Goal: Task Accomplishment & Management: Use online tool/utility

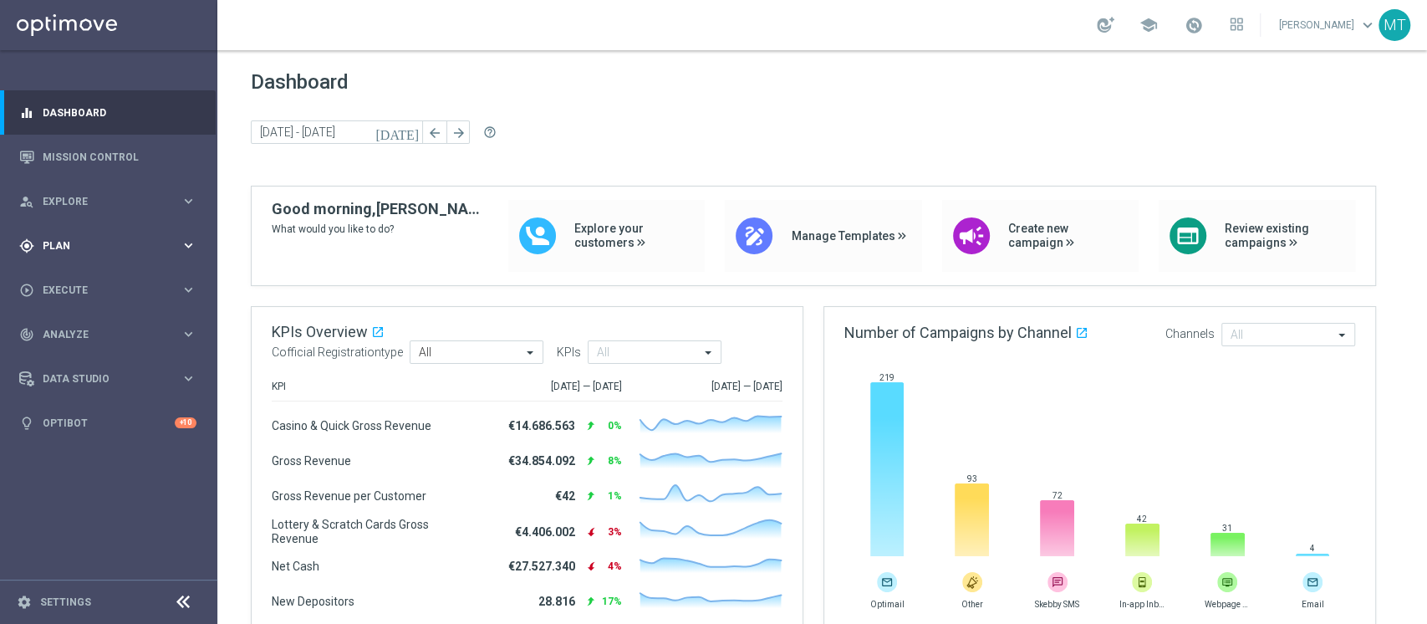
click at [102, 235] on div "gps_fixed Plan keyboard_arrow_right" at bounding box center [108, 245] width 216 height 44
click at [68, 279] on link "Target Groups" at bounding box center [108, 279] width 130 height 13
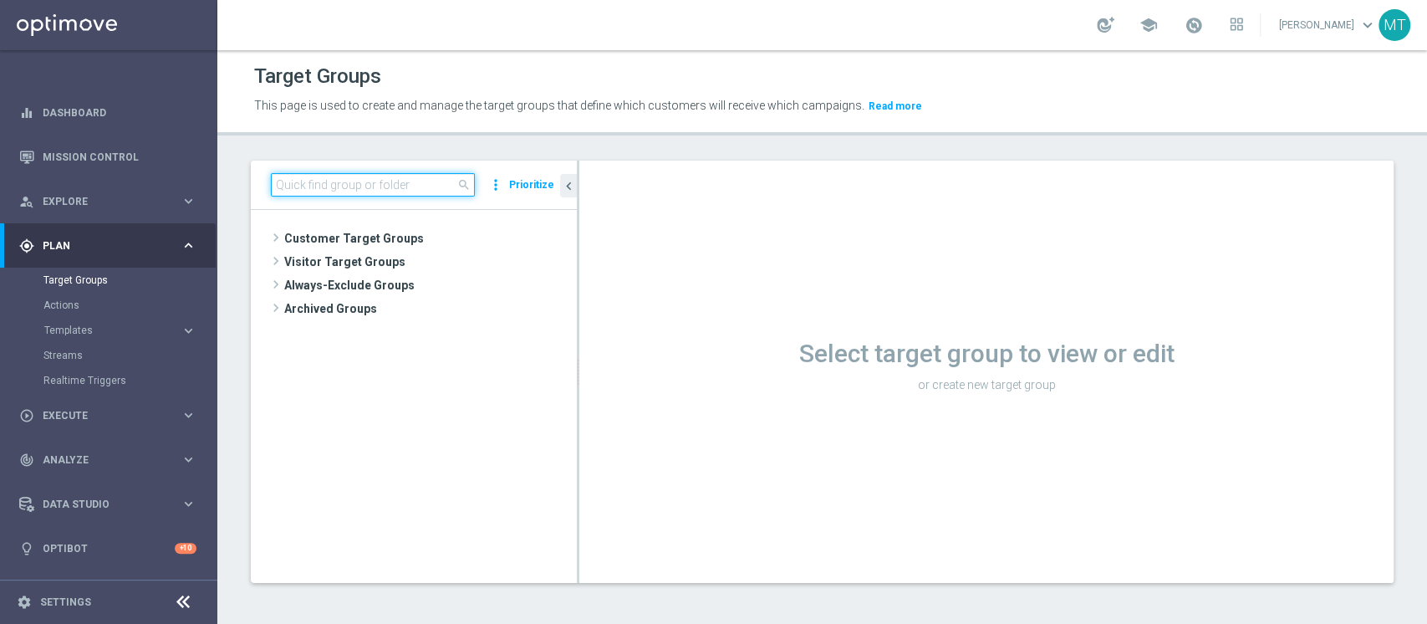
click at [400, 175] on input at bounding box center [373, 184] width 204 height 23
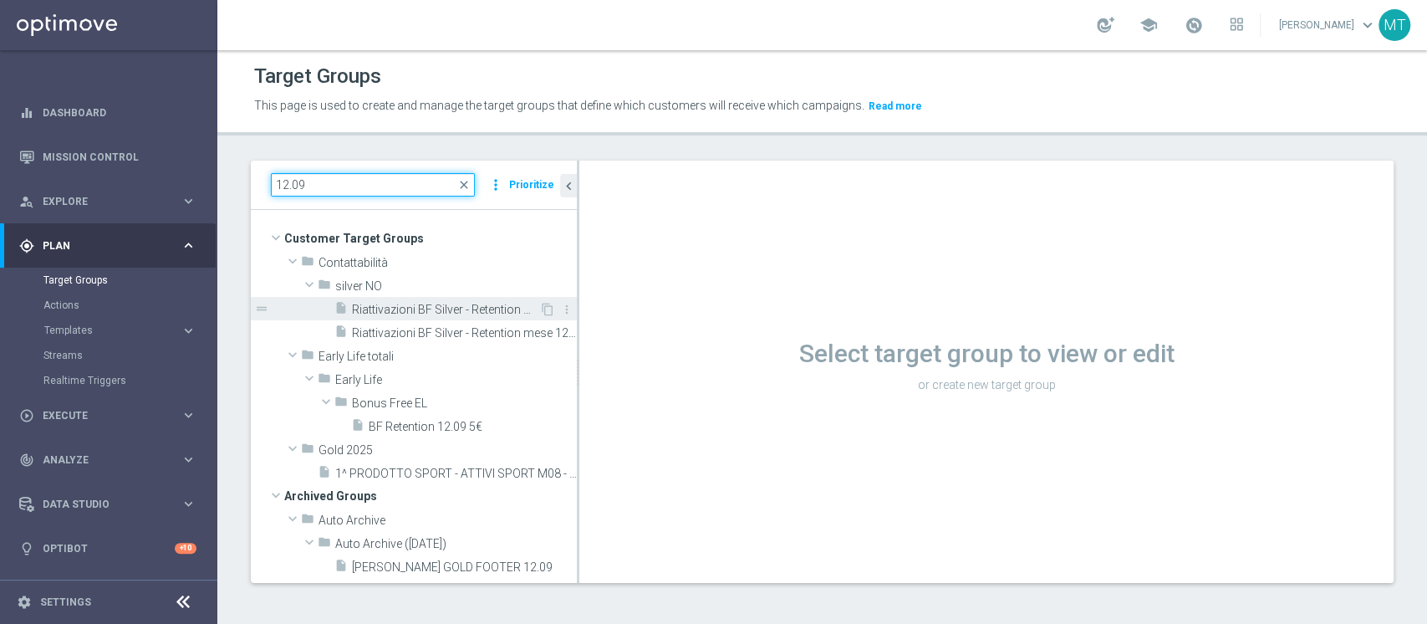
type input "12.09"
click at [395, 308] on span "Riattivazioni BF Silver - Retention mese 12.09 low" at bounding box center [445, 310] width 187 height 14
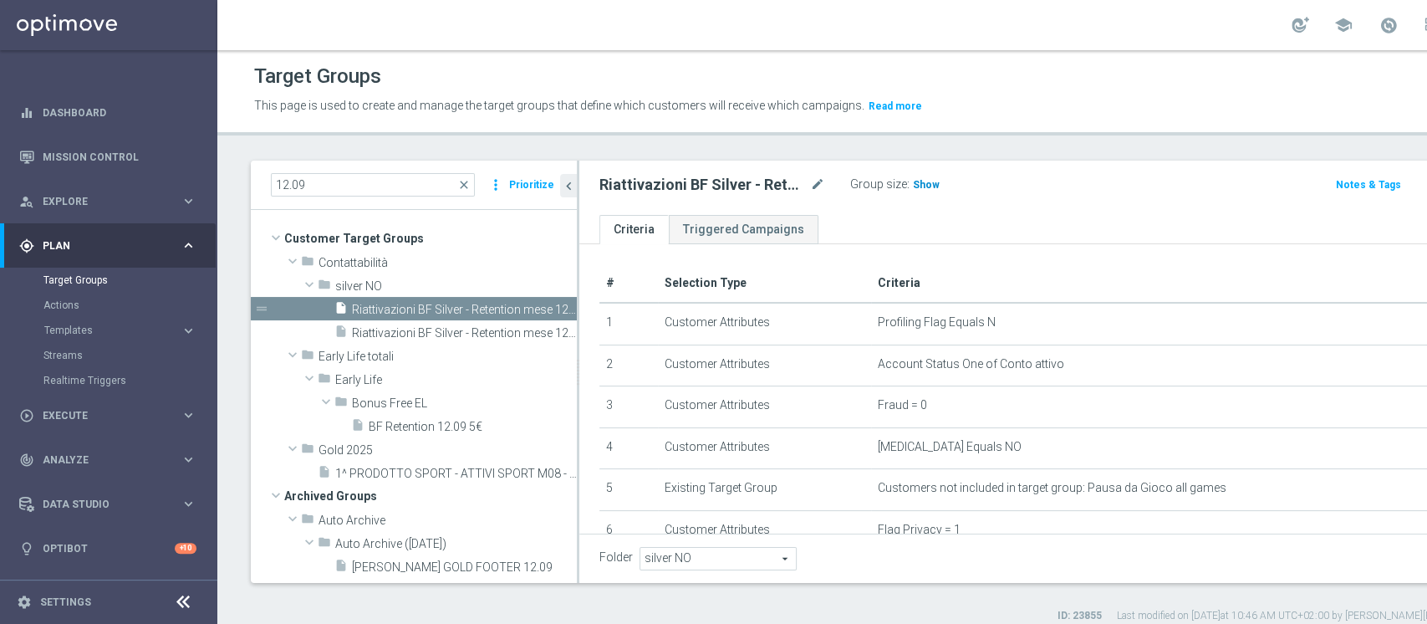
click at [936, 177] on div "Group size : Show" at bounding box center [933, 183] width 167 height 20
click at [919, 177] on h3 "Show" at bounding box center [926, 185] width 30 height 18
click at [461, 331] on span "Riattivazioni BF Silver - Retention mese 12.09 top" at bounding box center [445, 333] width 187 height 14
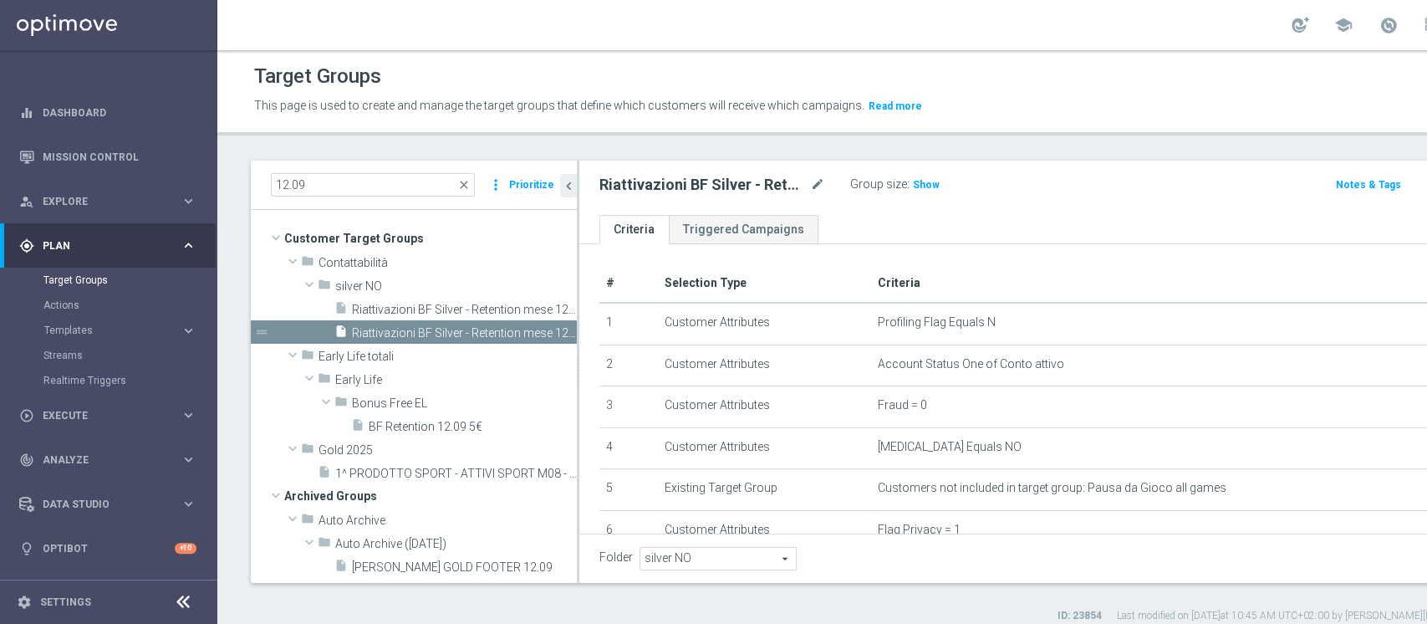
click at [935, 189] on span "Show" at bounding box center [926, 185] width 27 height 12
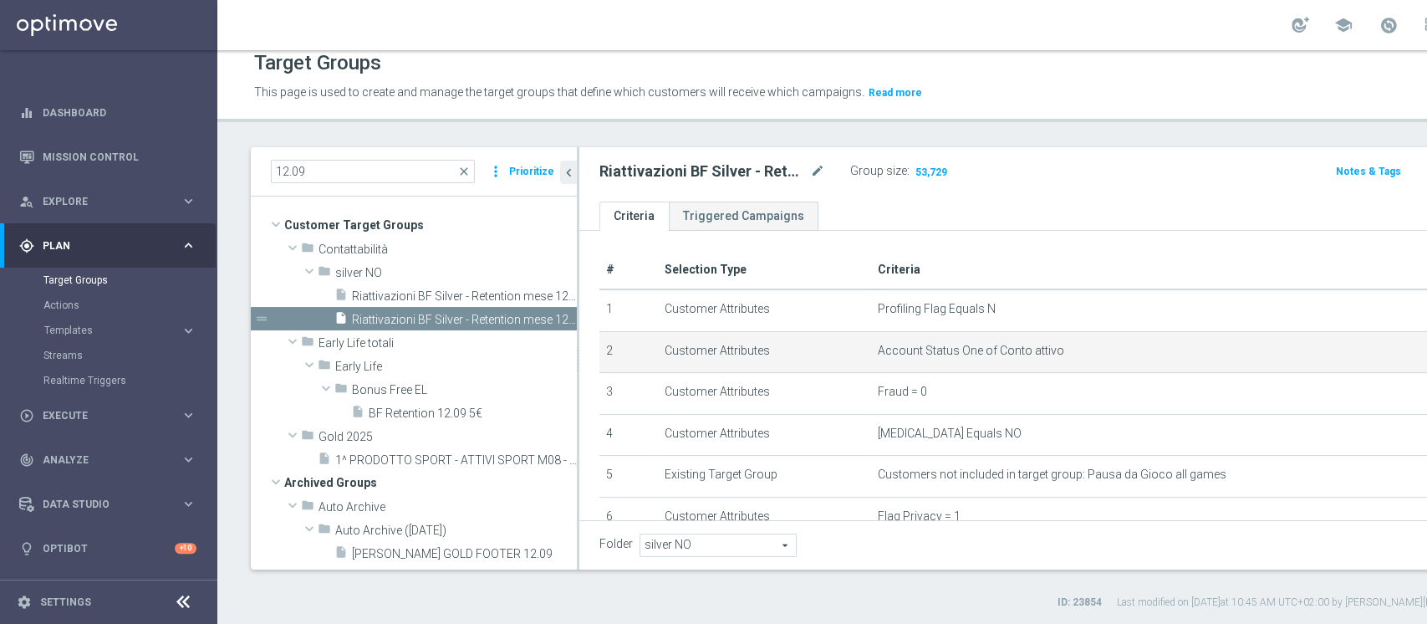
scroll to position [533, 0]
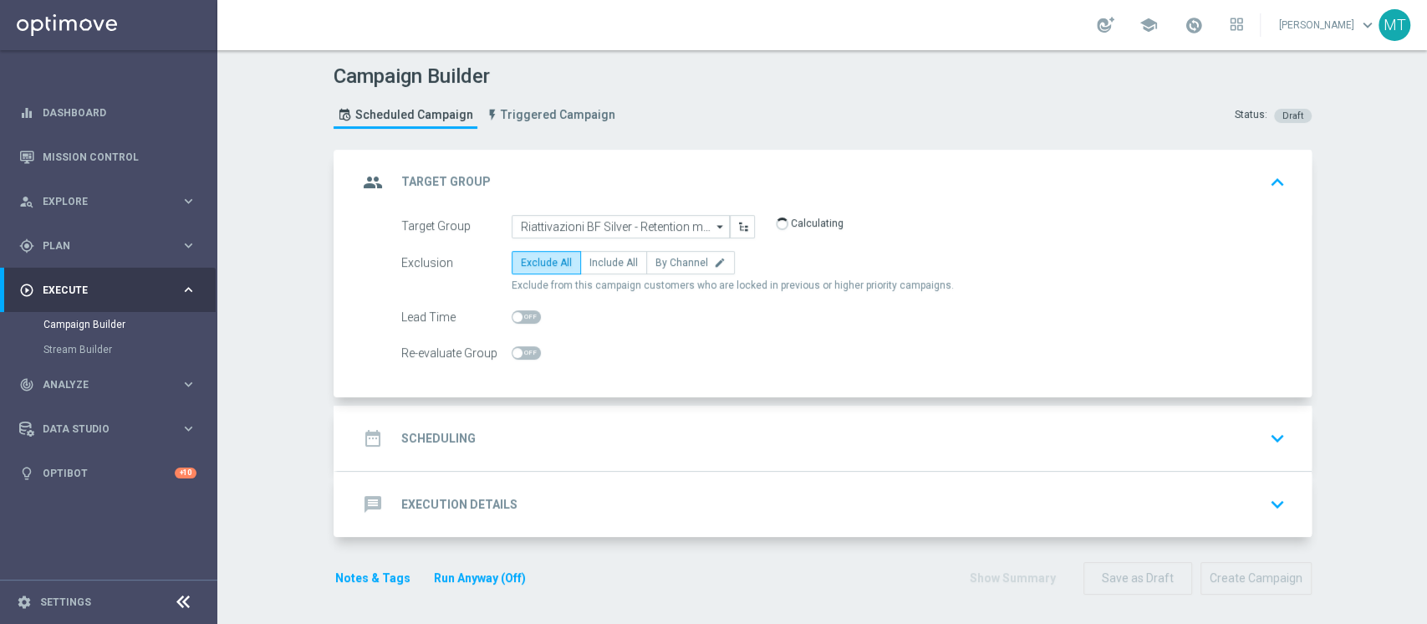
click at [474, 452] on div "date_range Scheduling keyboard_arrow_down" at bounding box center [825, 438] width 934 height 32
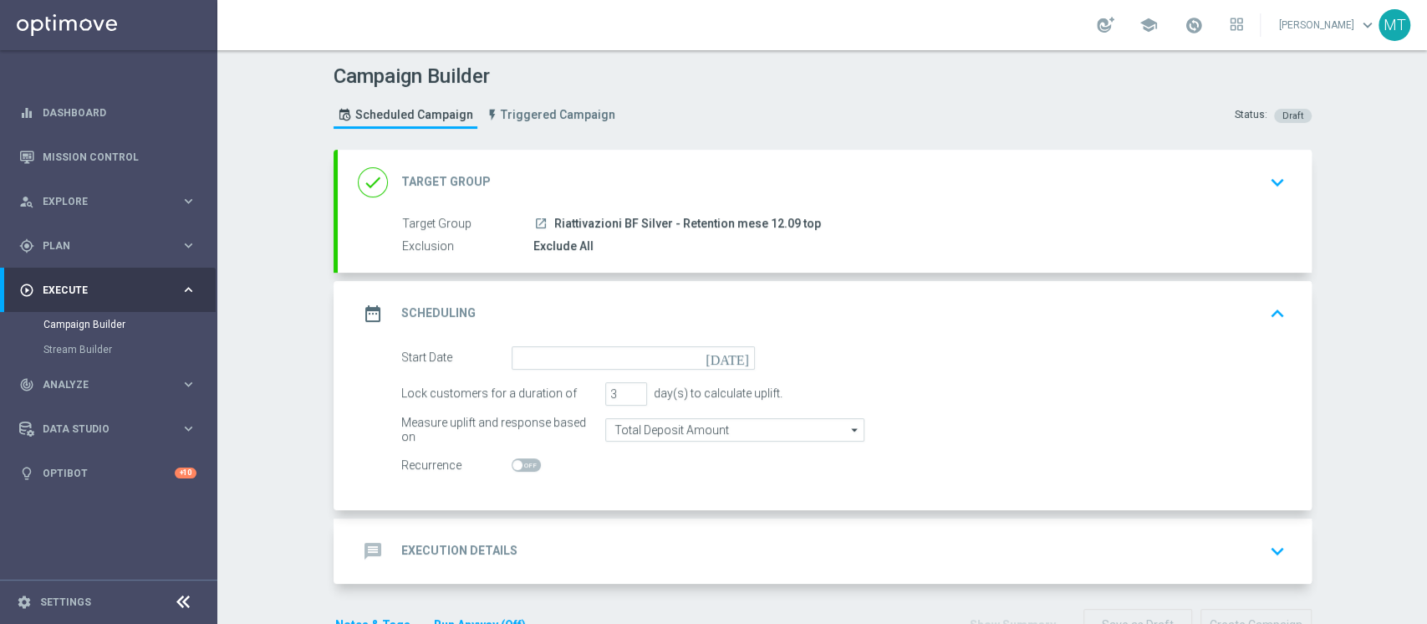
scroll to position [48, 0]
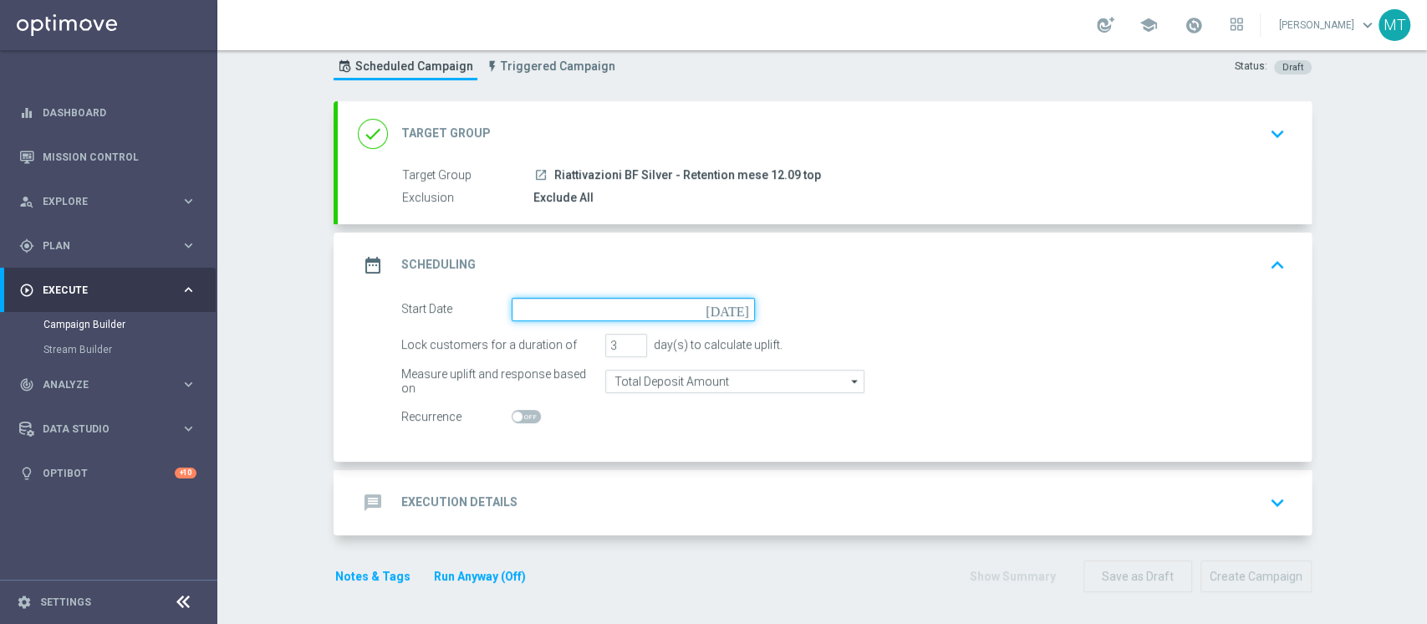
click at [589, 316] on input at bounding box center [633, 309] width 243 height 23
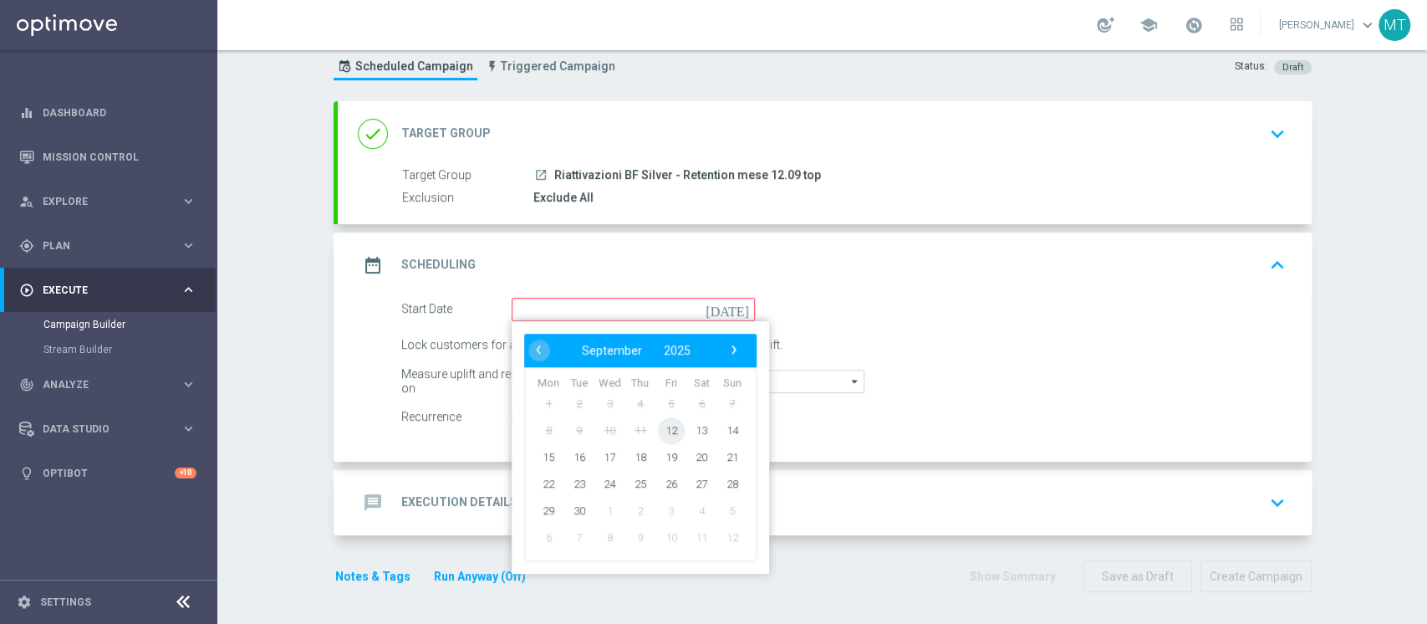
click at [657, 419] on span "12" at bounding box center [670, 429] width 27 height 27
type input "12 Sep 2025"
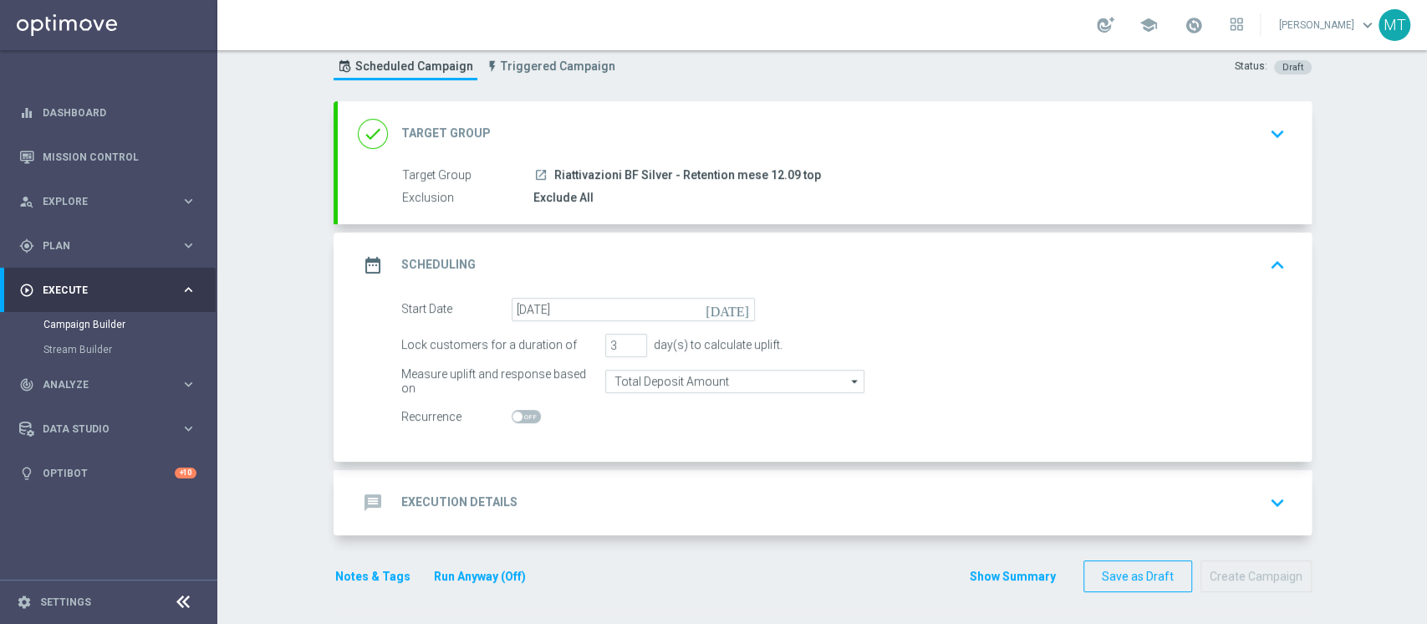
click at [545, 496] on div "message Execution Details keyboard_arrow_down" at bounding box center [825, 503] width 934 height 32
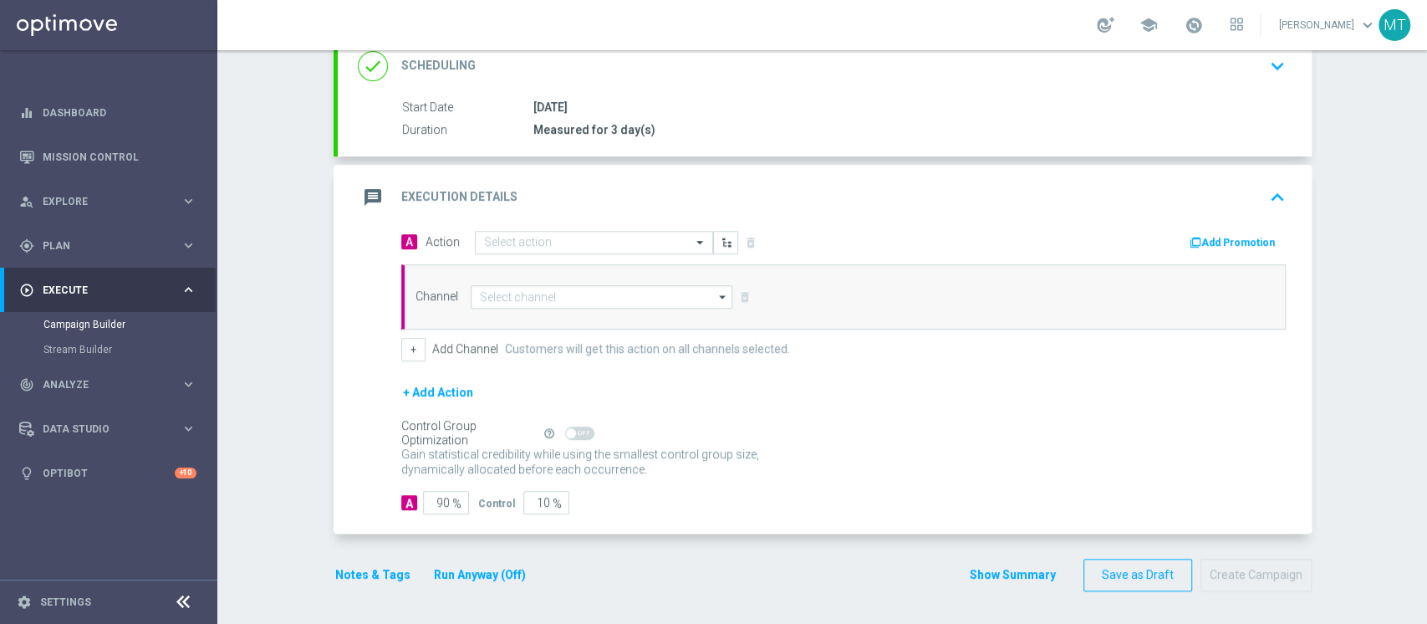
scroll to position [239, 0]
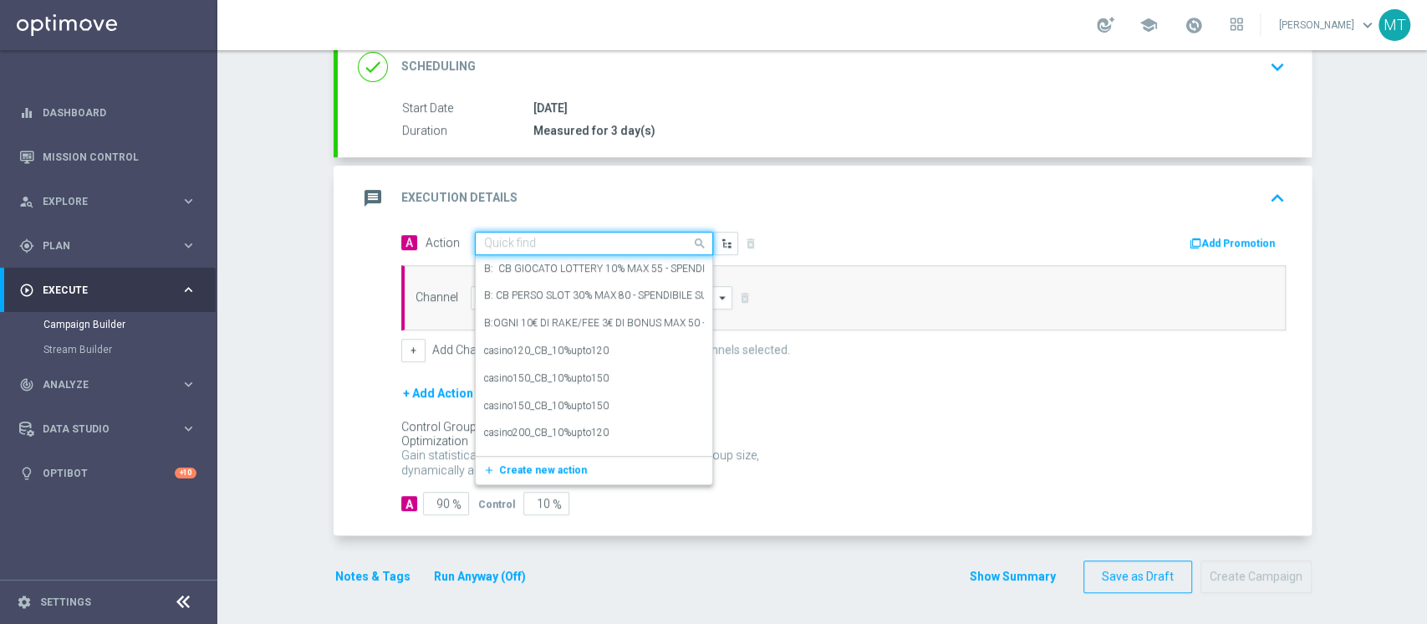
click at [578, 243] on input "text" at bounding box center [577, 244] width 186 height 14
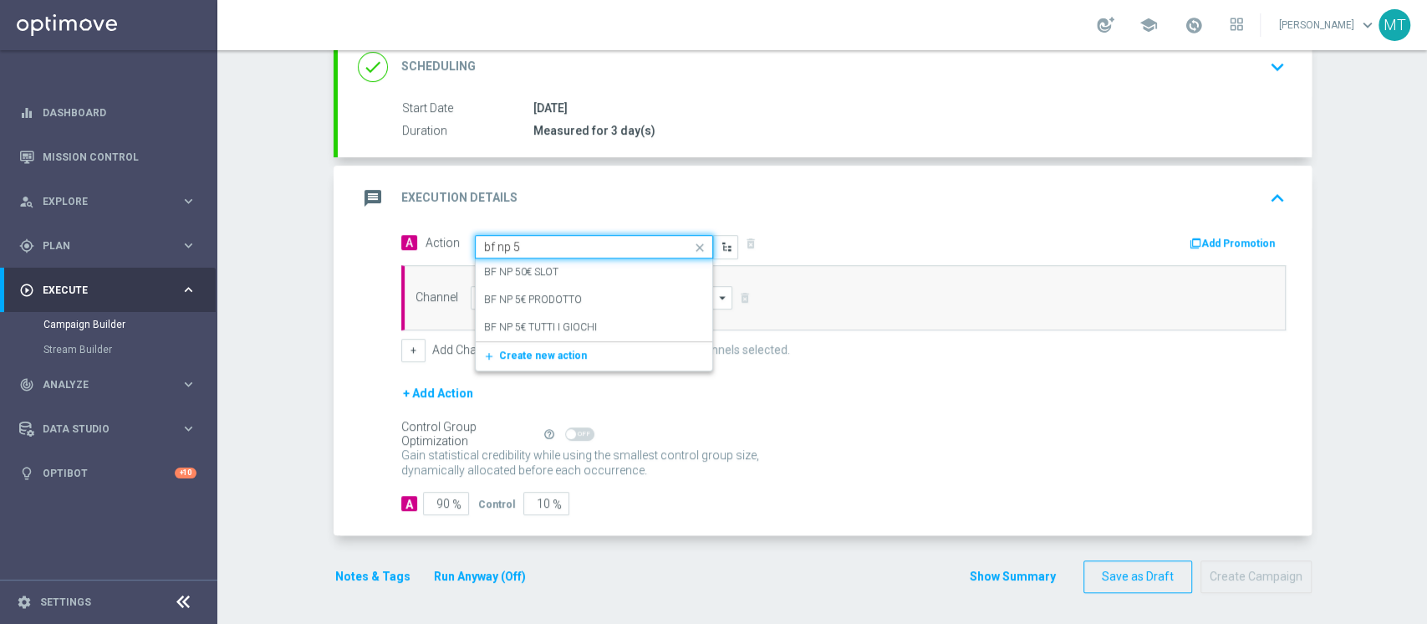
type input "bf np 5€"
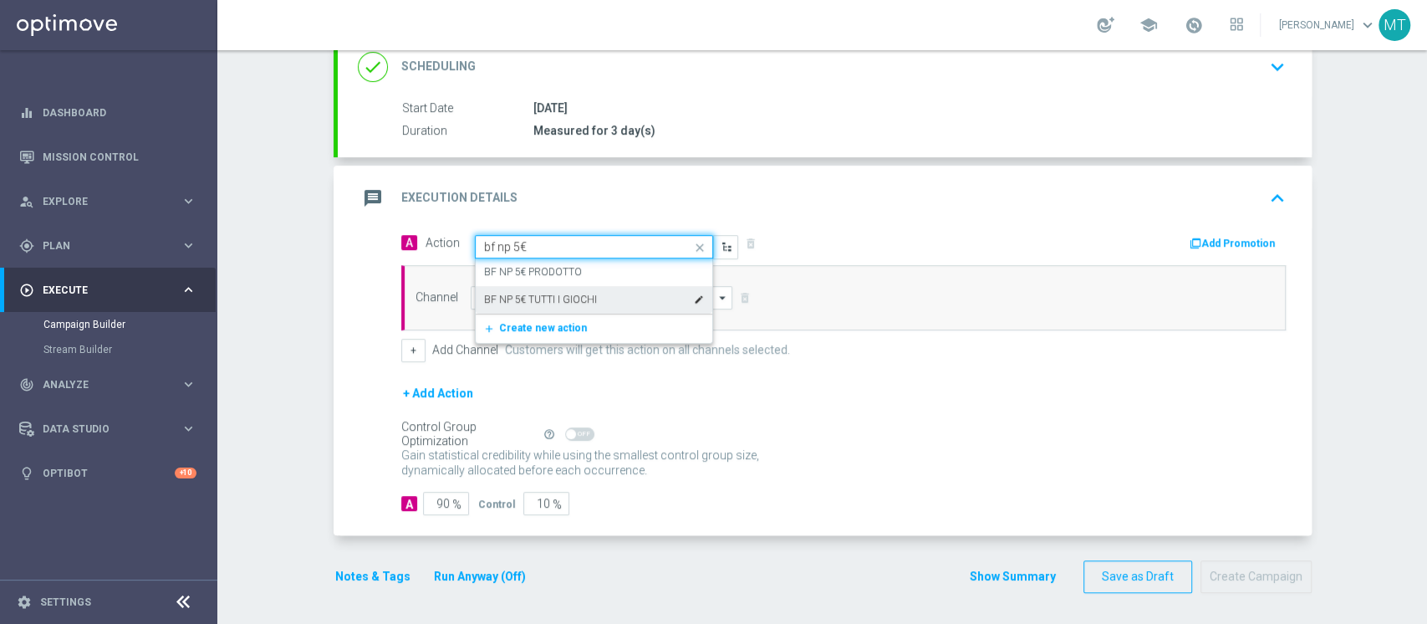
click at [543, 289] on div "BF NP 5€ TUTTI I GIOCHI edit" at bounding box center [594, 300] width 220 height 28
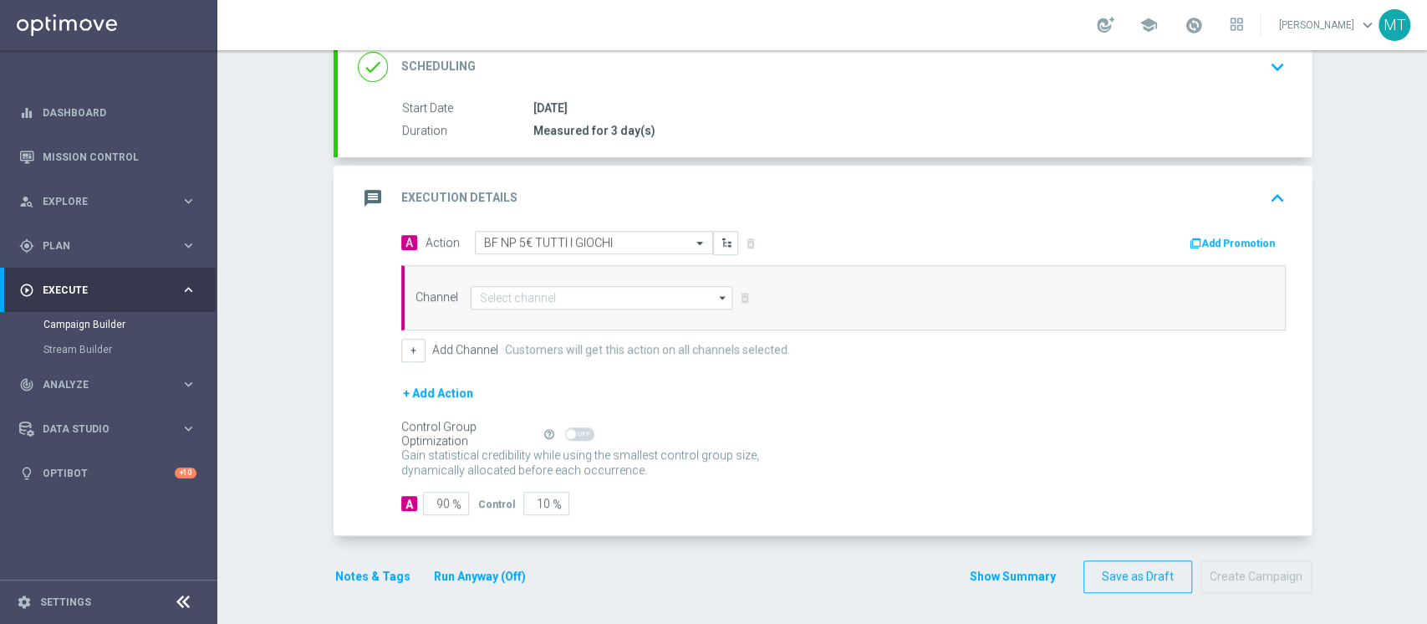
click at [468, 312] on div "Channel arrow_drop_down Show Selected 0 of 20 Optimail" at bounding box center [843, 297] width 885 height 65
click at [479, 309] on div "Channel arrow_drop_down Show Selected 0 of 20 Optimail" at bounding box center [843, 297] width 885 height 65
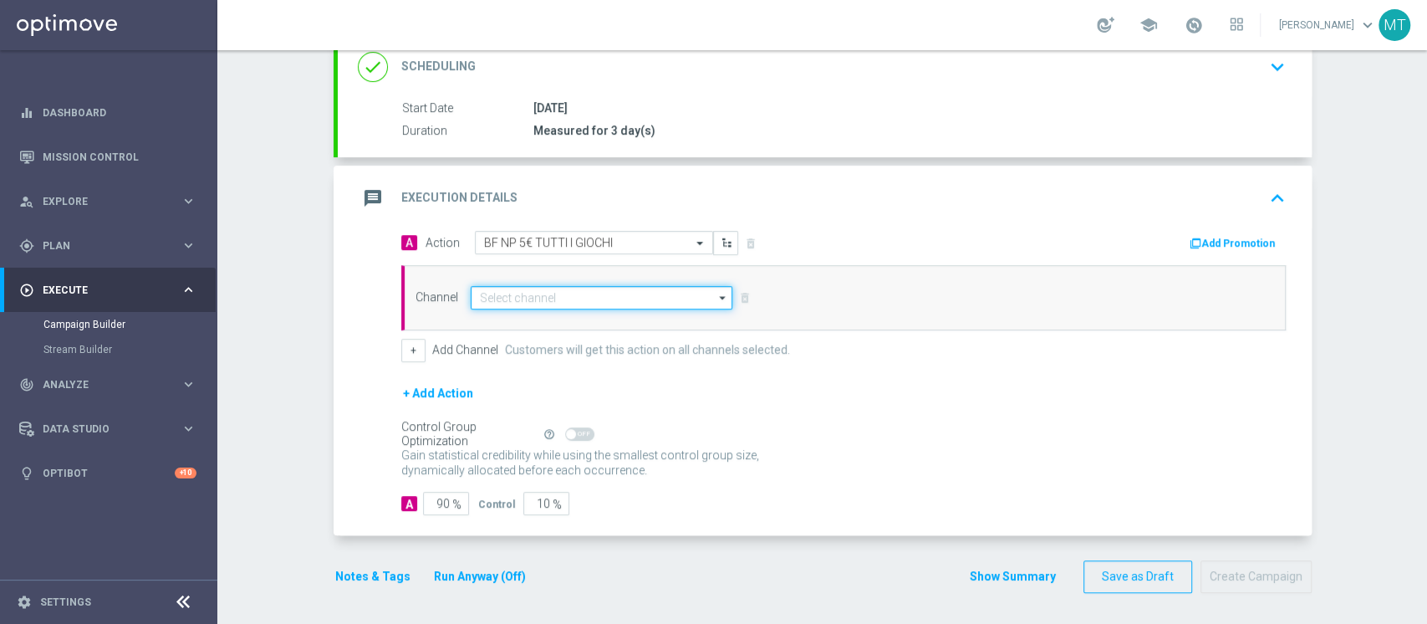
click at [506, 298] on input at bounding box center [602, 297] width 263 height 23
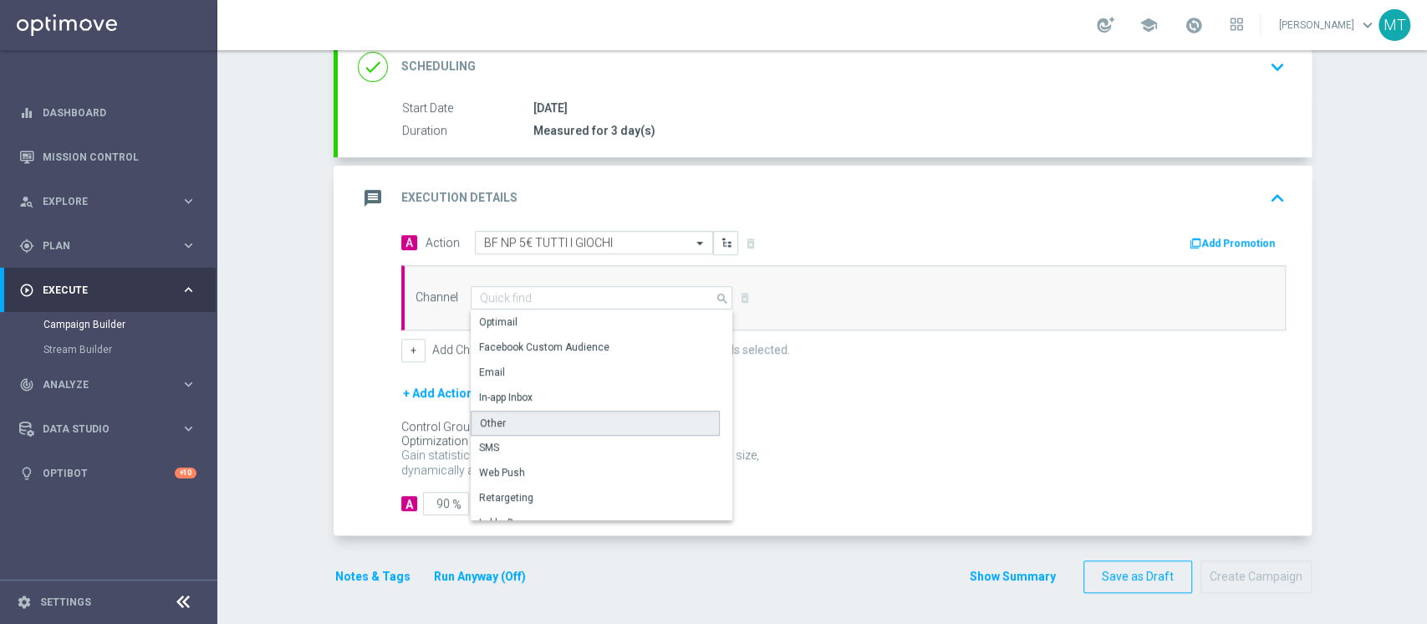
click at [495, 420] on div "Other" at bounding box center [595, 423] width 249 height 25
type input "Other"
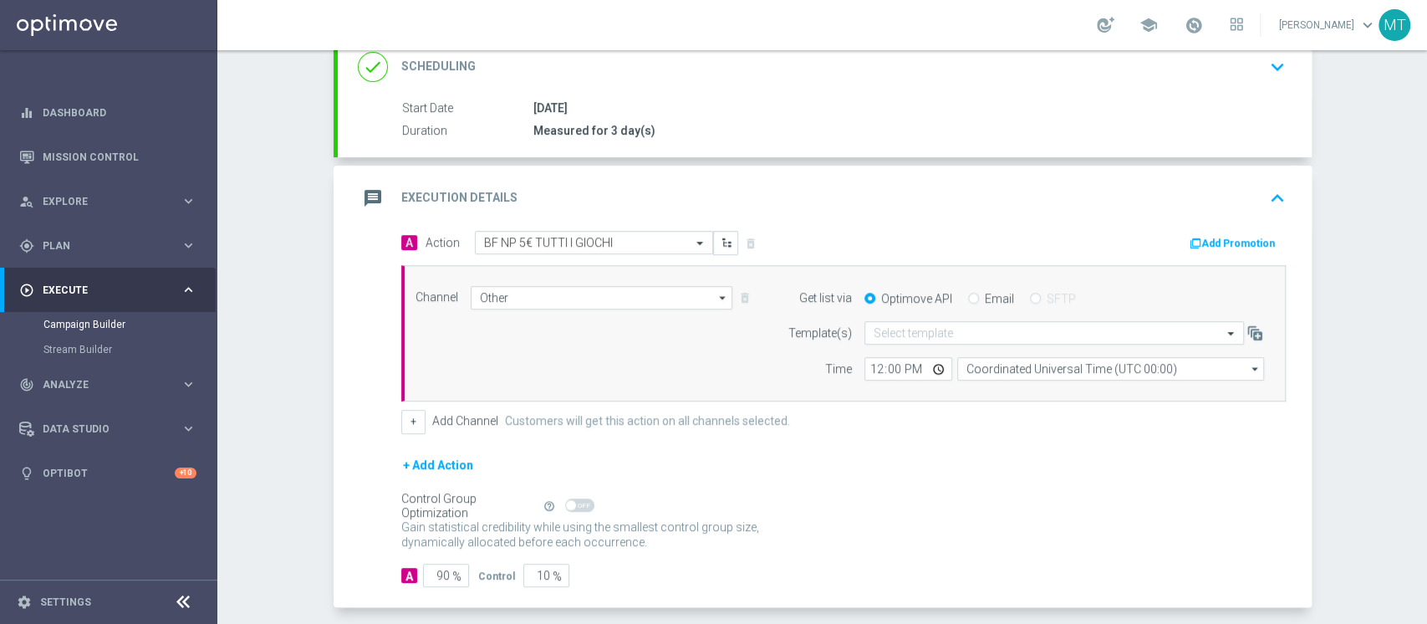
click at [985, 301] on label "Email" at bounding box center [999, 298] width 29 height 15
click at [979, 301] on input "Email" at bounding box center [973, 299] width 11 height 11
radio input "true"
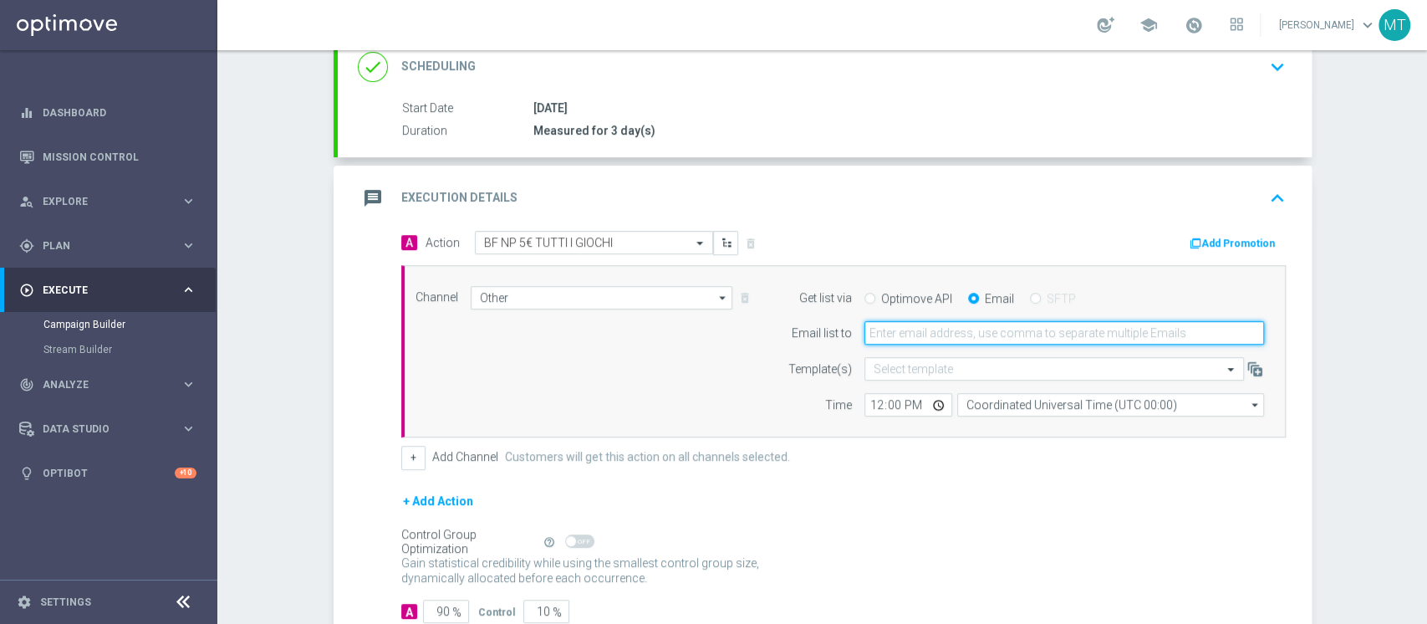
click at [935, 333] on input "email" at bounding box center [1065, 332] width 400 height 23
type input "matteo.turri@sisal.it"
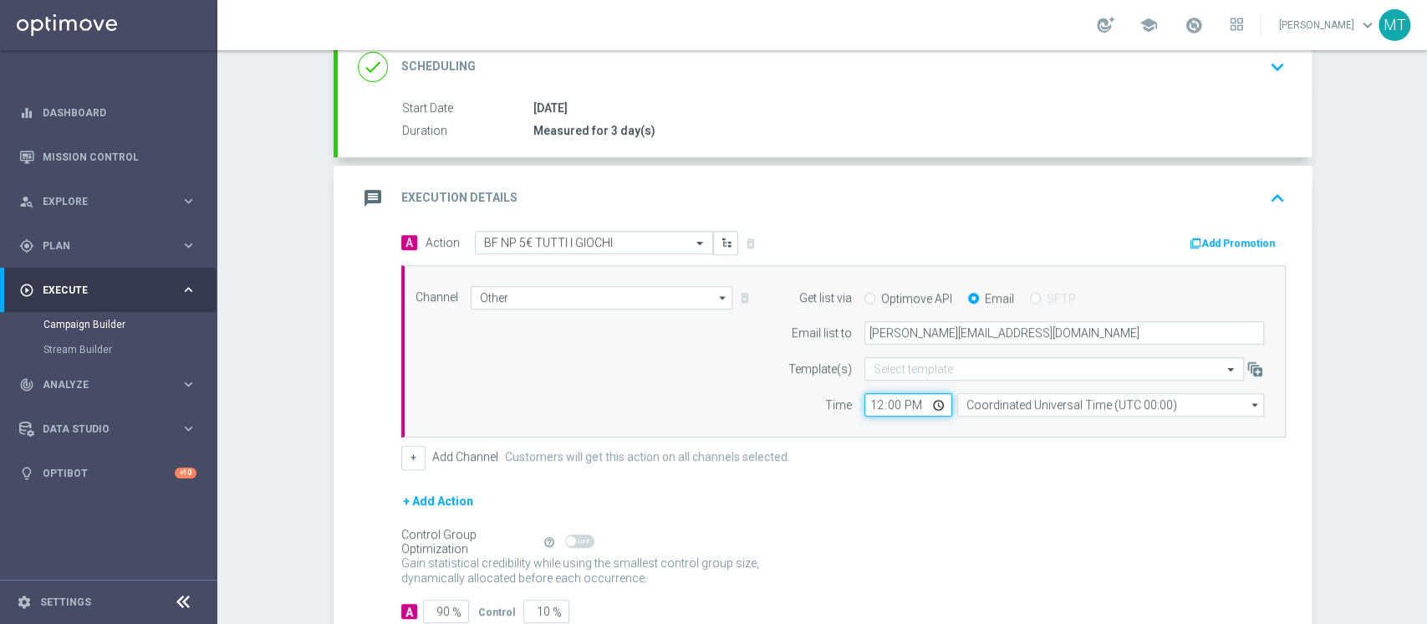
click at [865, 402] on input "12:00" at bounding box center [909, 404] width 88 height 23
type input "11:00"
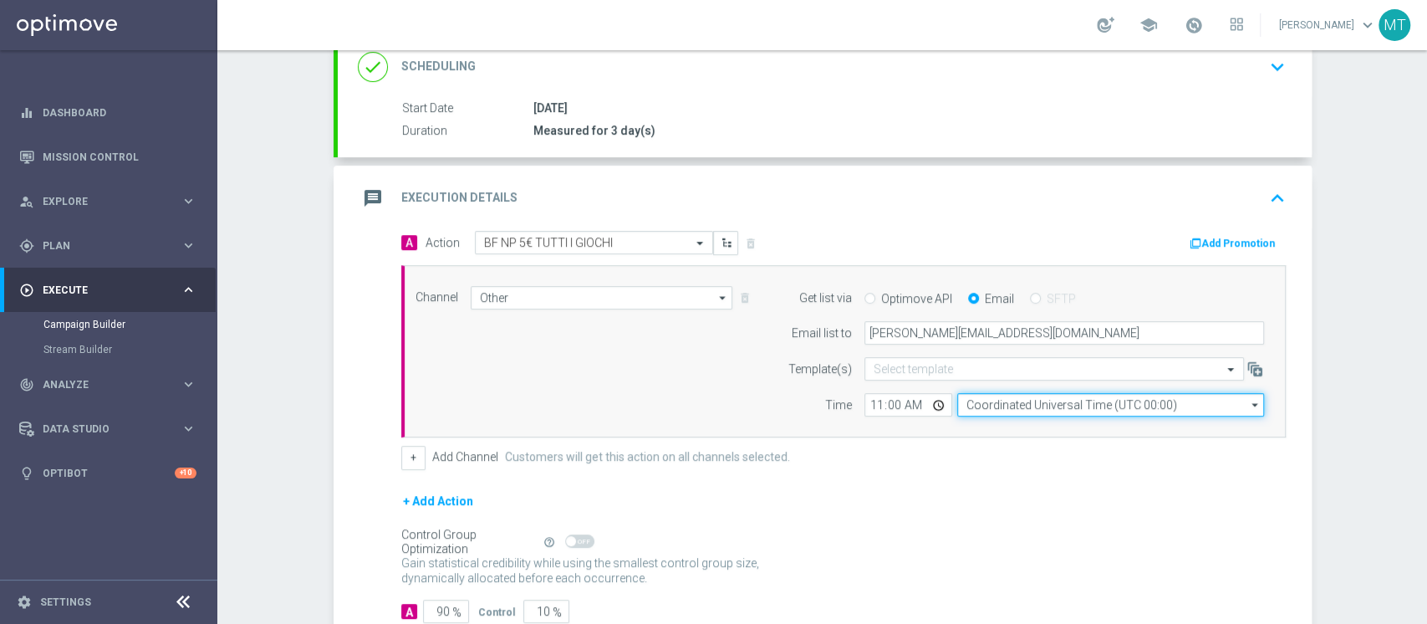
click at [1002, 405] on input "Coordinated Universal Time (UTC 00:00)" at bounding box center [1110, 404] width 307 height 23
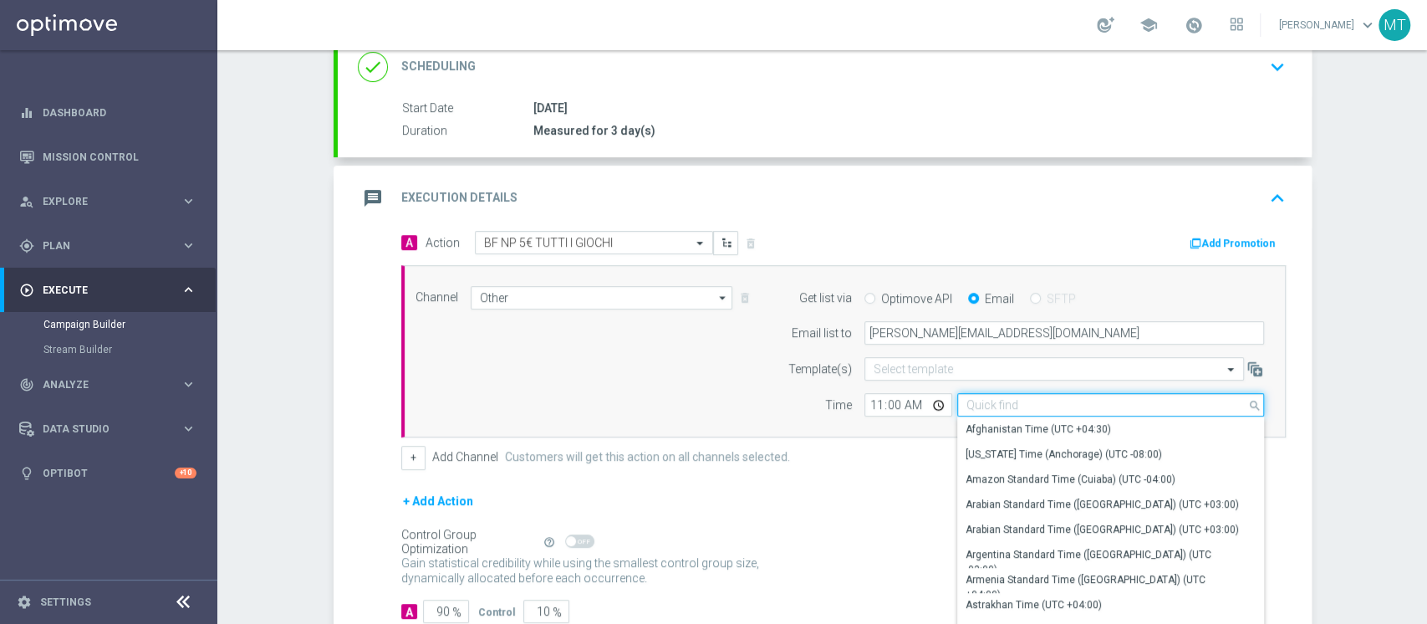
click at [1002, 405] on input at bounding box center [1110, 404] width 307 height 23
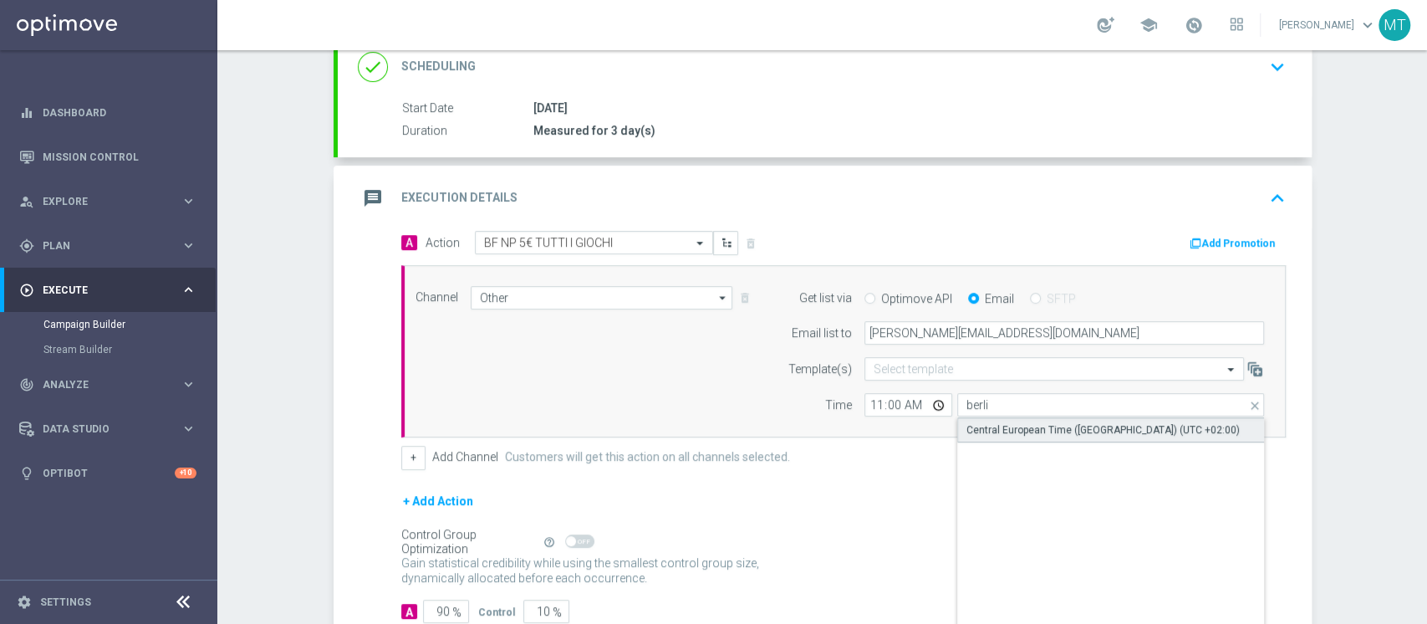
click at [992, 425] on div "Central European Time (Berlin) (UTC +02:00)" at bounding box center [1103, 429] width 273 height 15
type input "Central European Time (Berlin) (UTC +02:00)"
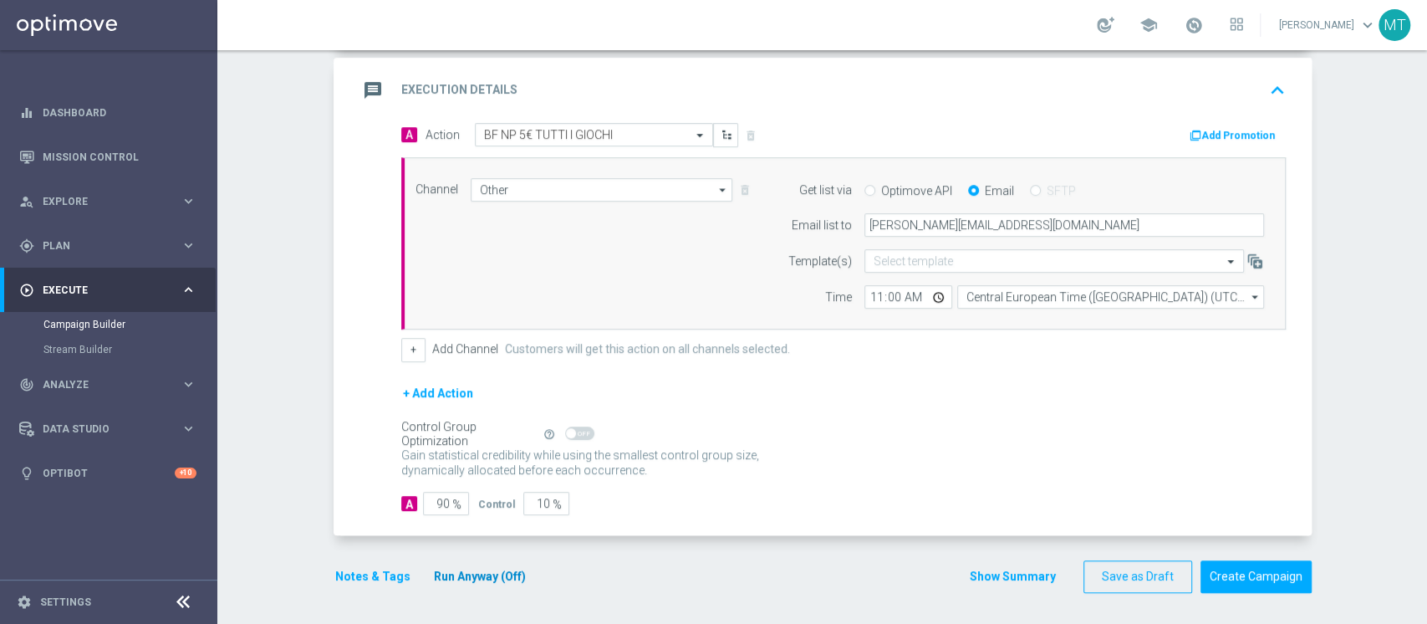
drag, startPoint x: 468, startPoint y: 585, endPoint x: 465, endPoint y: 575, distance: 10.6
click at [465, 575] on div "Notes & Tags Run Anyway (Off)" at bounding box center [441, 576] width 214 height 33
click at [465, 575] on button "Run Anyway (Off)" at bounding box center [479, 576] width 95 height 21
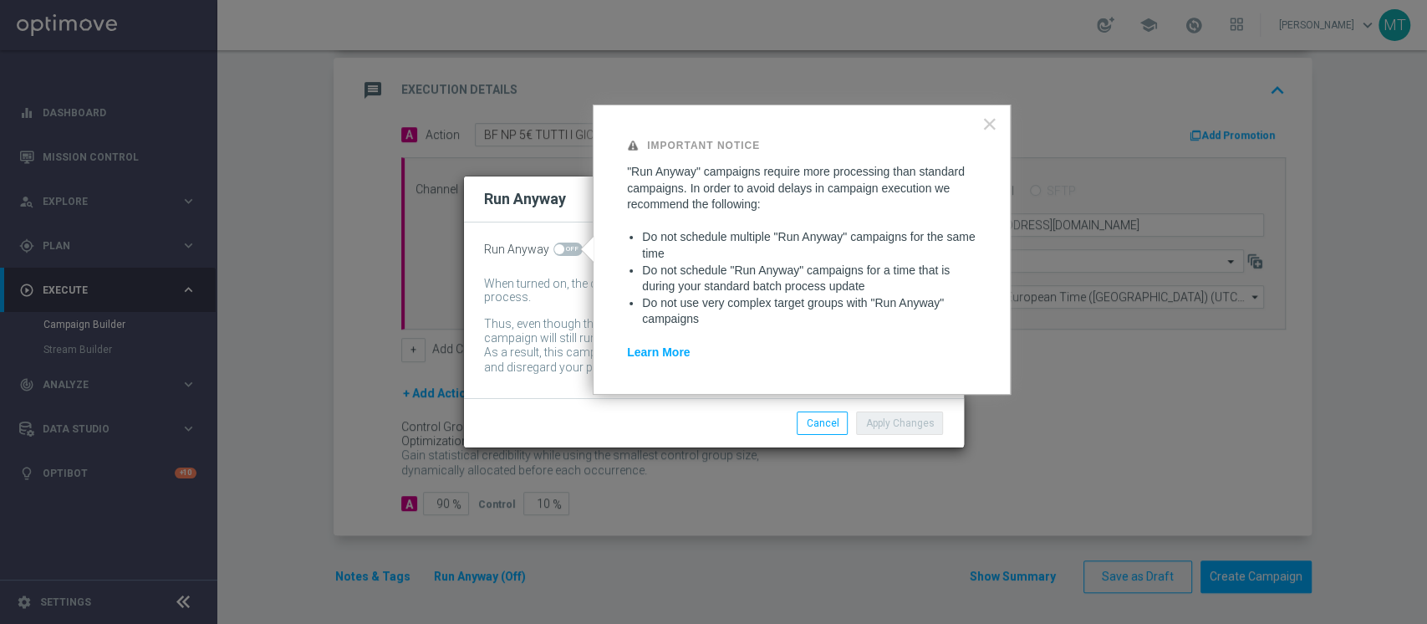
click at [554, 246] on span at bounding box center [559, 249] width 10 height 10
click at [554, 246] on input "checkbox" at bounding box center [568, 248] width 29 height 13
checkbox input "true"
click at [917, 425] on button "Apply Changes" at bounding box center [899, 422] width 87 height 23
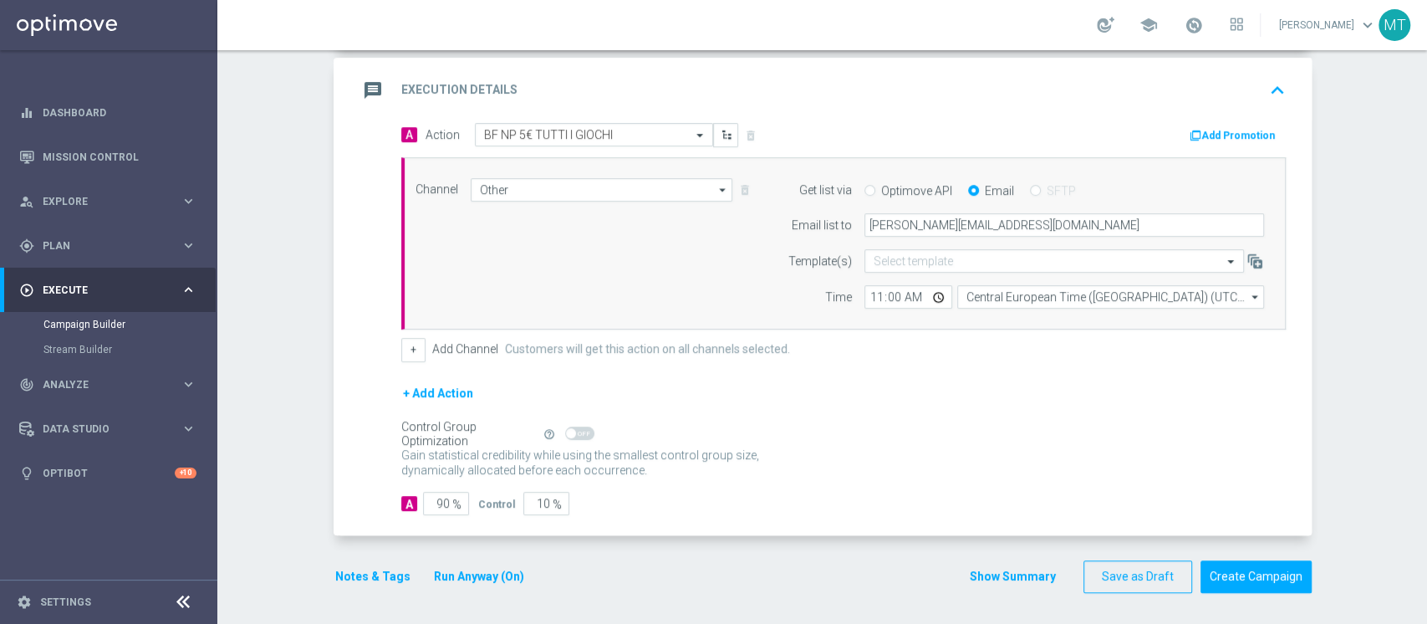
click at [344, 572] on button "Notes & Tags" at bounding box center [373, 576] width 79 height 21
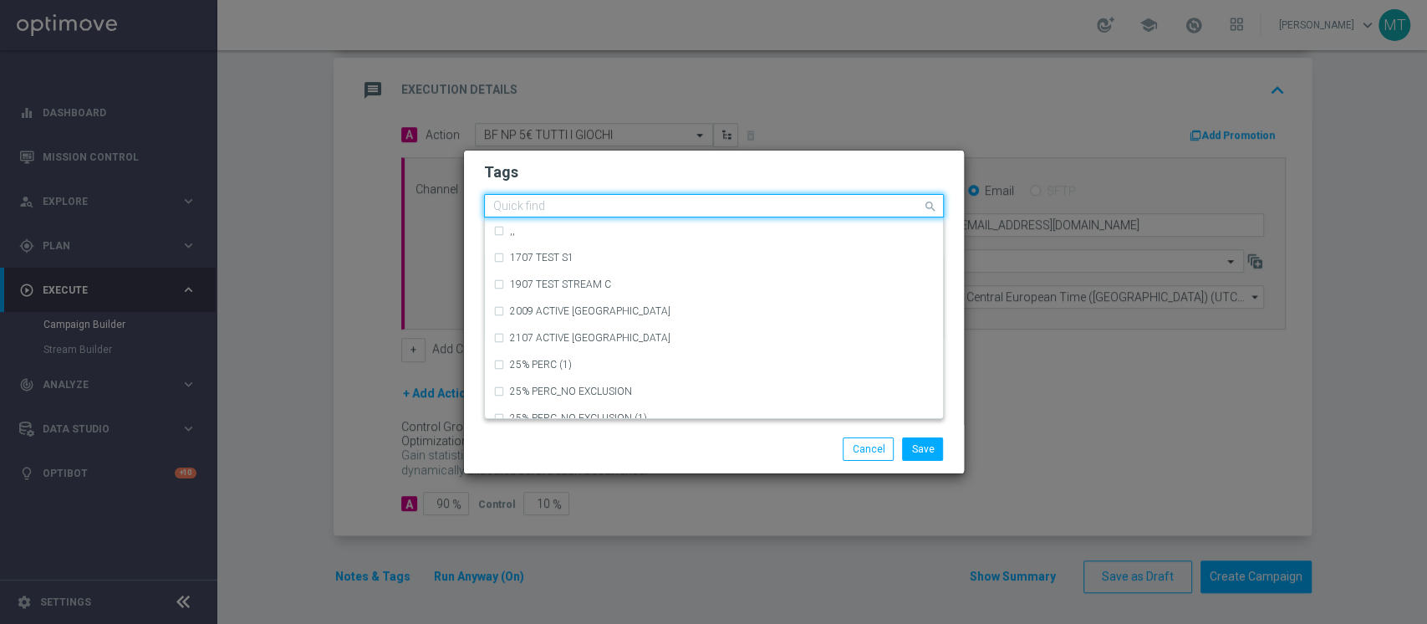
click at [613, 200] on input "text" at bounding box center [707, 207] width 429 height 14
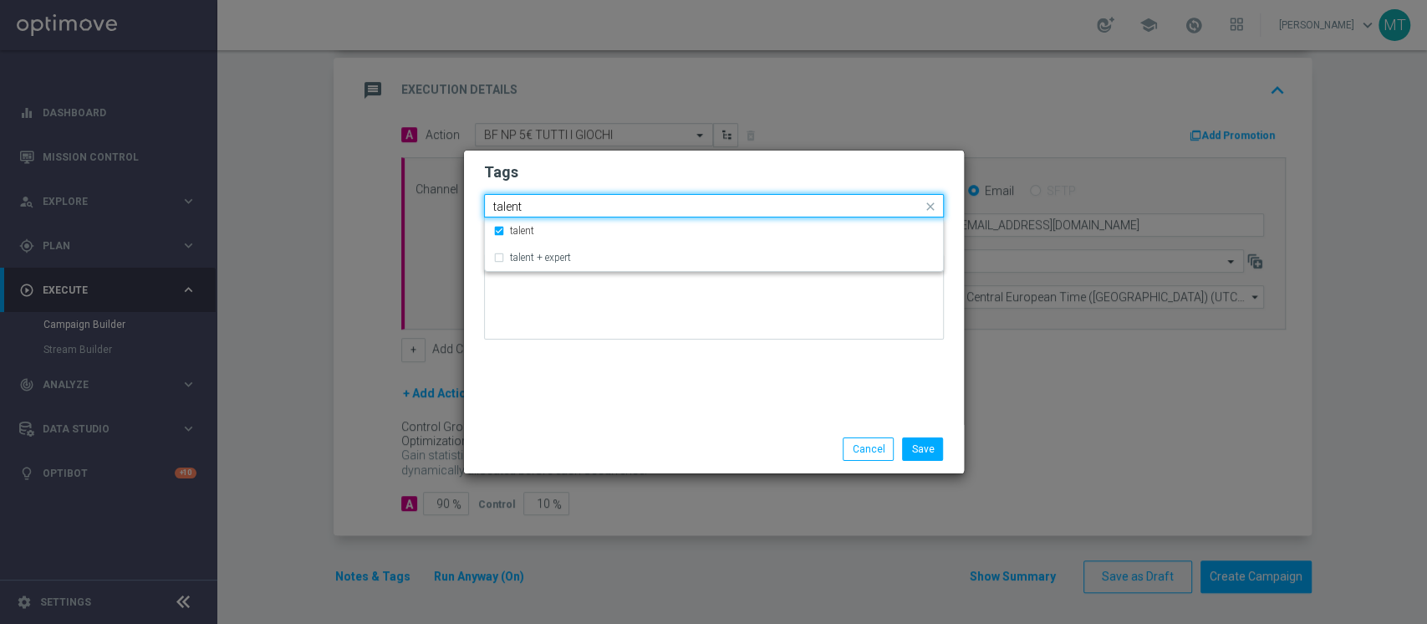
click at [613, 200] on input "talent" at bounding box center [707, 207] width 429 height 14
click at [560, 202] on input "talent" at bounding box center [707, 207] width 429 height 14
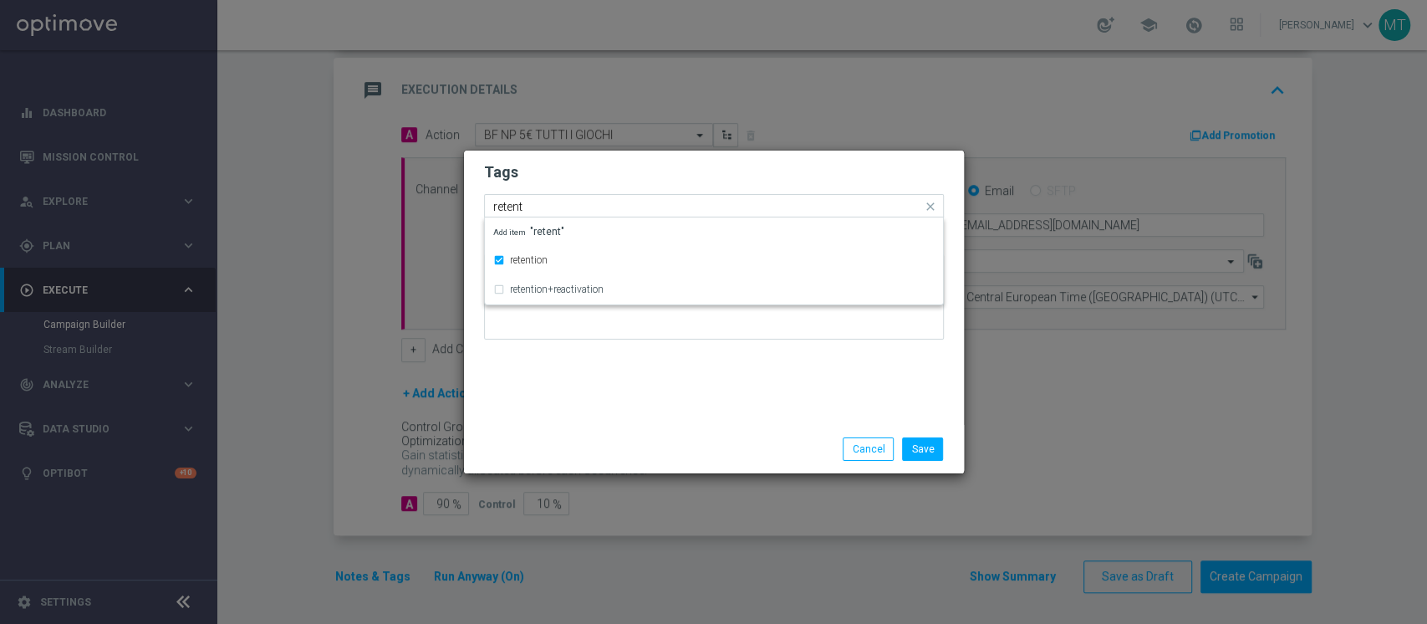
click at [540, 208] on input "retent" at bounding box center [707, 207] width 429 height 14
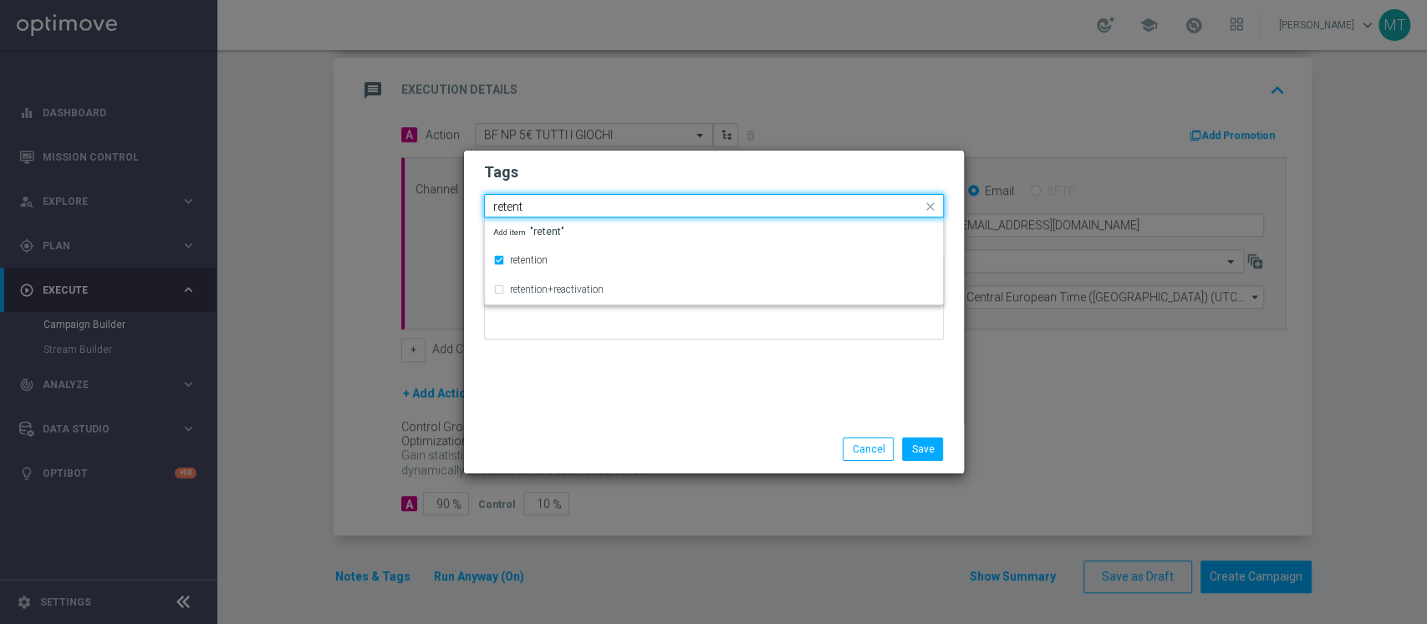
click at [540, 208] on input "retent" at bounding box center [707, 207] width 429 height 14
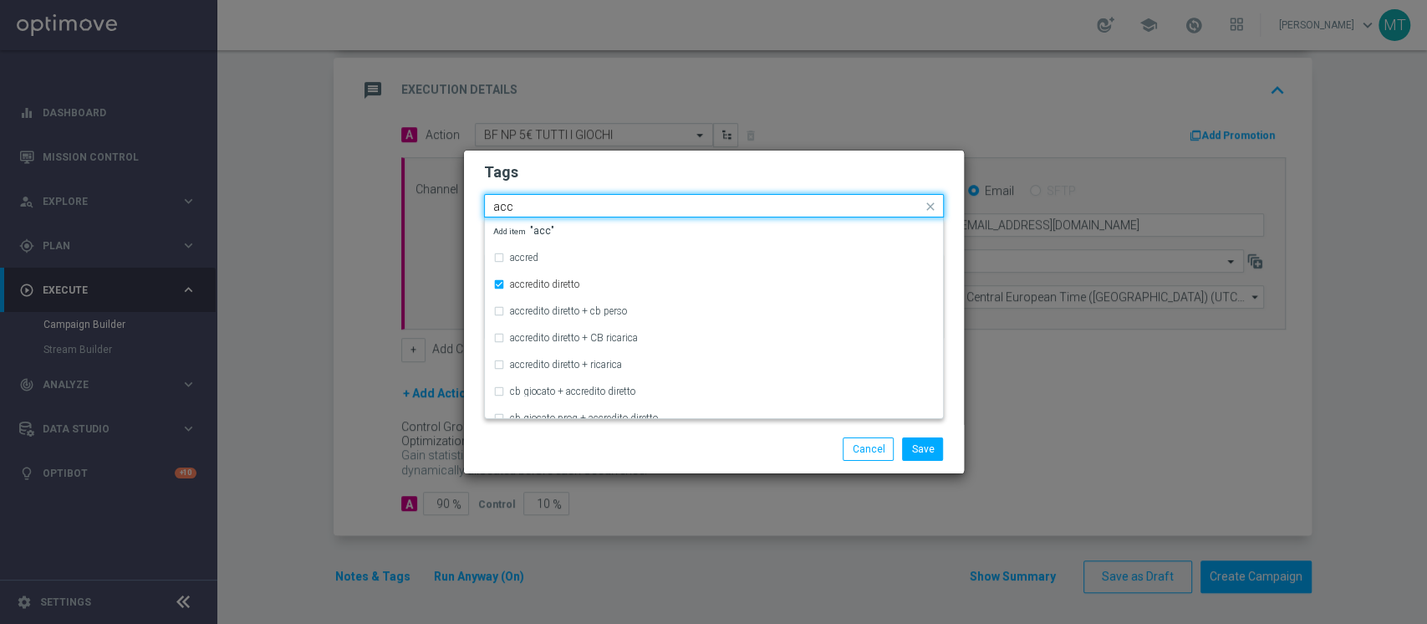
click at [535, 207] on input "acc" at bounding box center [707, 207] width 429 height 14
click at [529, 205] on input "free" at bounding box center [707, 207] width 429 height 14
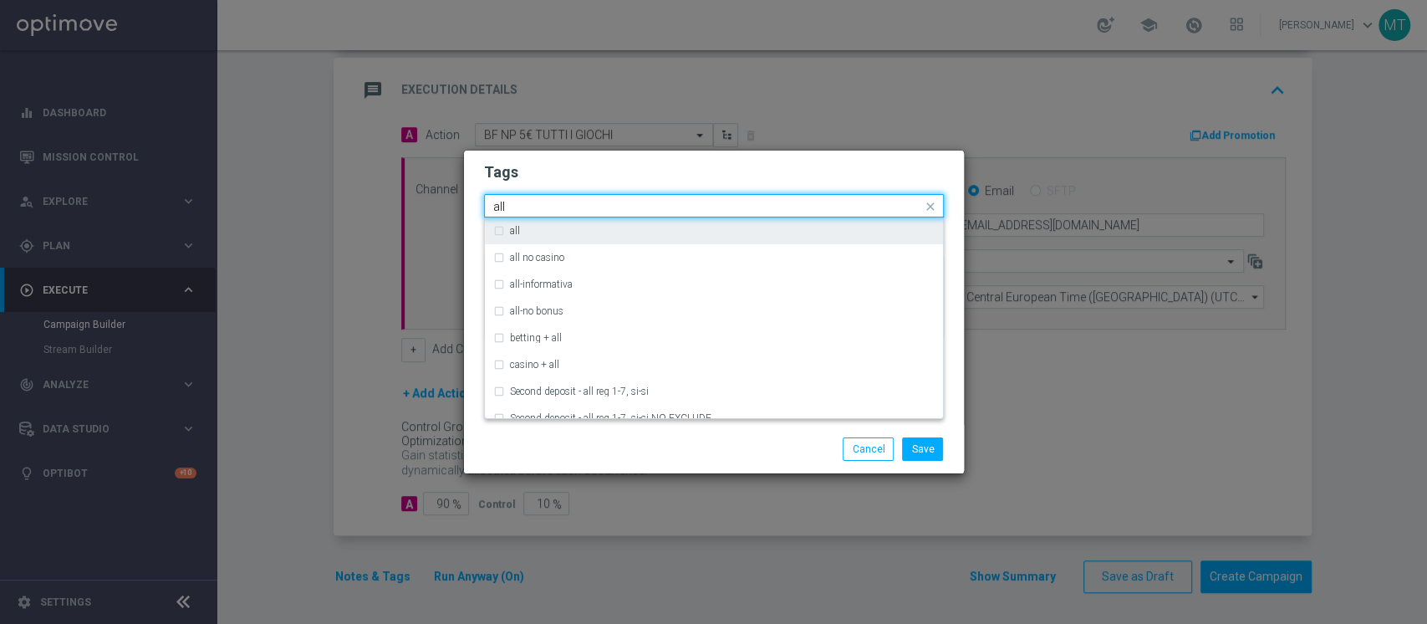
type input "all"
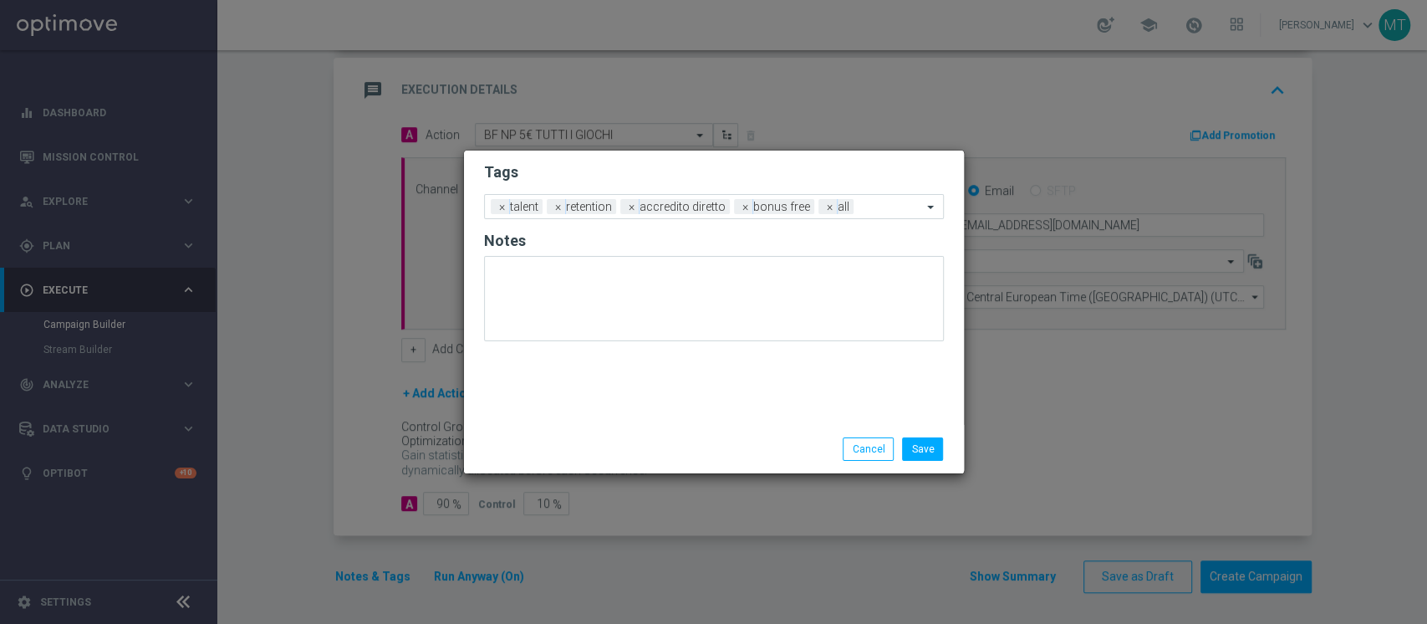
click at [639, 446] on div "Save Cancel" at bounding box center [795, 448] width 324 height 23
click at [934, 466] on div "Save Cancel" at bounding box center [714, 449] width 500 height 48
click at [921, 449] on button "Save" at bounding box center [922, 448] width 41 height 23
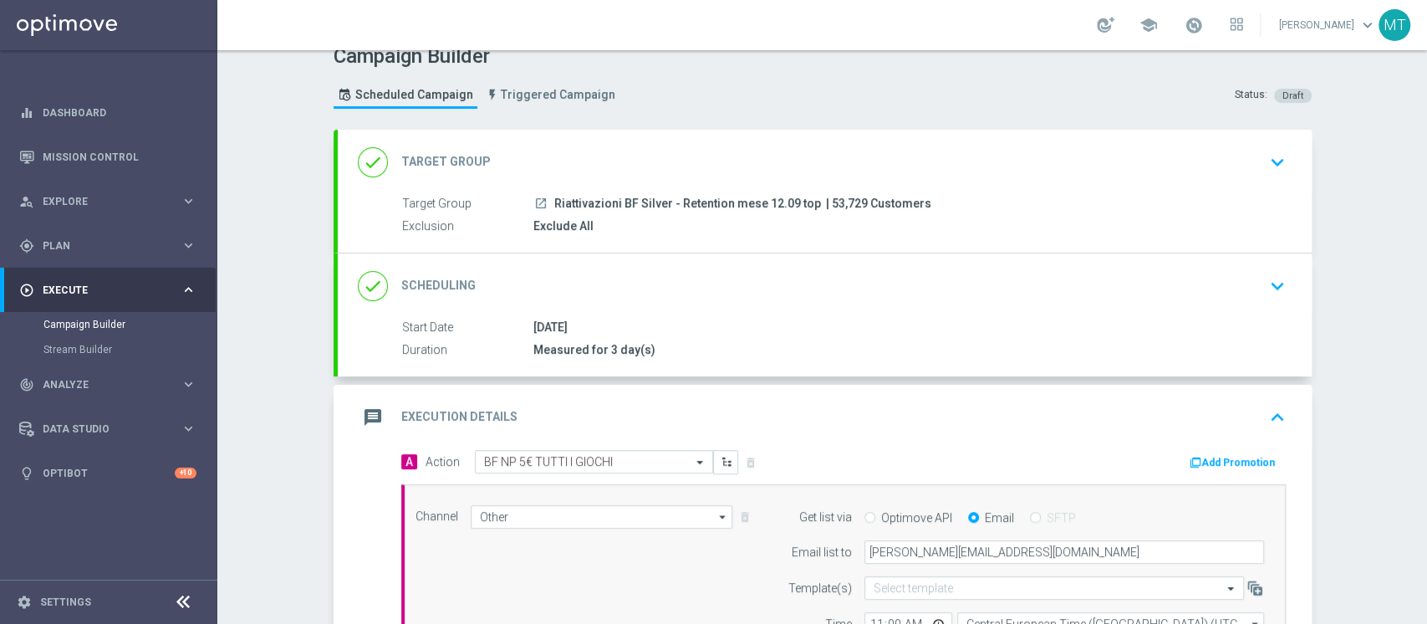
scroll to position [0, 0]
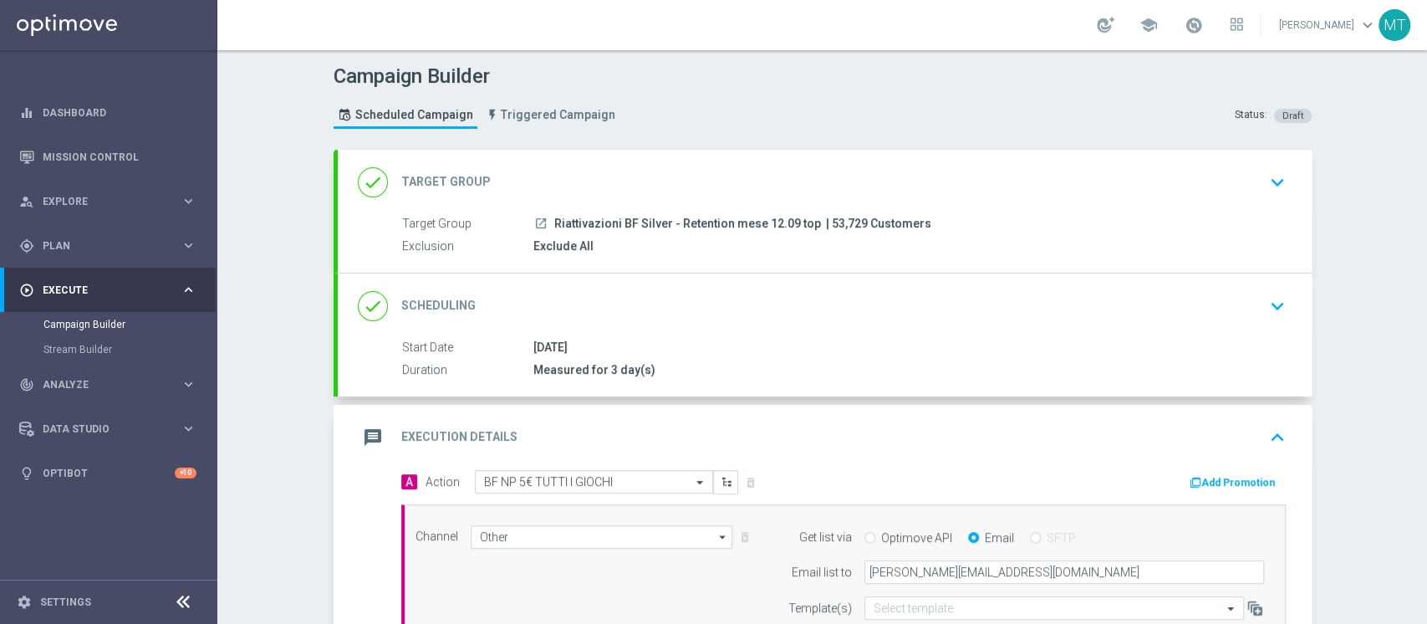
click at [1208, 473] on button "Add Promotion" at bounding box center [1234, 482] width 93 height 18
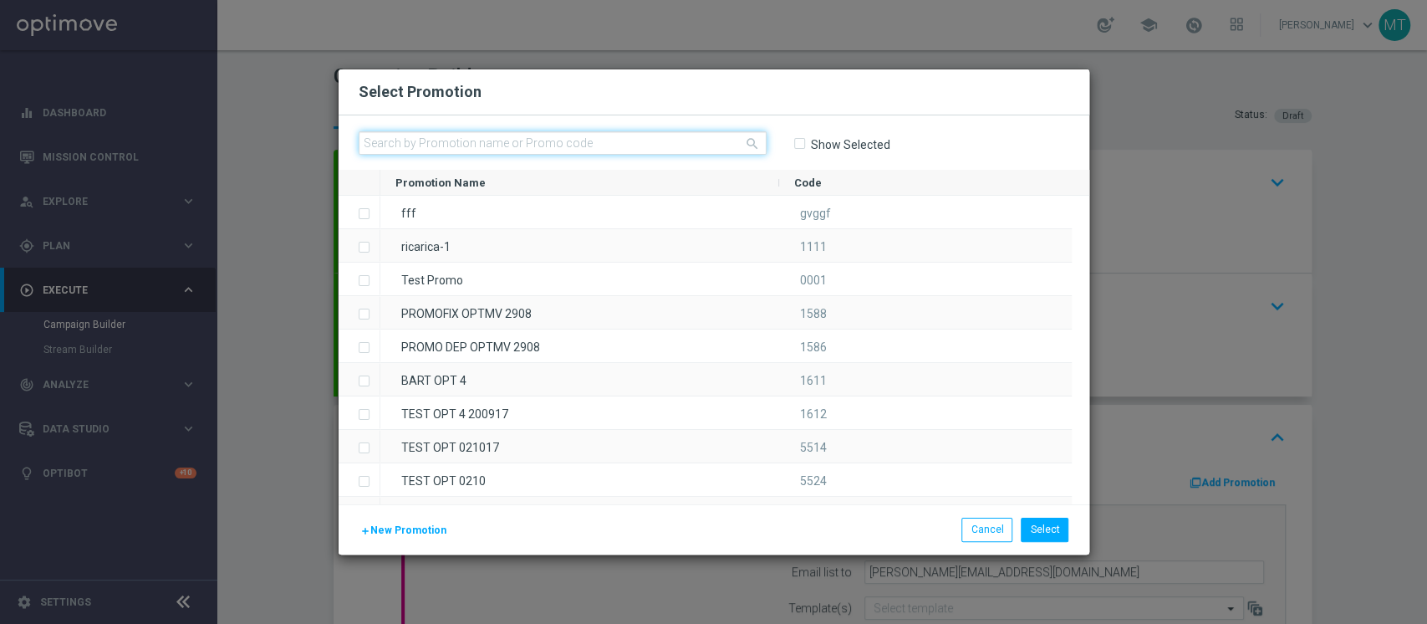
click at [615, 137] on input "text" at bounding box center [563, 142] width 408 height 23
paste input "234698"
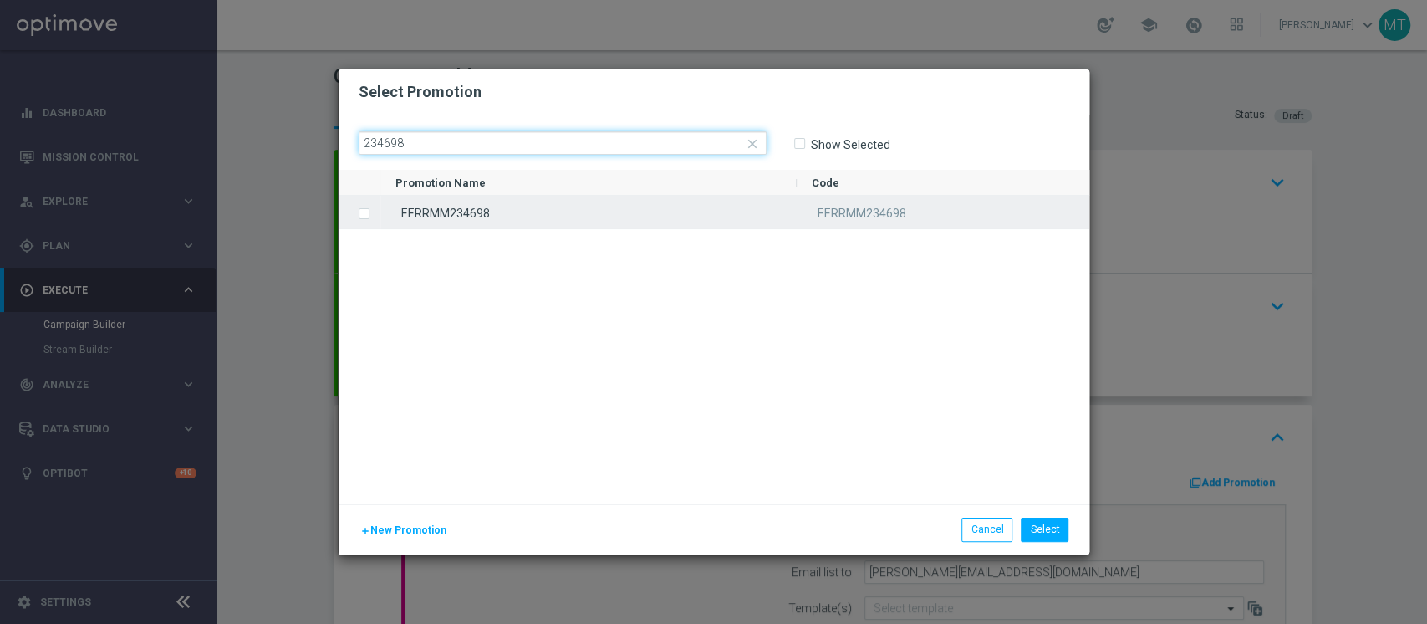
type input "234698"
click at [439, 212] on div "EERRMM234698" at bounding box center [588, 212] width 416 height 33
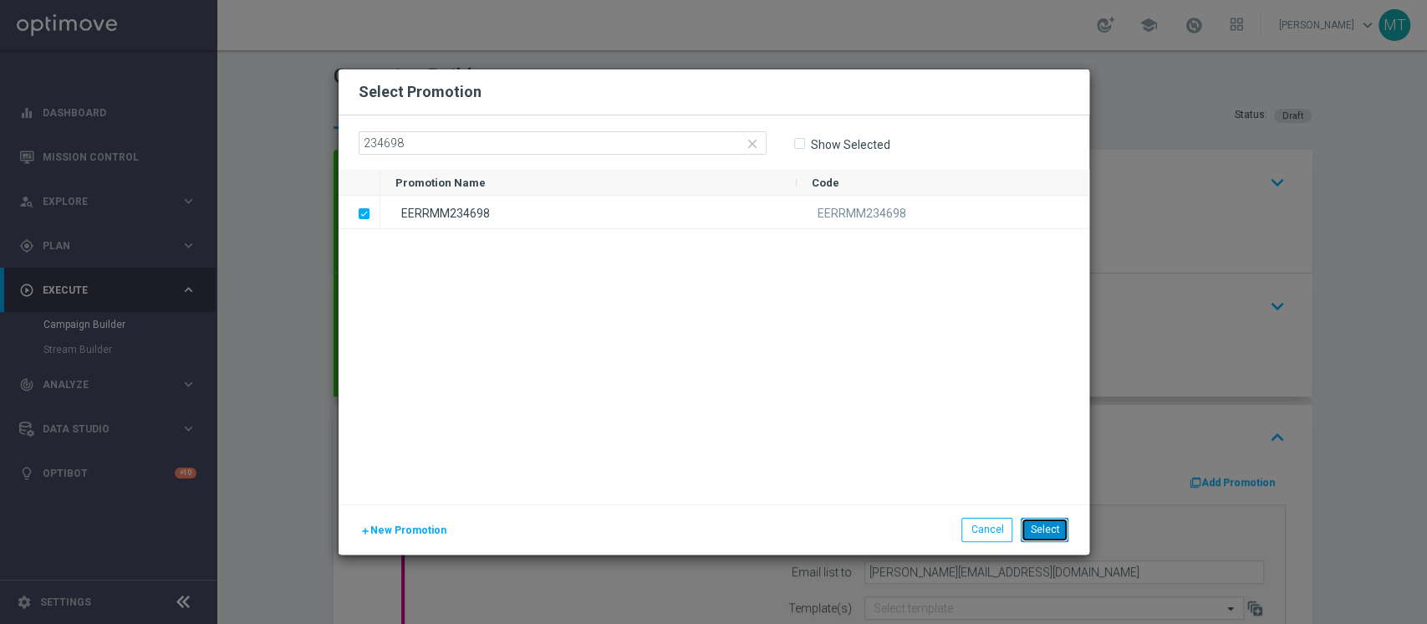
click at [1057, 529] on button "Select" at bounding box center [1045, 529] width 48 height 23
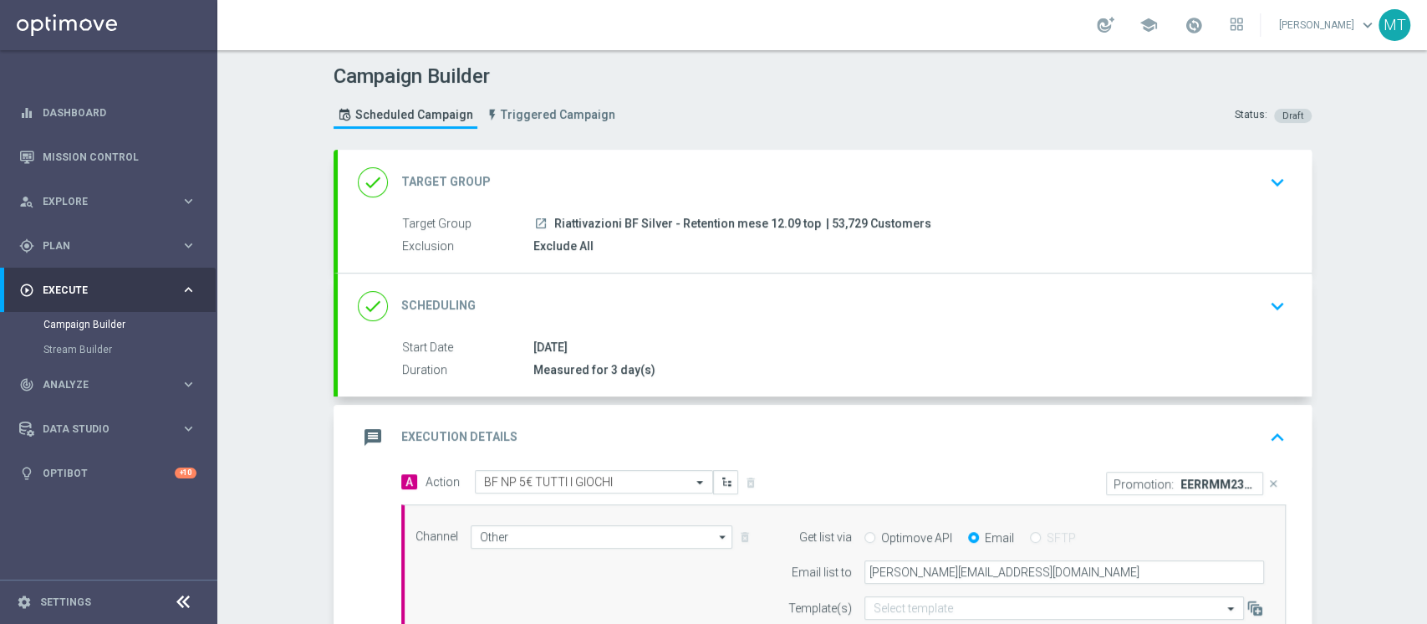
click at [789, 343] on div "12 Sep 2025" at bounding box center [906, 347] width 746 height 17
click at [795, 322] on div "done Scheduling keyboard_arrow_down" at bounding box center [825, 305] width 974 height 65
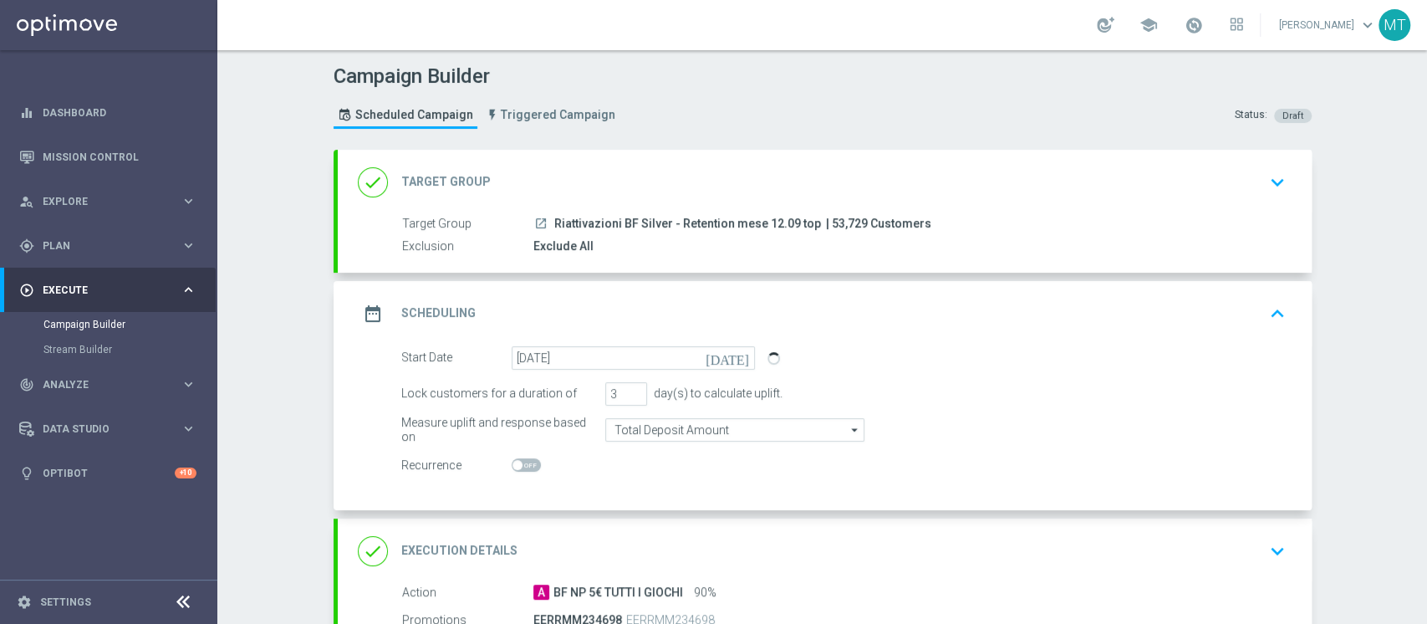
click at [783, 171] on div "done Target Group keyboard_arrow_down" at bounding box center [825, 182] width 934 height 32
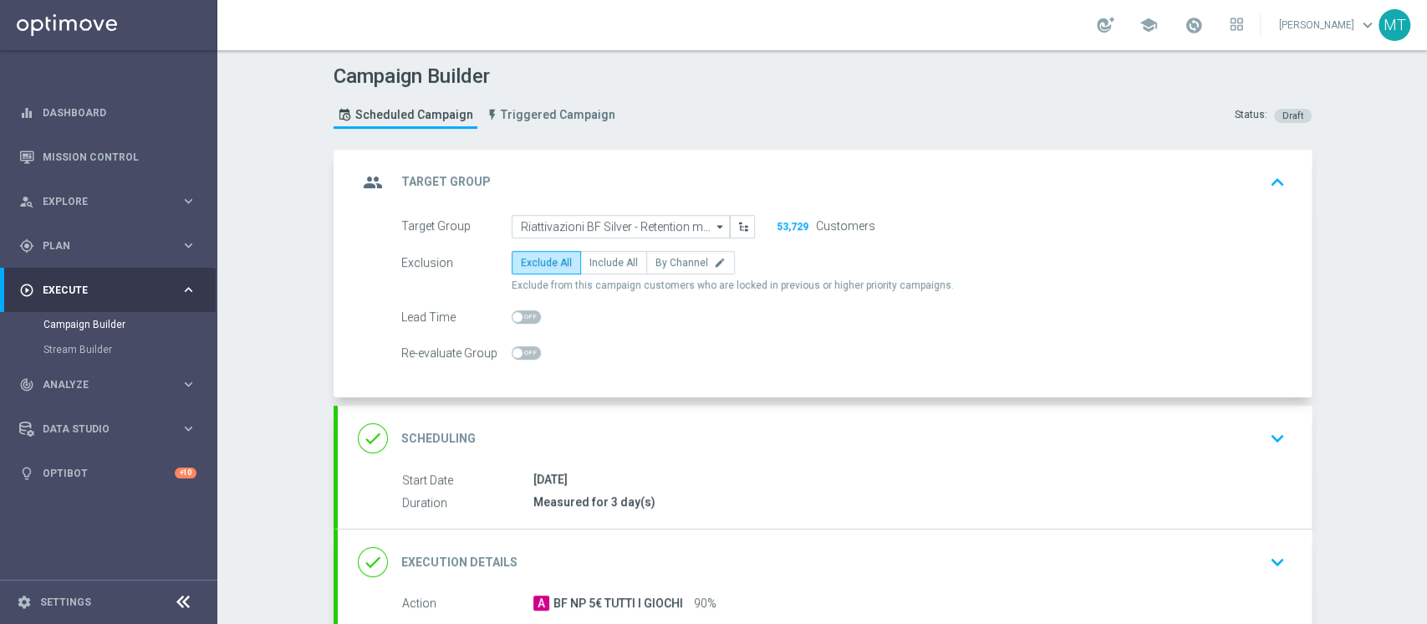
click at [783, 171] on div "group Target Group keyboard_arrow_up Target Group launch Riattivazioni BF Silve…" at bounding box center [825, 274] width 974 height 248
click at [783, 171] on div "group Target Group keyboard_arrow_up" at bounding box center [825, 182] width 934 height 32
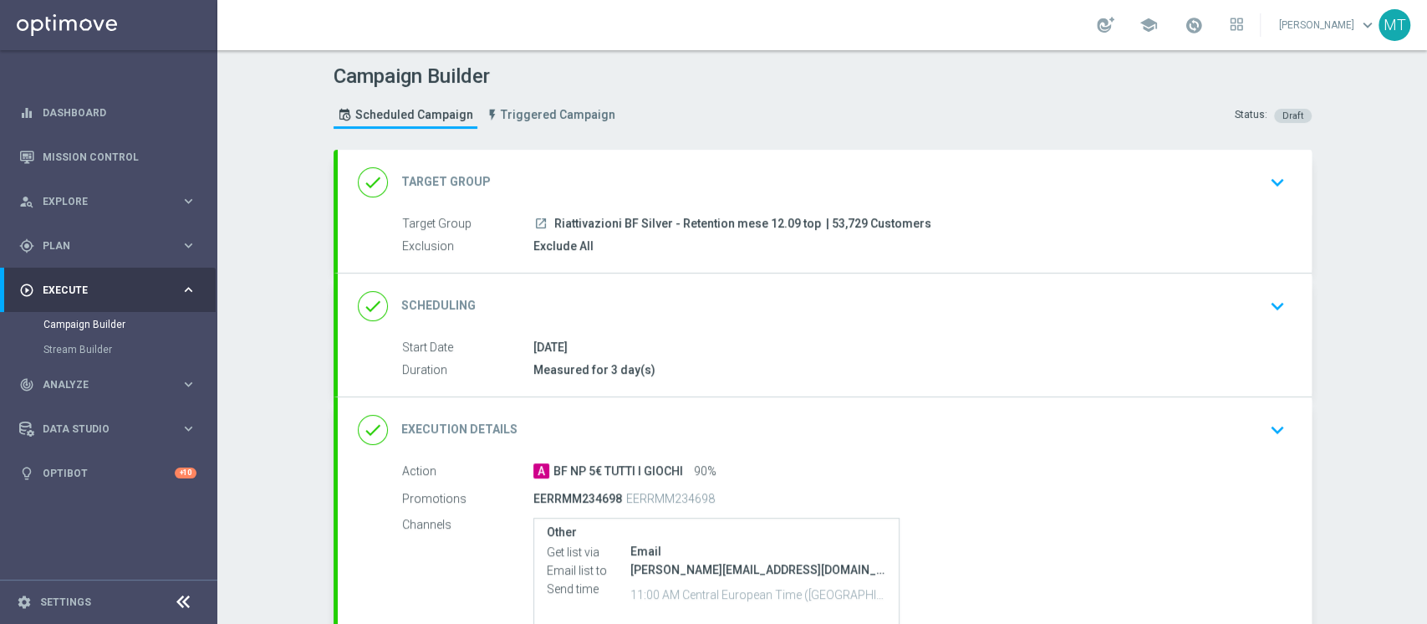
click at [649, 324] on div "done Scheduling keyboard_arrow_down" at bounding box center [825, 305] width 974 height 65
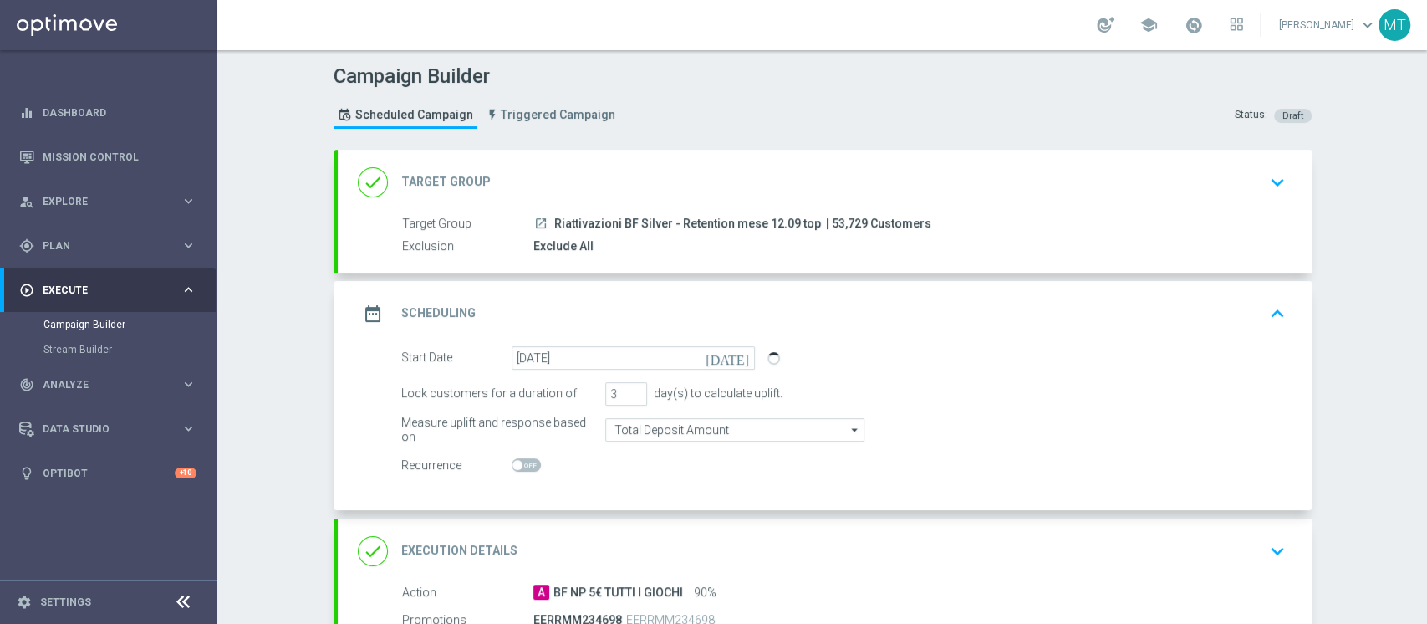
click at [676, 316] on div "date_range Scheduling keyboard_arrow_up" at bounding box center [825, 314] width 934 height 32
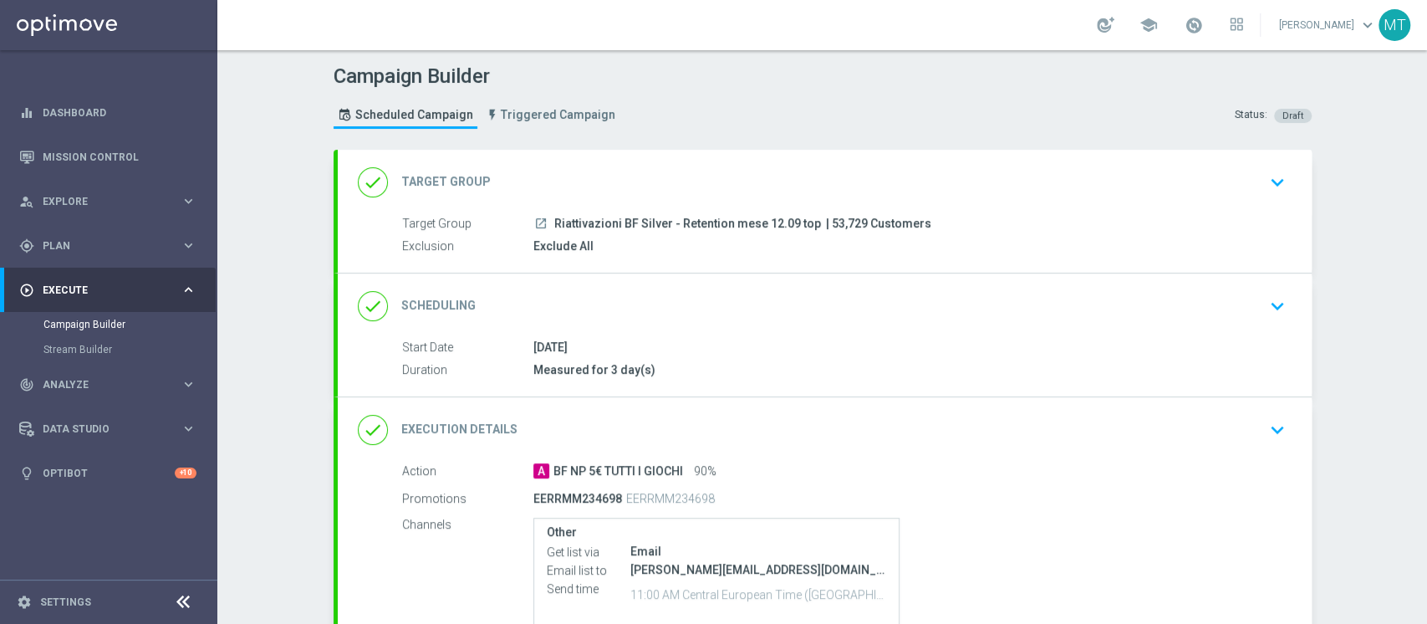
scroll to position [178, 0]
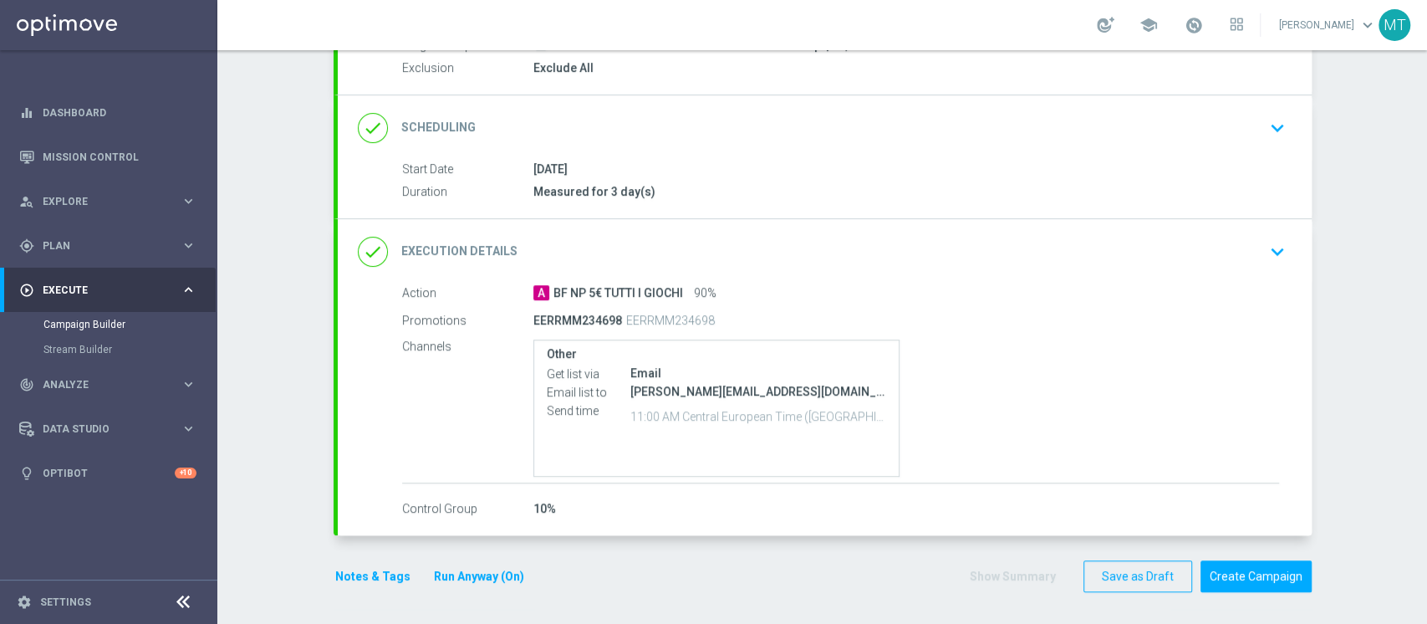
click at [772, 164] on div "12 Sep 2025" at bounding box center [906, 169] width 746 height 17
click at [732, 142] on div "done Scheduling keyboard_arrow_down" at bounding box center [825, 127] width 974 height 65
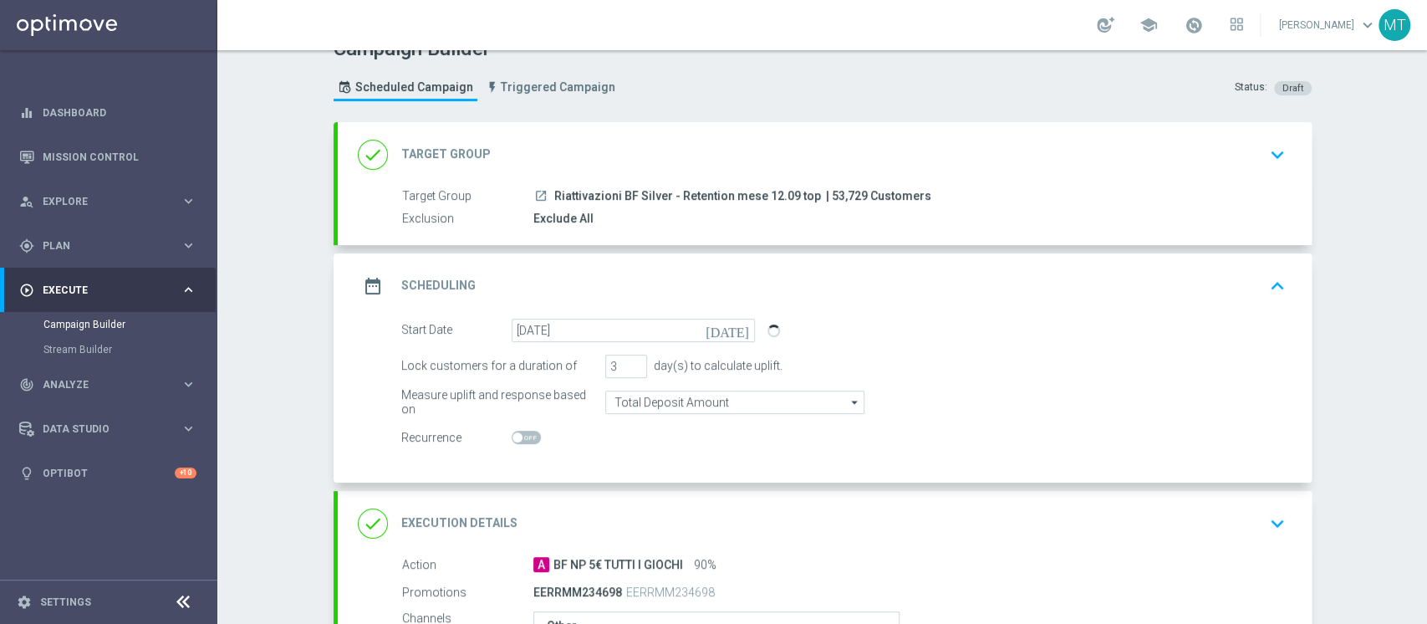
scroll to position [0, 0]
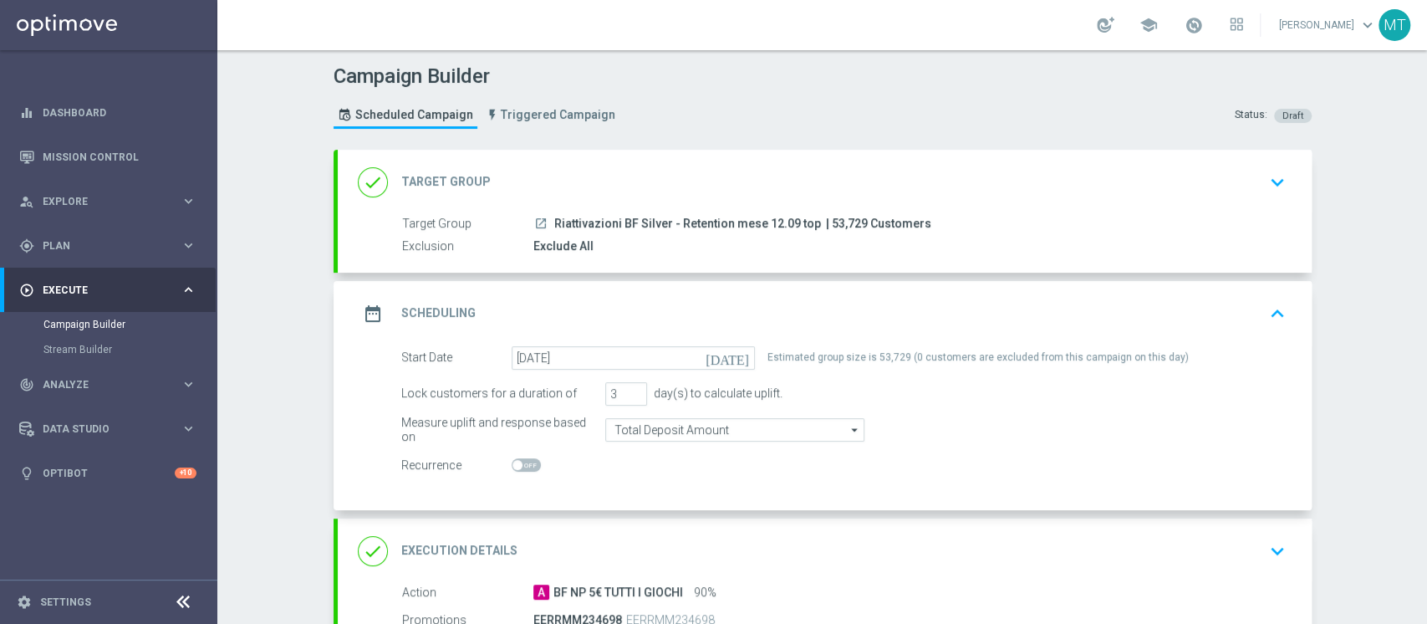
click at [750, 187] on div "done Target Group keyboard_arrow_down" at bounding box center [825, 182] width 934 height 32
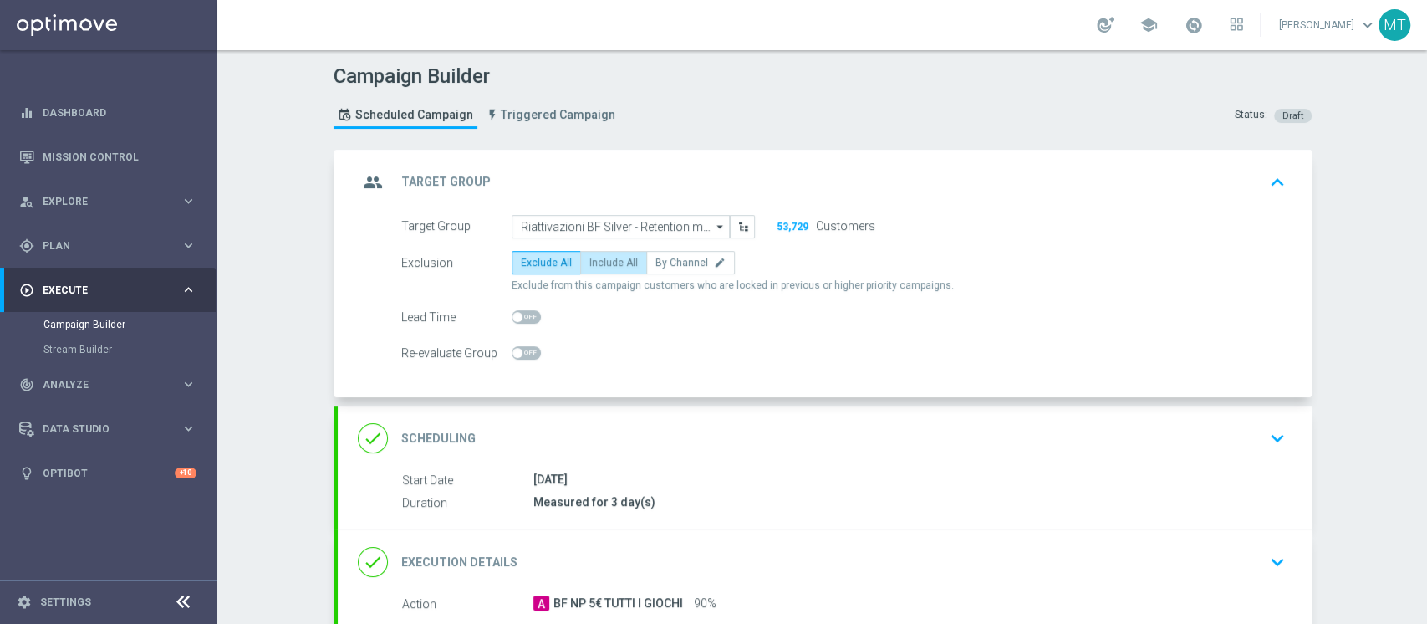
click at [601, 261] on span "Include All" at bounding box center [613, 263] width 48 height 12
click at [600, 261] on input "Include All" at bounding box center [594, 265] width 11 height 11
radio input "true"
click at [565, 262] on label "Exclude All" at bounding box center [546, 262] width 69 height 23
click at [532, 262] on input "Exclude All" at bounding box center [526, 265] width 11 height 11
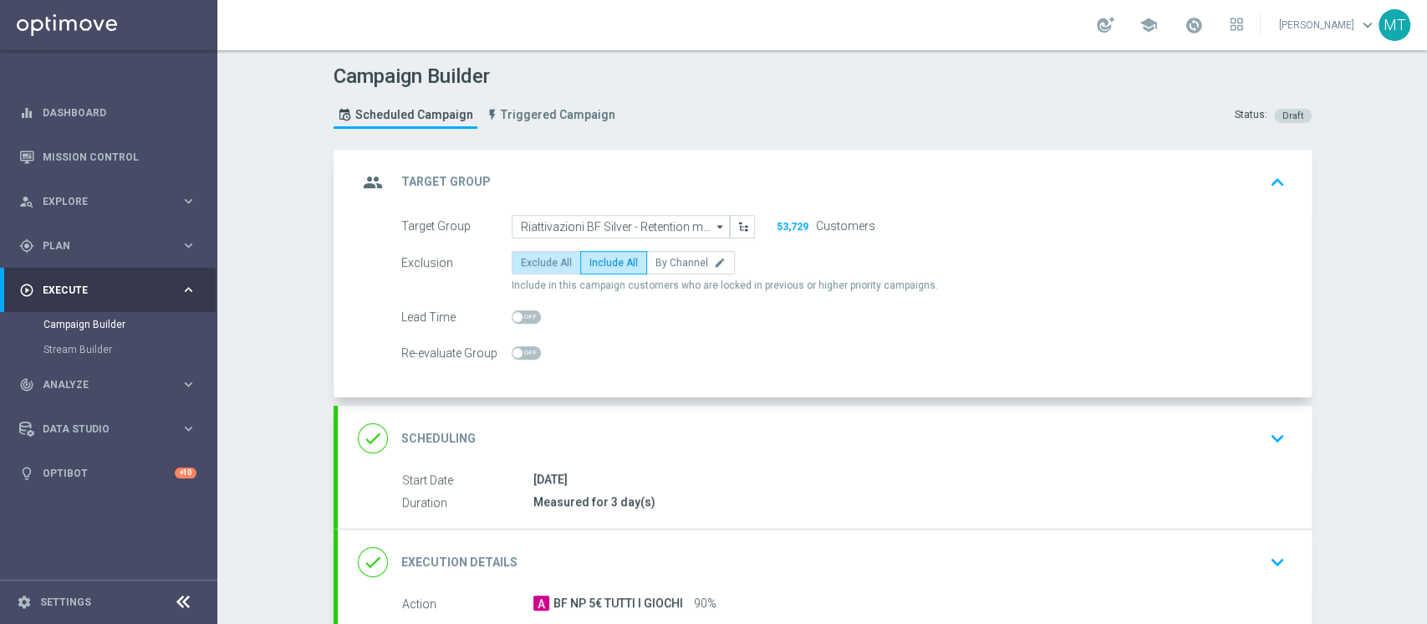
radio input "true"
click at [694, 472] on div "12 Sep 2025" at bounding box center [906, 479] width 746 height 17
click at [688, 453] on div "done Scheduling keyboard_arrow_down" at bounding box center [825, 438] width 974 height 65
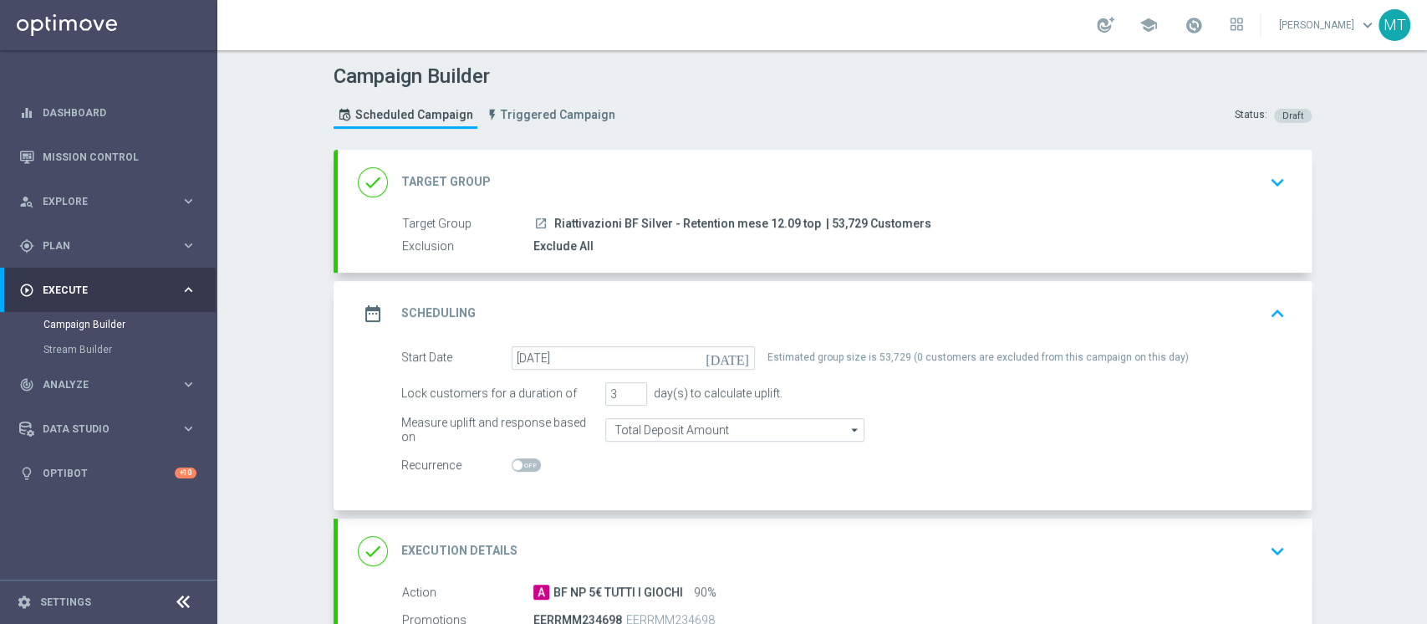
click at [910, 156] on div "done Target Group keyboard_arrow_down" at bounding box center [825, 182] width 974 height 65
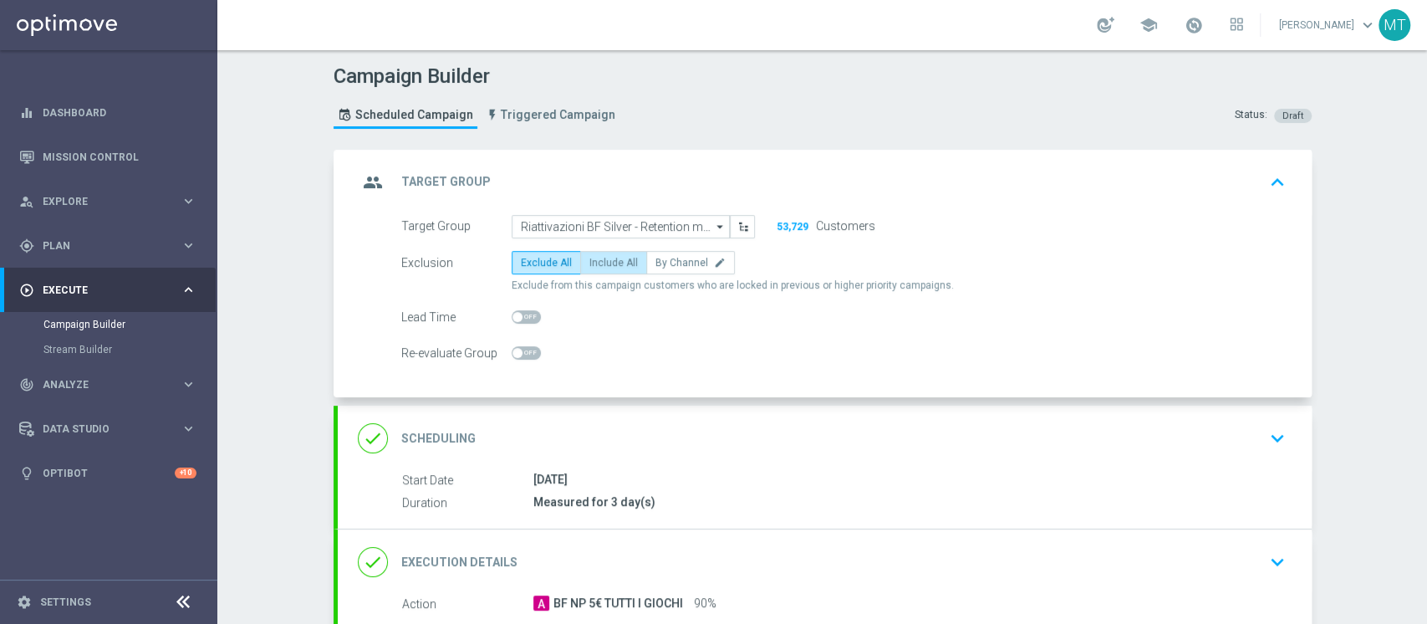
click at [615, 258] on span "Include All" at bounding box center [613, 263] width 48 height 12
click at [600, 260] on input "Include All" at bounding box center [594, 265] width 11 height 11
radio input "true"
click at [671, 177] on div "group Target Group keyboard_arrow_up" at bounding box center [825, 182] width 934 height 32
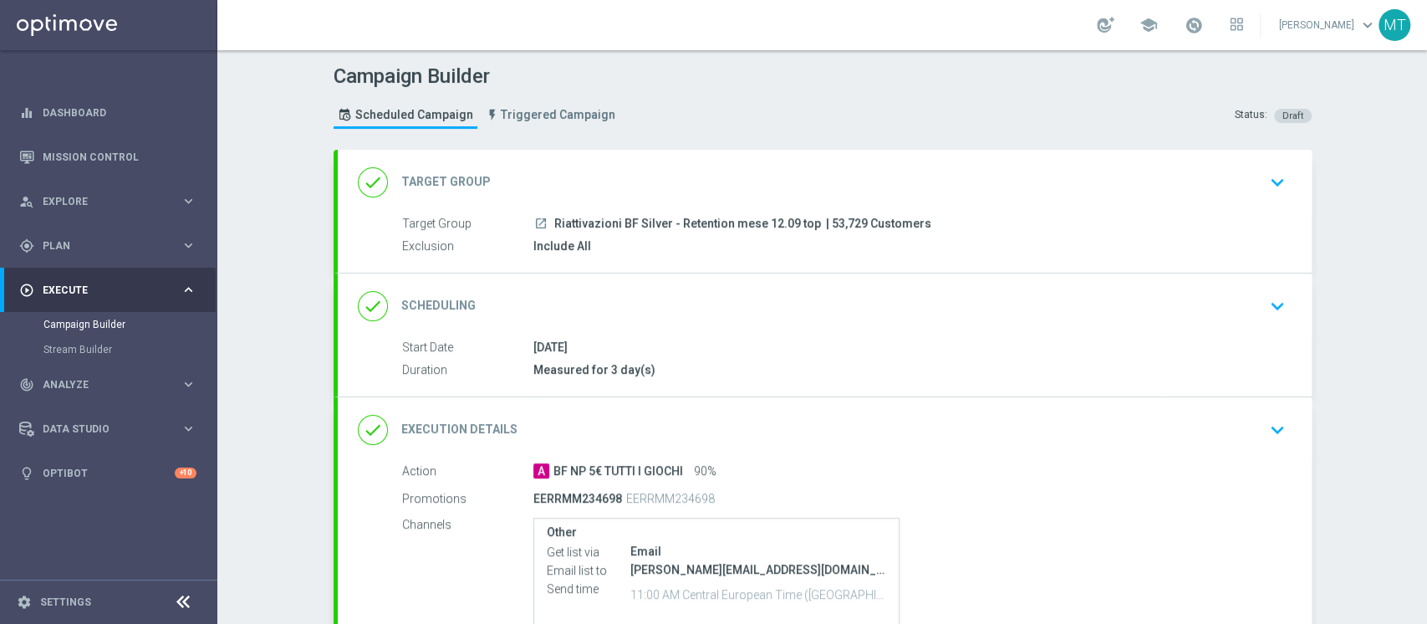
scroll to position [178, 0]
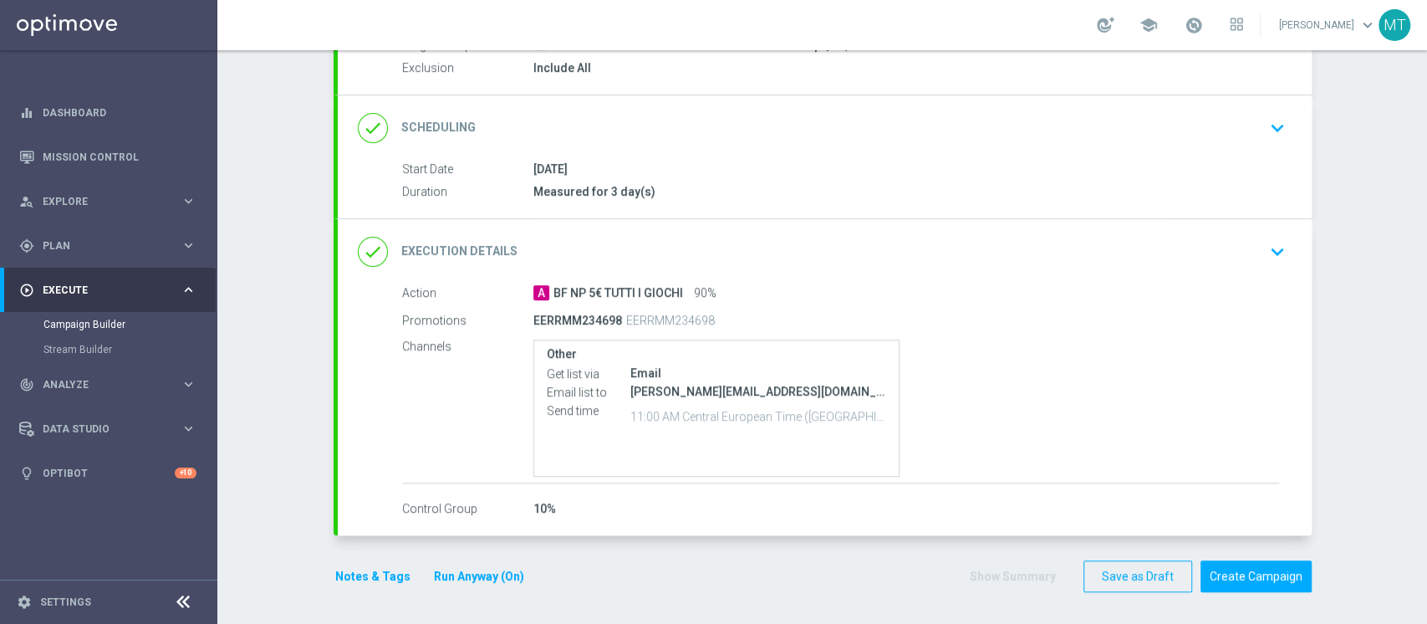
click at [825, 270] on div "done Execution Details keyboard_arrow_down" at bounding box center [825, 251] width 974 height 65
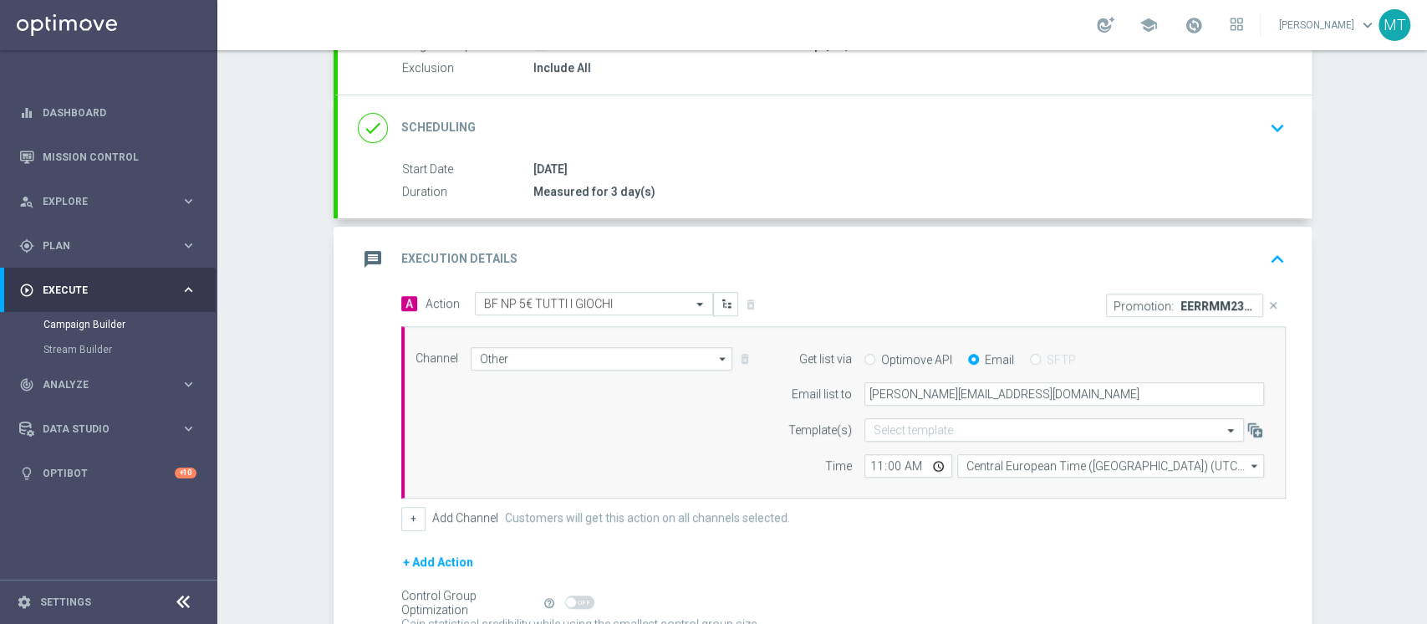
scroll to position [267, 0]
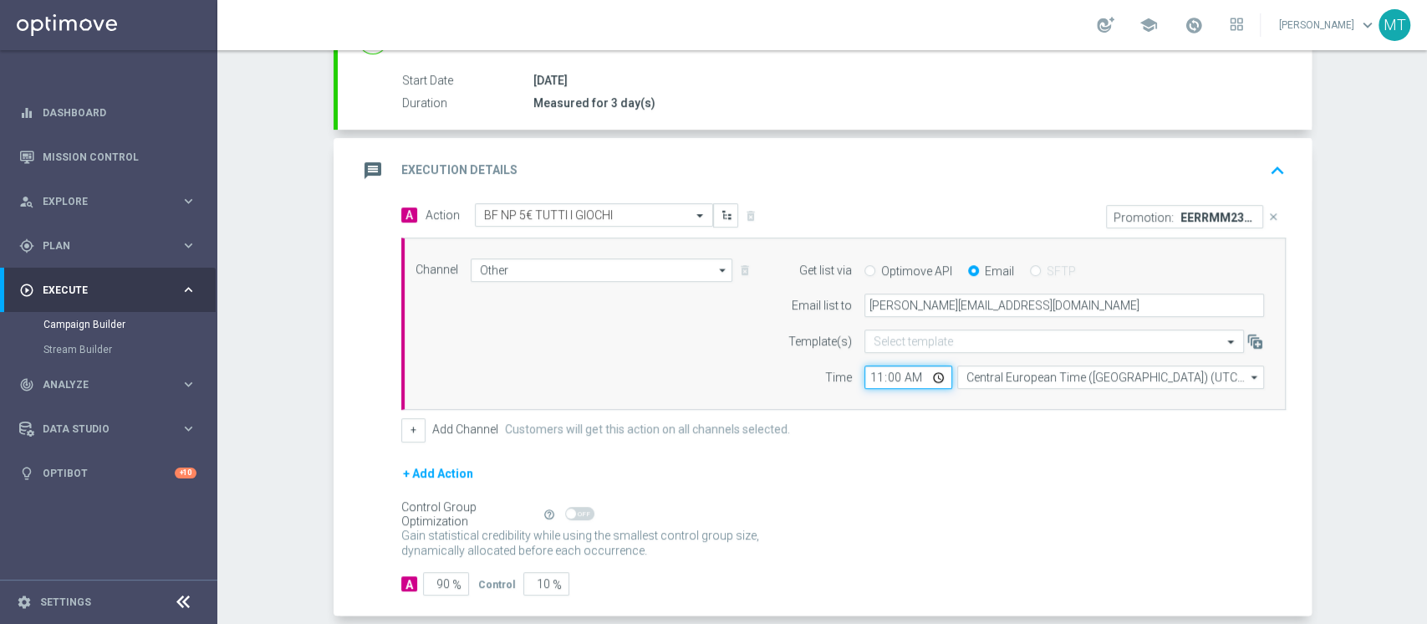
click at [882, 373] on input "11:00" at bounding box center [909, 376] width 88 height 23
type input "11:05"
click at [970, 473] on div "+ Add Action" at bounding box center [843, 484] width 885 height 42
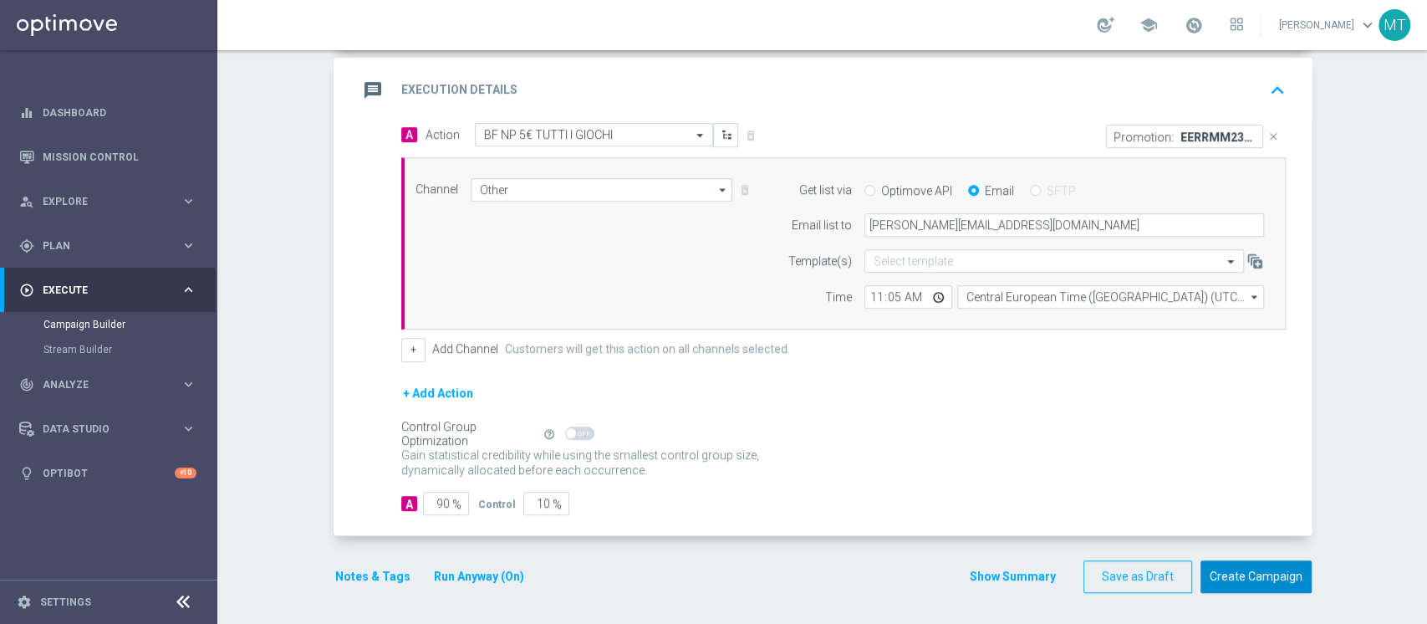
click at [1224, 578] on button "Create Campaign" at bounding box center [1256, 576] width 111 height 33
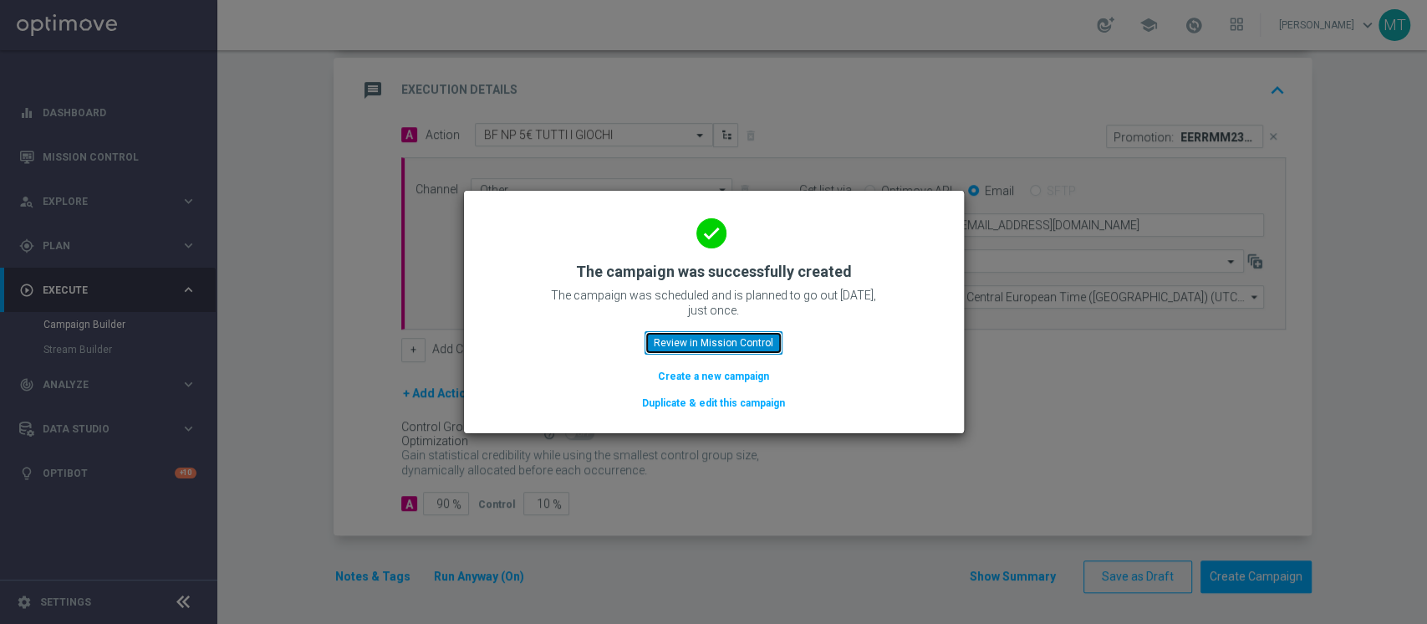
click at [747, 348] on button "Review in Mission Control" at bounding box center [714, 342] width 138 height 23
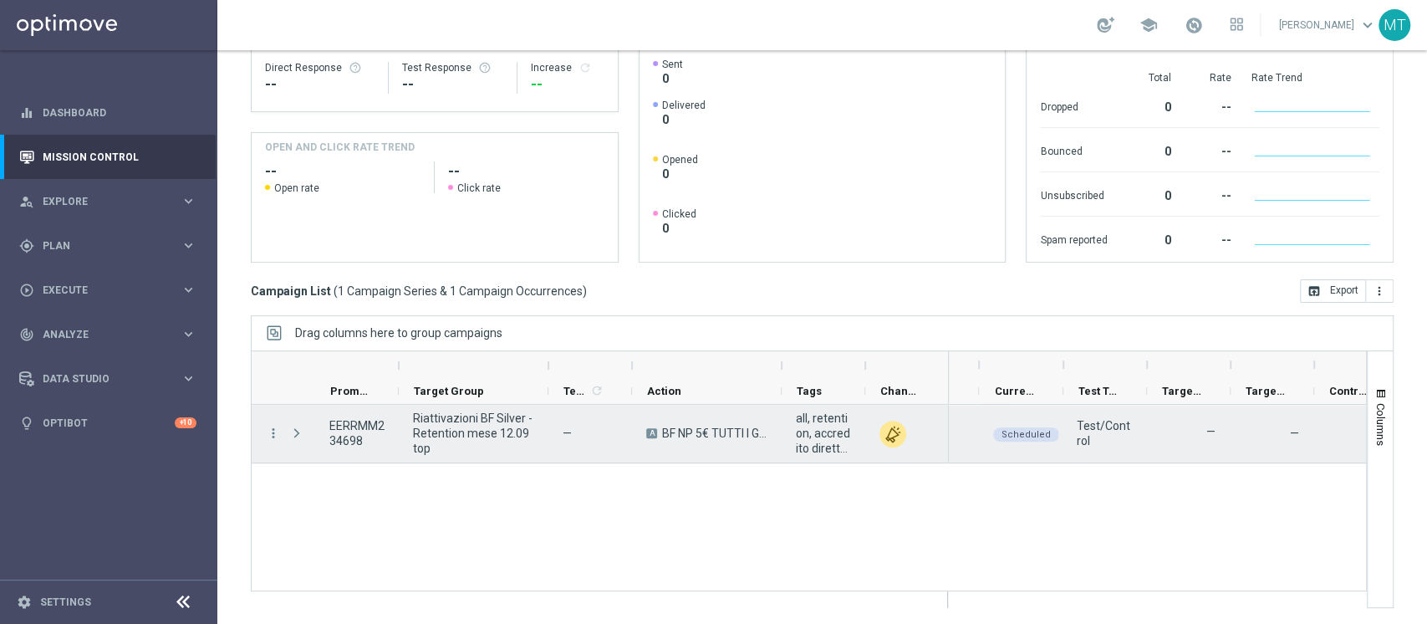
scroll to position [0, 305]
click at [1048, 419] on span "play_arrow" at bounding box center [1046, 422] width 12 height 12
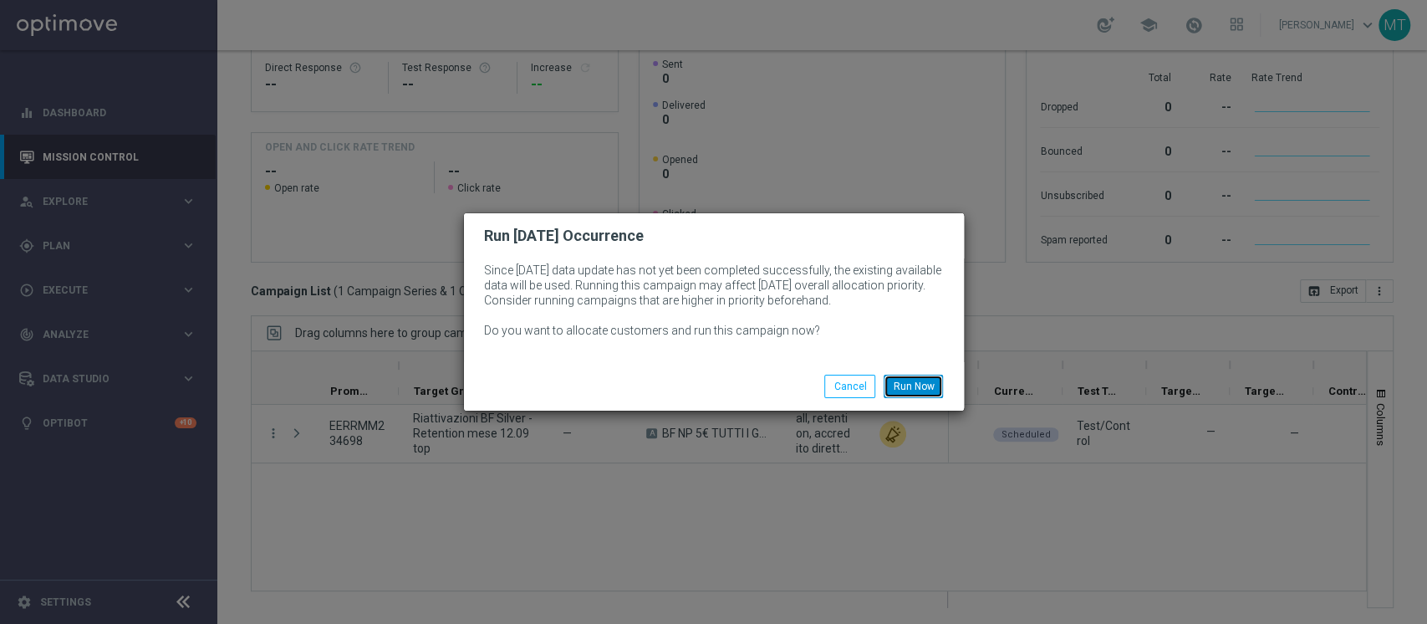
click at [896, 380] on button "Run Now" at bounding box center [913, 386] width 59 height 23
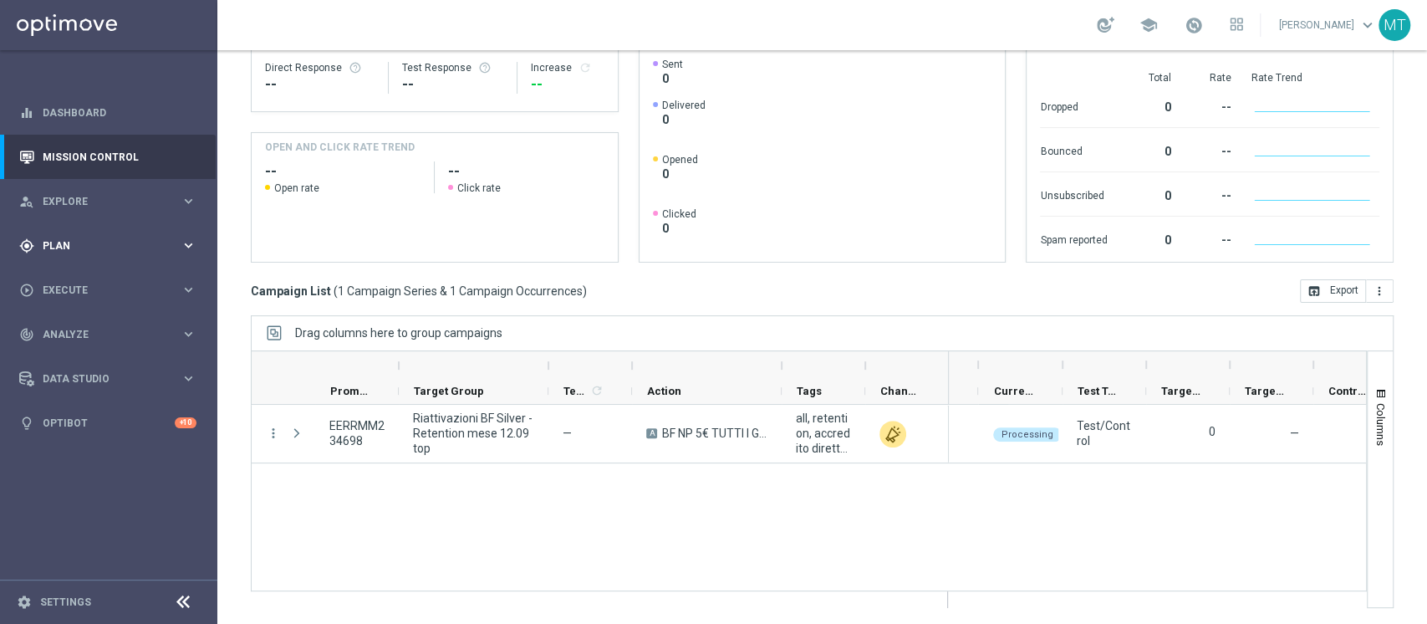
click at [67, 228] on div "gps_fixed Plan keyboard_arrow_right" at bounding box center [108, 245] width 216 height 44
click at [87, 278] on link "Target Groups" at bounding box center [108, 279] width 130 height 13
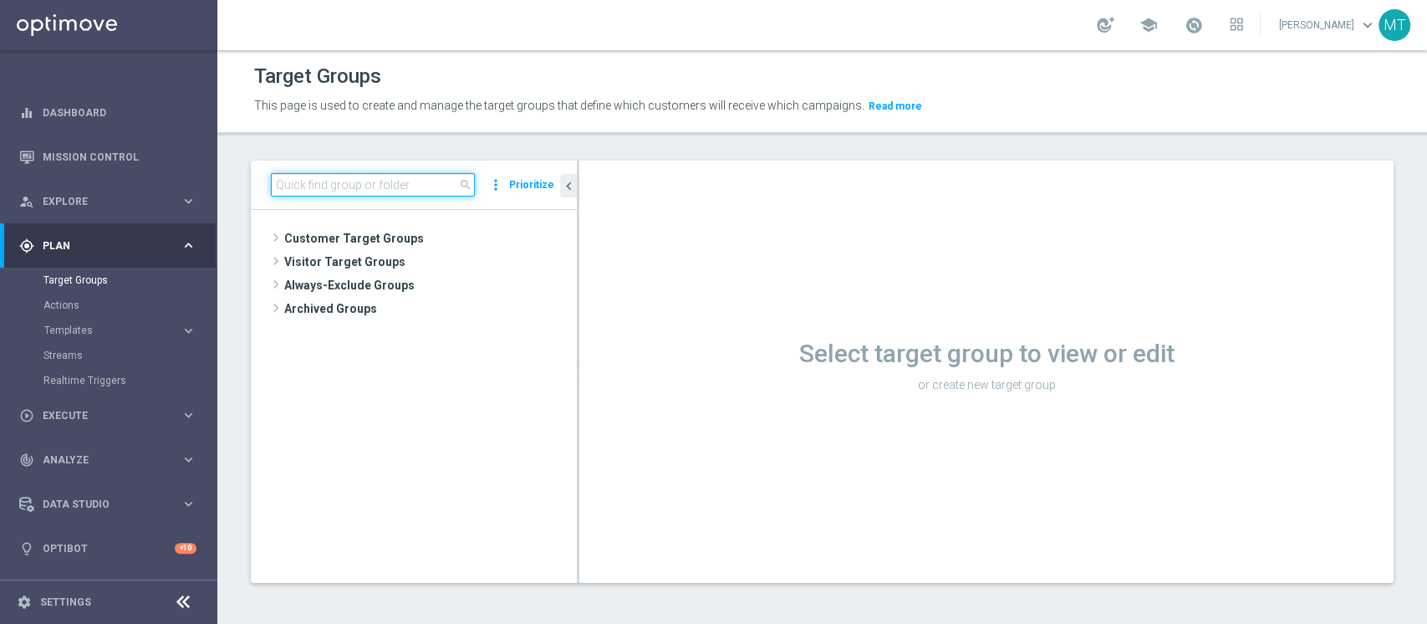
click at [323, 192] on input at bounding box center [373, 184] width 204 height 23
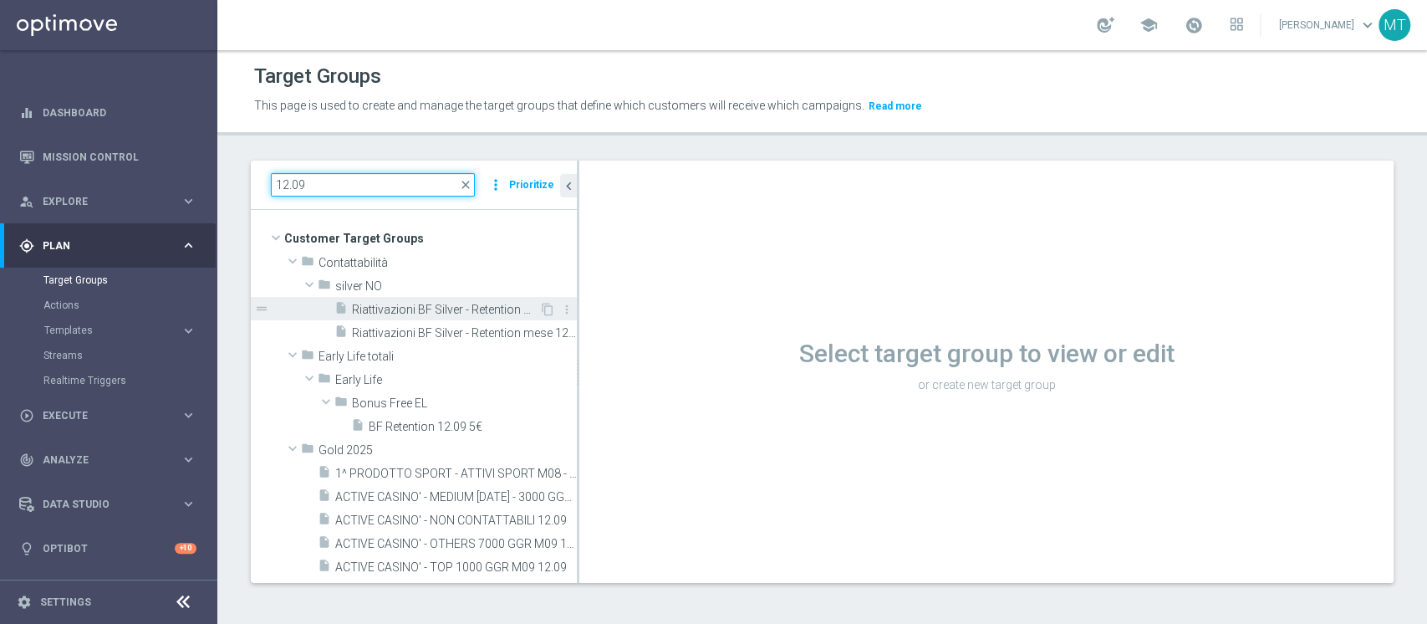
type input "12.09"
click at [459, 303] on span "Riattivazioni BF Silver - Retention mese 12.09 low" at bounding box center [445, 310] width 187 height 14
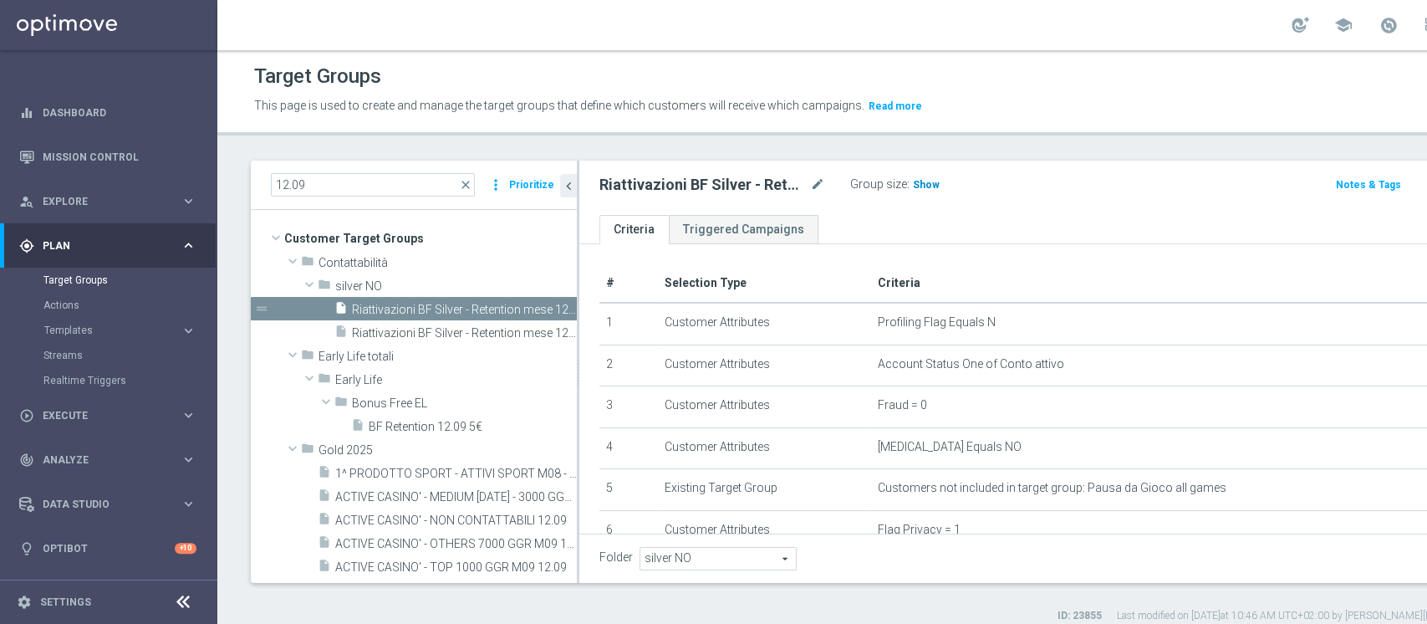
click at [923, 186] on span "Show" at bounding box center [926, 185] width 27 height 12
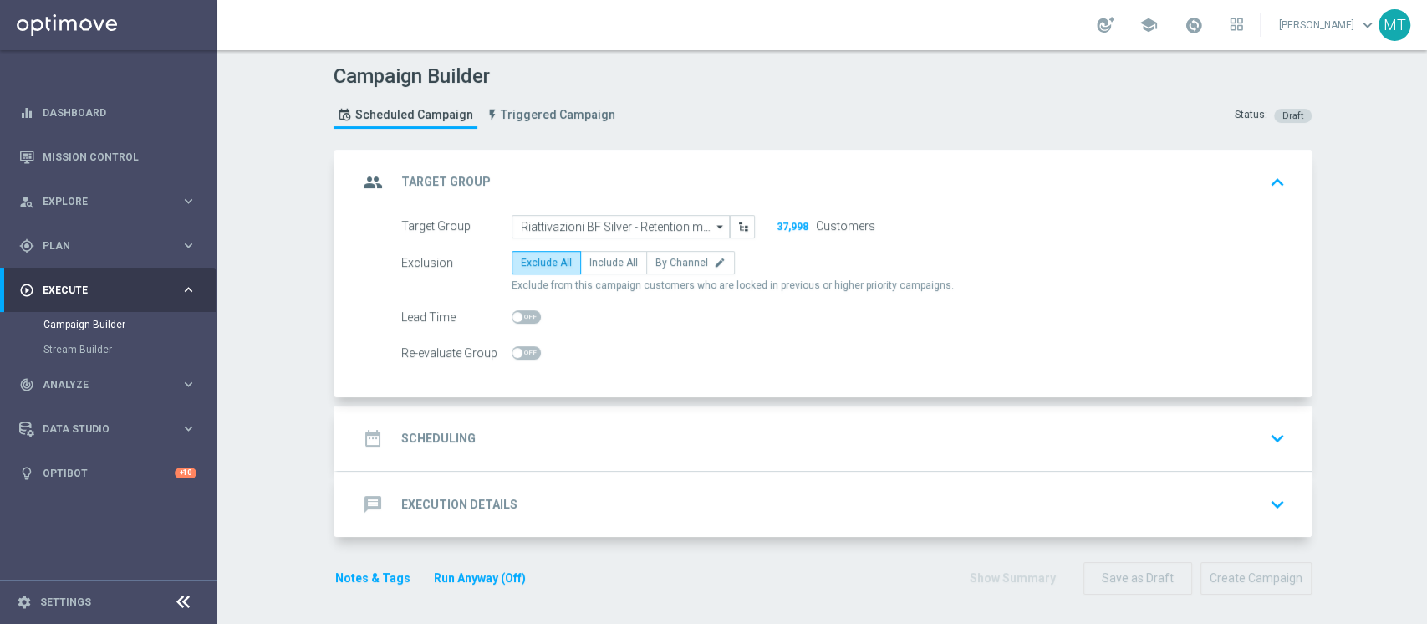
click at [776, 417] on div "date_range Scheduling keyboard_arrow_down" at bounding box center [825, 438] width 974 height 65
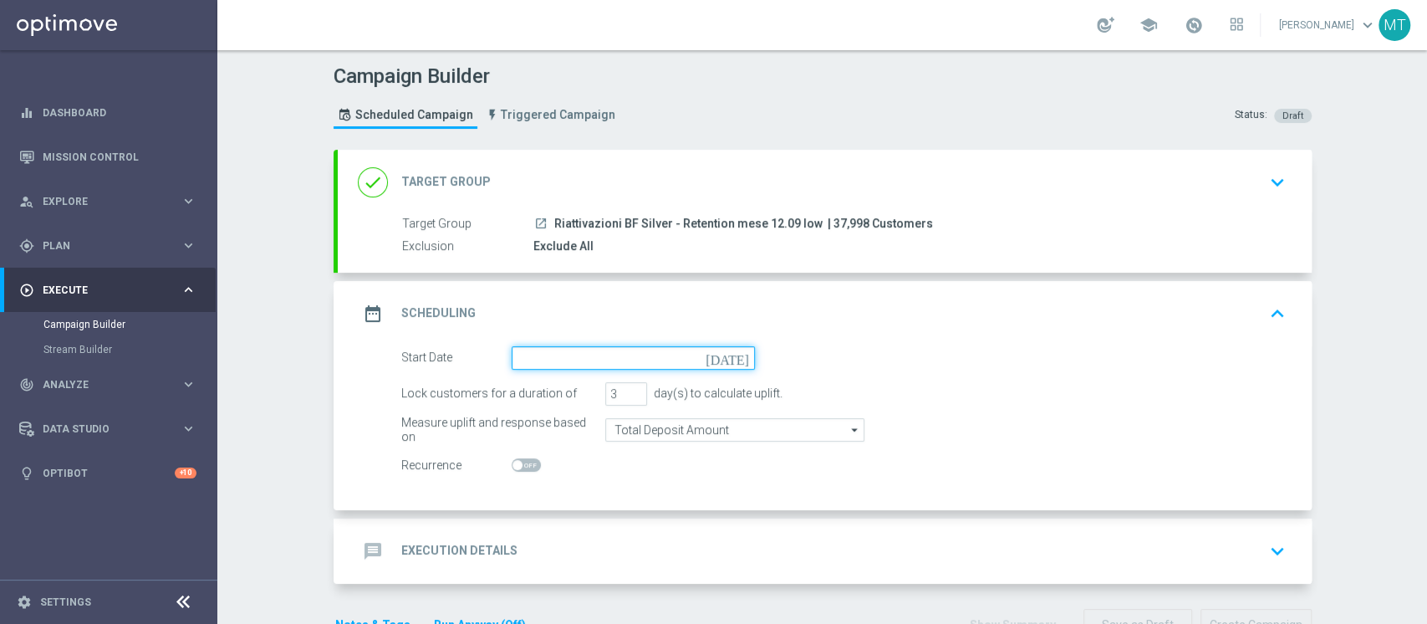
click at [564, 351] on input at bounding box center [633, 357] width 243 height 23
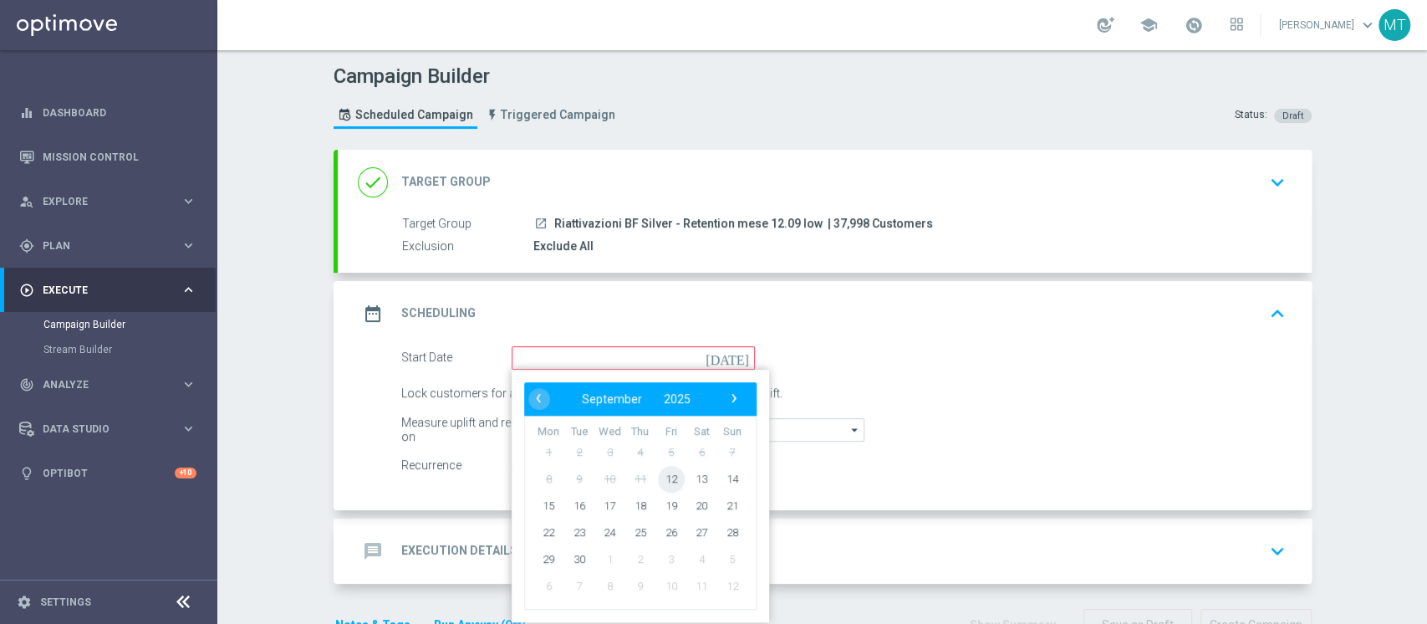
click at [666, 477] on span "12" at bounding box center [670, 478] width 27 height 27
type input "12 Sep 2025"
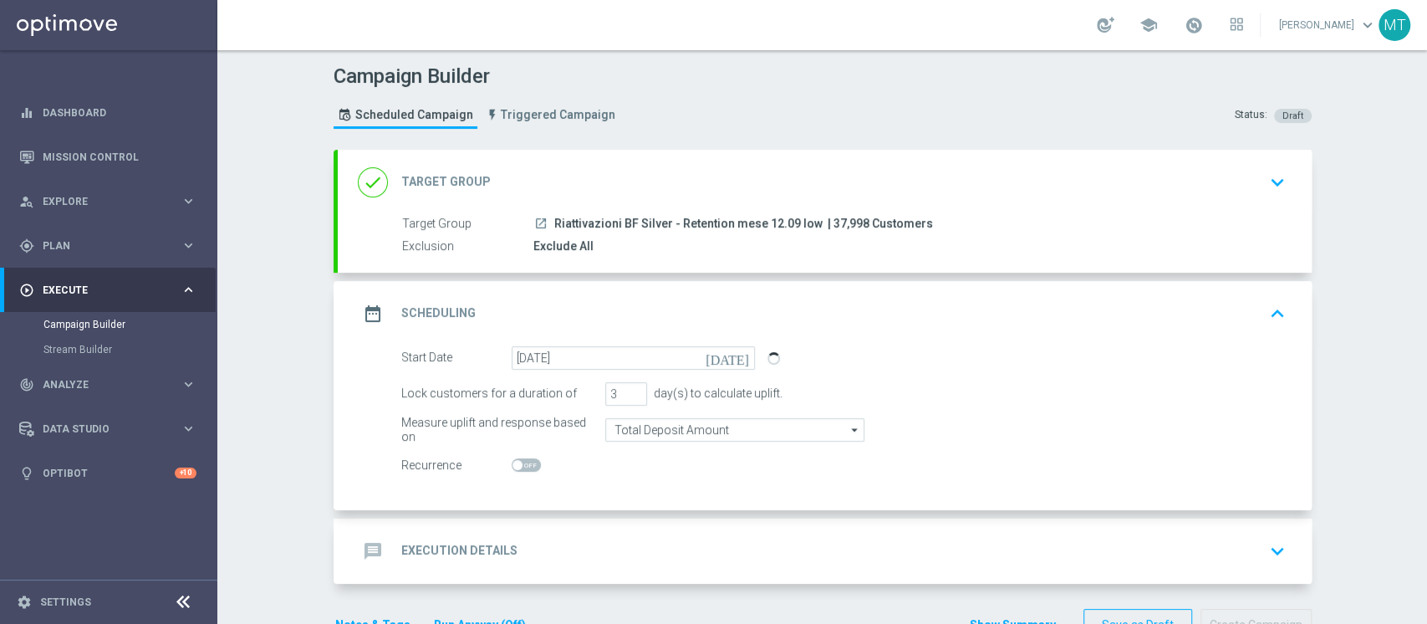
click at [679, 552] on div "message Execution Details keyboard_arrow_down" at bounding box center [825, 551] width 934 height 32
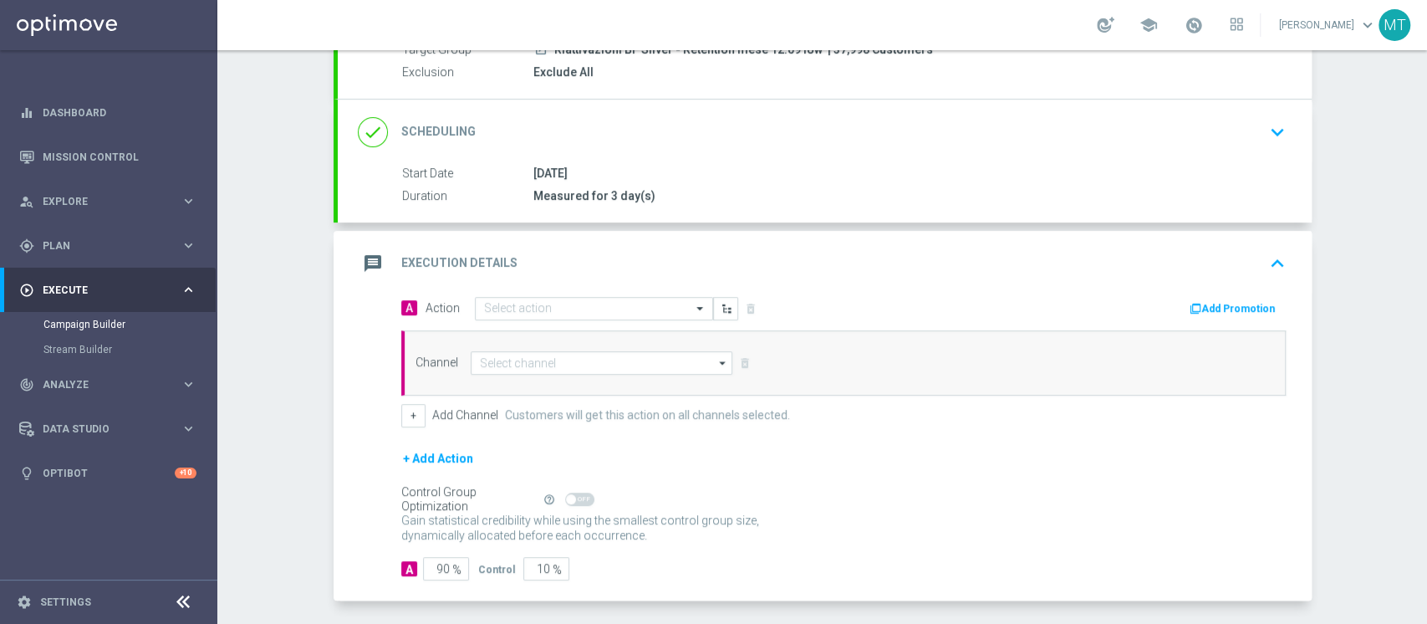
scroll to position [188, 0]
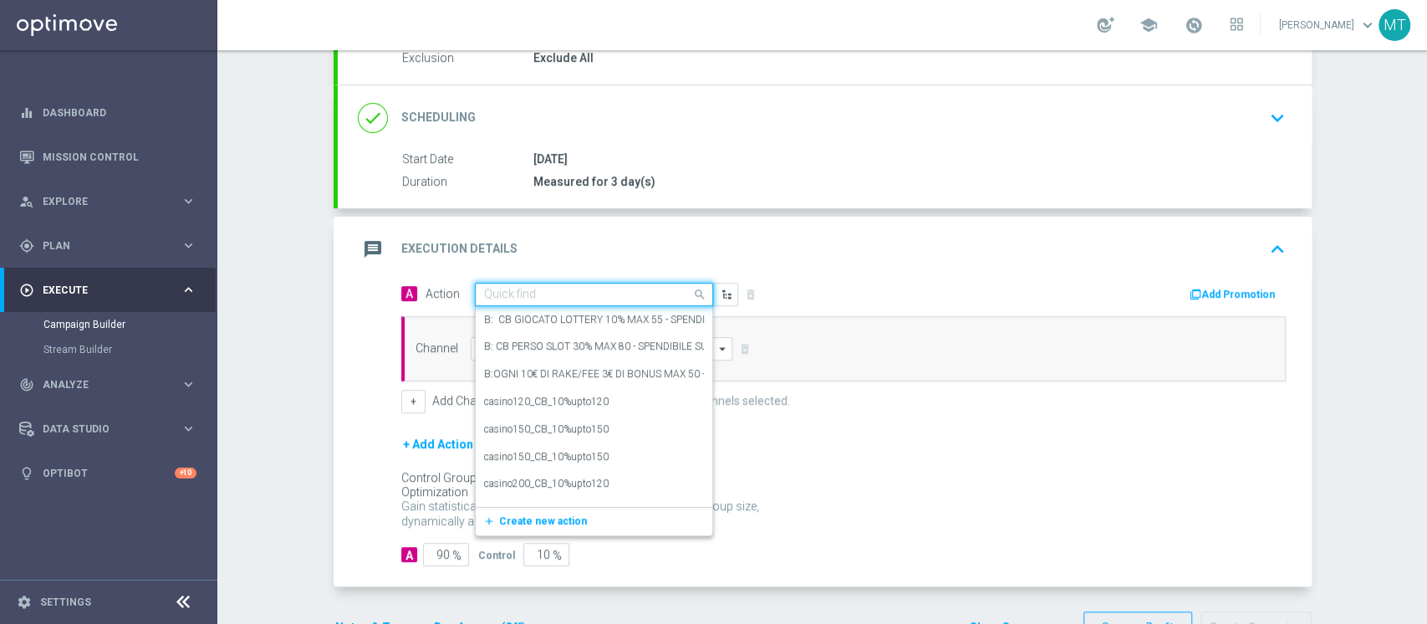
click at [564, 300] on div "Quick find" at bounding box center [594, 294] width 238 height 23
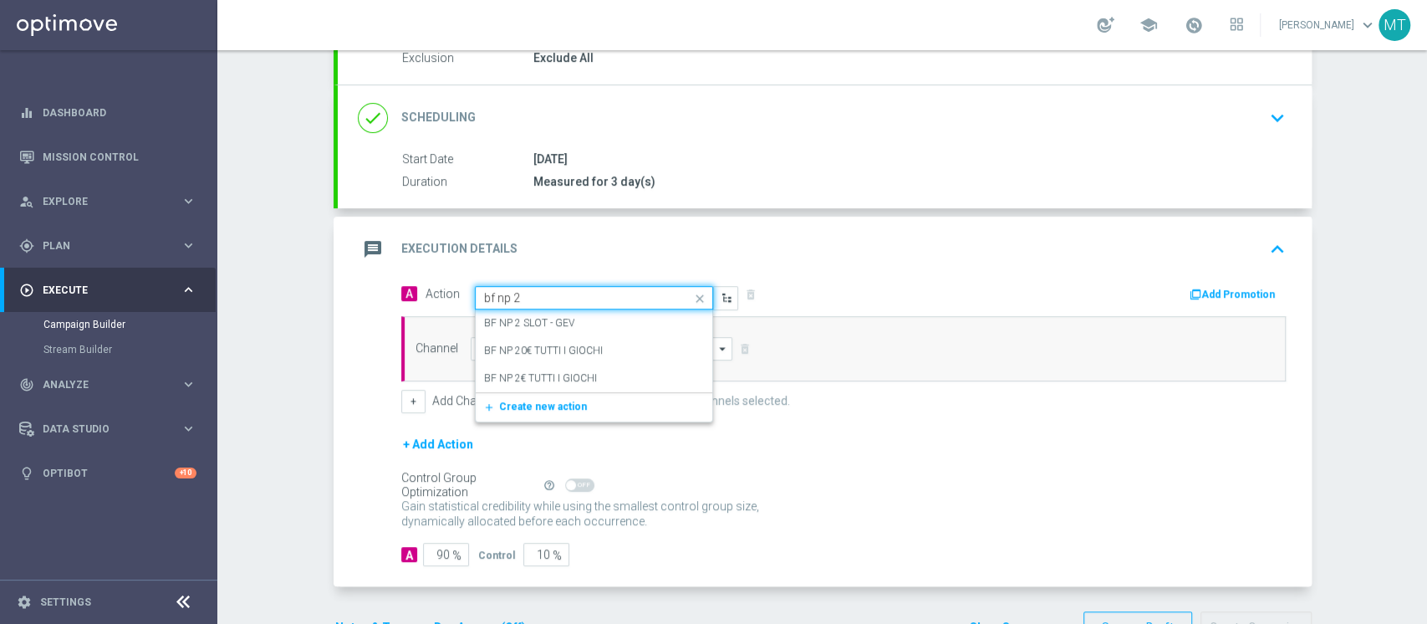
type input "bf np 2€"
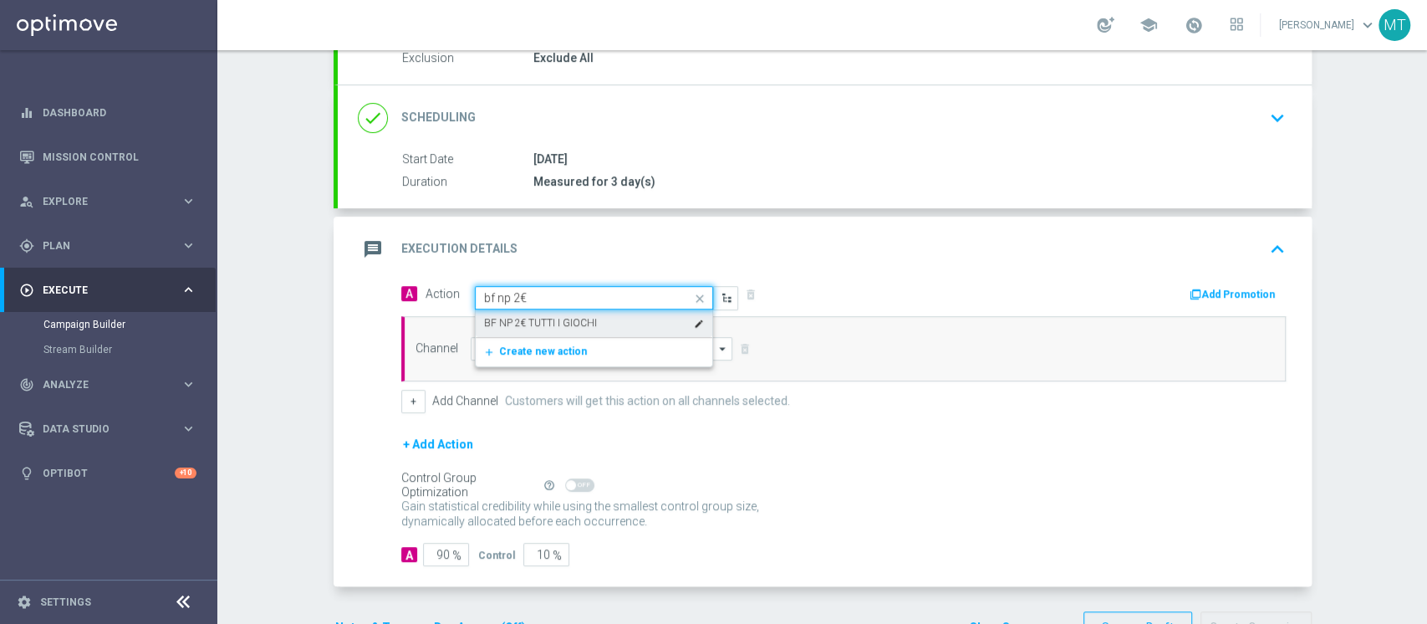
click at [581, 318] on label "BF NP 2€ TUTTI I GIOCHI" at bounding box center [540, 323] width 113 height 14
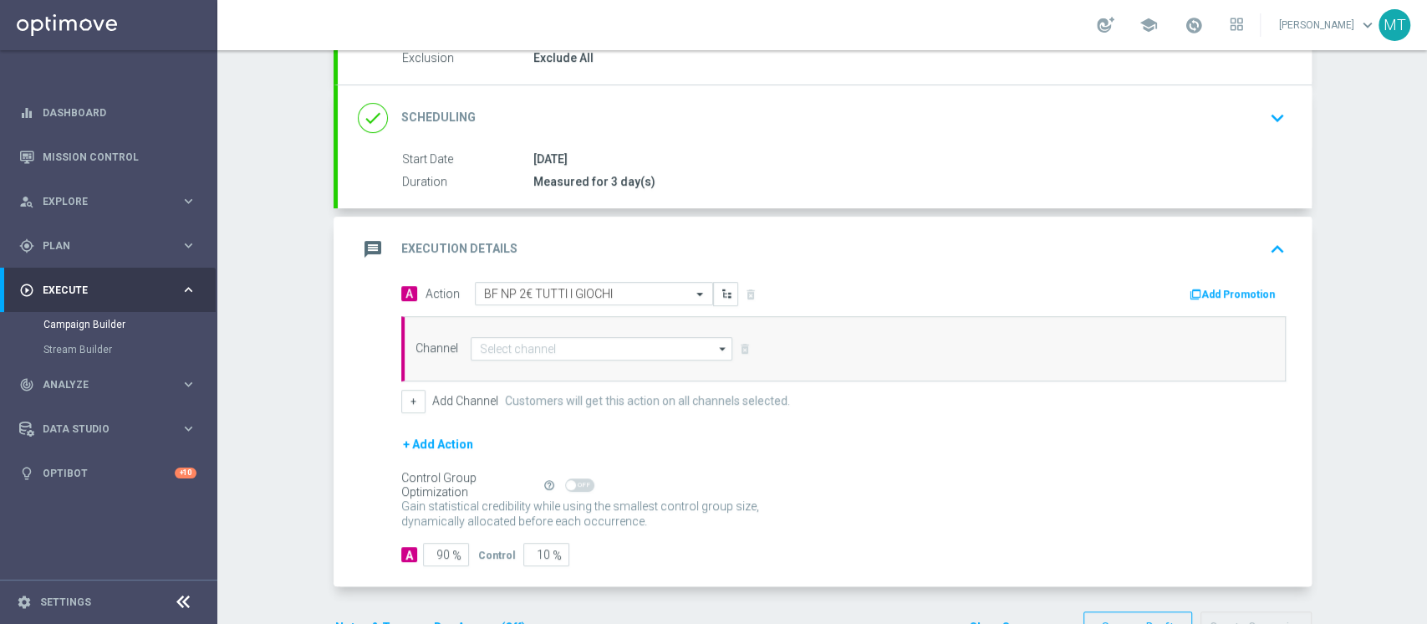
click at [1209, 285] on button "Add Promotion" at bounding box center [1234, 294] width 93 height 18
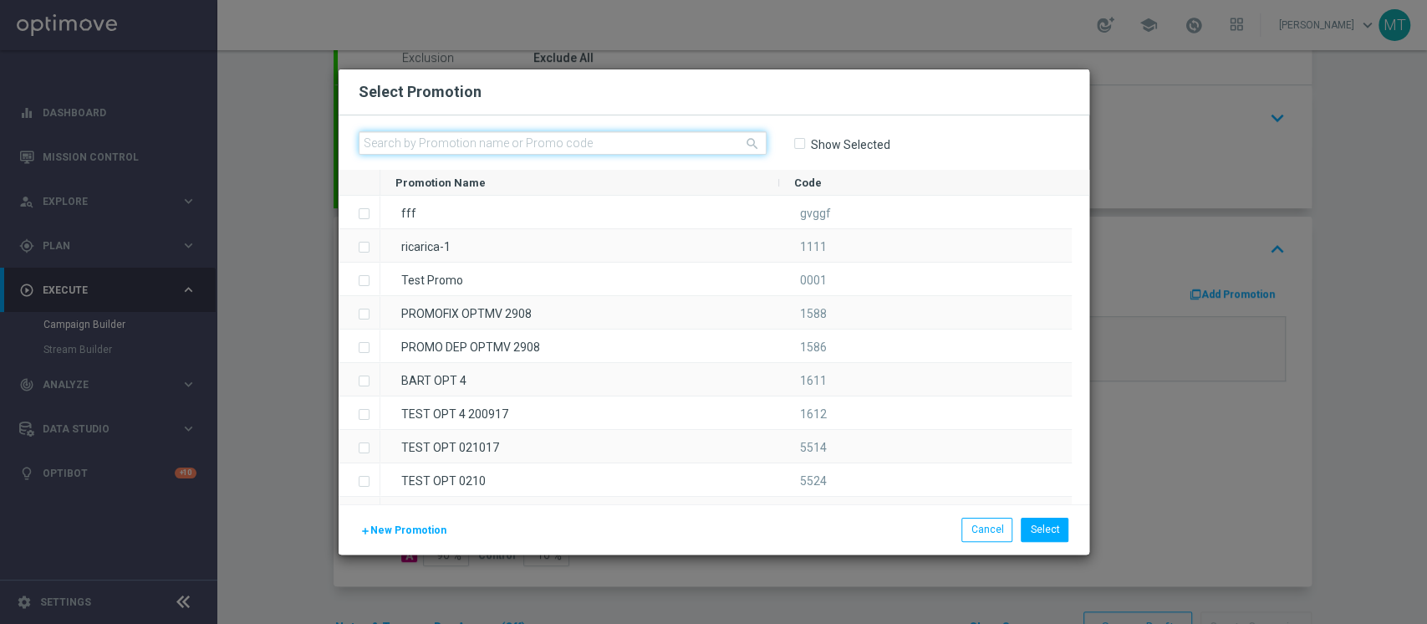
click at [698, 147] on input "text" at bounding box center [563, 142] width 408 height 23
paste input "234700"
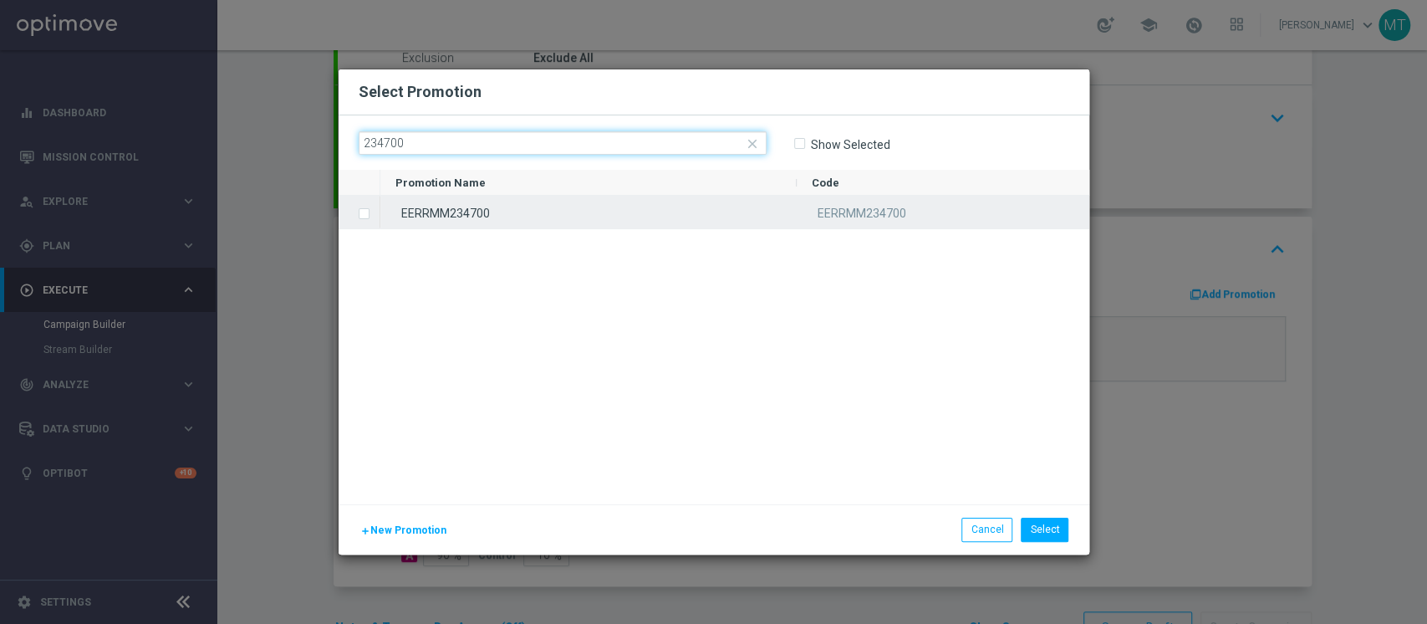
type input "234700"
click at [495, 196] on div "EERRMM234700" at bounding box center [588, 212] width 416 height 33
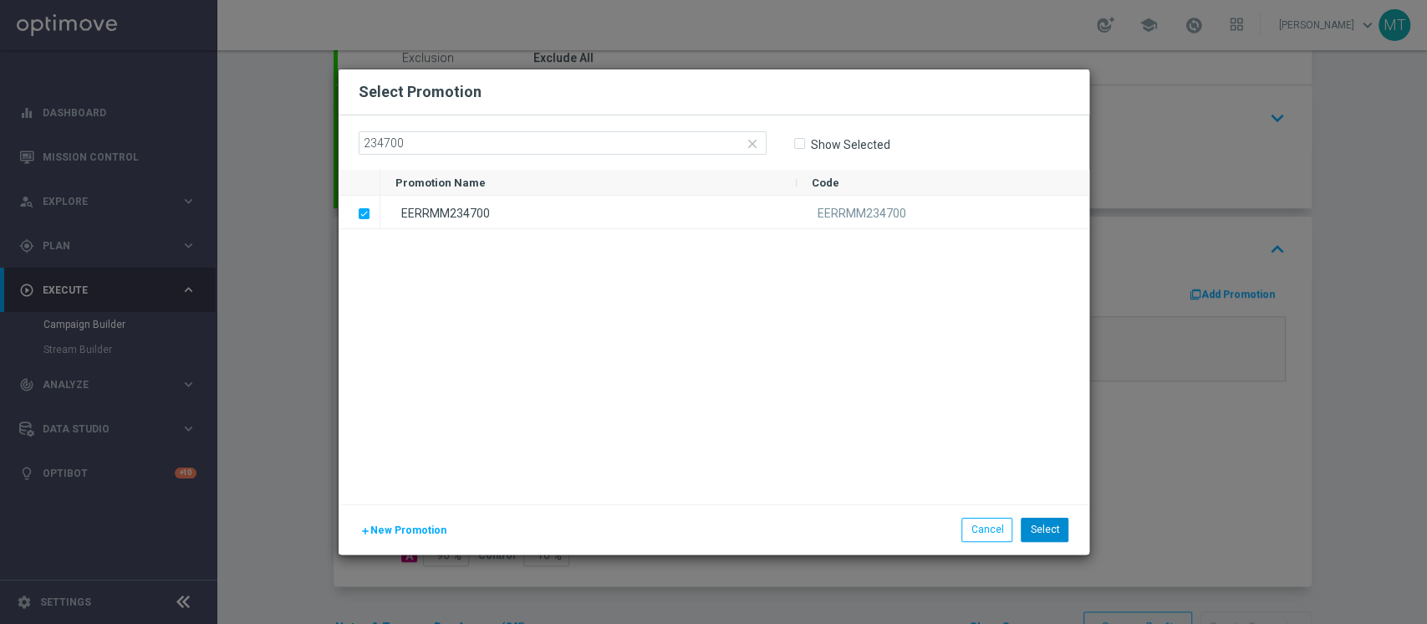
drag, startPoint x: 1034, startPoint y: 513, endPoint x: 1046, endPoint y: 521, distance: 14.4
click at [1046, 521] on div "add New Promotion Select Cancel" at bounding box center [714, 528] width 751 height 49
click at [1046, 521] on button "Select" at bounding box center [1045, 529] width 48 height 23
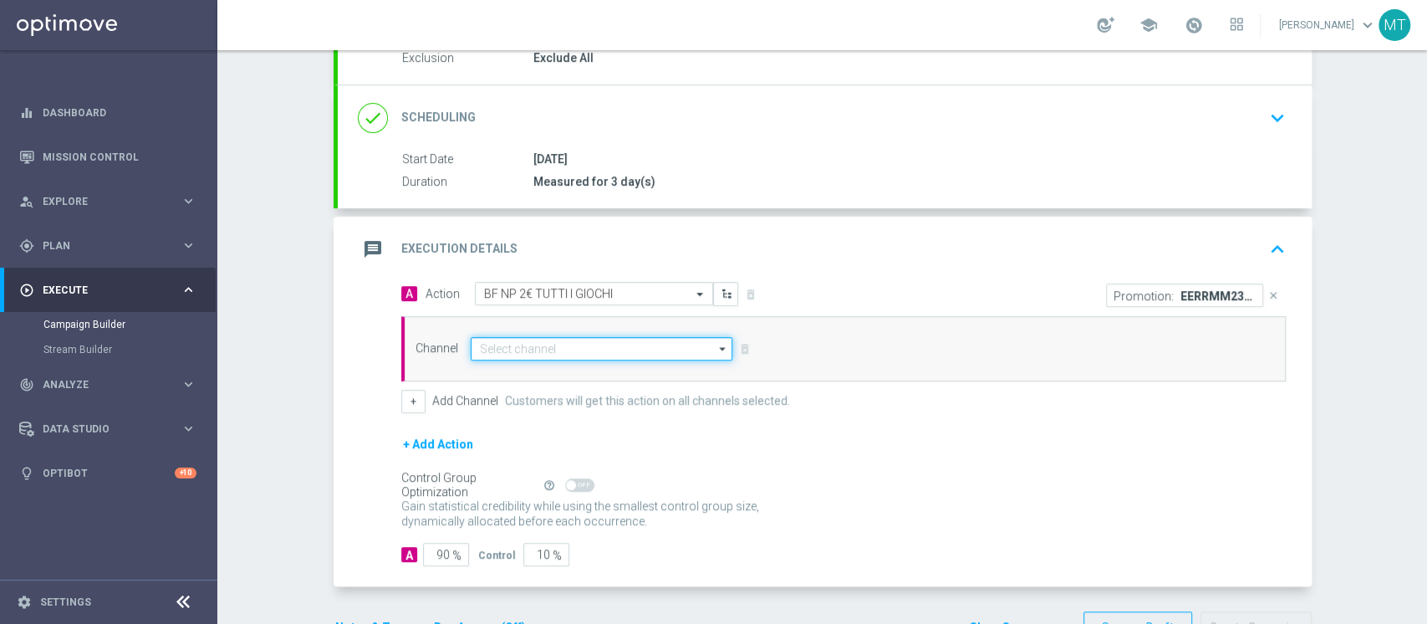
click at [505, 346] on input at bounding box center [602, 348] width 263 height 23
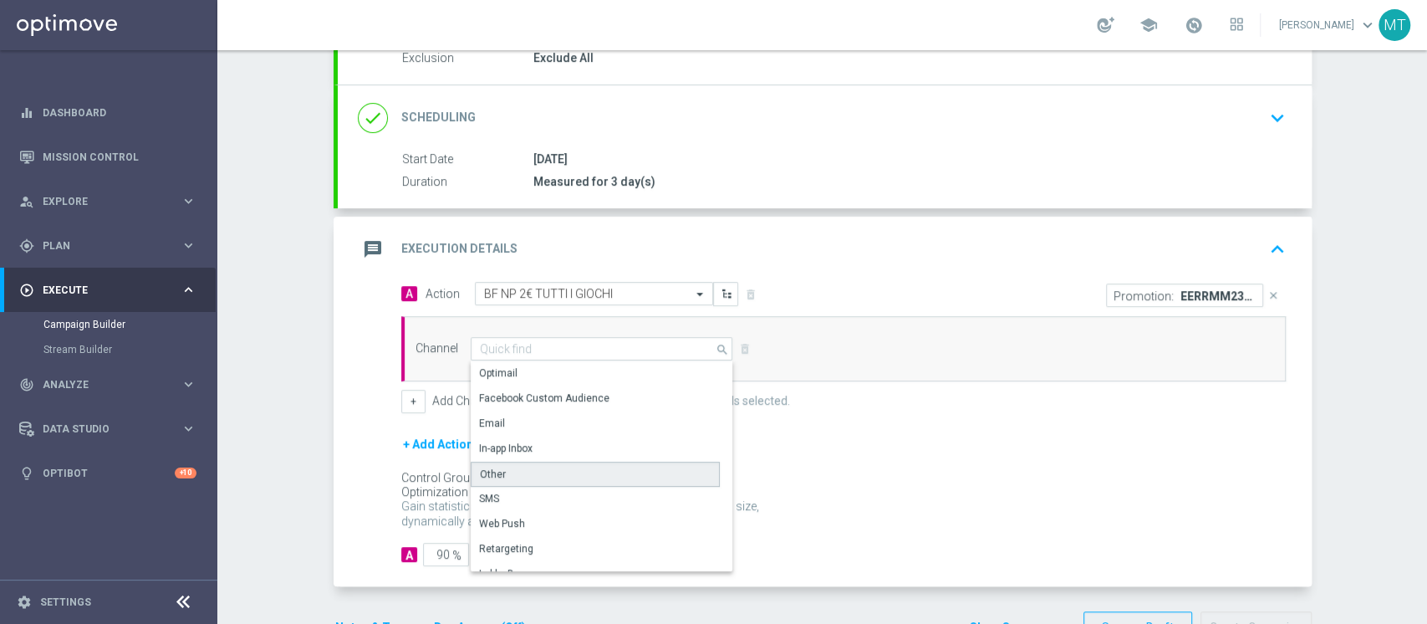
click at [492, 473] on div "Other" at bounding box center [493, 474] width 26 height 15
type input "Other"
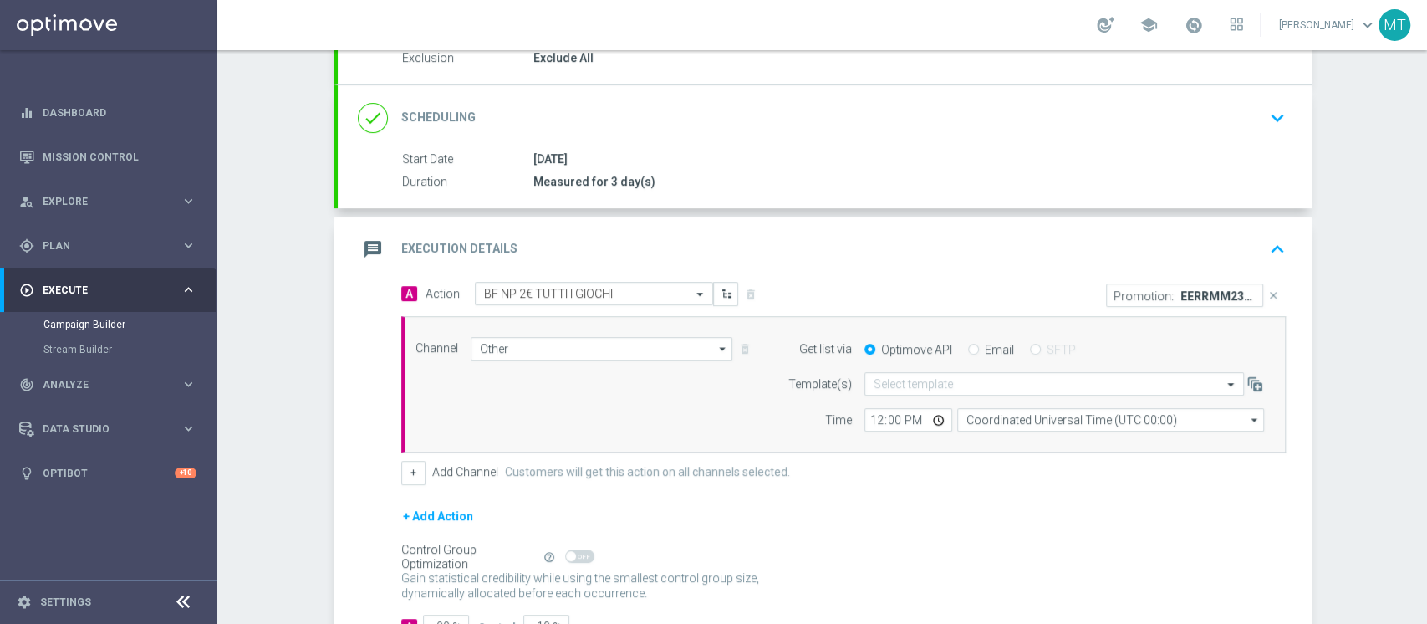
click at [985, 348] on label "Email" at bounding box center [999, 349] width 29 height 15
click at [979, 348] on input "Email" at bounding box center [973, 350] width 11 height 11
radio input "true"
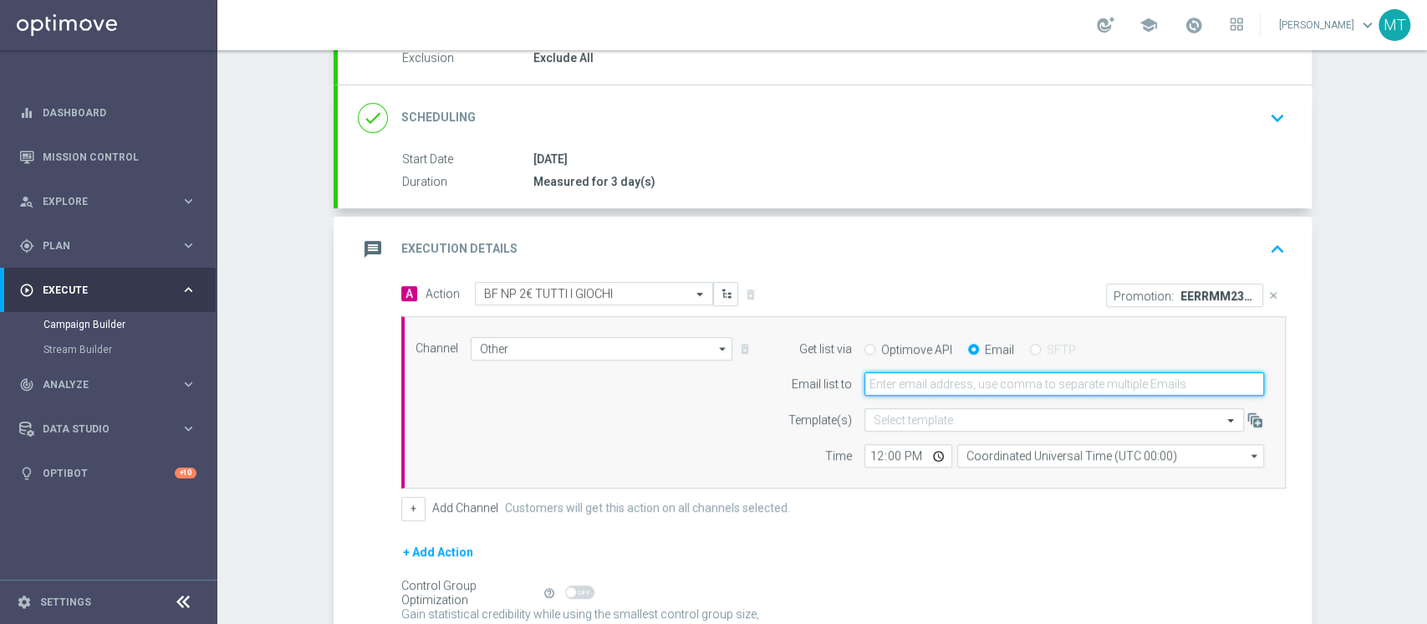
click at [934, 391] on input "email" at bounding box center [1065, 383] width 400 height 23
type input "matteo.turri@sisal.it"
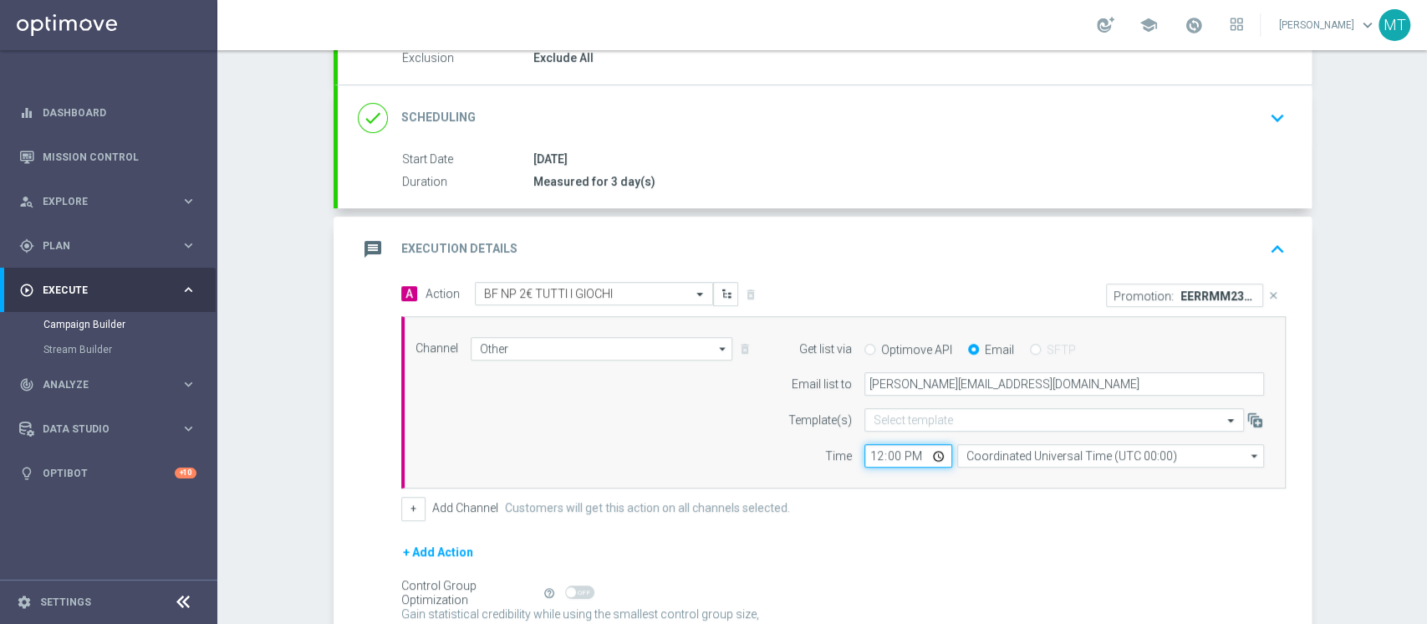
click at [868, 457] on input "12:00" at bounding box center [909, 455] width 88 height 23
type input "11:20"
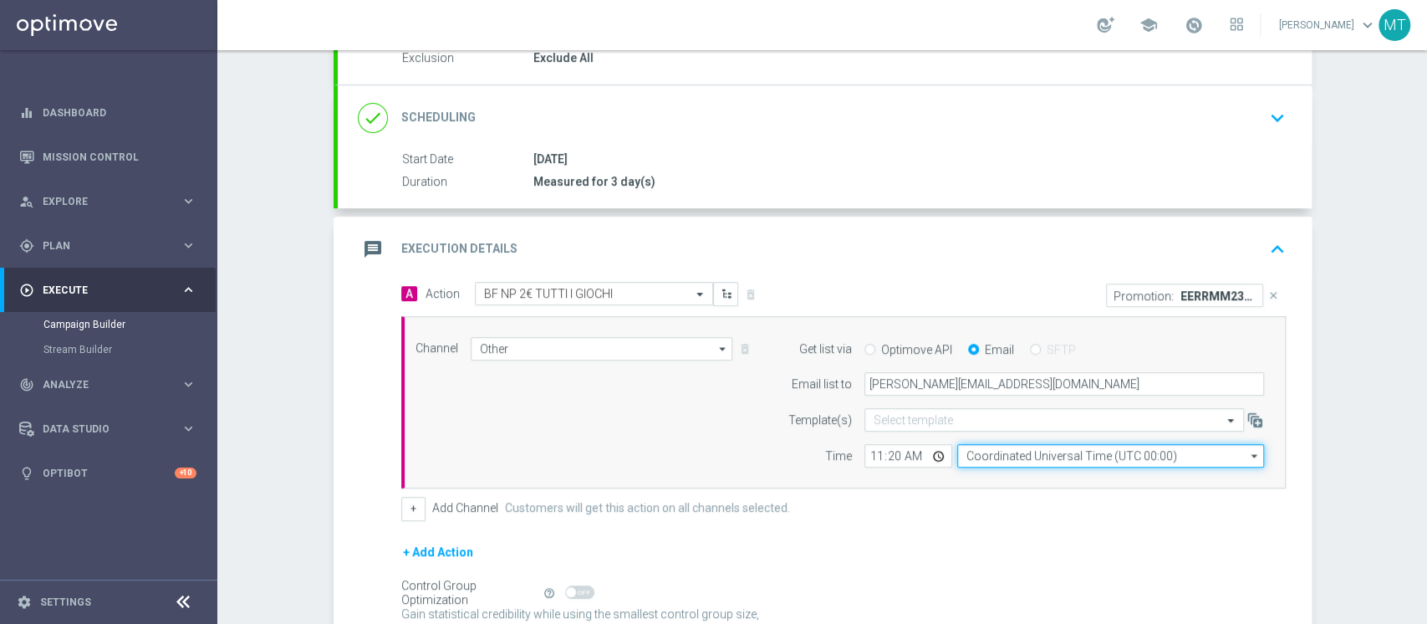
click at [967, 457] on input "Coordinated Universal Time (UTC 00:00)" at bounding box center [1110, 455] width 307 height 23
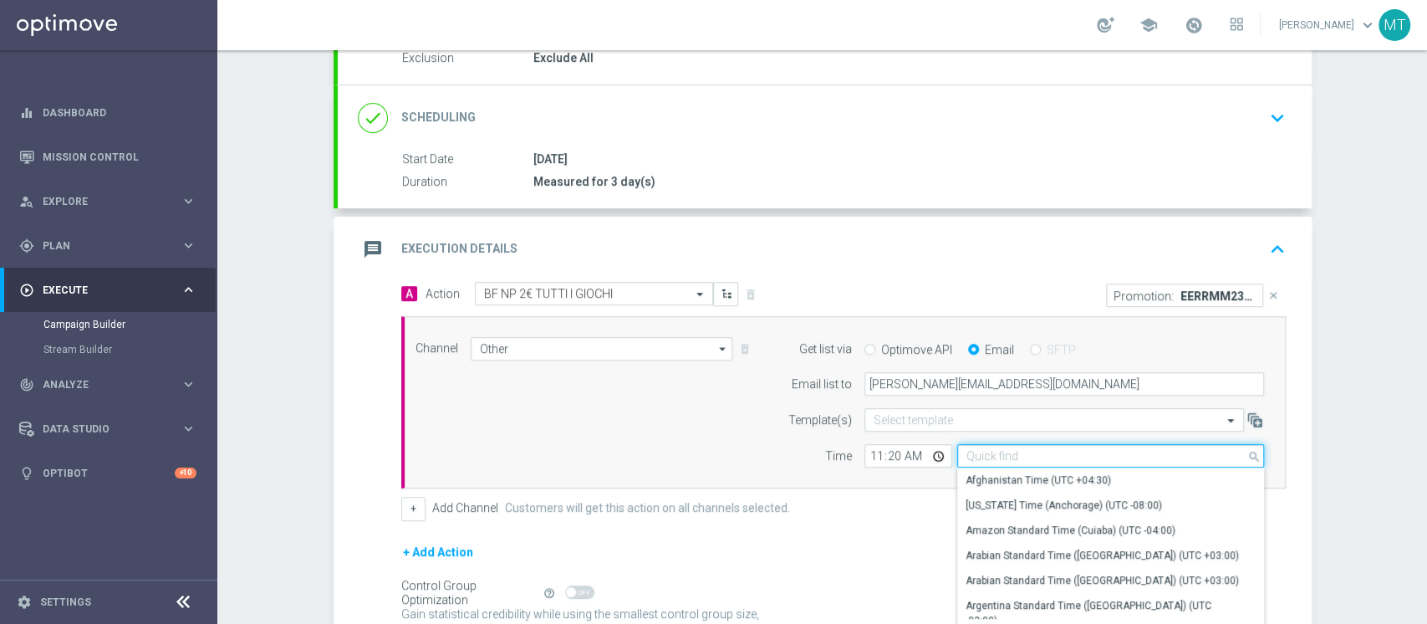
click at [967, 457] on input at bounding box center [1110, 455] width 307 height 23
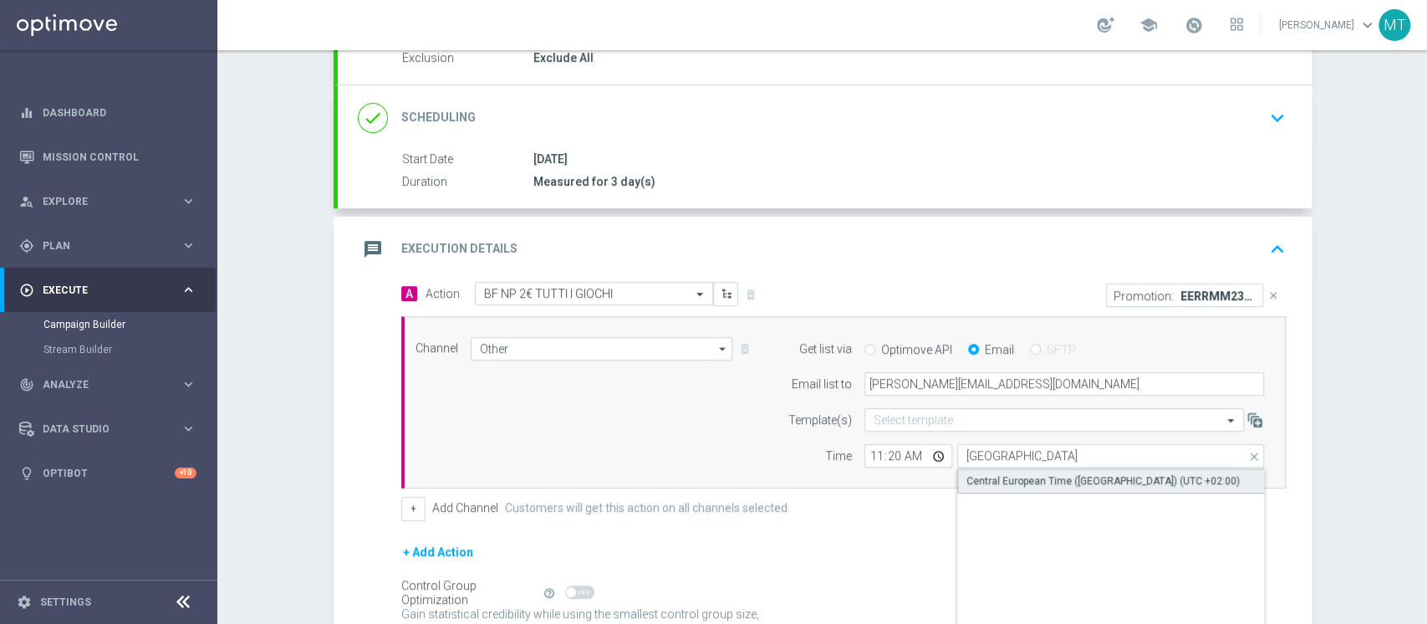
click at [1012, 481] on div "Central European Time (Berlin) (UTC +02:00)" at bounding box center [1103, 480] width 273 height 15
type input "Central European Time (Berlin) (UTC +02:00)"
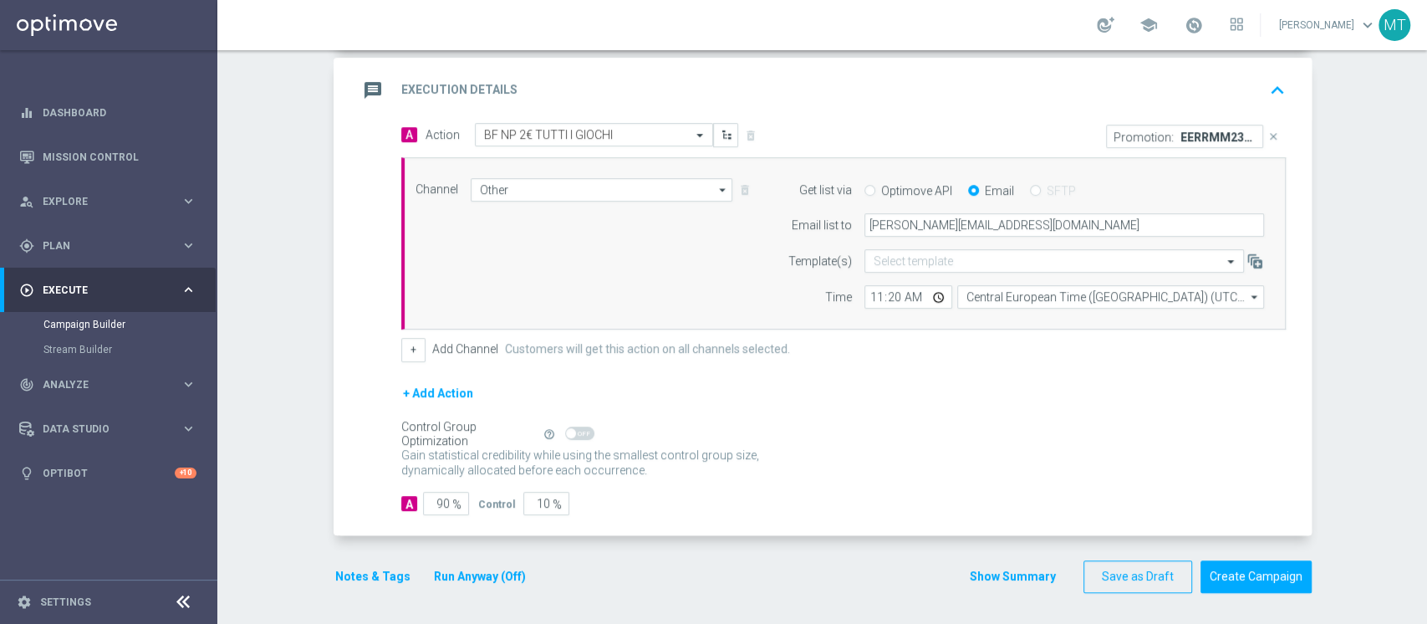
click at [477, 567] on button "Run Anyway (Off)" at bounding box center [479, 576] width 95 height 21
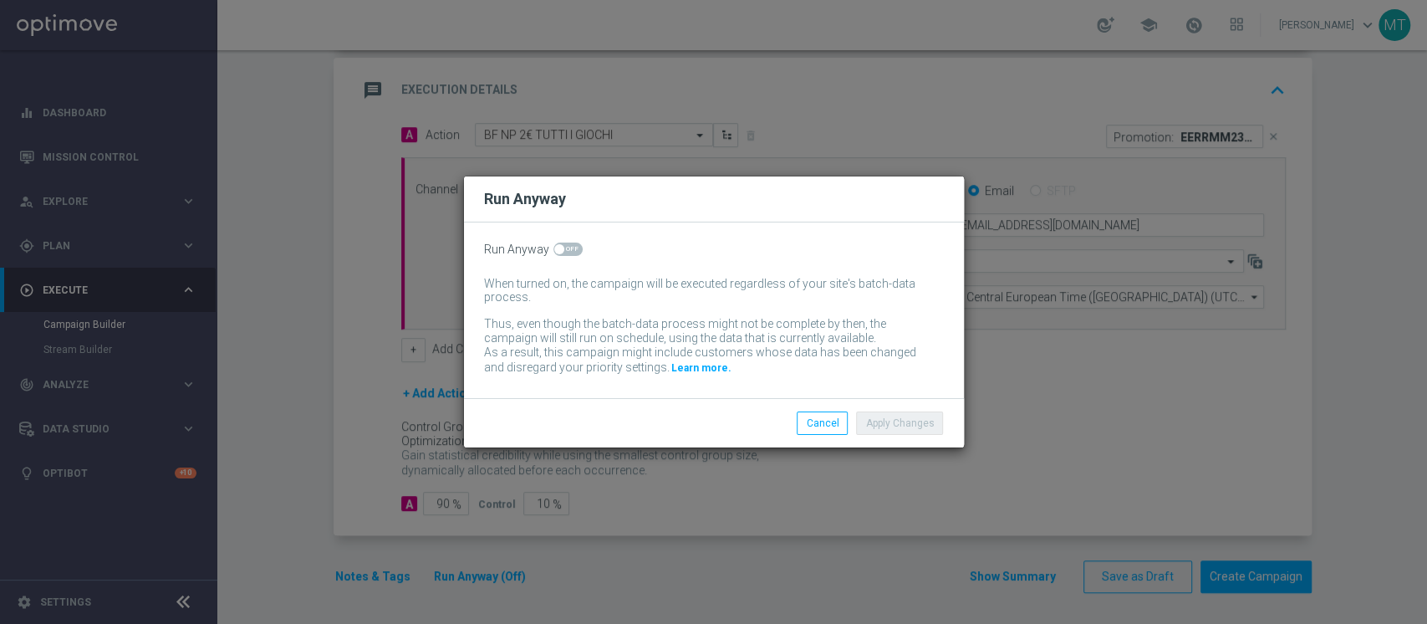
click at [562, 245] on div "Run Anyway When turned on, the campaign will be executed regardless of your sit…" at bounding box center [714, 310] width 500 height 176
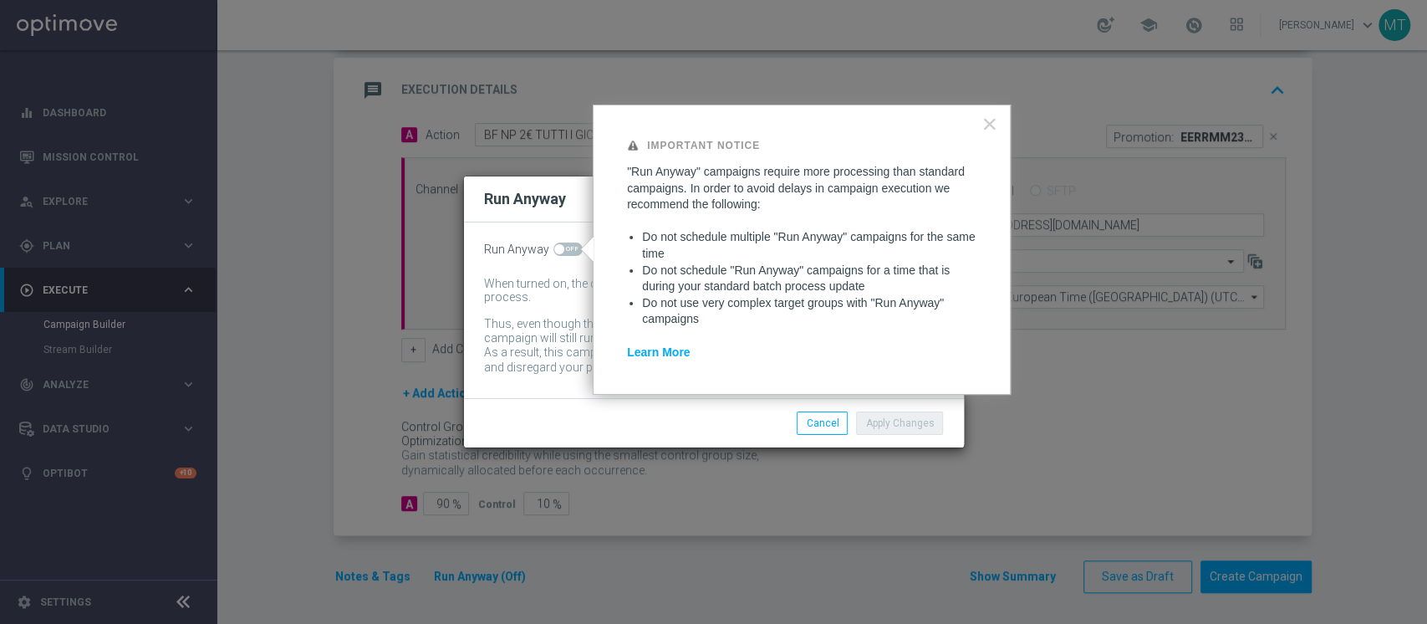
click at [562, 245] on span at bounding box center [568, 248] width 29 height 13
click at [562, 245] on input "checkbox" at bounding box center [568, 248] width 29 height 13
checkbox input "true"
click at [890, 426] on button "Apply Changes" at bounding box center [899, 422] width 87 height 23
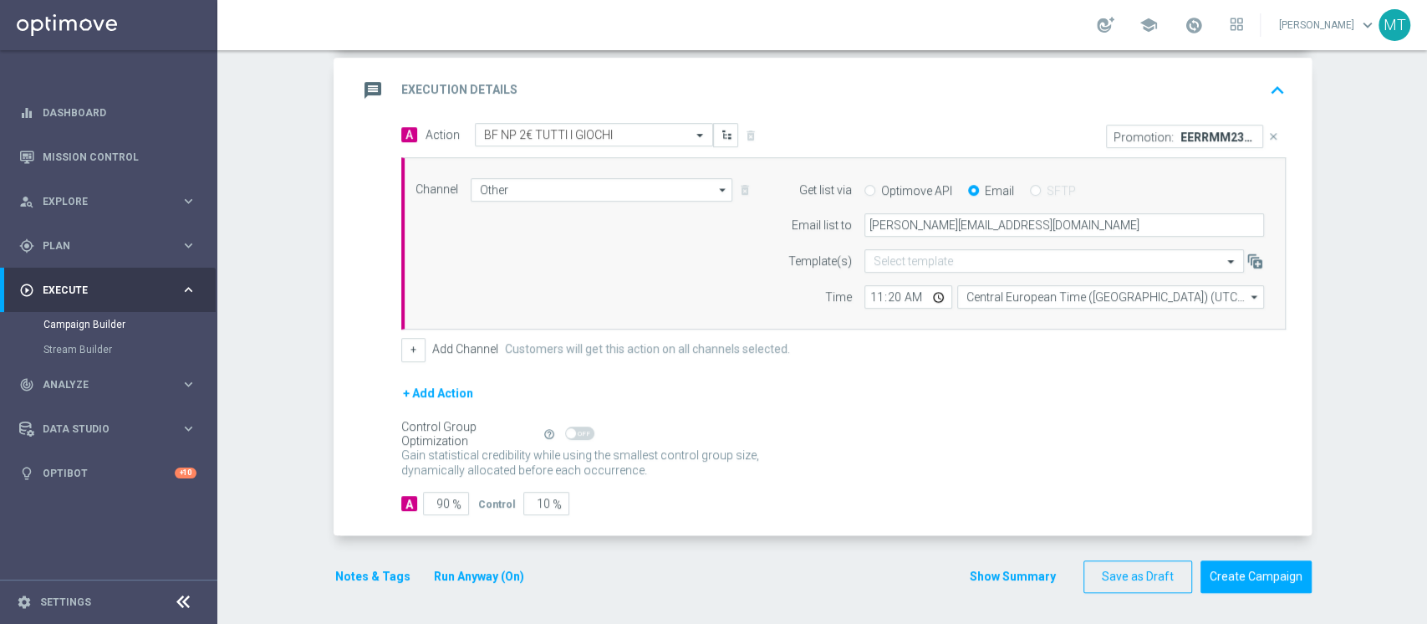
click at [359, 574] on button "Notes & Tags" at bounding box center [373, 576] width 79 height 21
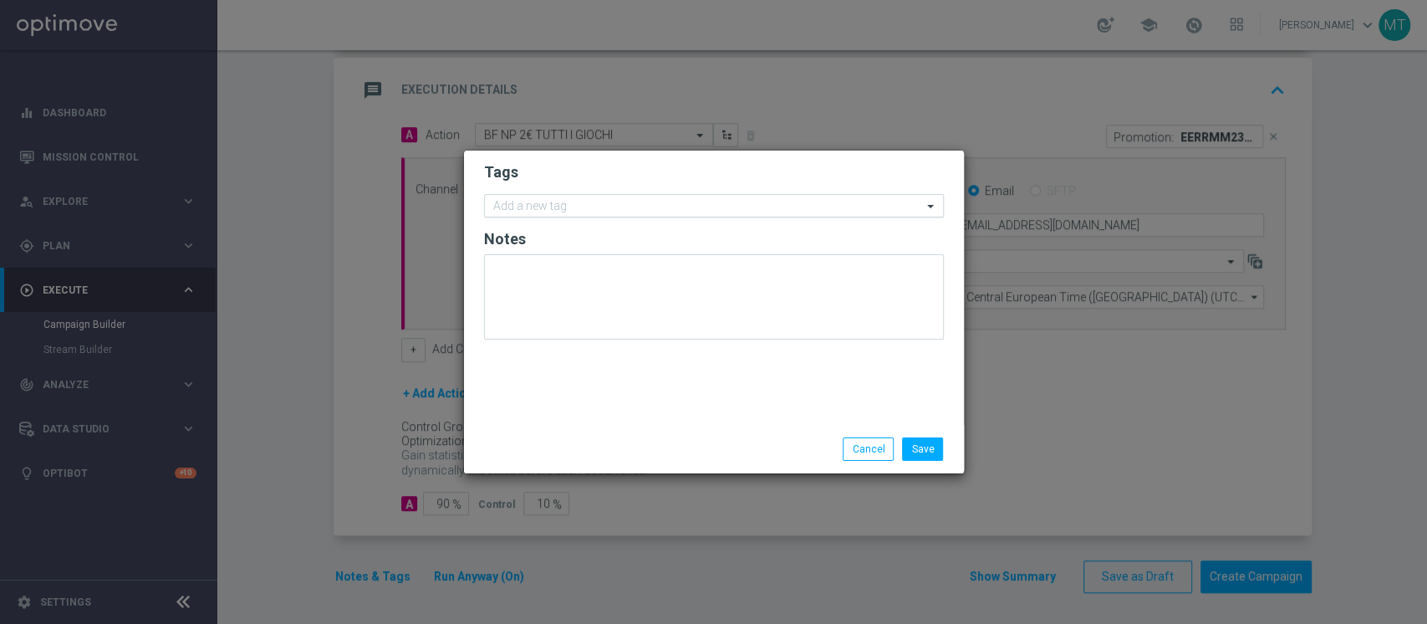
click at [636, 212] on input "text" at bounding box center [707, 207] width 429 height 14
click at [634, 211] on input "talent" at bounding box center [707, 207] width 429 height 14
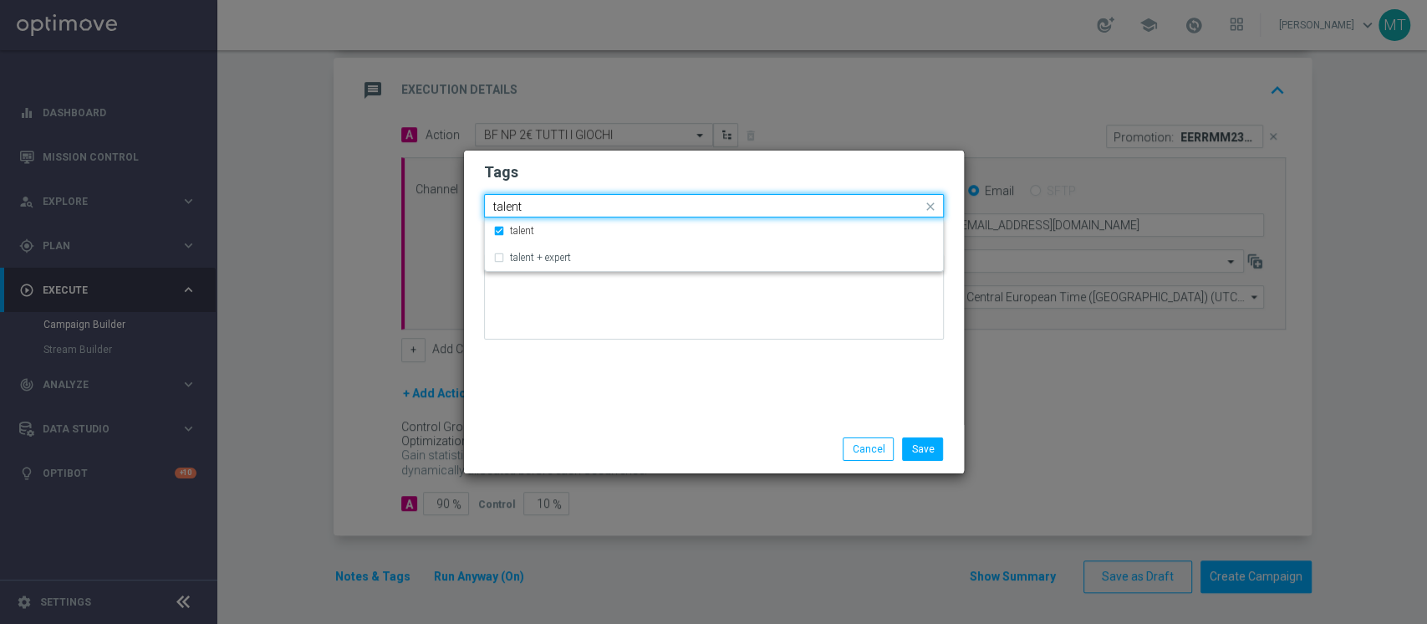
click at [634, 211] on input "talent" at bounding box center [707, 207] width 429 height 14
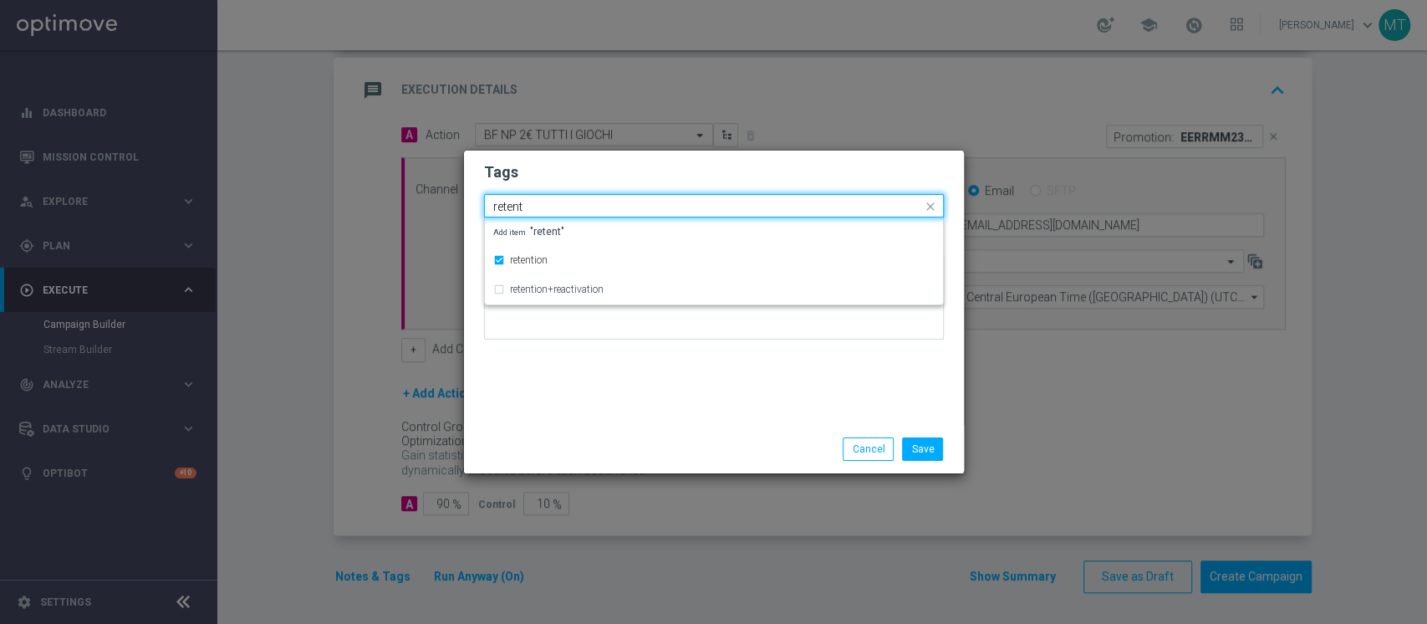
click at [625, 208] on input "retent" at bounding box center [707, 207] width 429 height 14
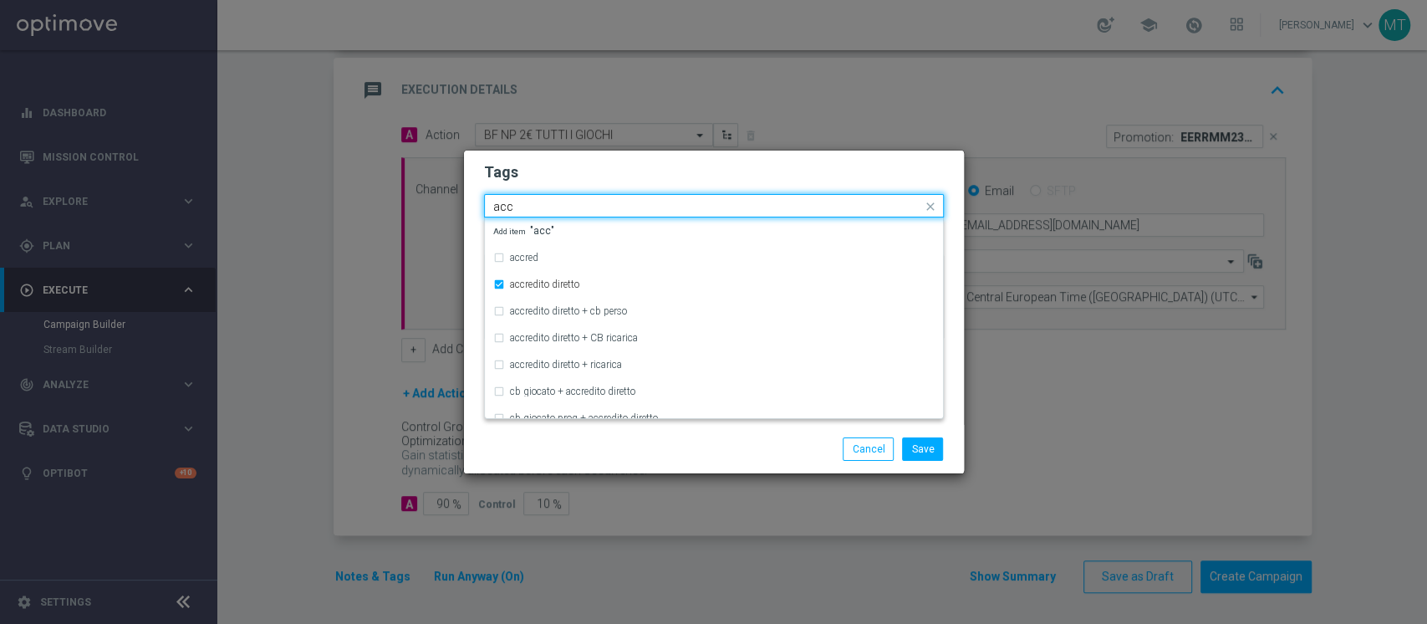
click at [579, 202] on input "acc" at bounding box center [707, 207] width 429 height 14
click at [579, 202] on input "free" at bounding box center [707, 207] width 429 height 14
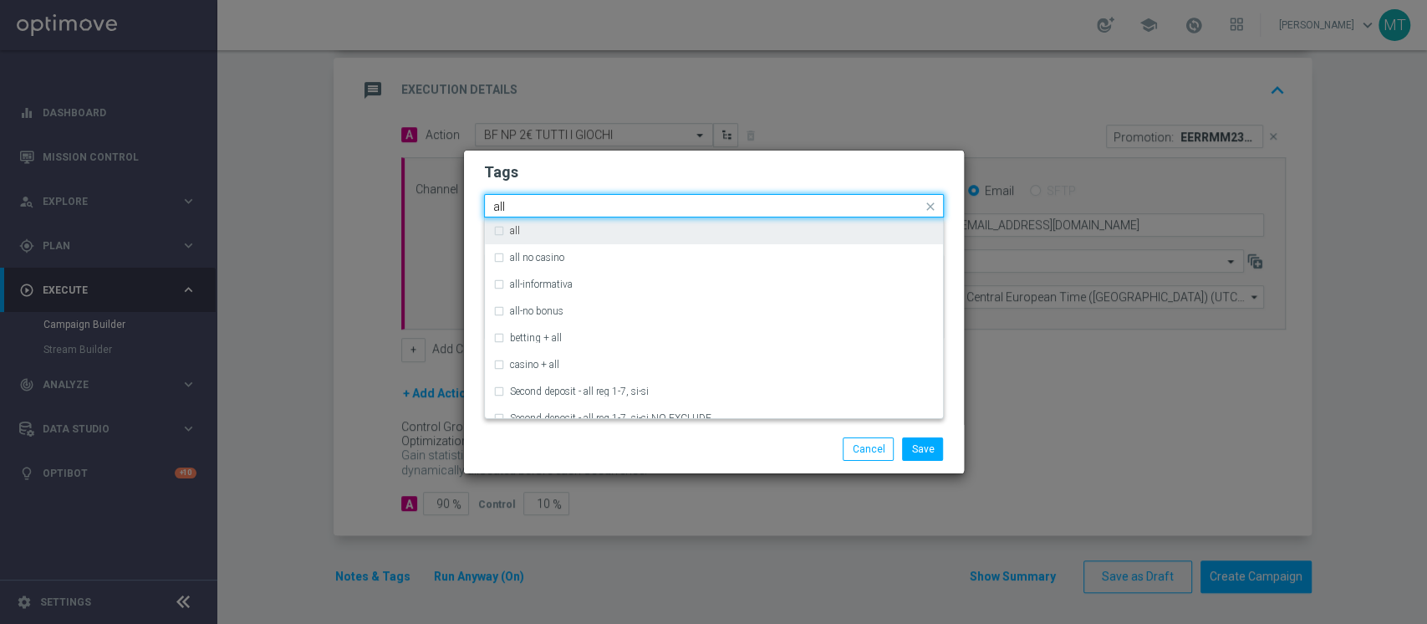
type input "all"
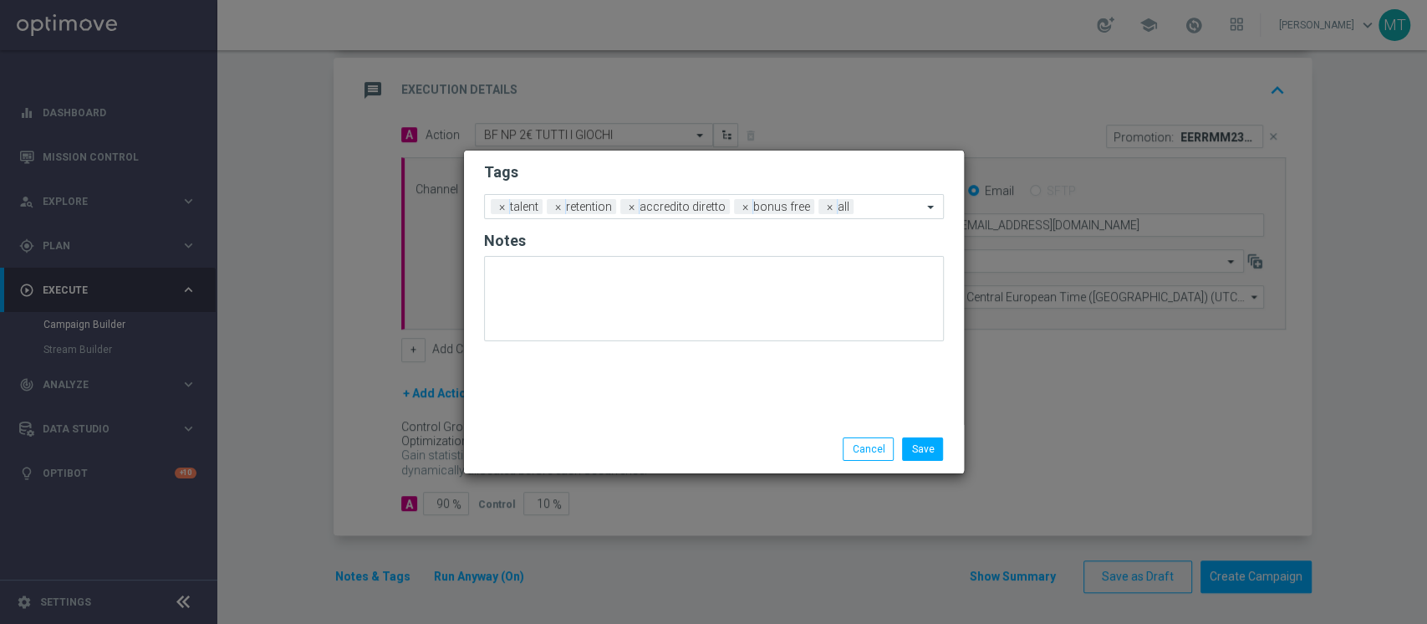
click at [581, 183] on form "Tags Add a new tag × talent × retention × accredito diretto × bonus free × all …" at bounding box center [714, 256] width 460 height 196
click at [904, 439] on button "Save" at bounding box center [922, 448] width 41 height 23
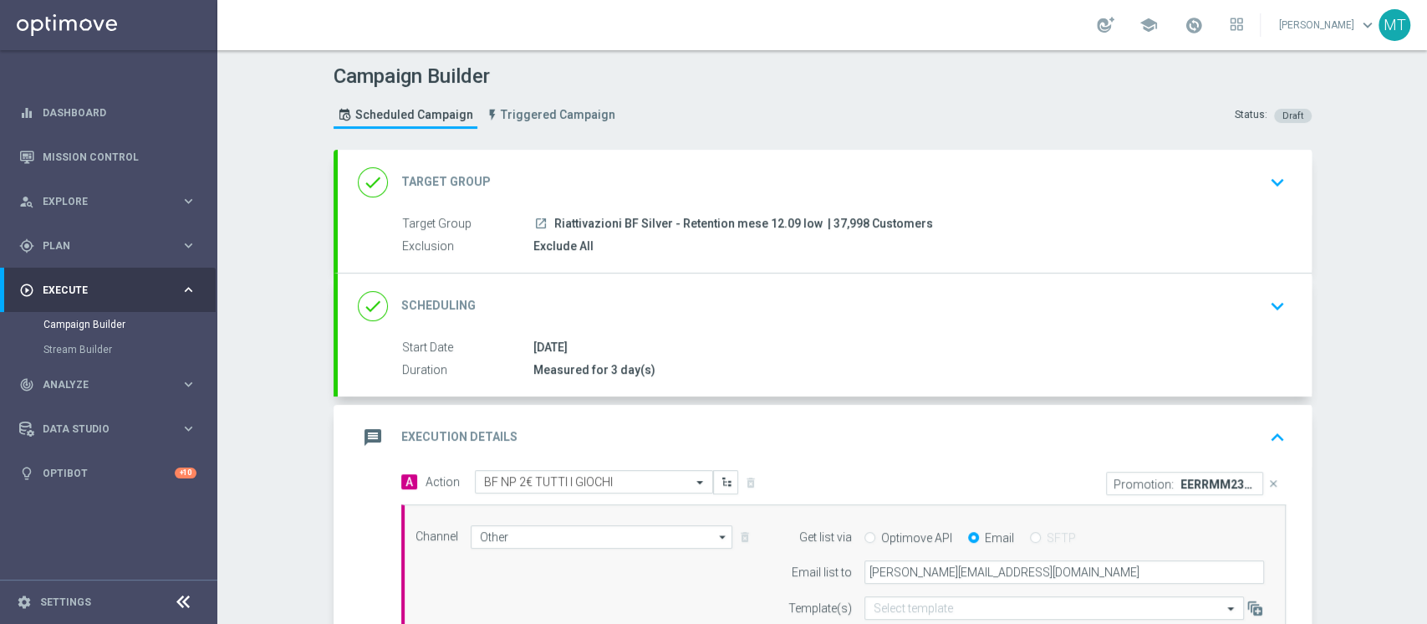
scroll to position [2, 0]
click at [749, 317] on div "done Scheduling keyboard_arrow_down" at bounding box center [825, 304] width 934 height 32
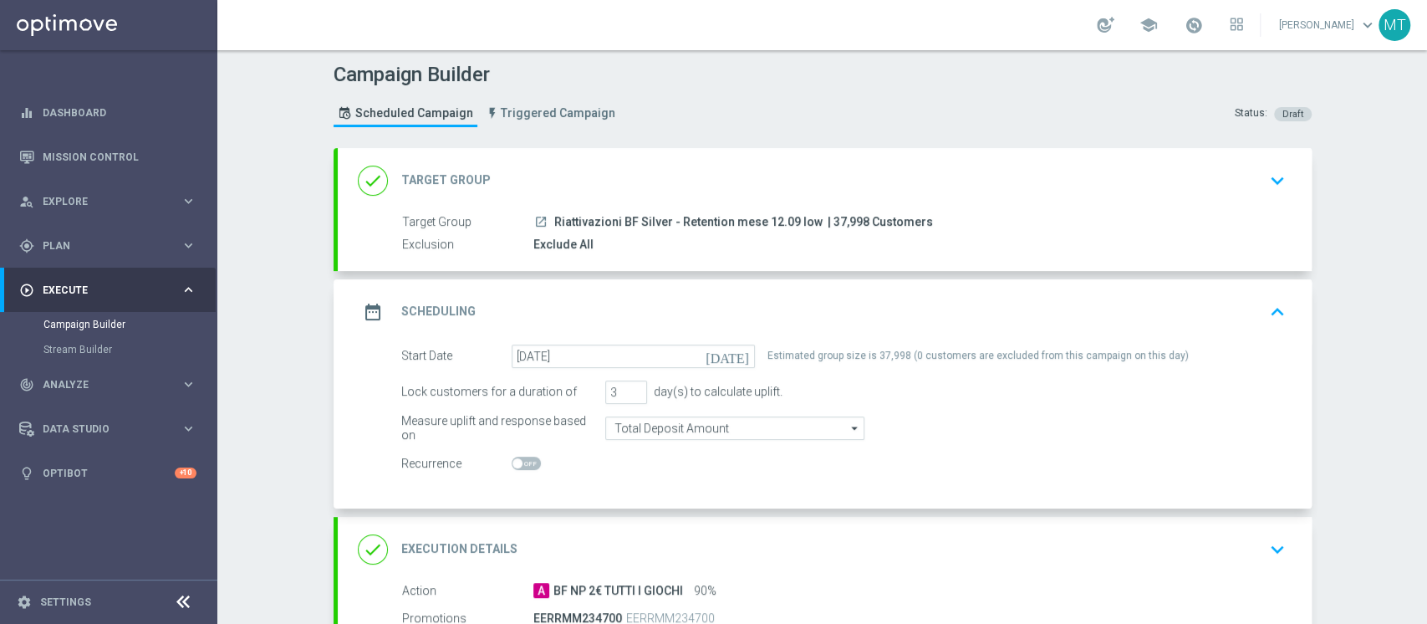
click at [724, 191] on div "done Target Group keyboard_arrow_down" at bounding box center [825, 181] width 934 height 32
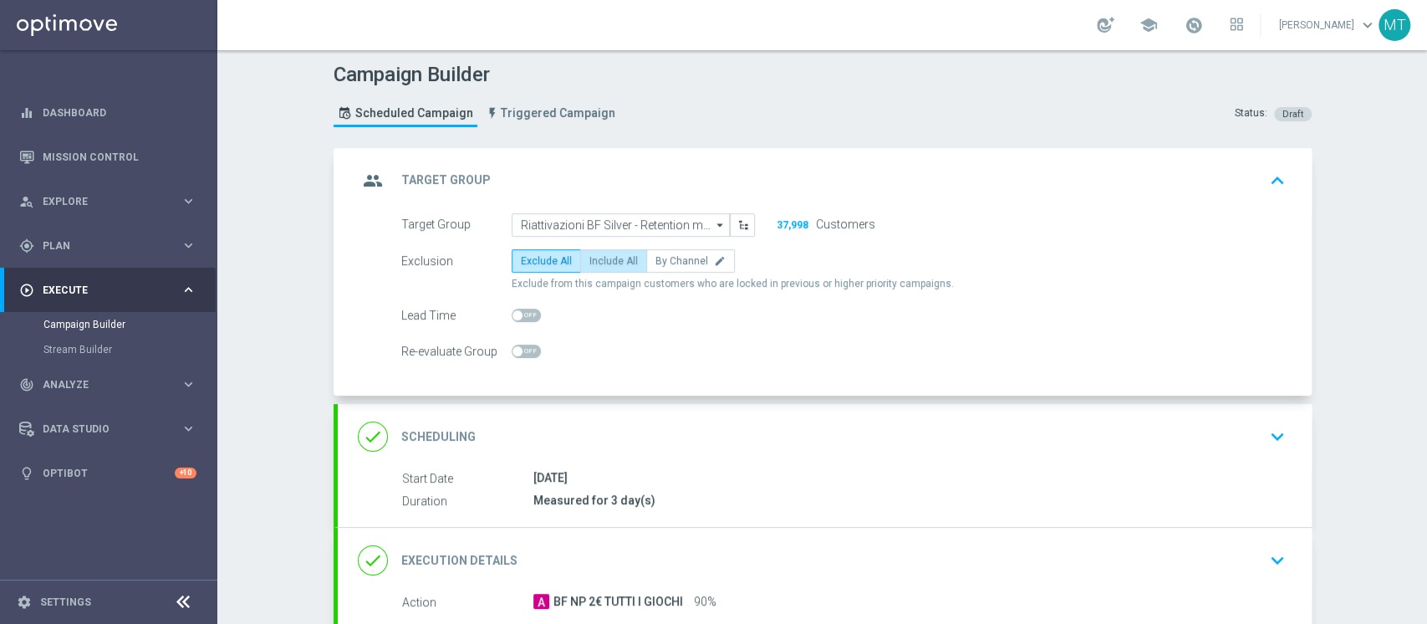
click at [615, 267] on label "Include All" at bounding box center [613, 260] width 67 height 23
click at [600, 267] on input "Include All" at bounding box center [594, 263] width 11 height 11
radio input "true"
click at [665, 171] on div "group Target Group keyboard_arrow_up" at bounding box center [825, 181] width 934 height 32
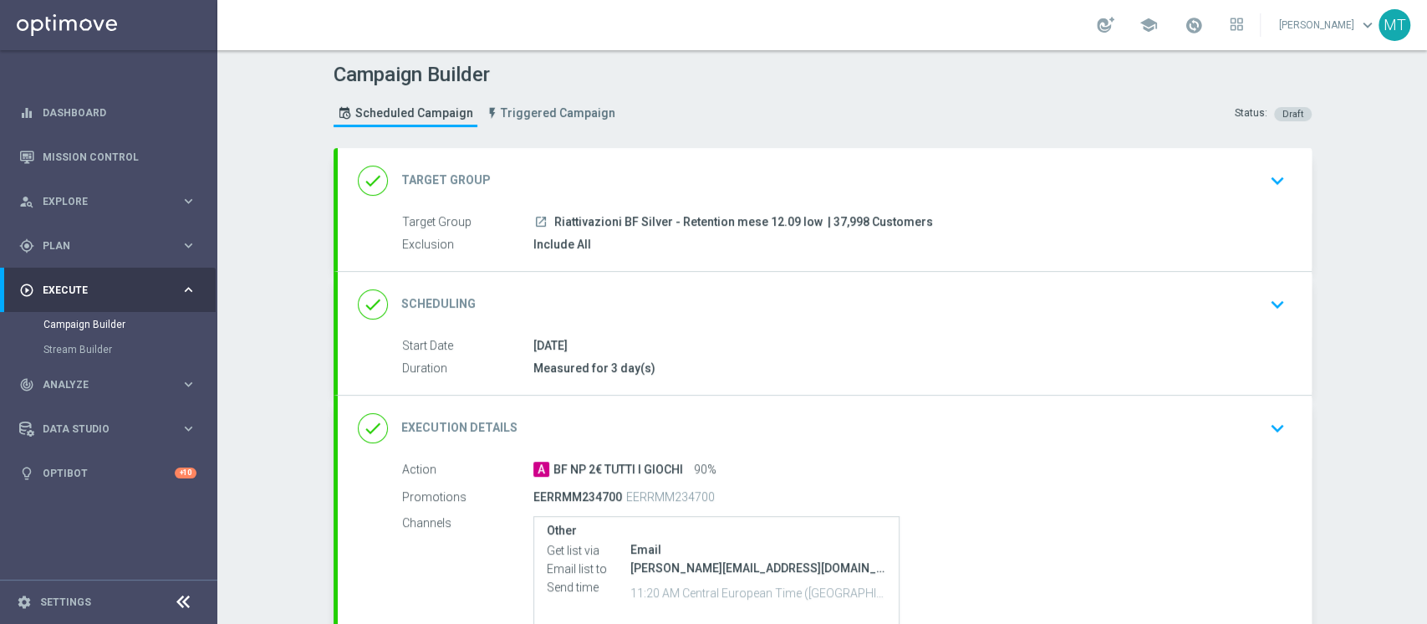
click at [712, 307] on div "done Scheduling keyboard_arrow_down" at bounding box center [825, 304] width 934 height 32
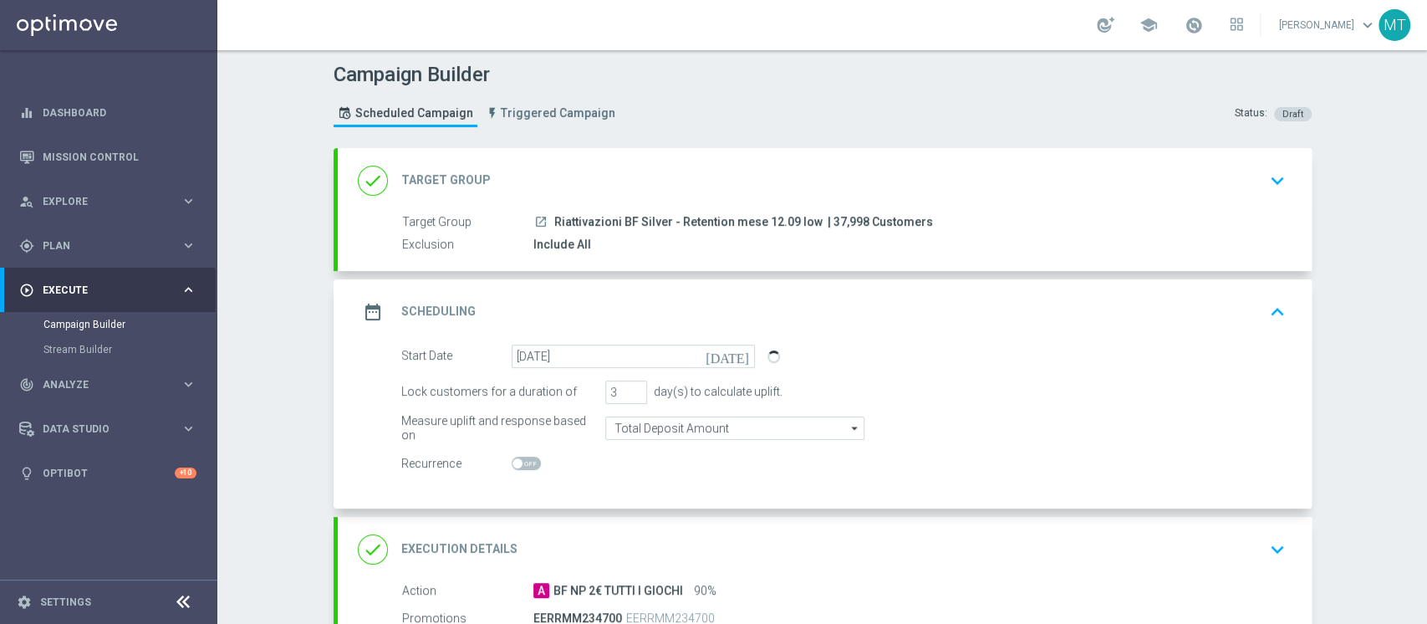
click at [712, 307] on div "date_range Scheduling keyboard_arrow_up" at bounding box center [825, 312] width 934 height 32
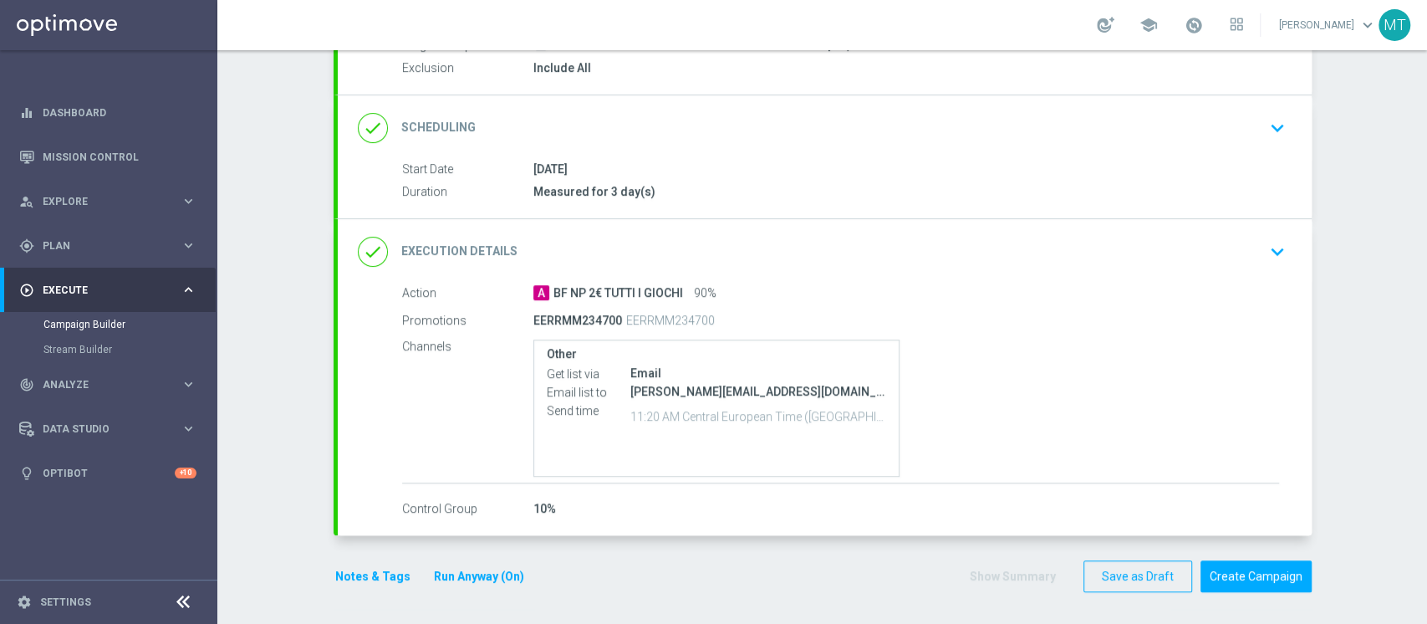
scroll to position [178, 0]
click at [1237, 584] on button "Create Campaign" at bounding box center [1256, 576] width 111 height 33
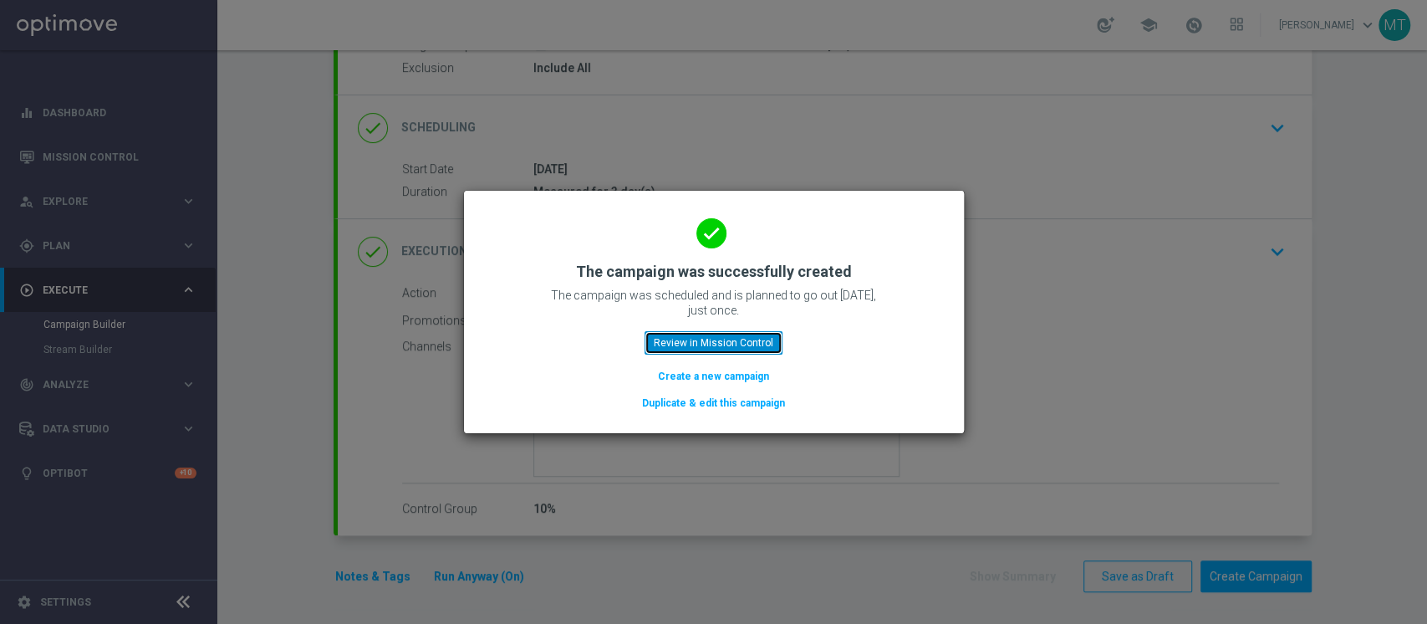
click at [717, 339] on button "Review in Mission Control" at bounding box center [714, 342] width 138 height 23
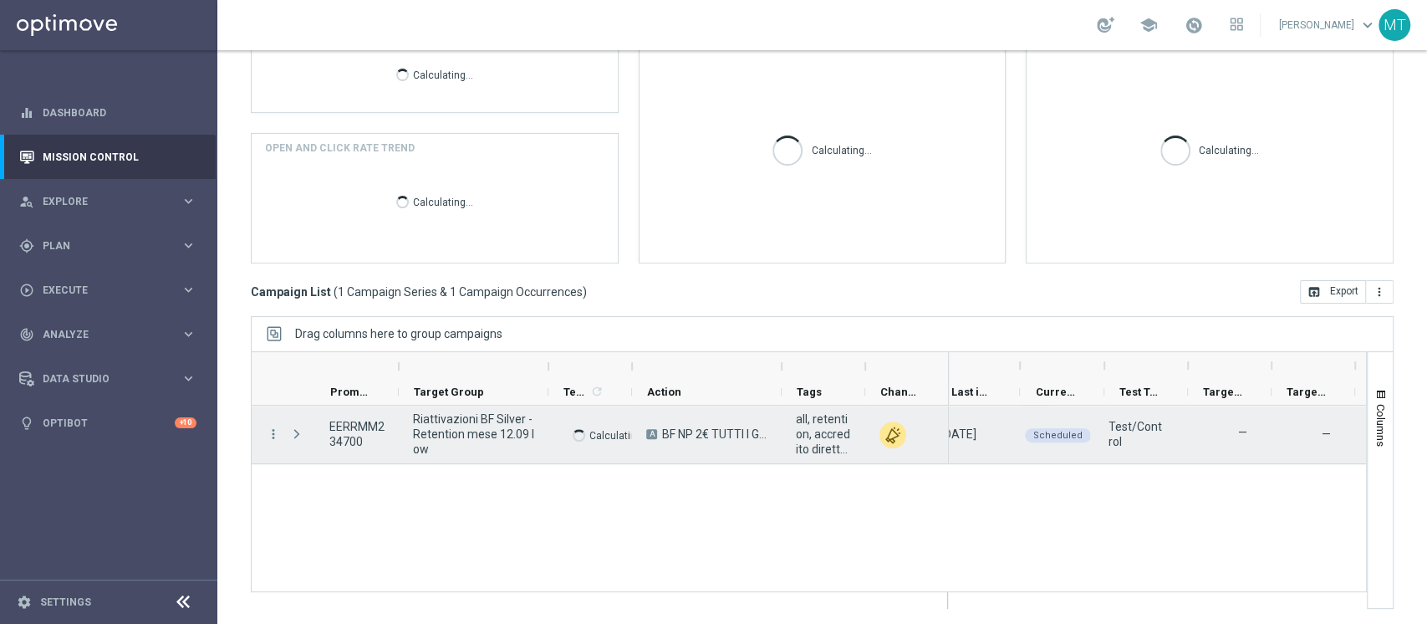
scroll to position [0, 273]
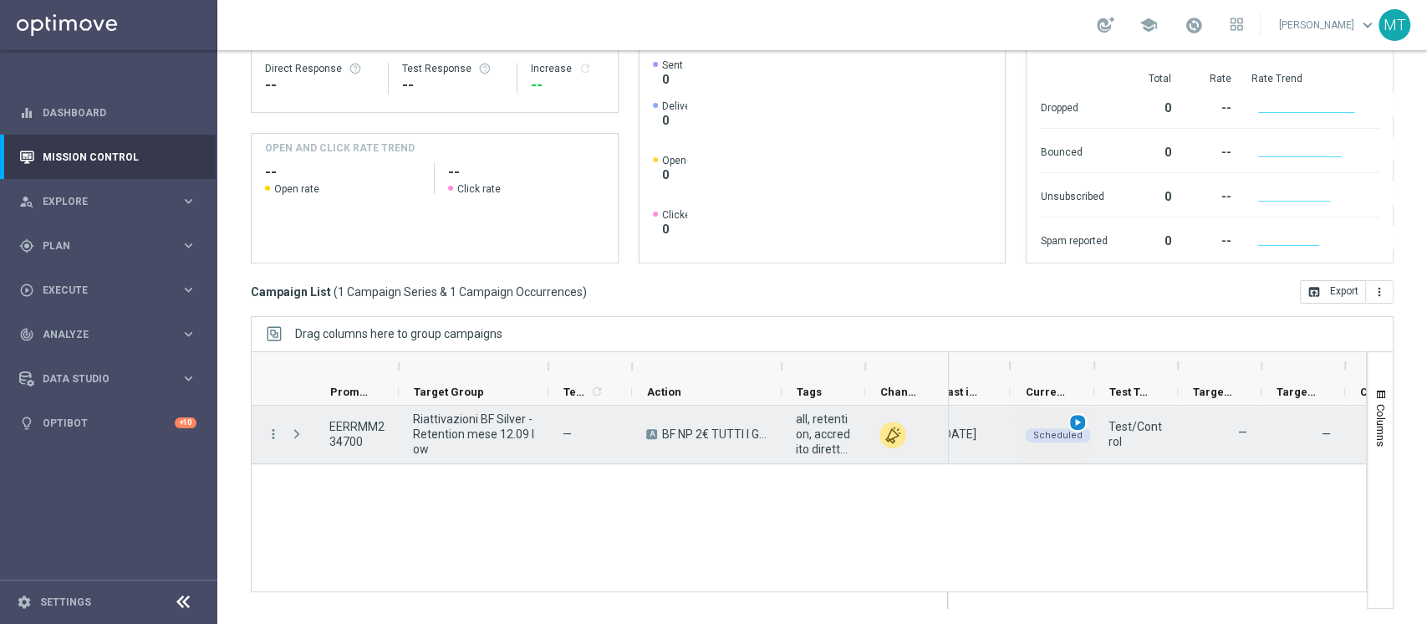
click at [1078, 418] on span "play_arrow" at bounding box center [1078, 422] width 12 height 12
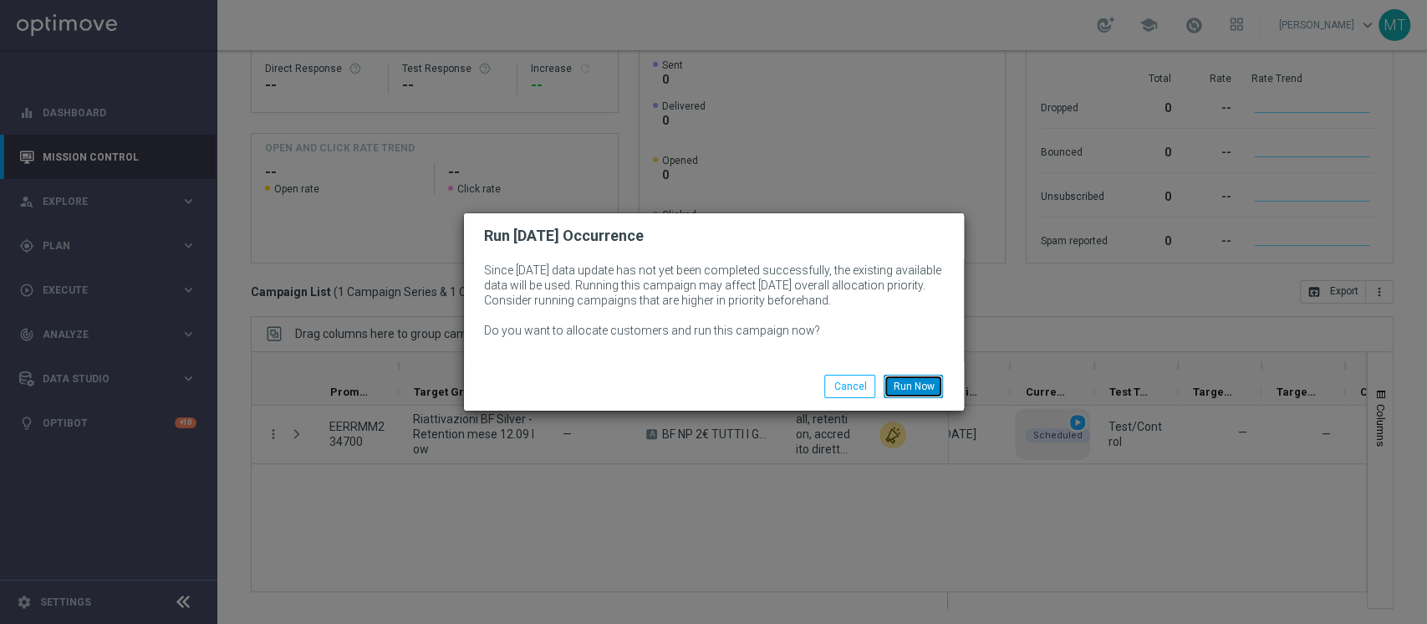
click at [905, 384] on button "Run Now" at bounding box center [913, 386] width 59 height 23
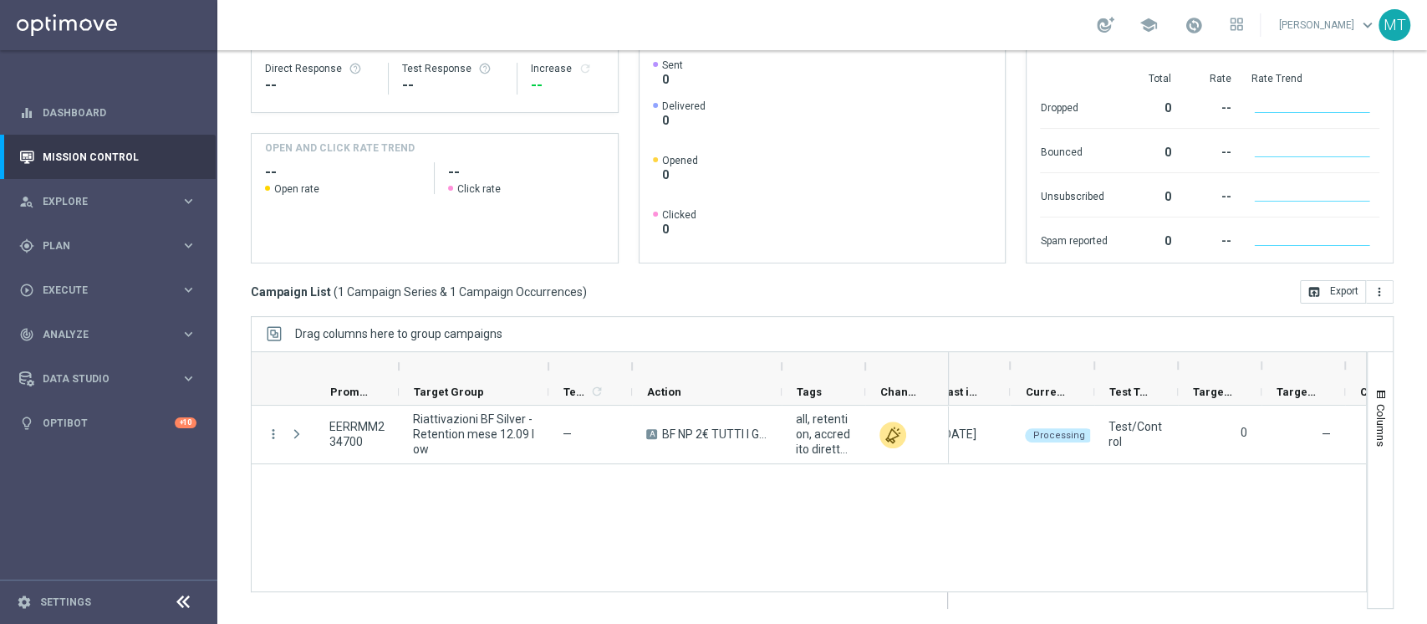
scroll to position [0, 0]
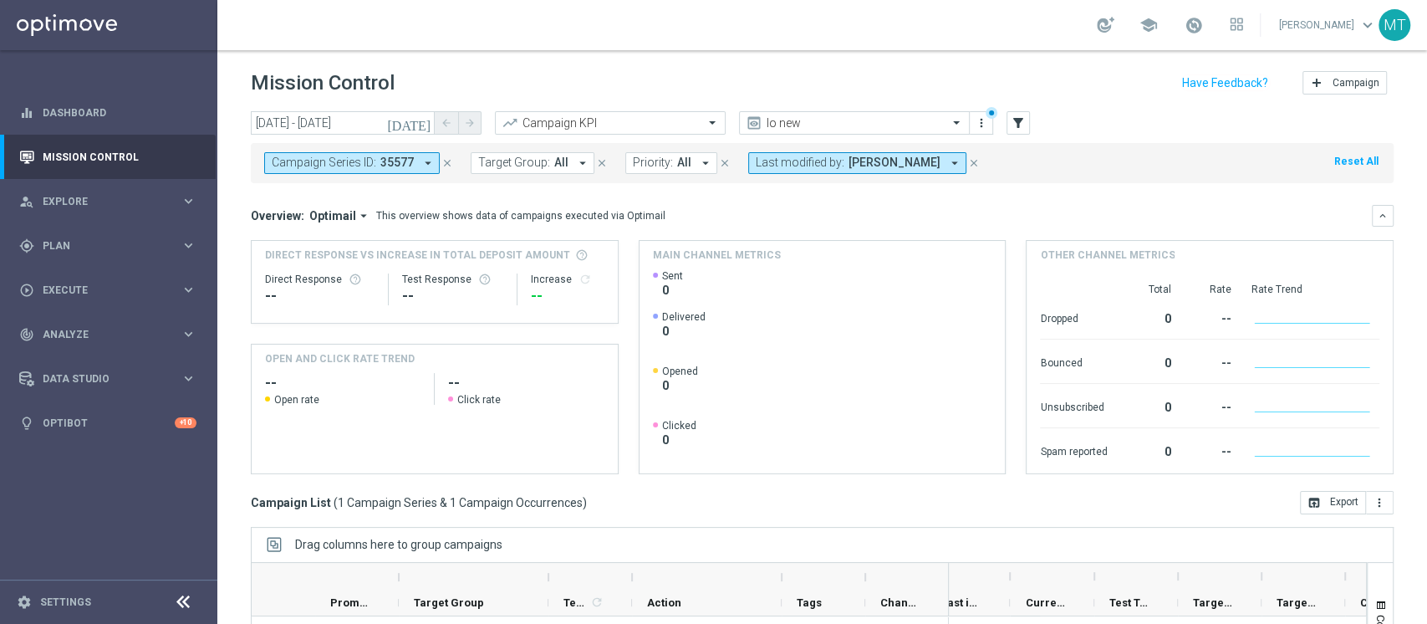
click at [448, 159] on icon "close" at bounding box center [447, 163] width 12 height 12
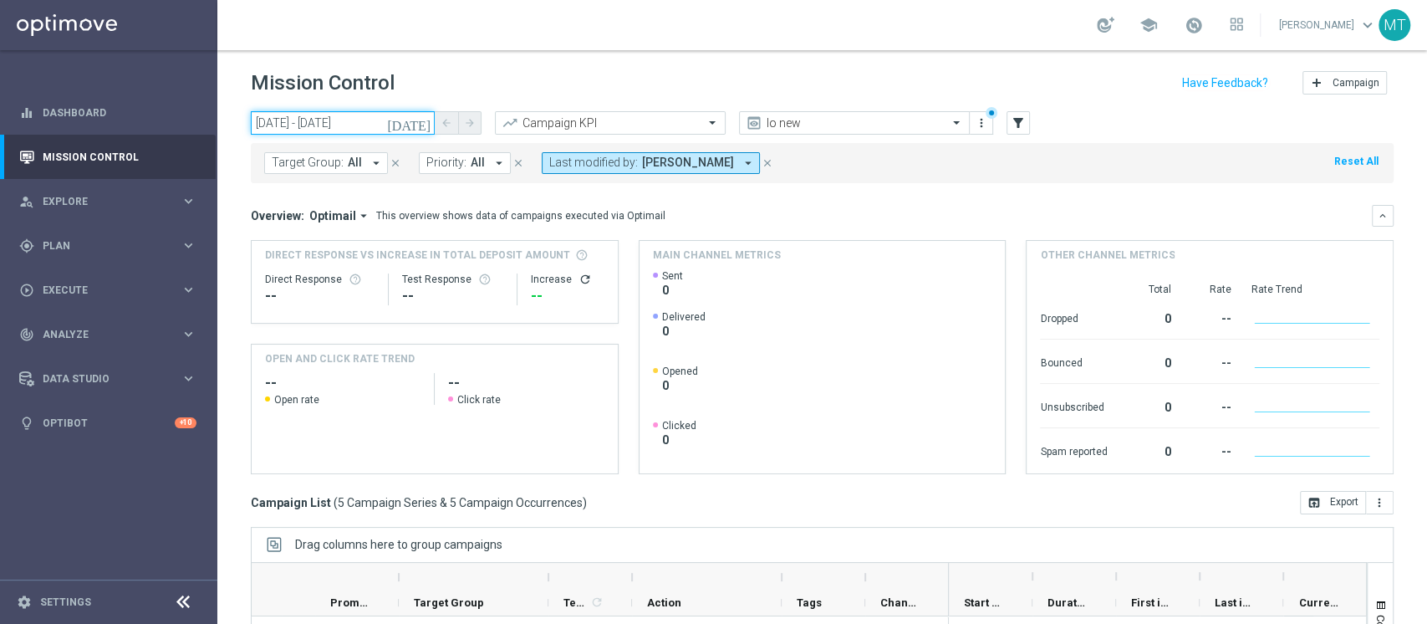
click at [328, 115] on input "11 Sep 2025 - 11 Sep 2025" at bounding box center [343, 122] width 184 height 23
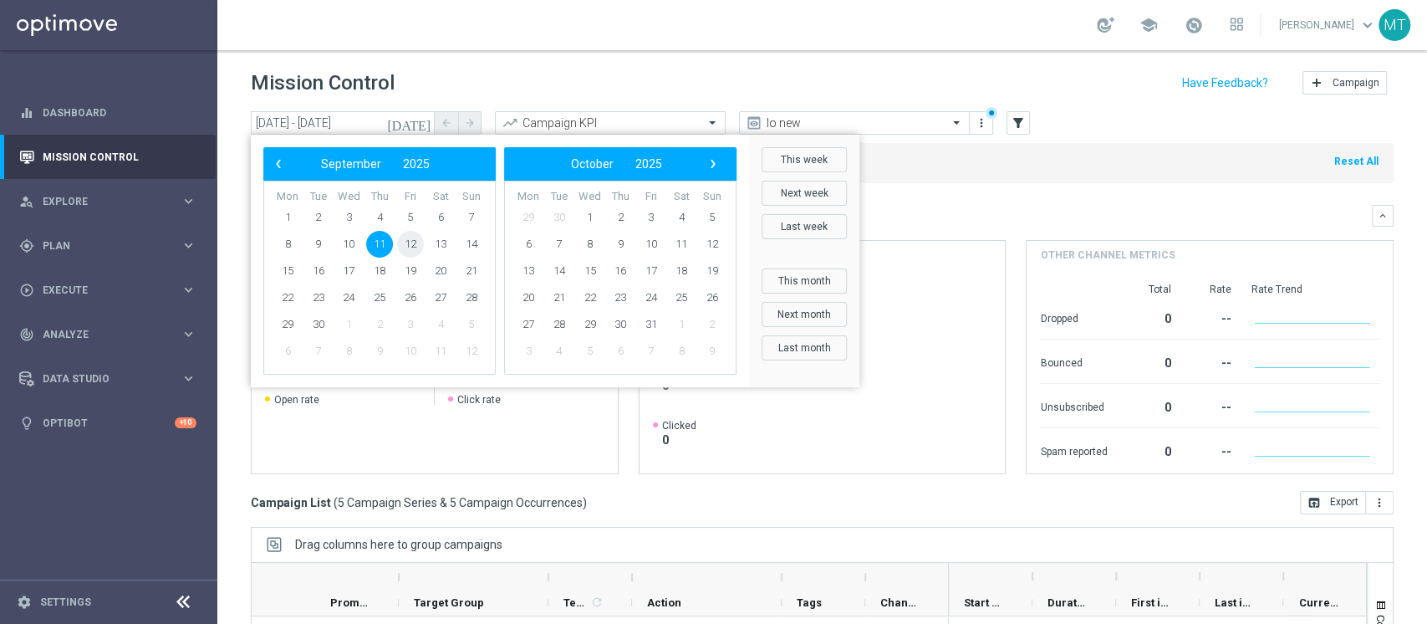
click at [403, 244] on span "12" at bounding box center [410, 244] width 27 height 27
type input "[DATE] - [DATE]"
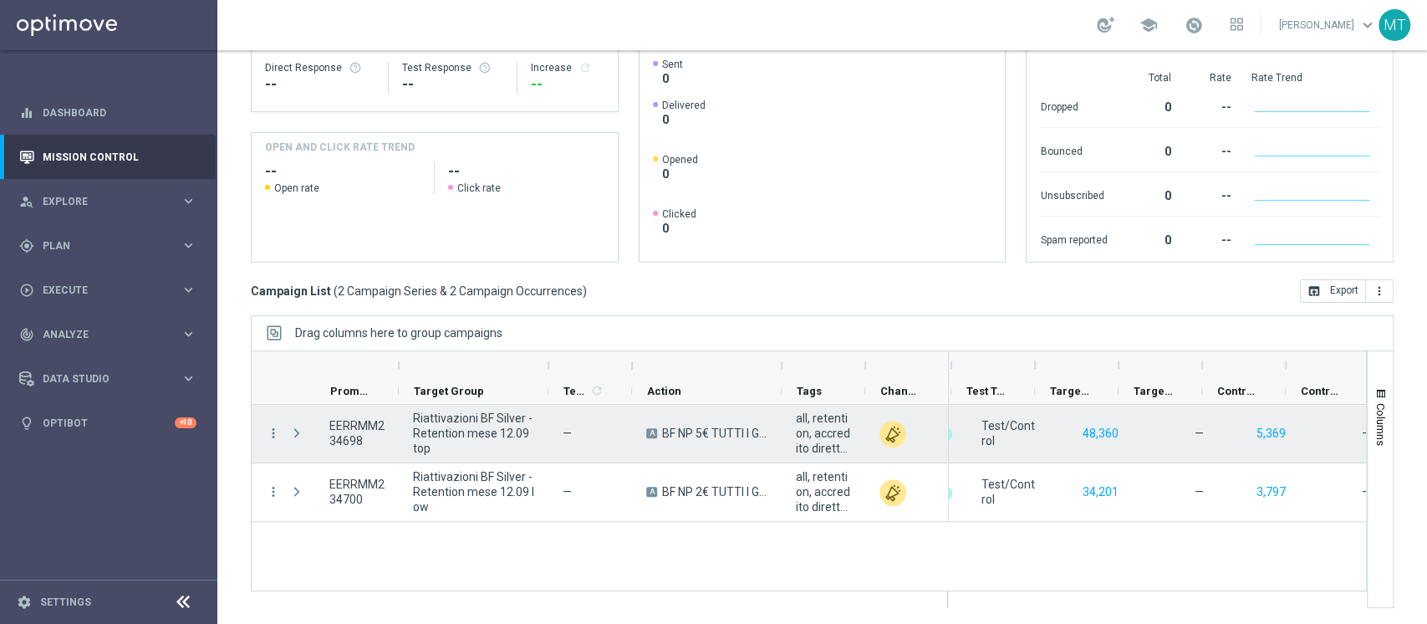
scroll to position [0, 416]
click at [1077, 423] on button "48,360" at bounding box center [1085, 433] width 39 height 21
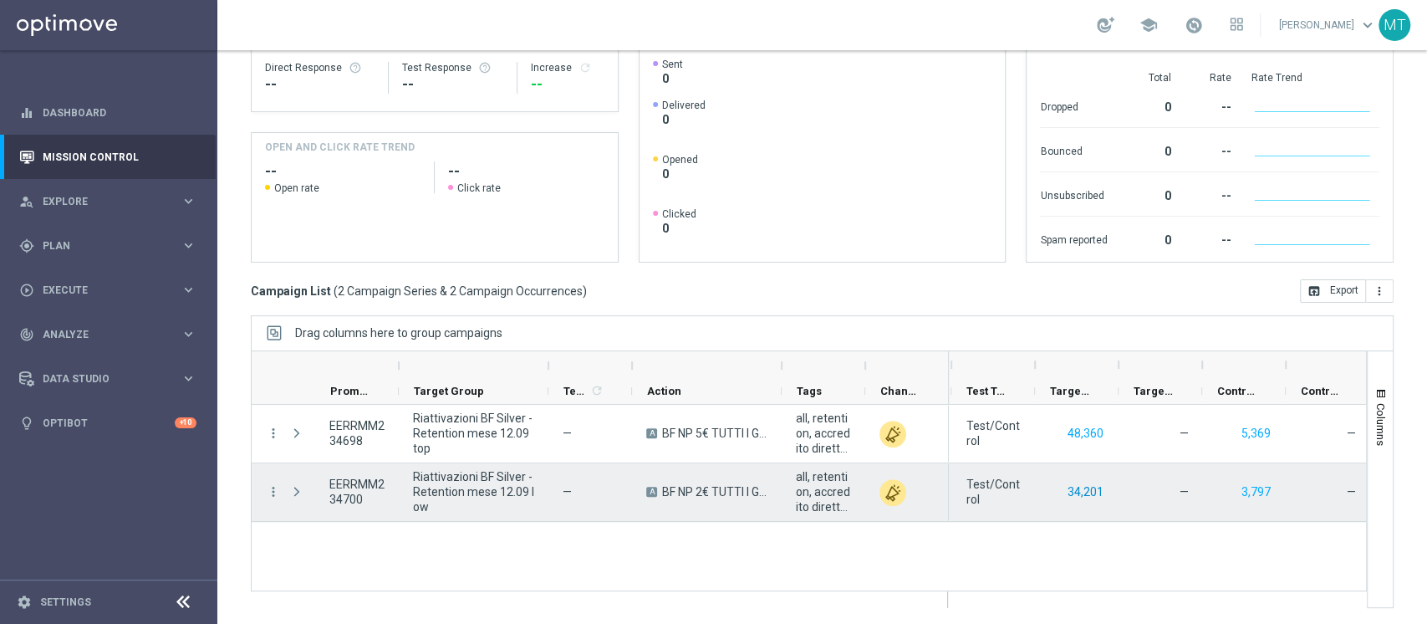
click at [1079, 493] on button "34,201" at bounding box center [1085, 492] width 39 height 21
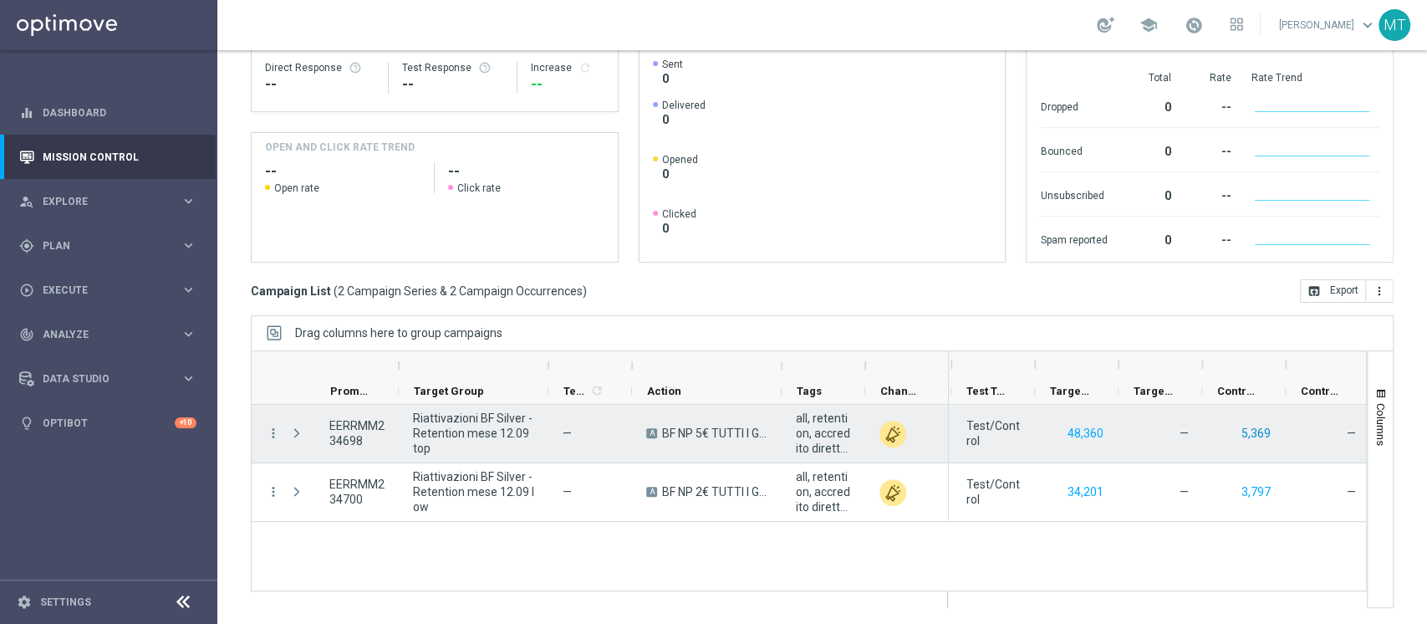
click at [1258, 437] on button "5,369" at bounding box center [1256, 433] width 33 height 21
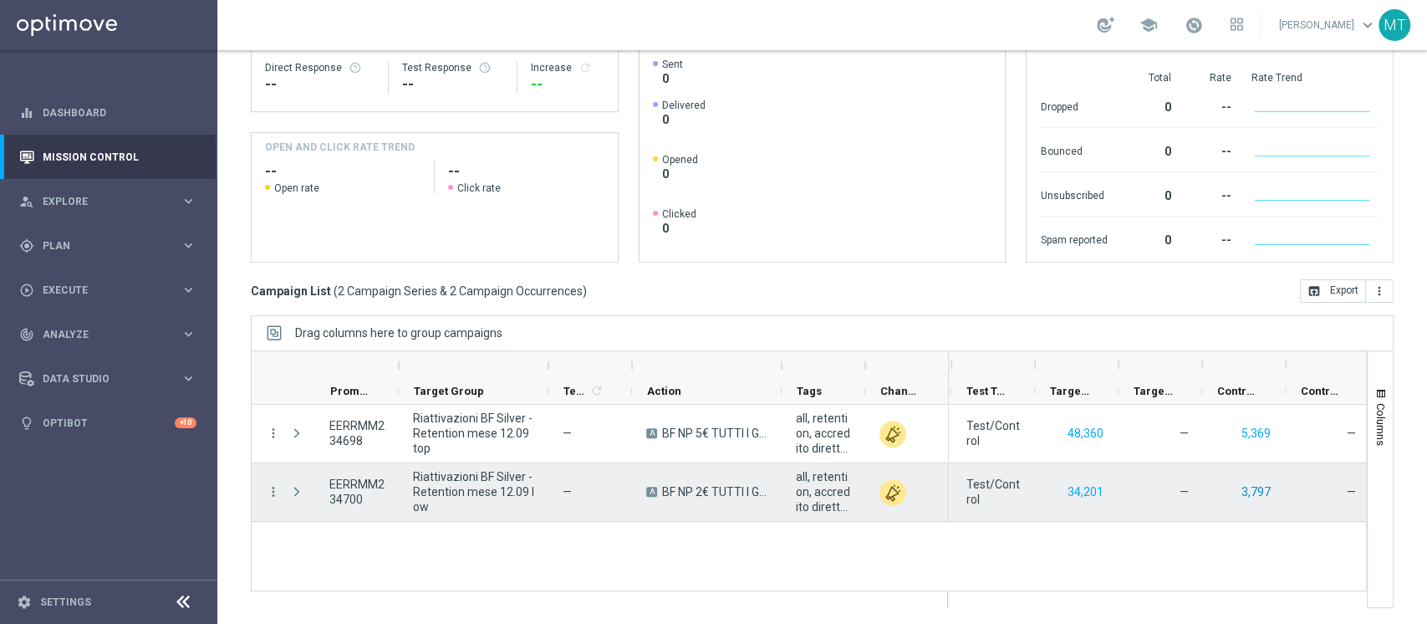
click at [1254, 489] on button "3,797" at bounding box center [1256, 492] width 33 height 21
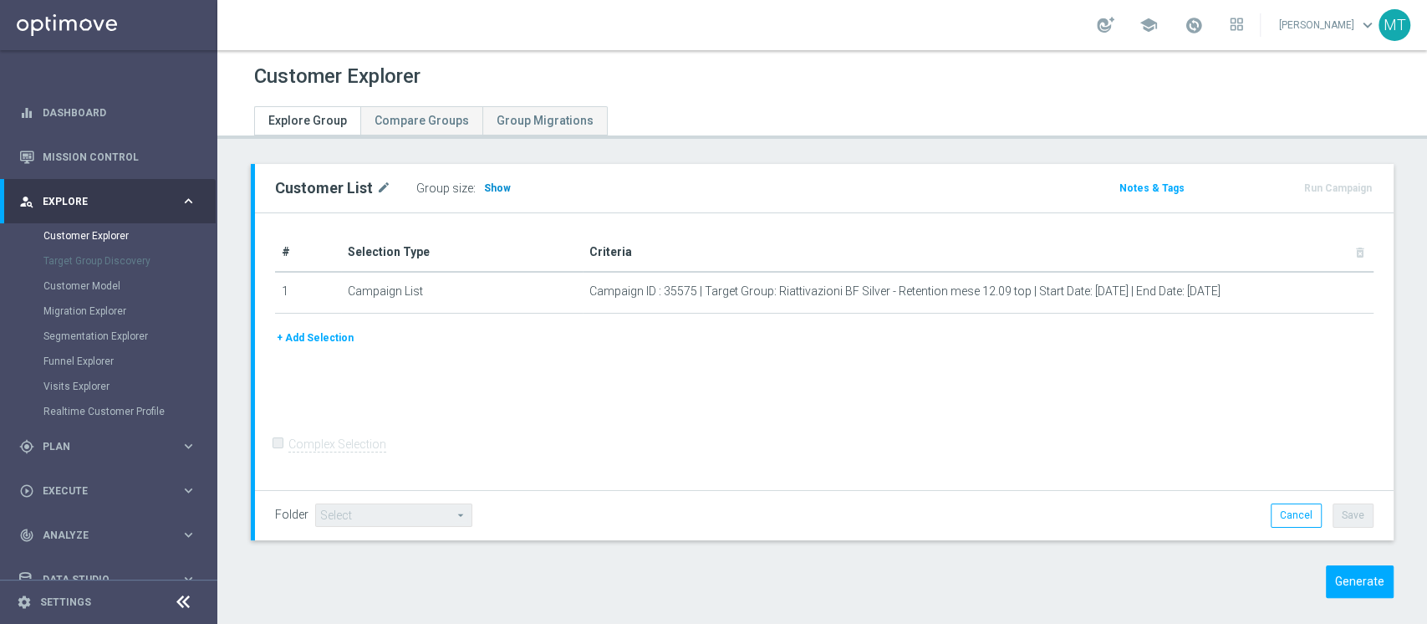
click at [491, 184] on span "Show" at bounding box center [497, 188] width 27 height 12
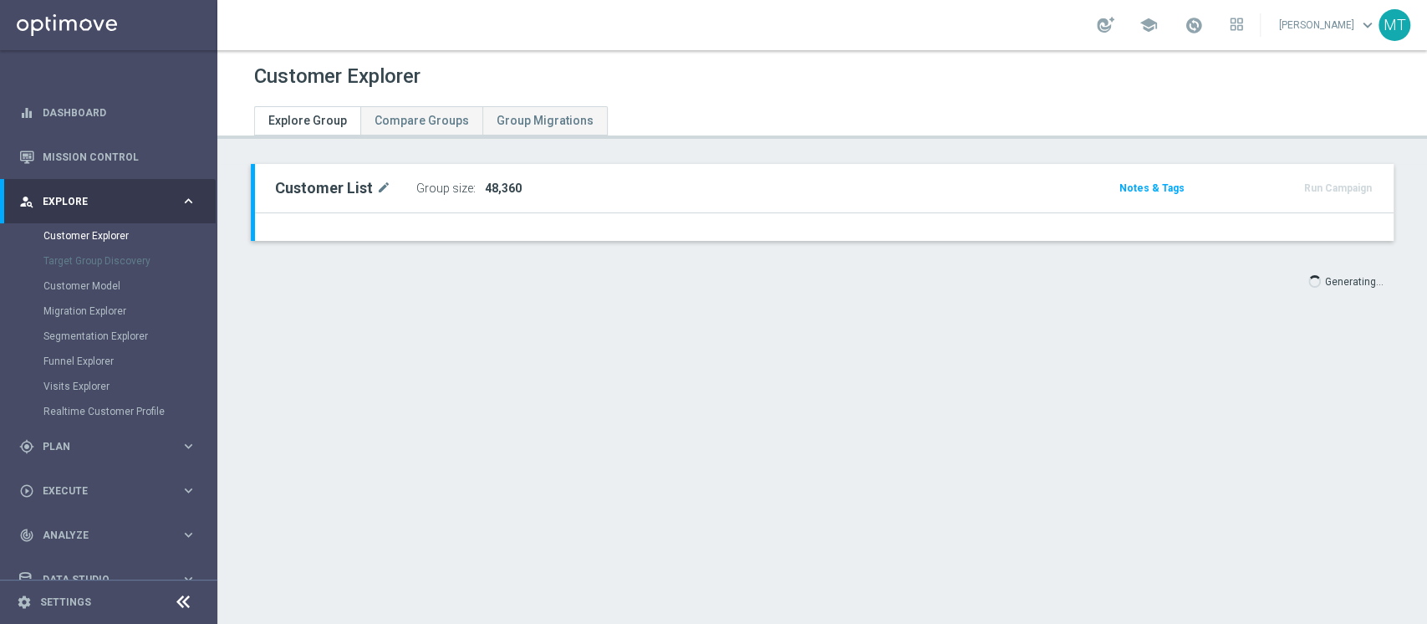
click at [1331, 557] on div "Customer Explorer Explore Group Compare Groups Group Migrations Customer List m…" at bounding box center [822, 337] width 1210 height 574
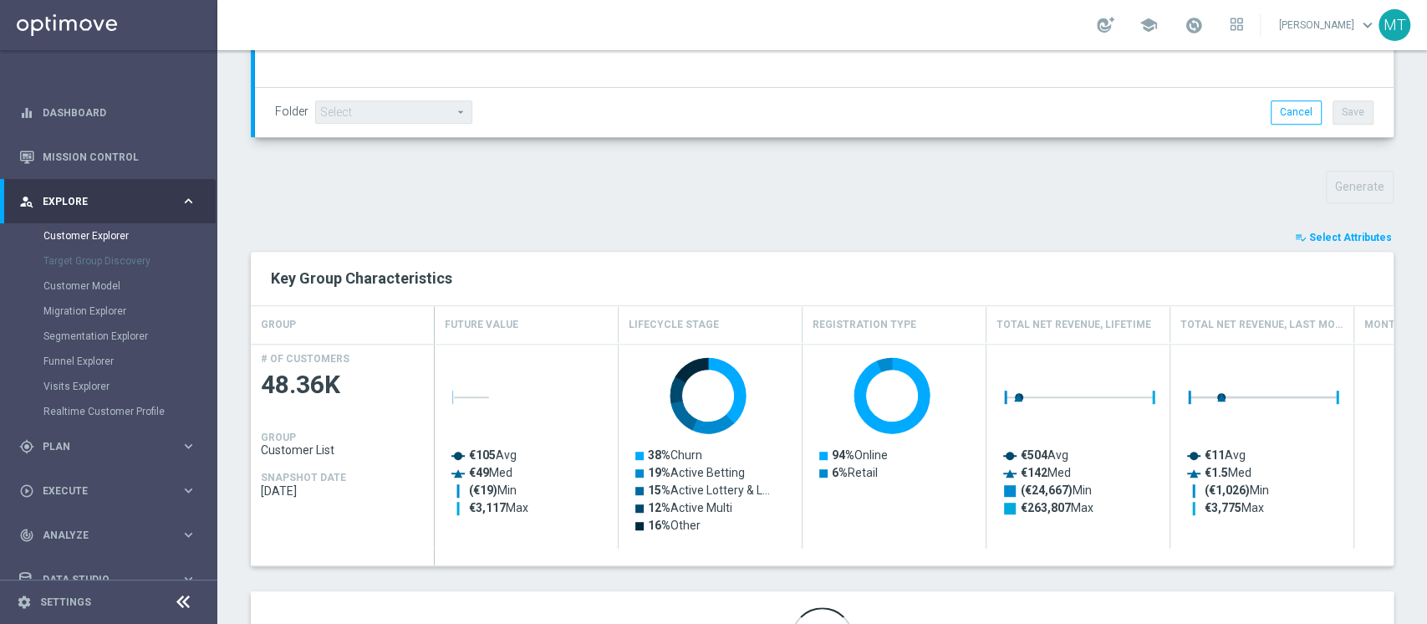
scroll to position [497, 0]
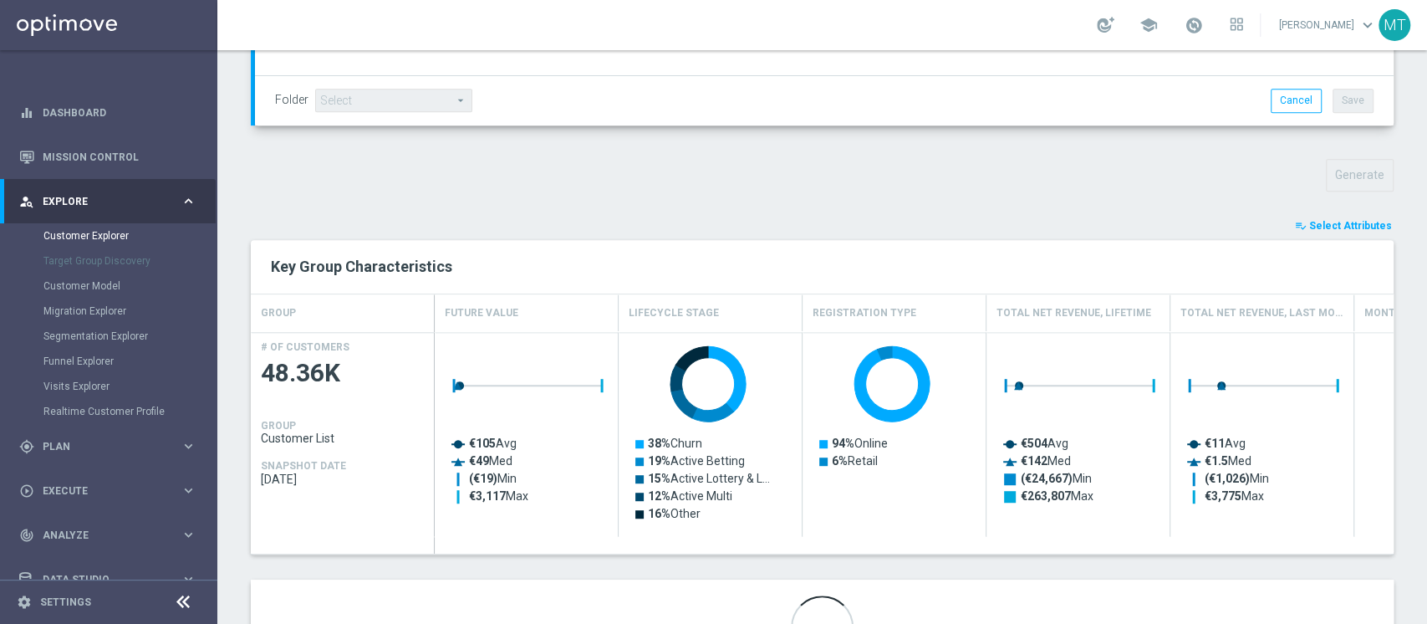
click at [1338, 221] on span "Select Attributes" at bounding box center [1350, 226] width 83 height 12
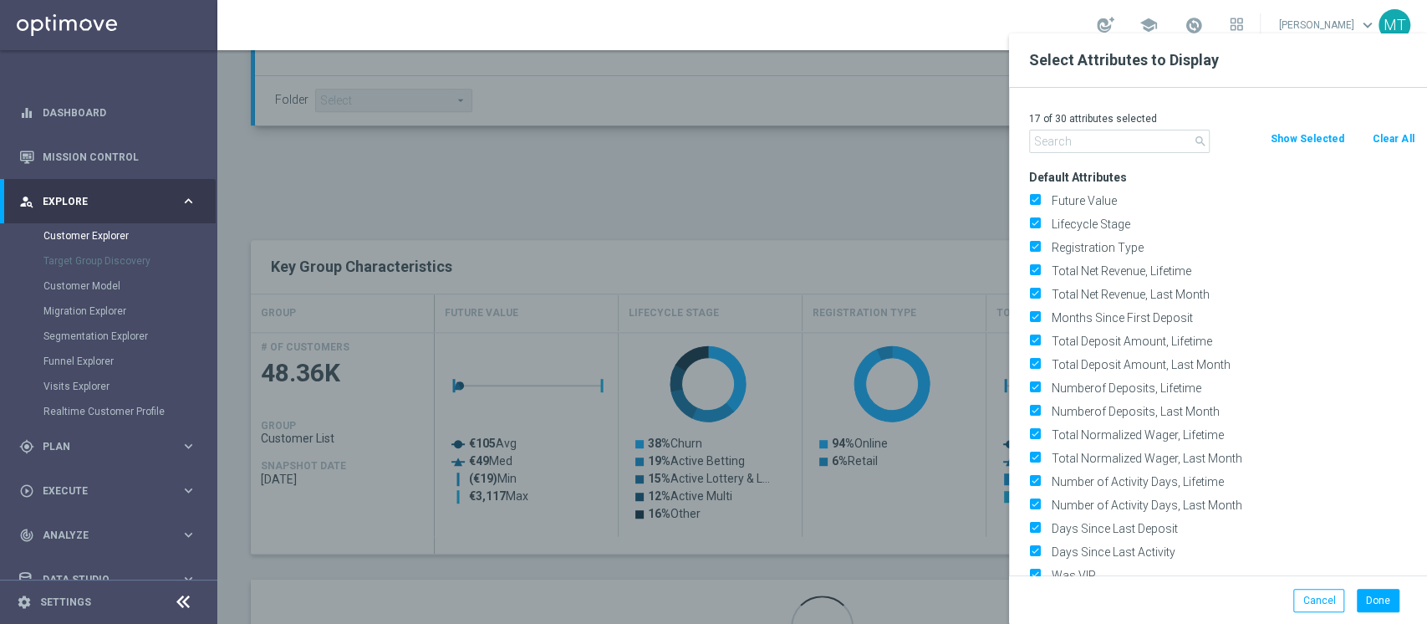
click at [1390, 139] on button "Clear All" at bounding box center [1393, 139] width 44 height 18
checkbox input "false"
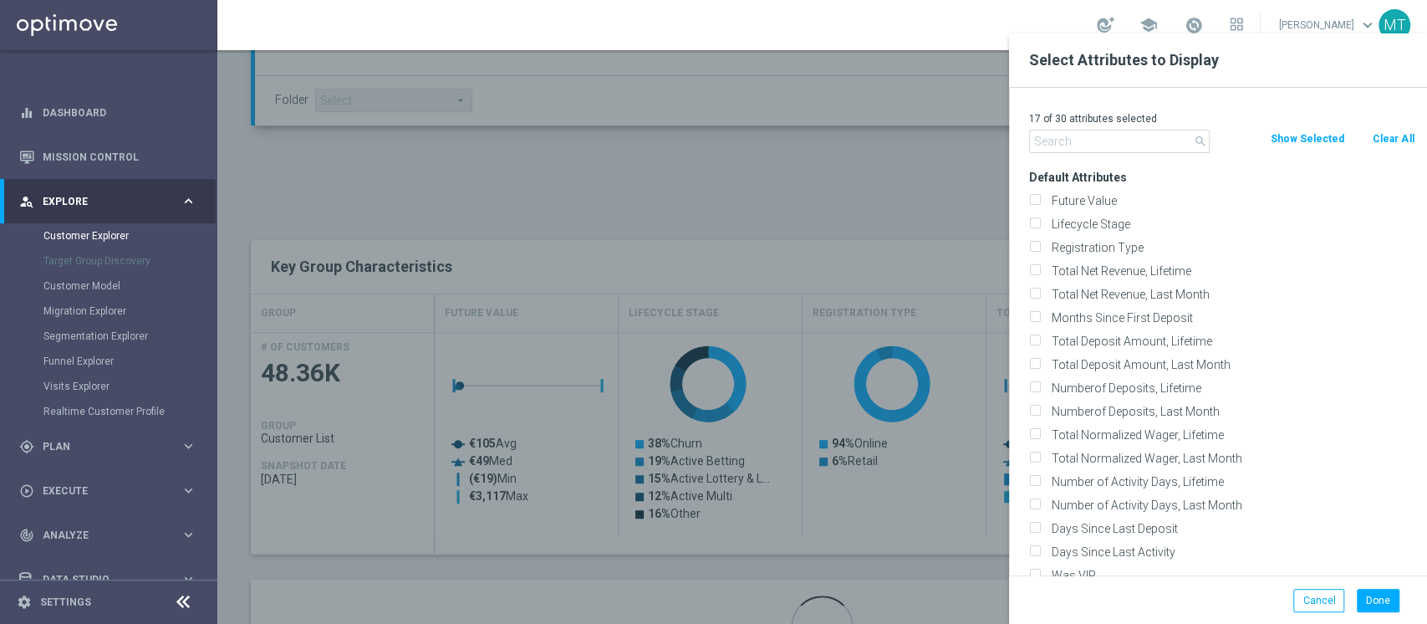
checkbox input "false"
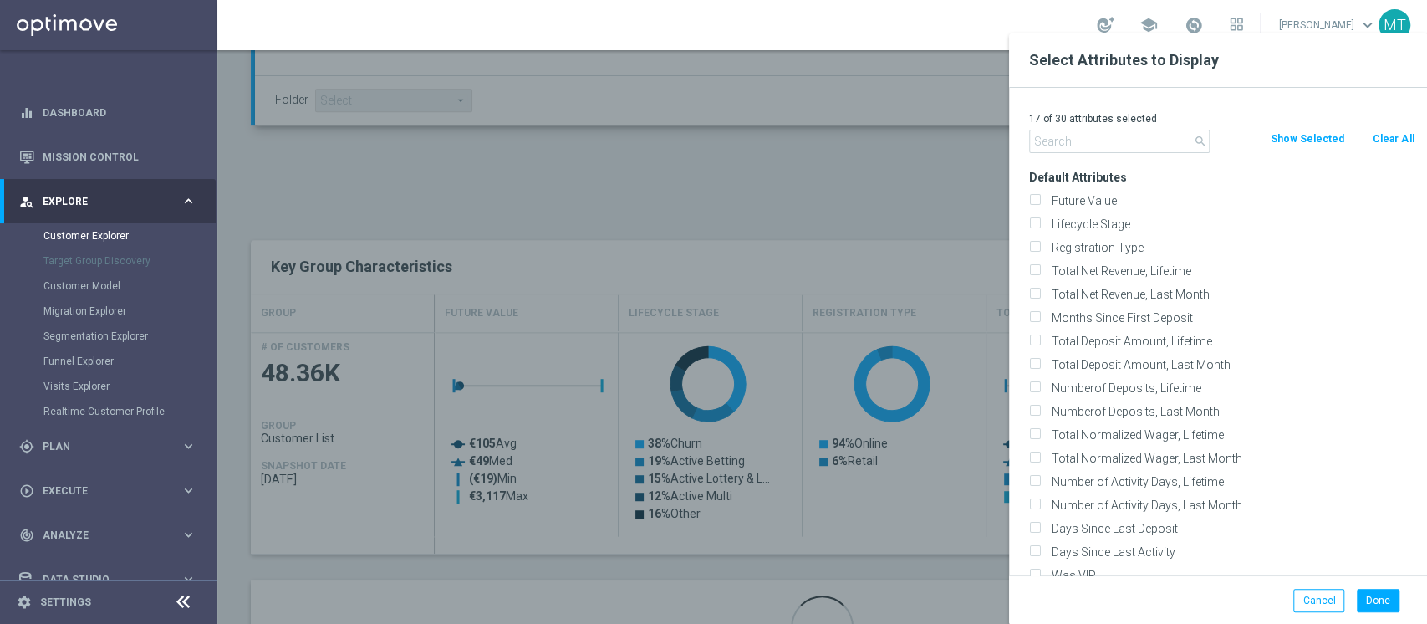
checkbox input "false"
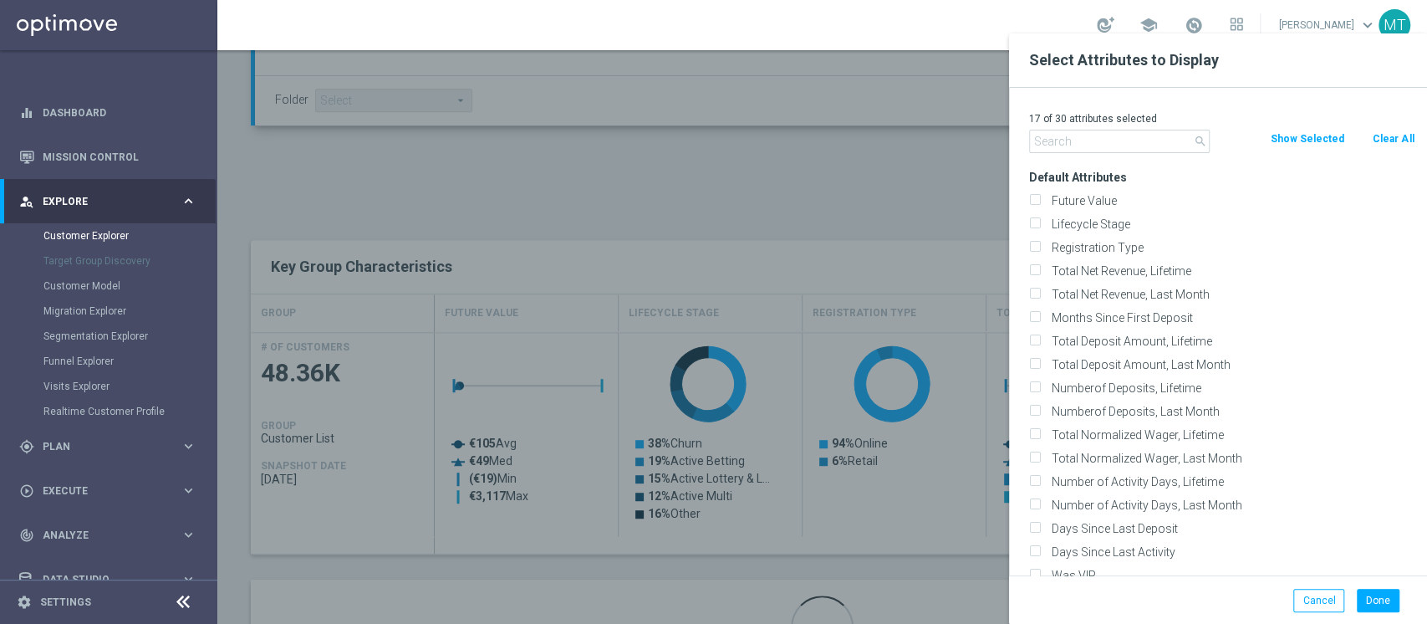
checkbox input "false"
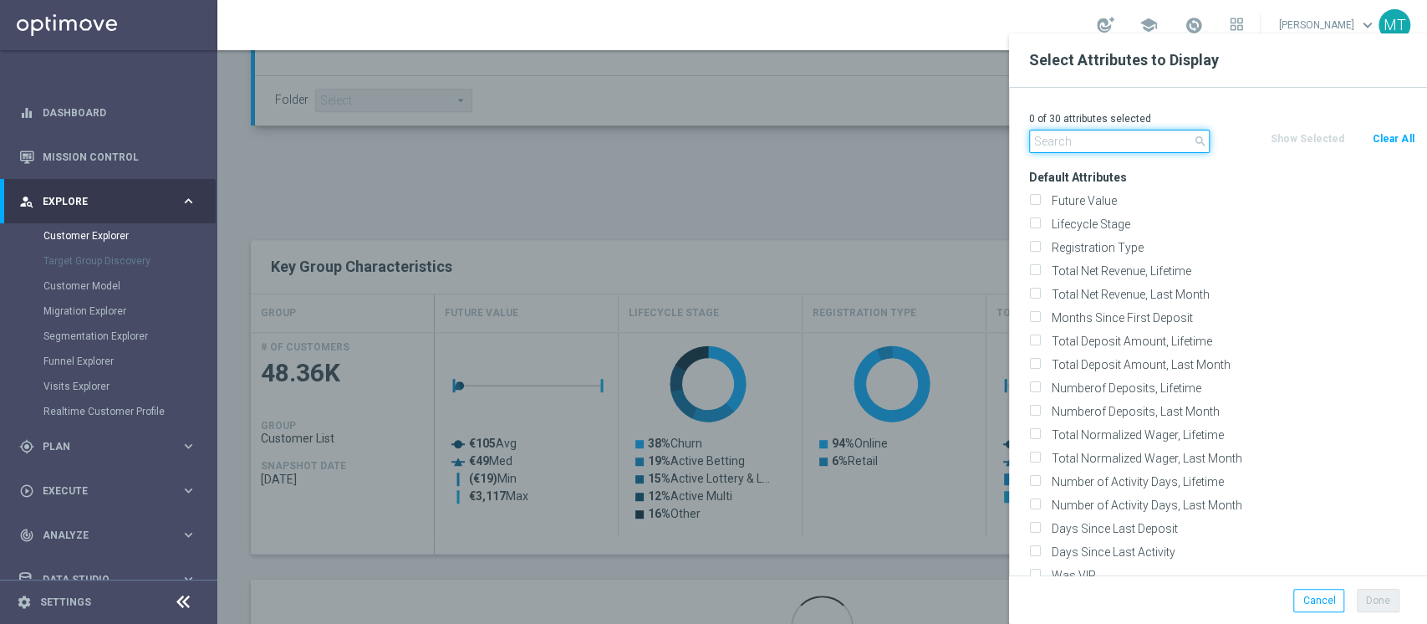
click at [1151, 145] on input "text" at bounding box center [1119, 141] width 181 height 23
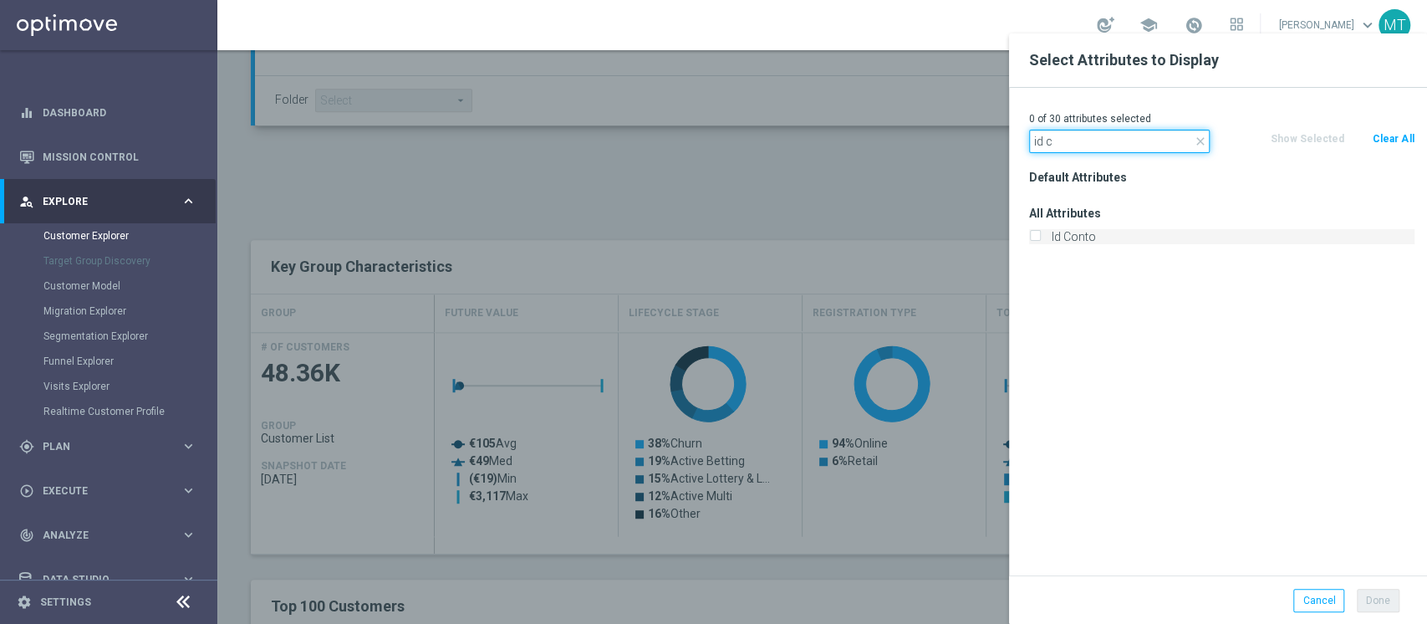
type input "id c"
click at [1067, 229] on label "Id Conto" at bounding box center [1230, 236] width 369 height 15
click at [1040, 233] on input "Id Conto" at bounding box center [1034, 238] width 11 height 11
checkbox input "true"
click at [1089, 141] on input "id c" at bounding box center [1119, 141] width 181 height 23
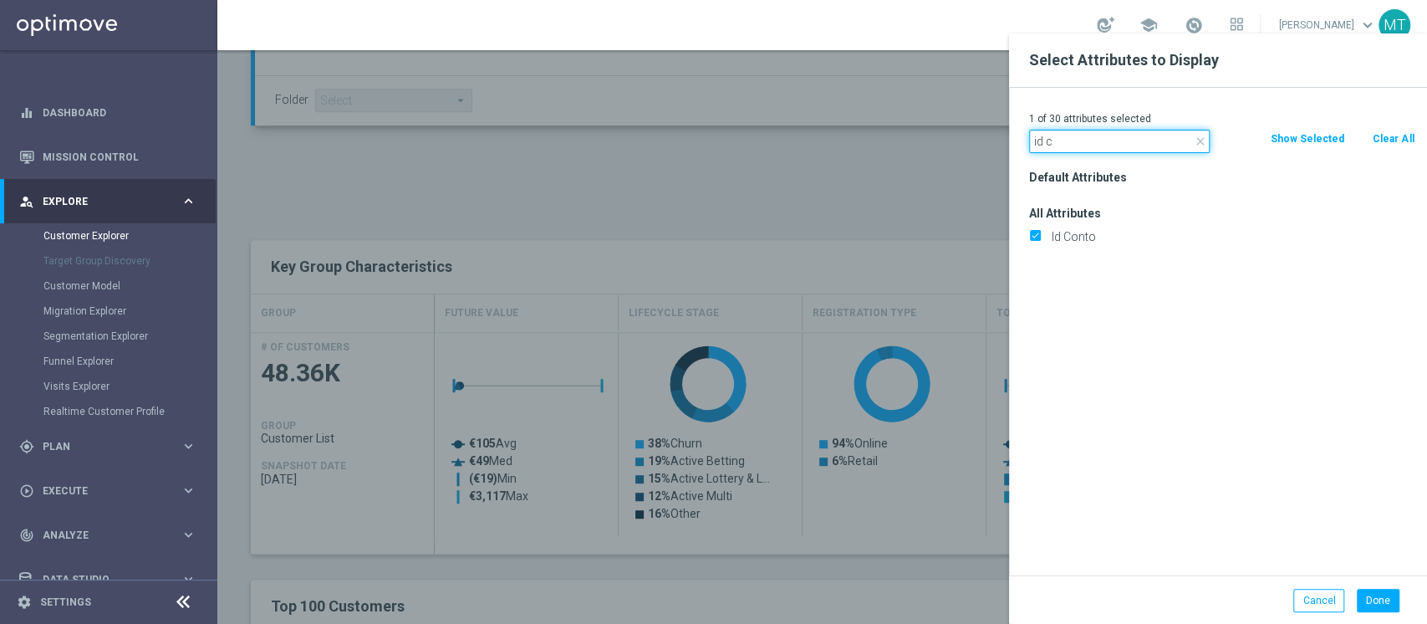
click at [1089, 141] on input "id c" at bounding box center [1119, 141] width 181 height 23
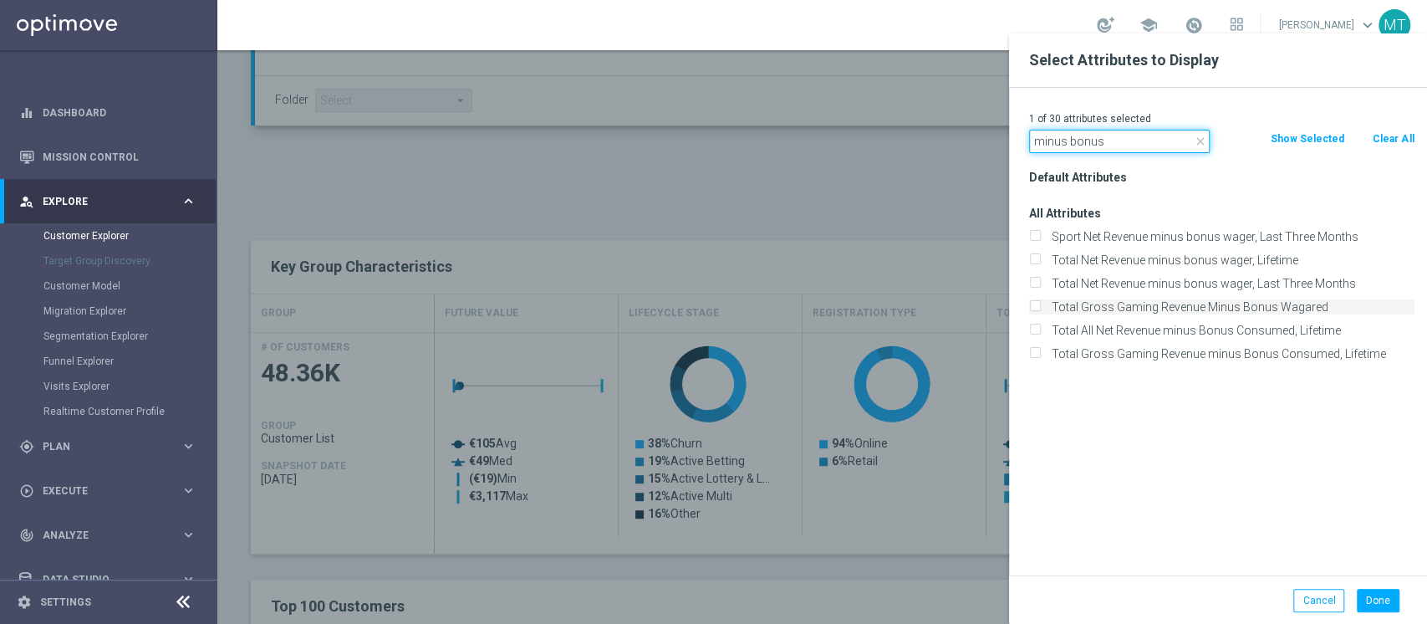
type input "minus bonus"
click at [1211, 302] on label "Total Gross Gaming Revenue Minus Bonus Wagared" at bounding box center [1230, 306] width 369 height 15
click at [1040, 304] on input "Total Gross Gaming Revenue Minus Bonus Wagared" at bounding box center [1034, 309] width 11 height 11
checkbox input "true"
click at [1375, 600] on button "Done" at bounding box center [1378, 600] width 43 height 23
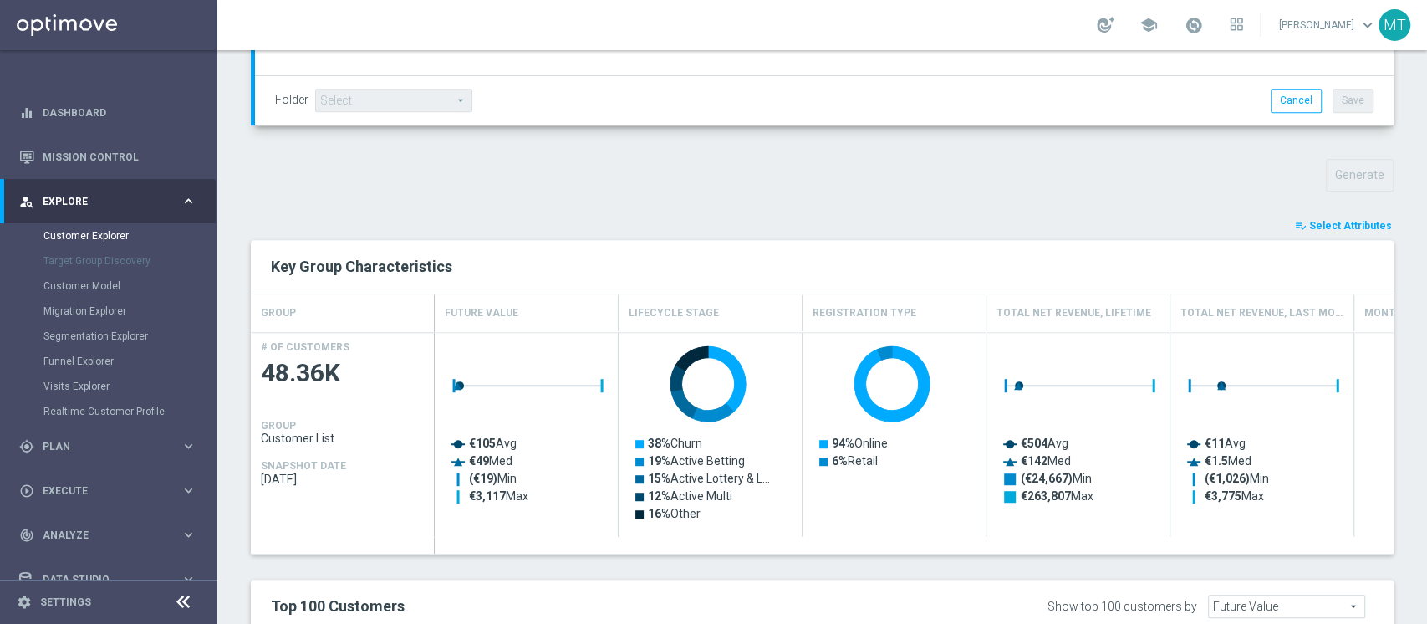
type input "Search"
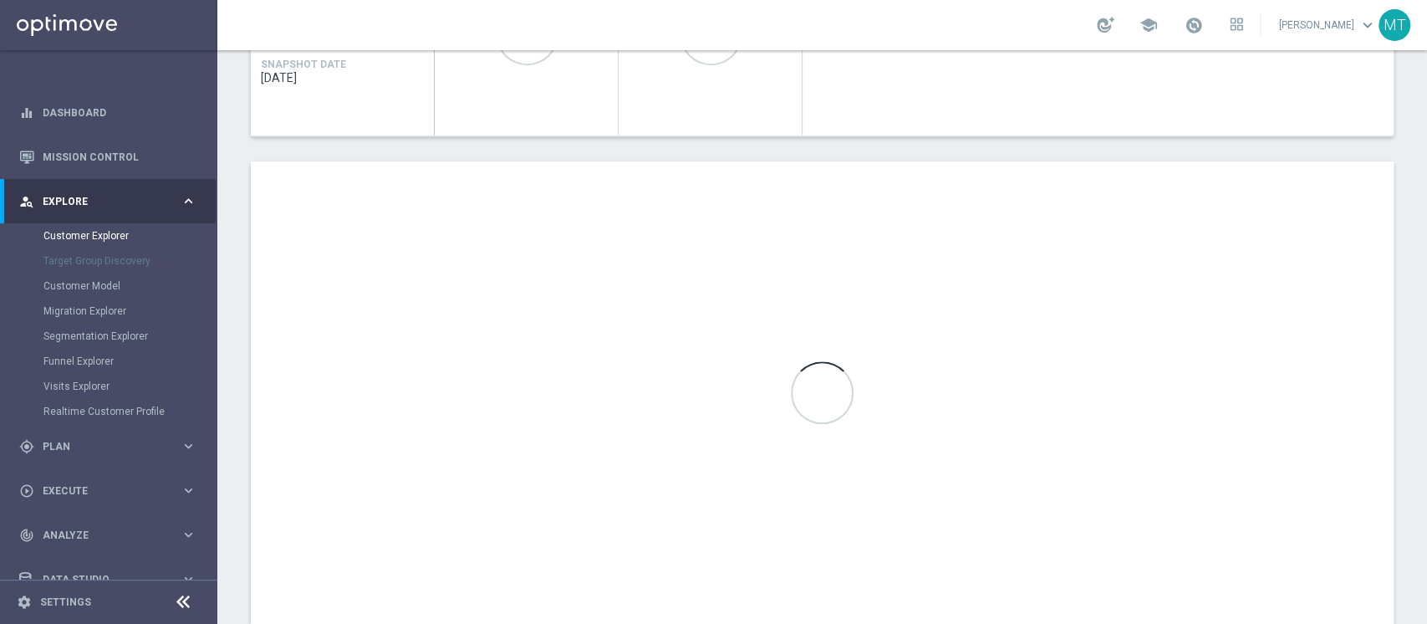
scroll to position [901, 0]
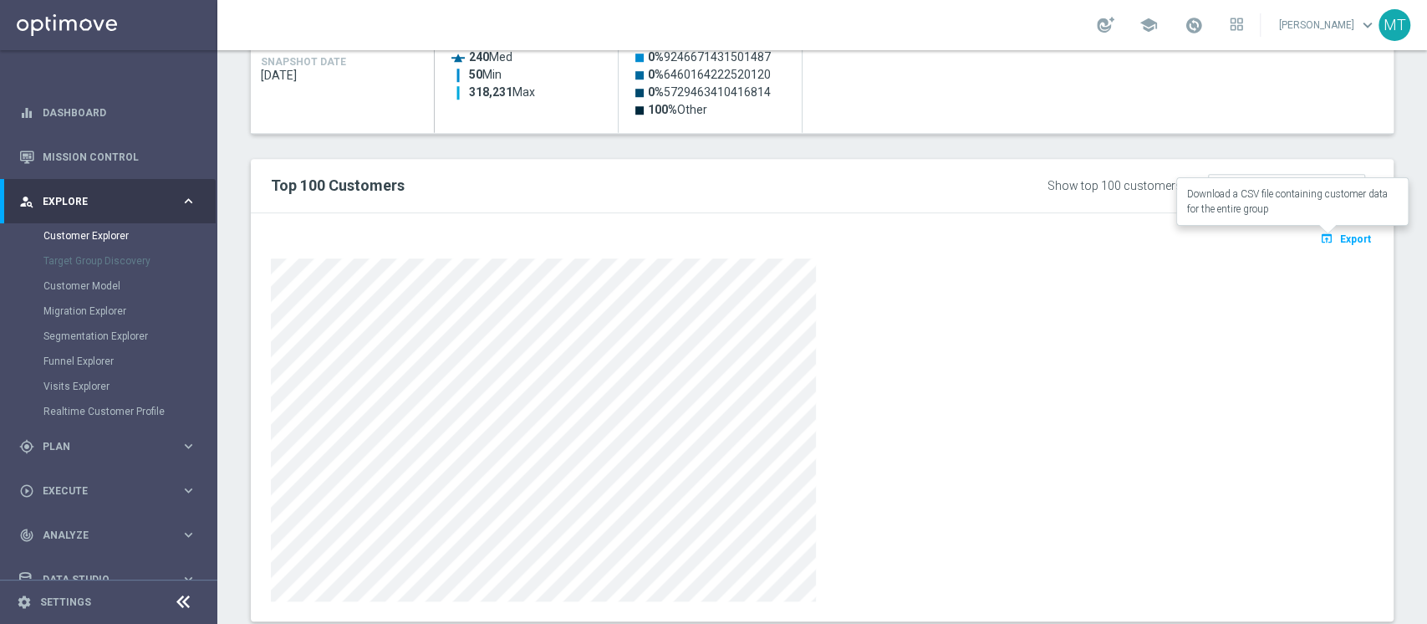
click at [1340, 237] on span "Export" at bounding box center [1355, 239] width 31 height 12
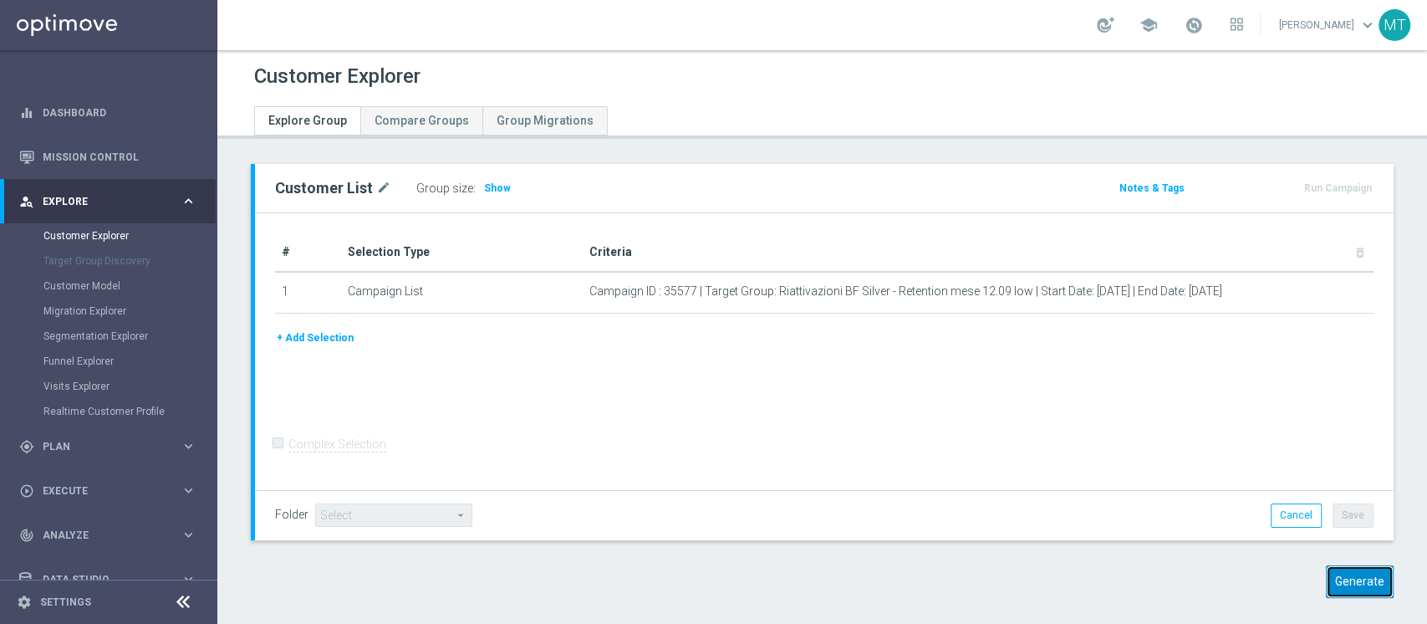
click at [1326, 585] on button "Generate" at bounding box center [1360, 581] width 68 height 33
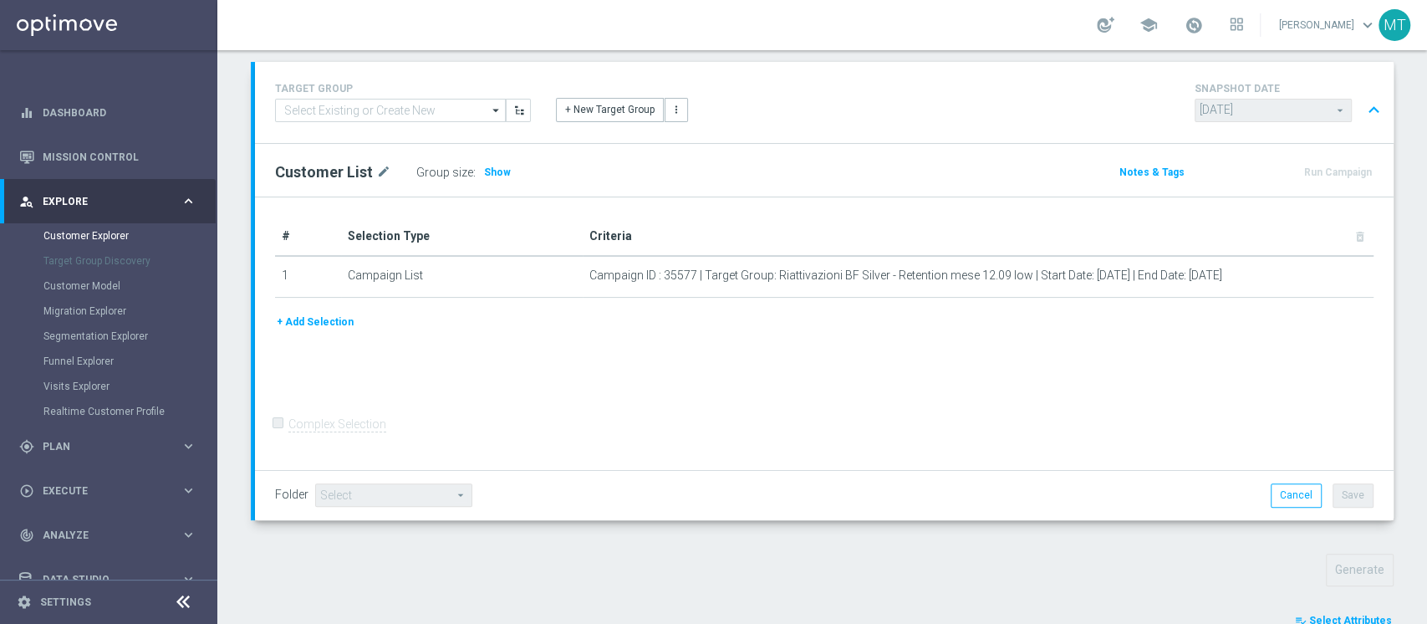
scroll to position [410, 0]
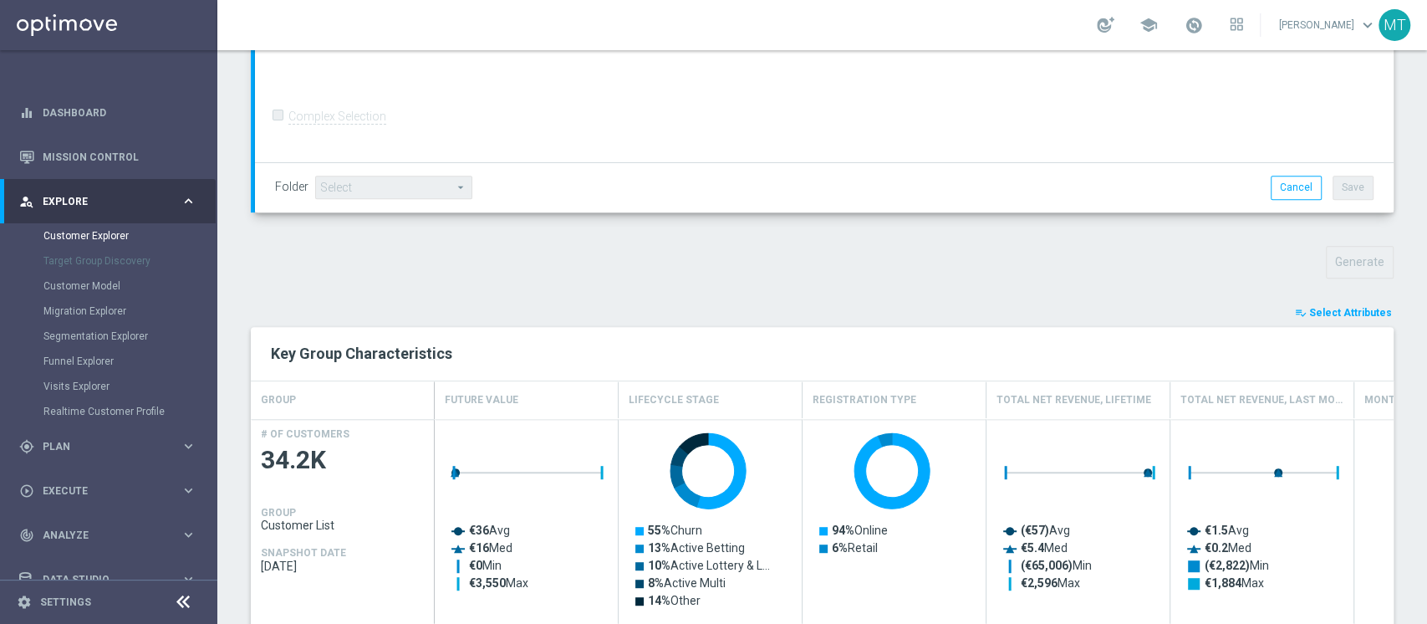
click at [1334, 311] on span "Select Attributes" at bounding box center [1350, 313] width 83 height 12
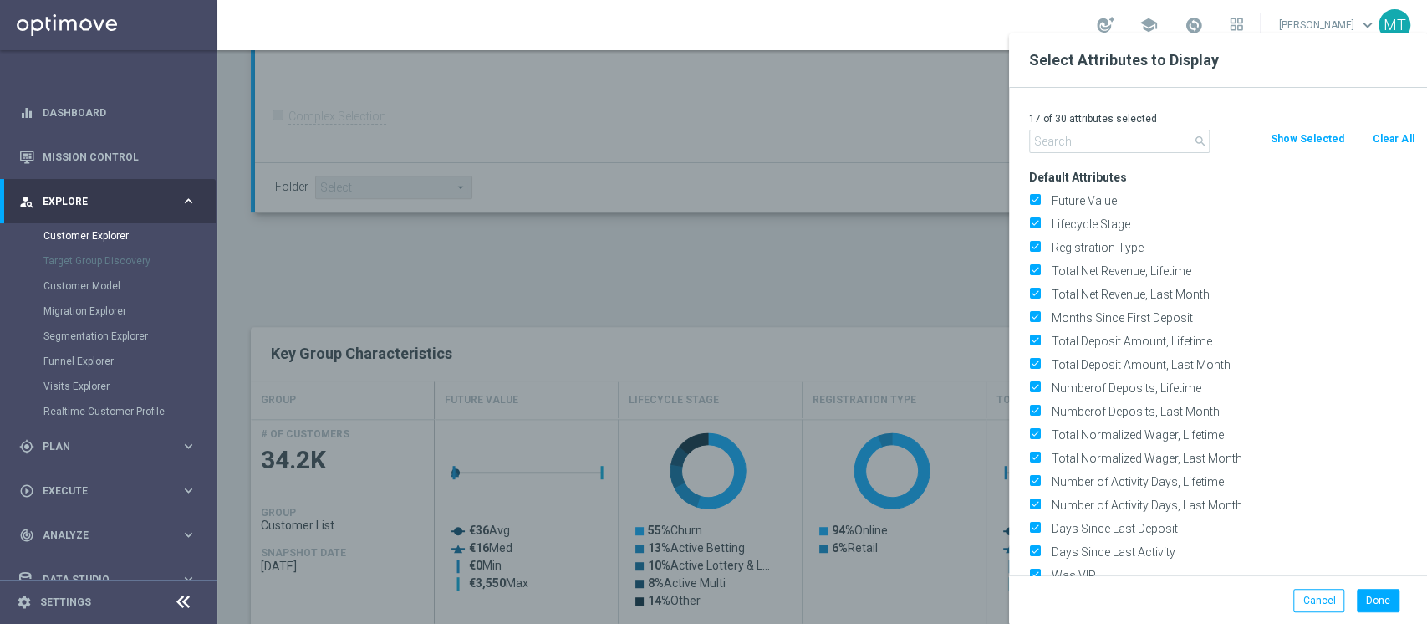
click at [1378, 140] on button "Clear All" at bounding box center [1393, 139] width 44 height 18
checkbox input "false"
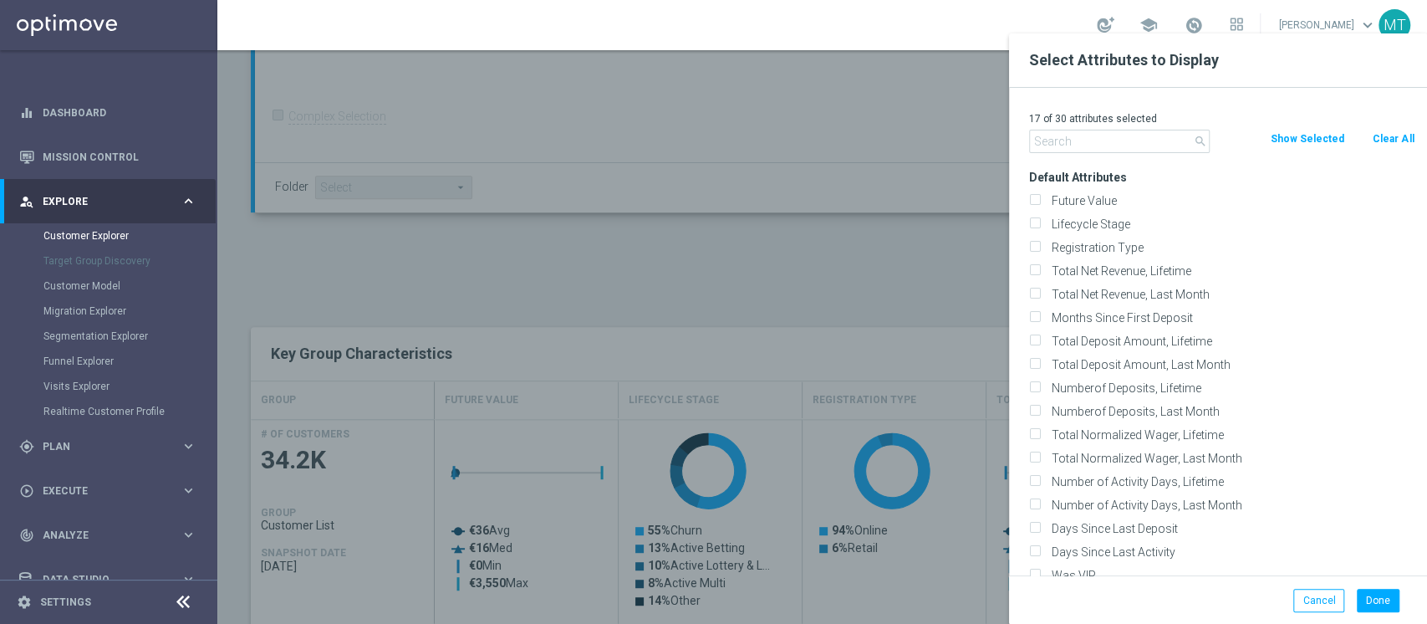
checkbox input "false"
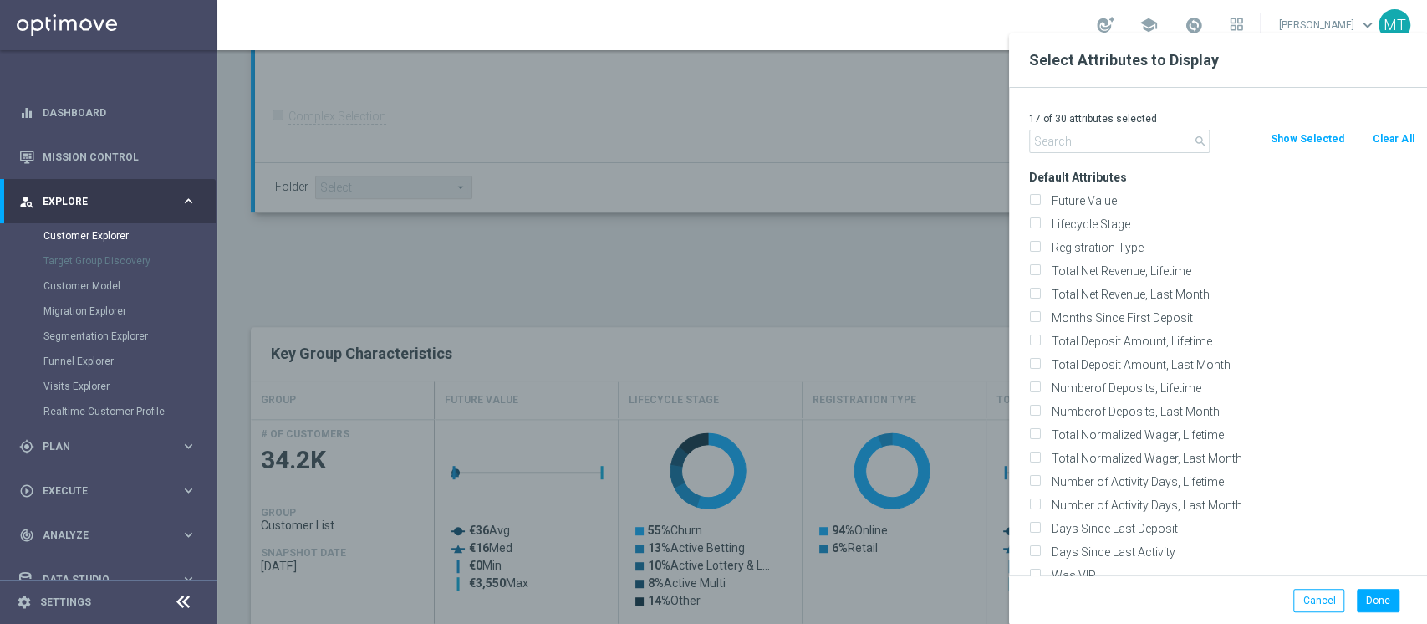
checkbox input "false"
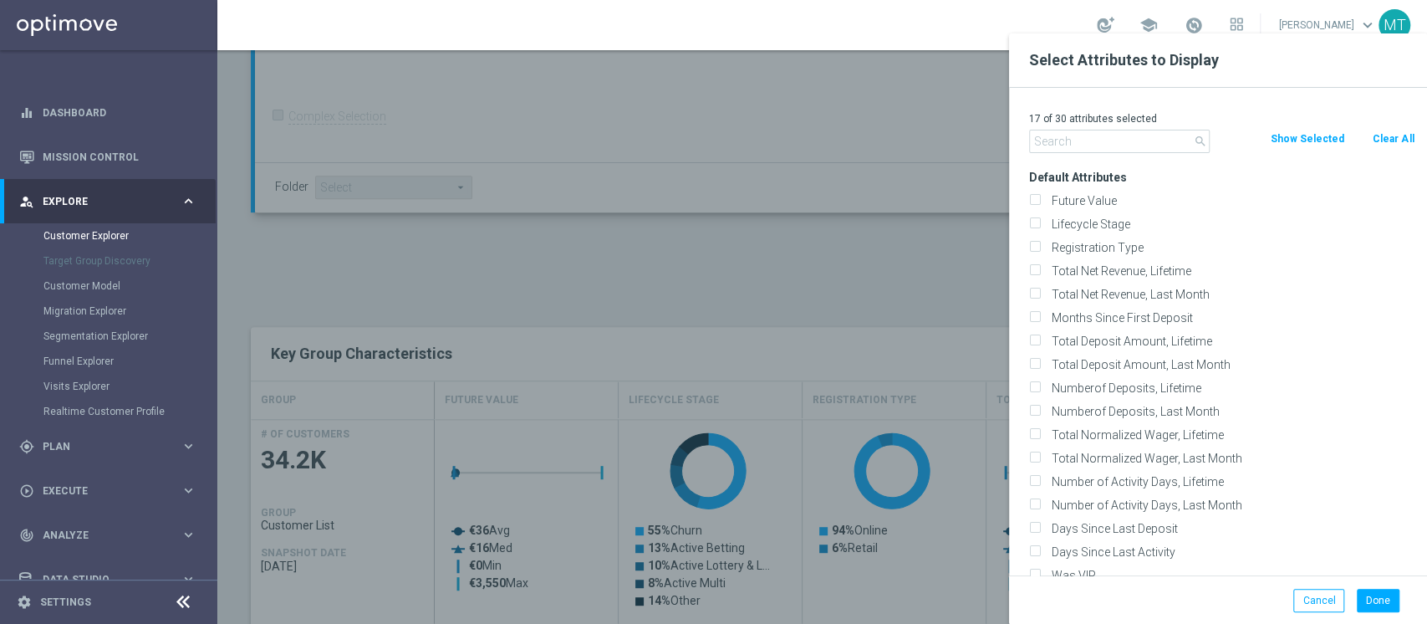
checkbox input "false"
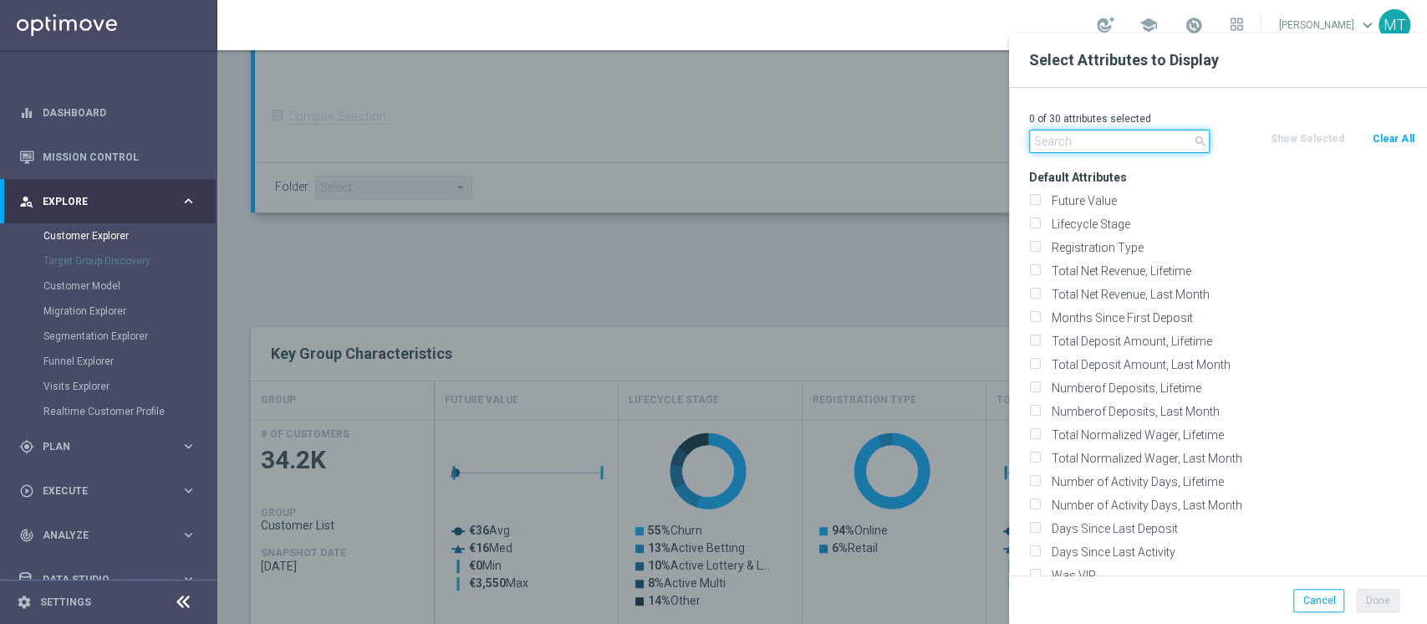
click at [1079, 145] on input "text" at bounding box center [1119, 141] width 181 height 23
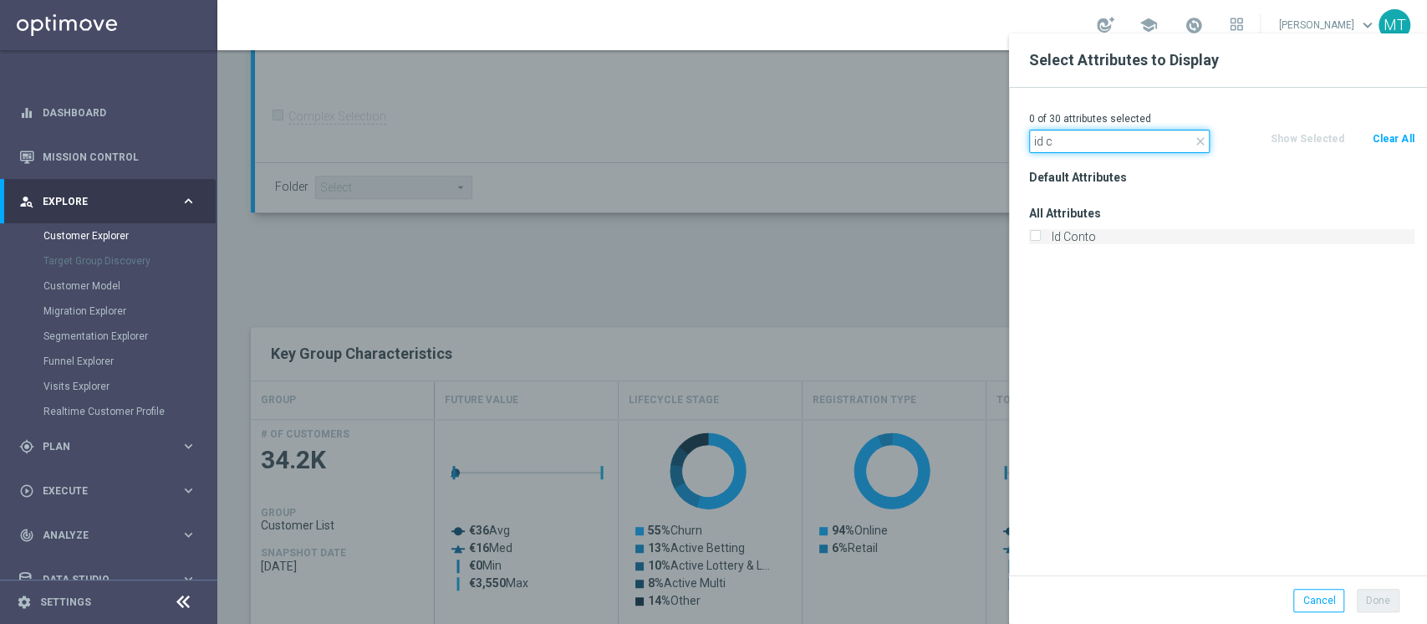
type input "id c"
click at [1078, 235] on label "Id Conto" at bounding box center [1230, 236] width 369 height 15
click at [1040, 235] on input "Id Conto" at bounding box center [1034, 238] width 11 height 11
checkbox input "true"
click at [1075, 151] on input "id c" at bounding box center [1119, 141] width 181 height 23
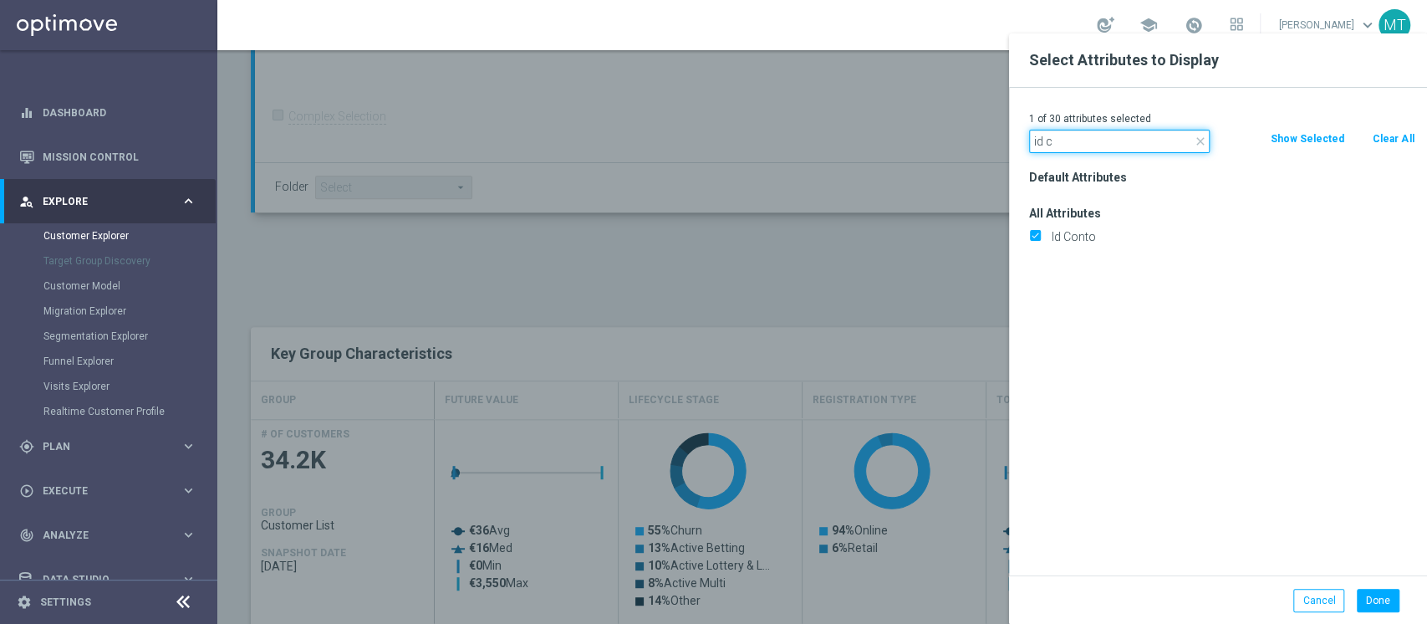
click at [1075, 151] on input "id c" at bounding box center [1119, 141] width 181 height 23
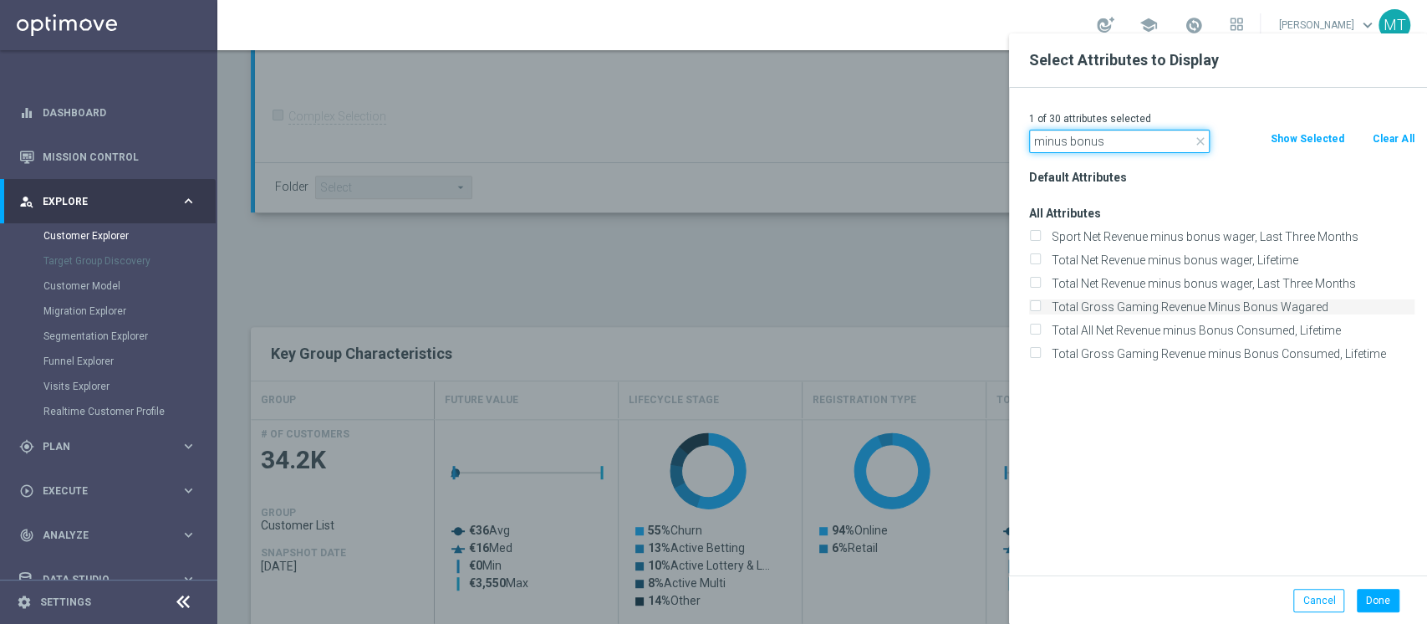
type input "minus bonus"
click at [1177, 307] on label "Total Gross Gaming Revenue Minus Bonus Wagared" at bounding box center [1230, 306] width 369 height 15
click at [1040, 307] on input "Total Gross Gaming Revenue Minus Bonus Wagared" at bounding box center [1034, 309] width 11 height 11
checkbox input "true"
click at [1375, 598] on button "Done" at bounding box center [1378, 600] width 43 height 23
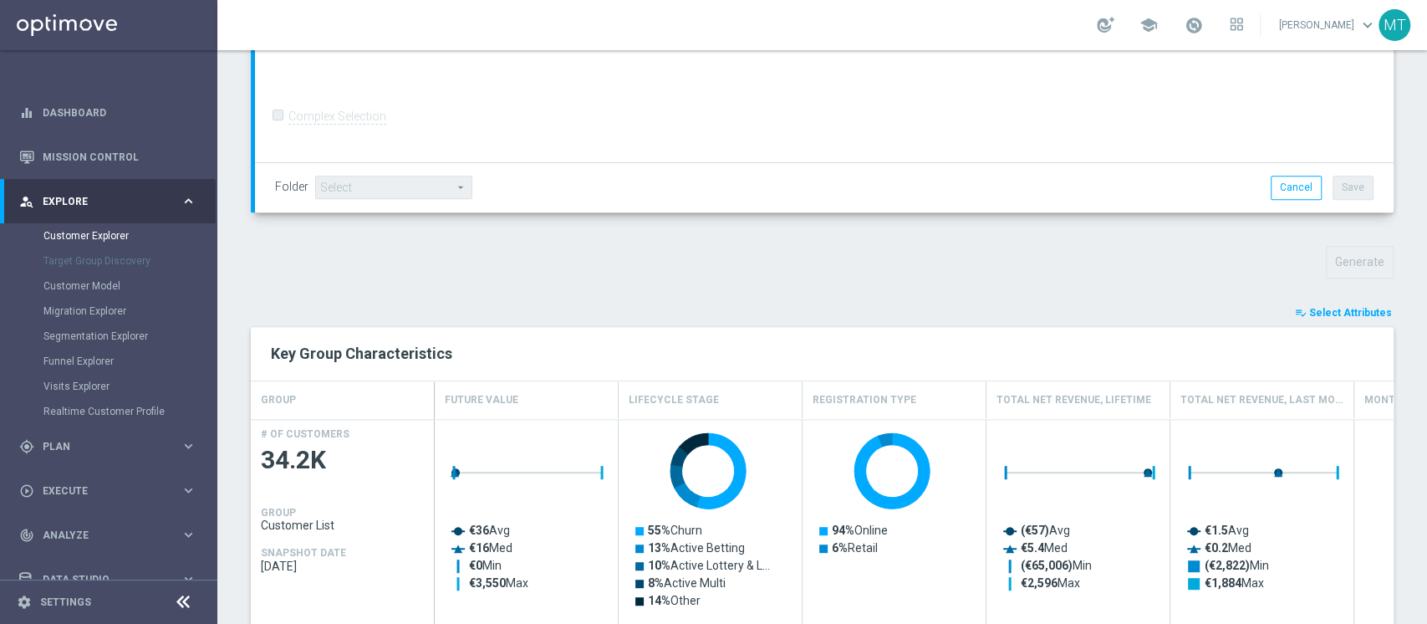
type input "Search"
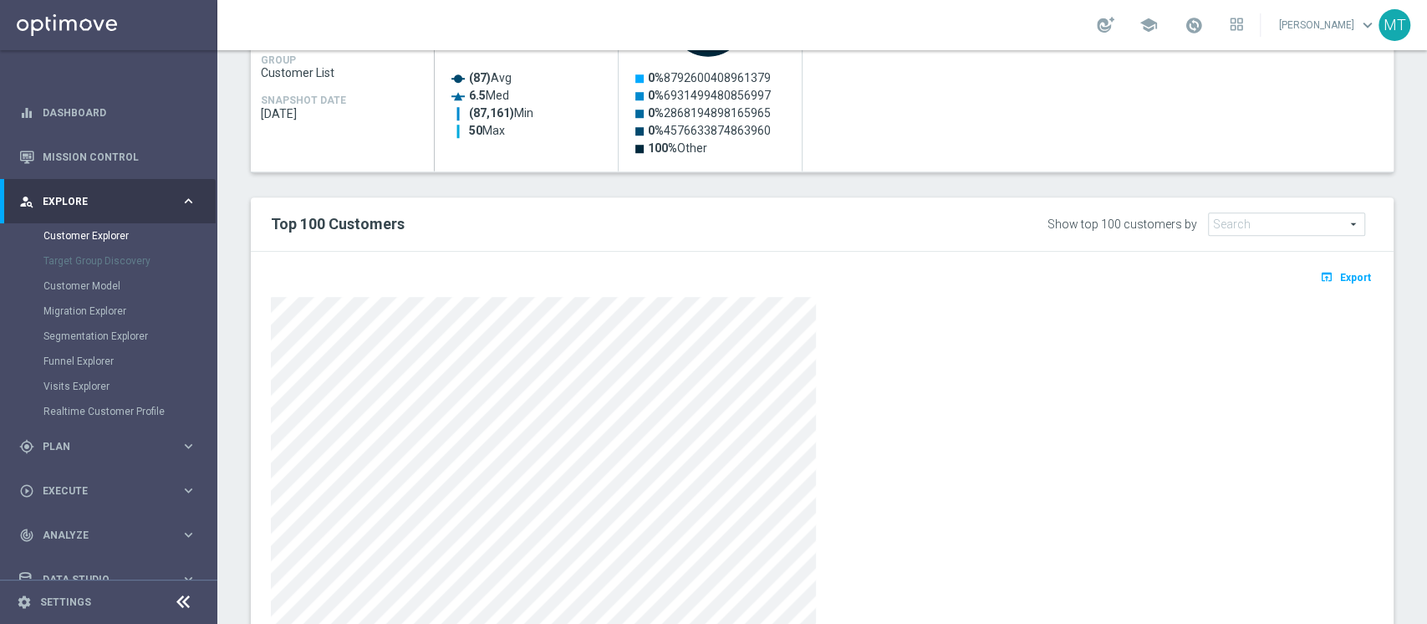
scroll to position [860, 0]
click at [1340, 280] on span "Export" at bounding box center [1355, 279] width 31 height 12
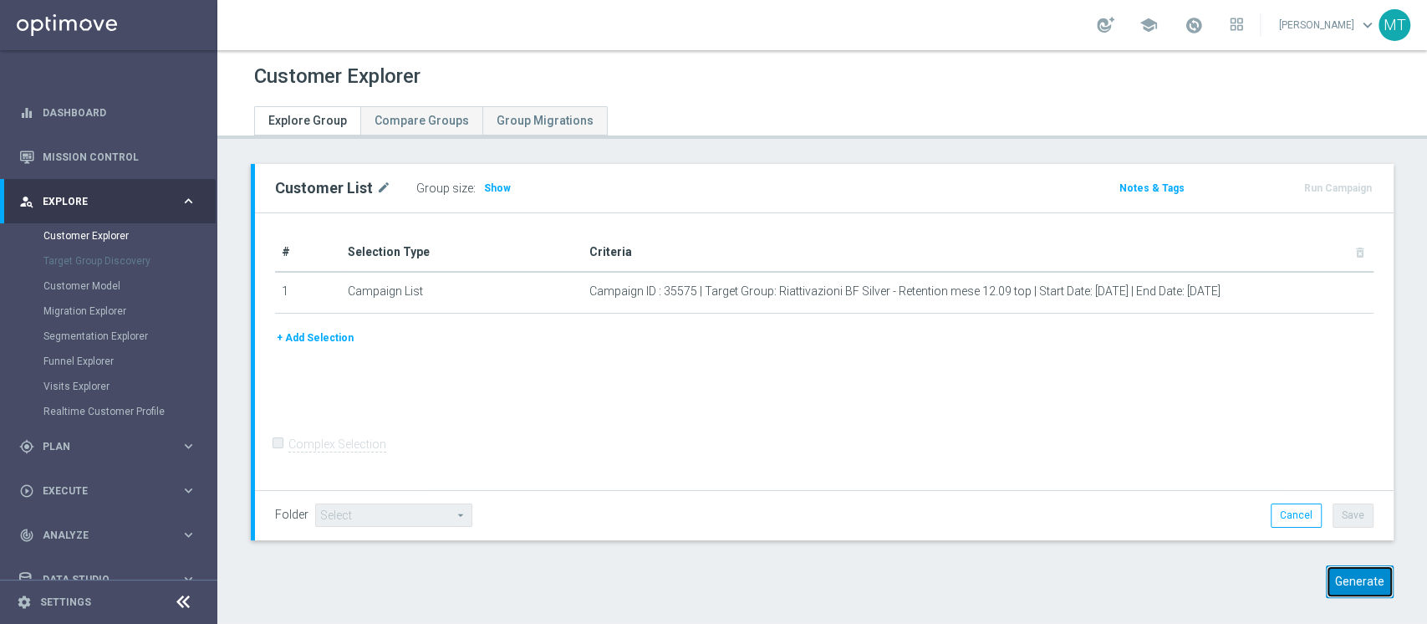
click at [1332, 575] on button "Generate" at bounding box center [1360, 581] width 68 height 33
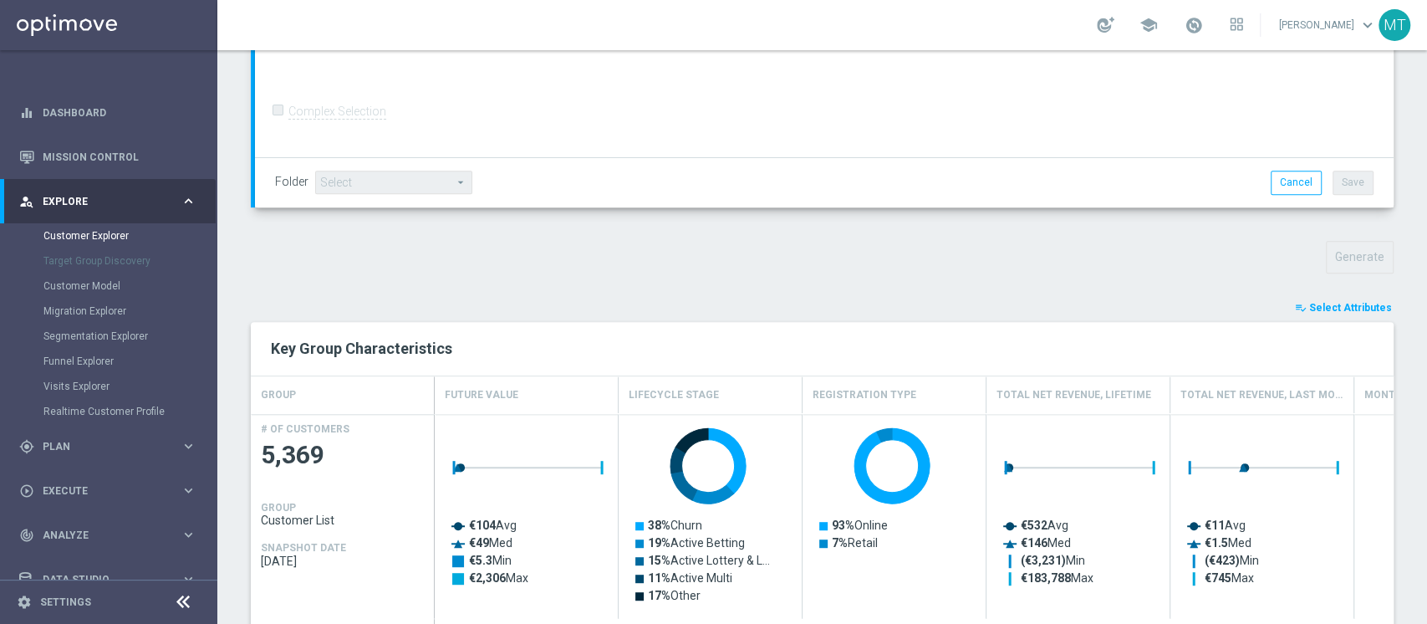
scroll to position [415, 0]
click at [1316, 304] on span "Select Attributes" at bounding box center [1350, 308] width 83 height 12
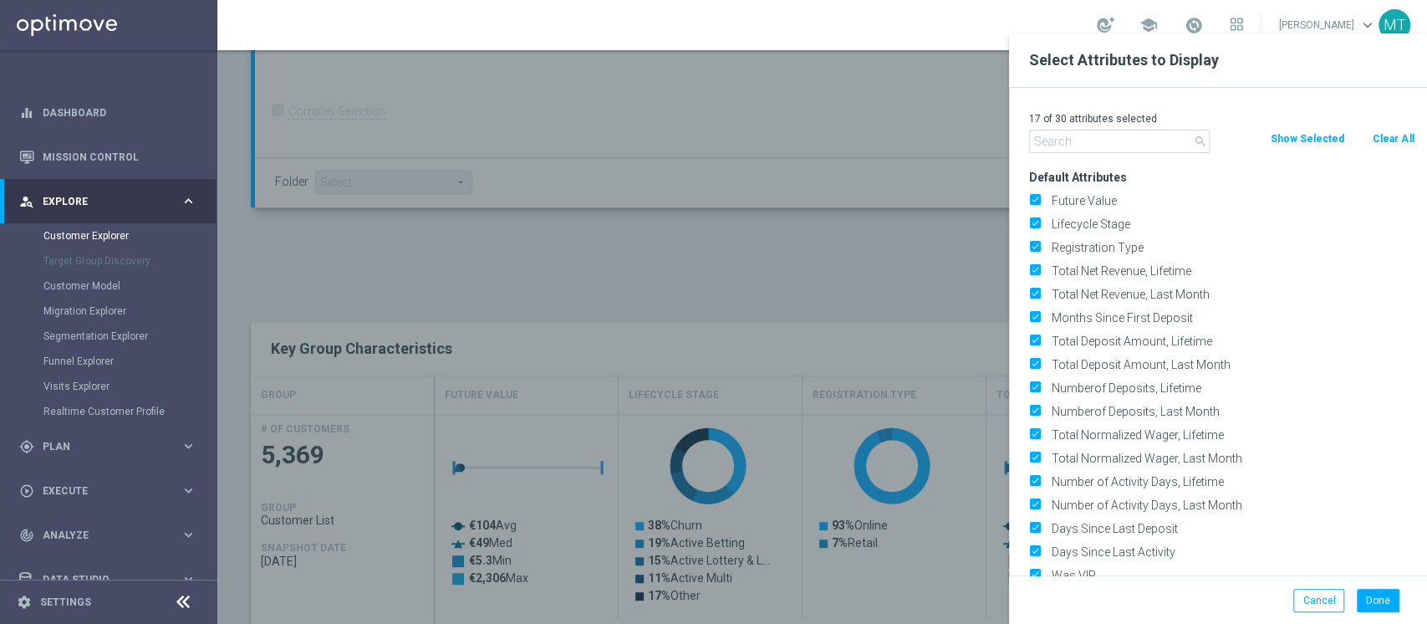
click at [1374, 134] on button "Clear All" at bounding box center [1393, 139] width 44 height 18
checkbox input "false"
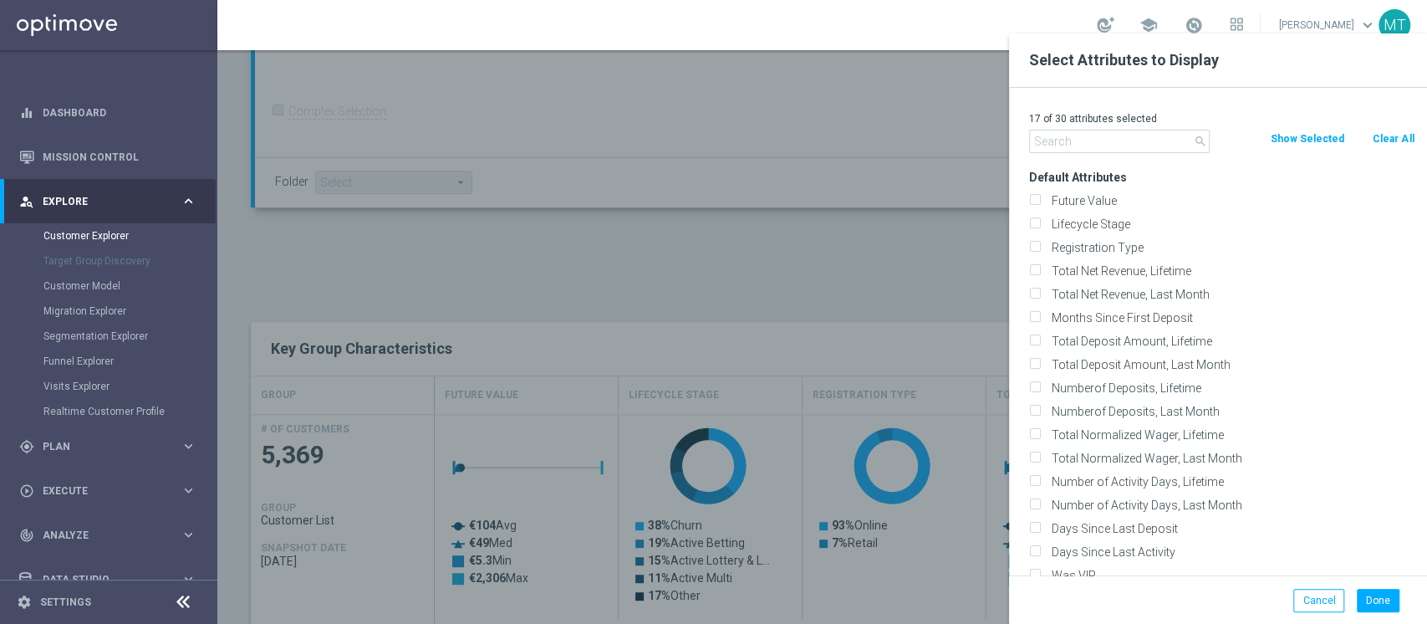
checkbox input "false"
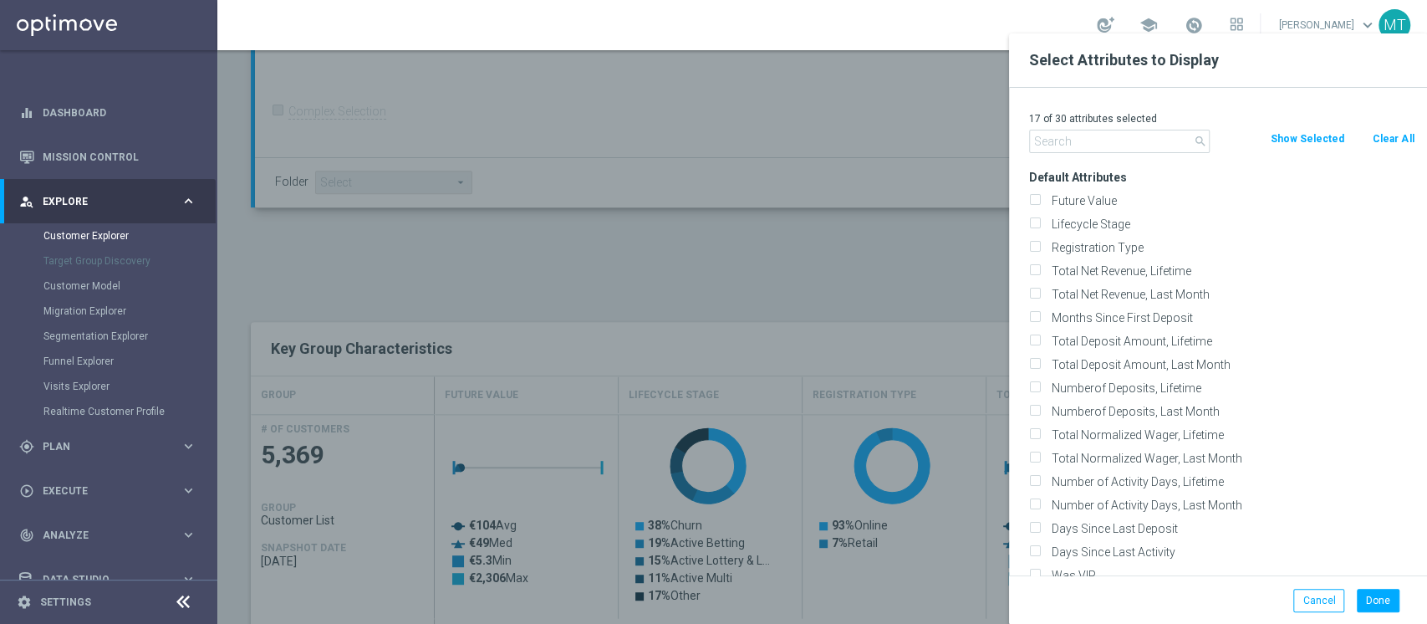
checkbox input "false"
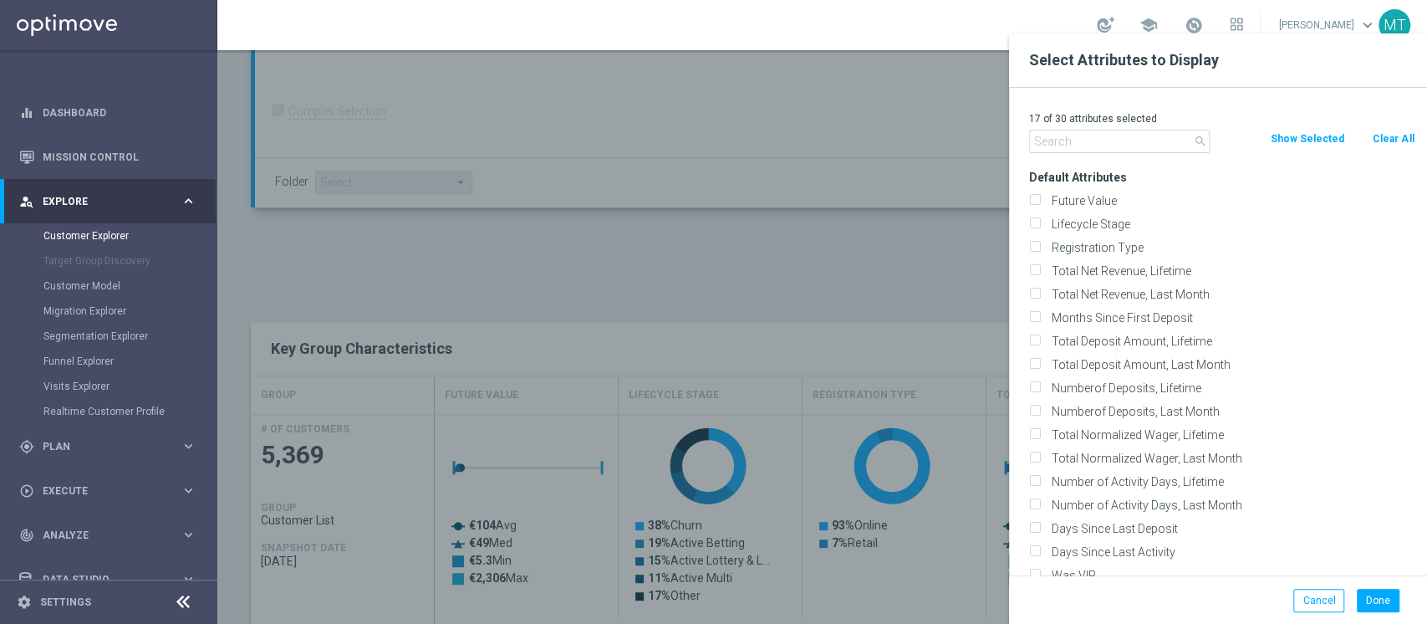
checkbox input "false"
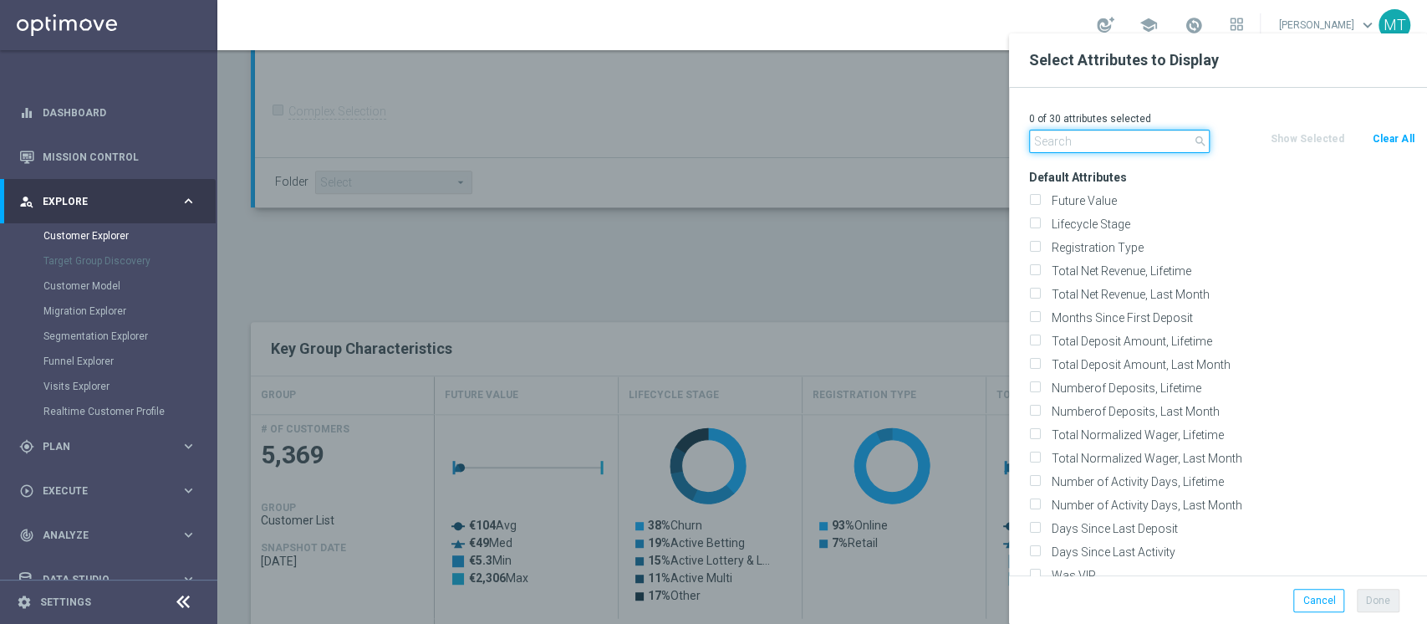
click at [1170, 134] on input "text" at bounding box center [1119, 141] width 181 height 23
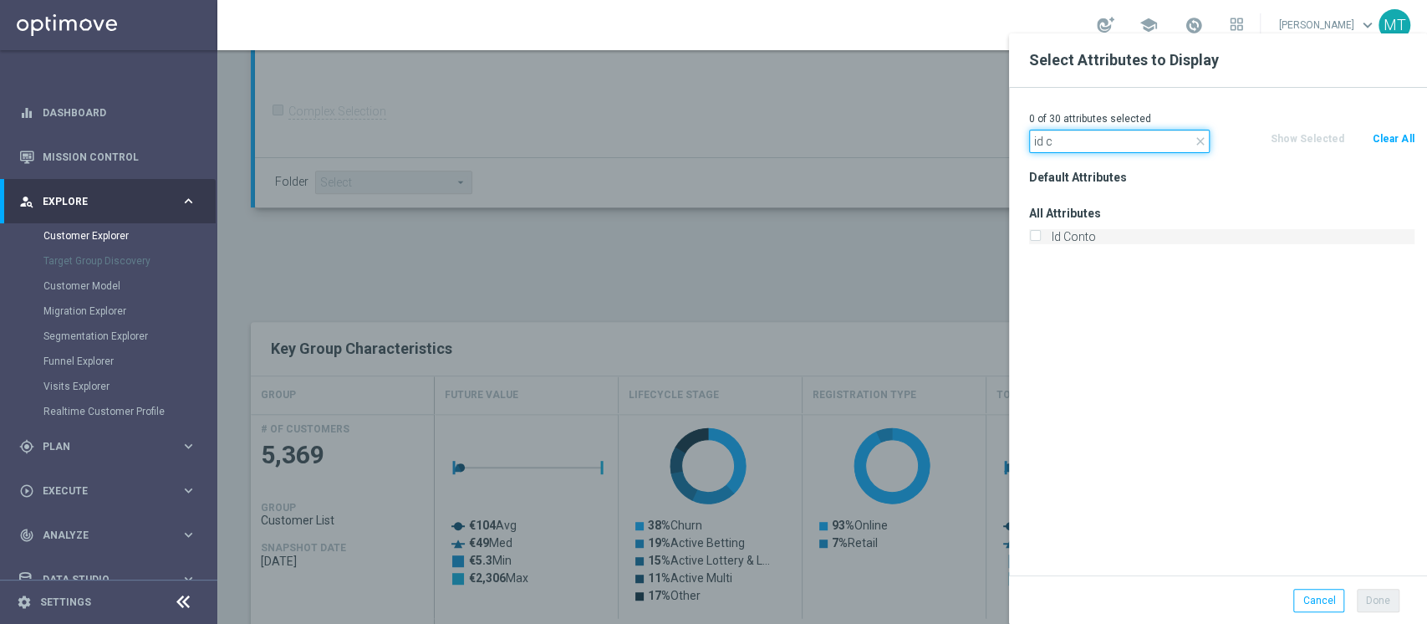
type input "id c"
click at [1083, 235] on label "Id Conto" at bounding box center [1230, 236] width 369 height 15
click at [1040, 235] on input "Id Conto" at bounding box center [1034, 238] width 11 height 11
checkbox input "true"
click at [1070, 147] on input "id c" at bounding box center [1119, 141] width 181 height 23
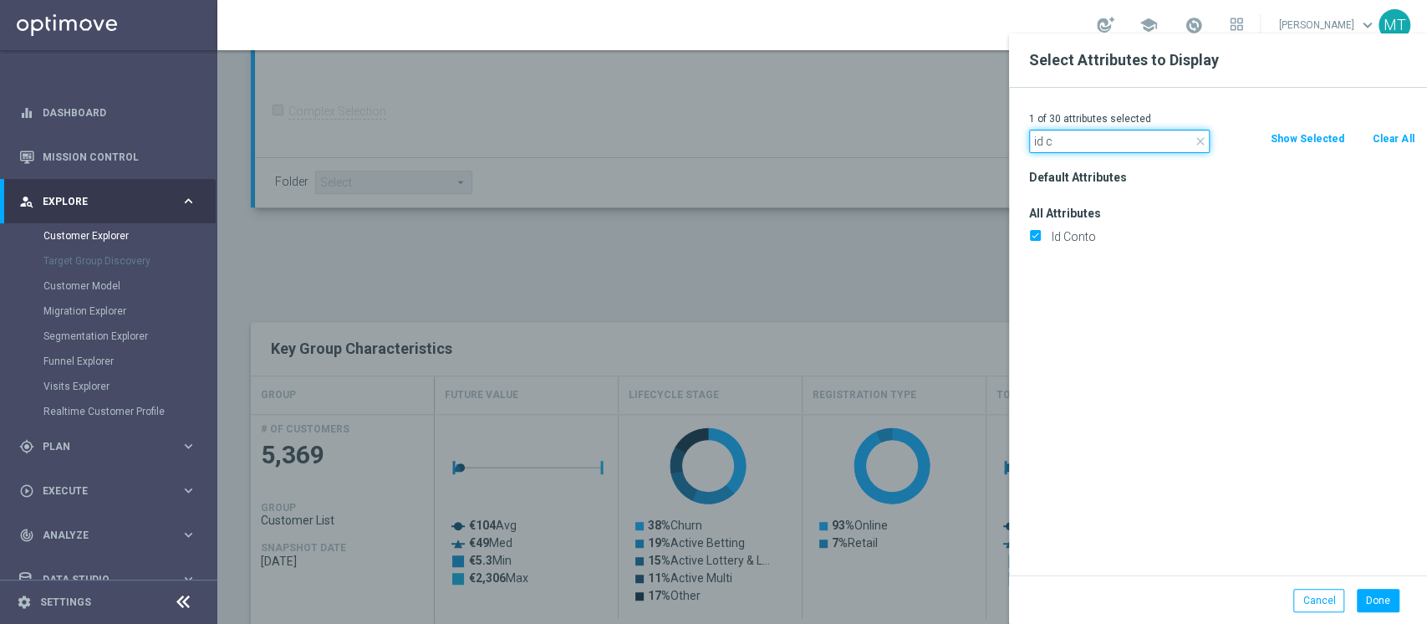
click at [1070, 147] on input "id c" at bounding box center [1119, 141] width 181 height 23
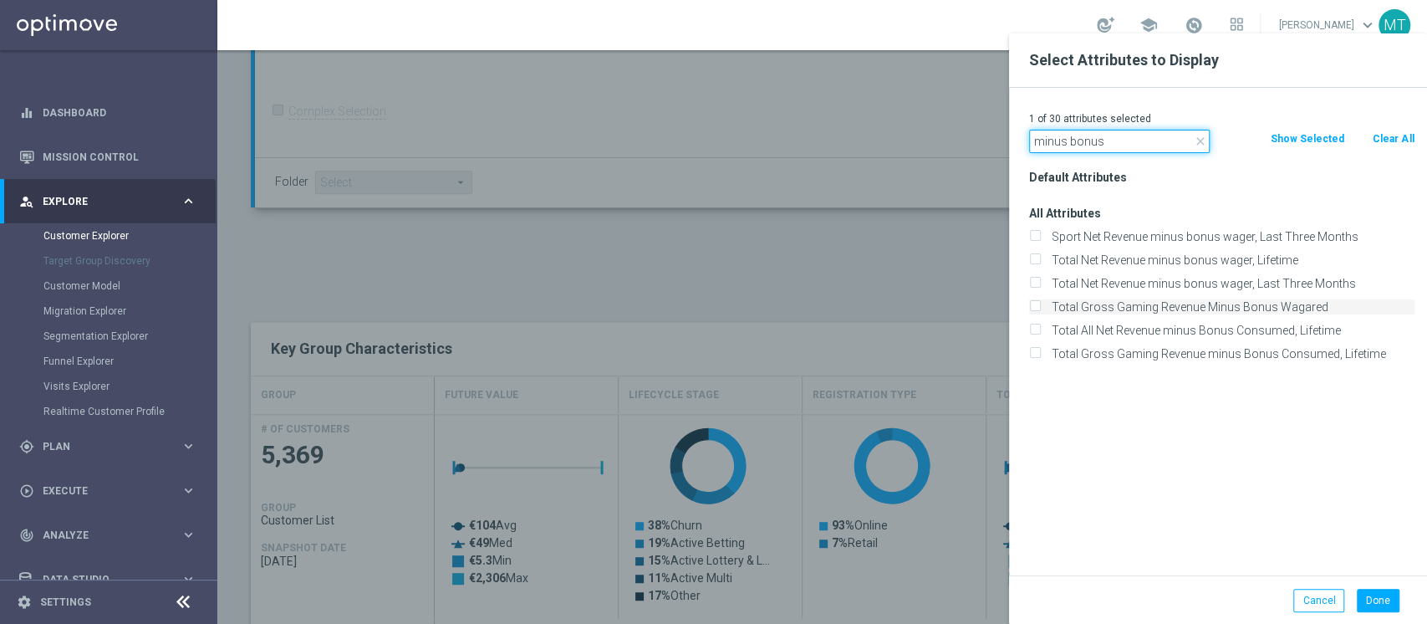
type input "minus bonus"
click at [1184, 310] on label "Total Gross Gaming Revenue Minus Bonus Wagared" at bounding box center [1230, 306] width 369 height 15
click at [1040, 310] on input "Total Gross Gaming Revenue Minus Bonus Wagared" at bounding box center [1034, 309] width 11 height 11
checkbox input "true"
click at [1365, 600] on button "Done" at bounding box center [1378, 600] width 43 height 23
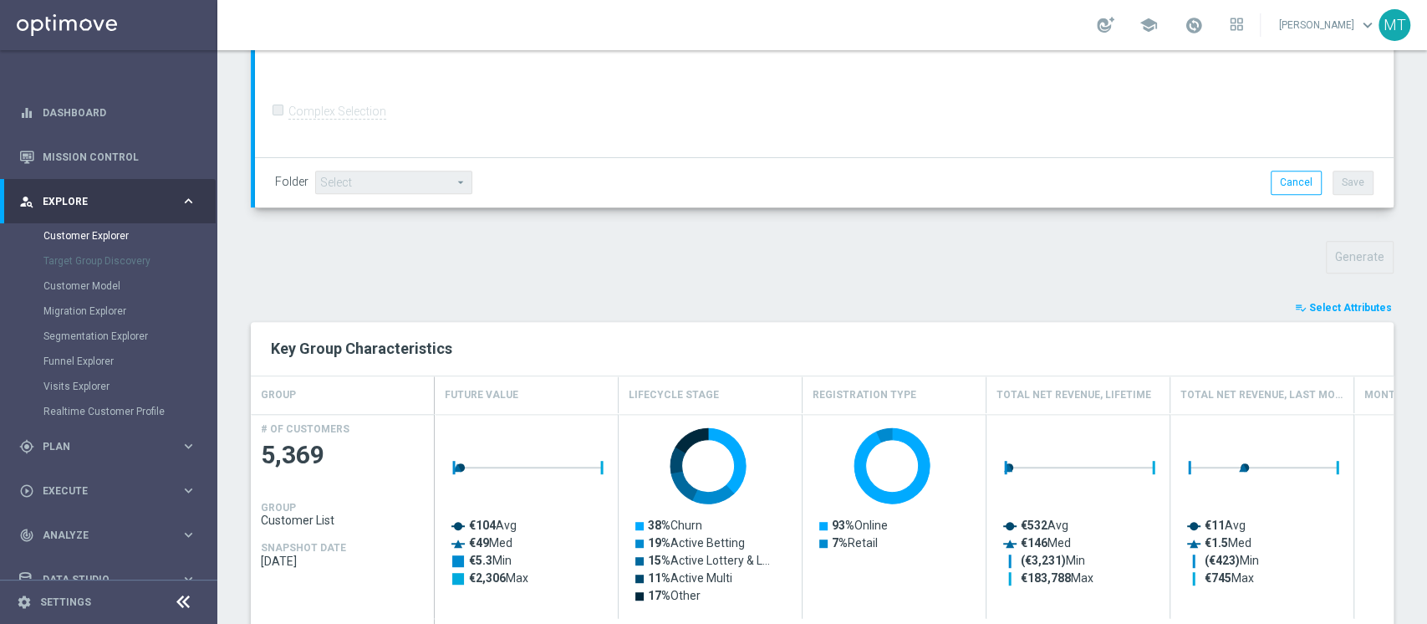
type input "Search"
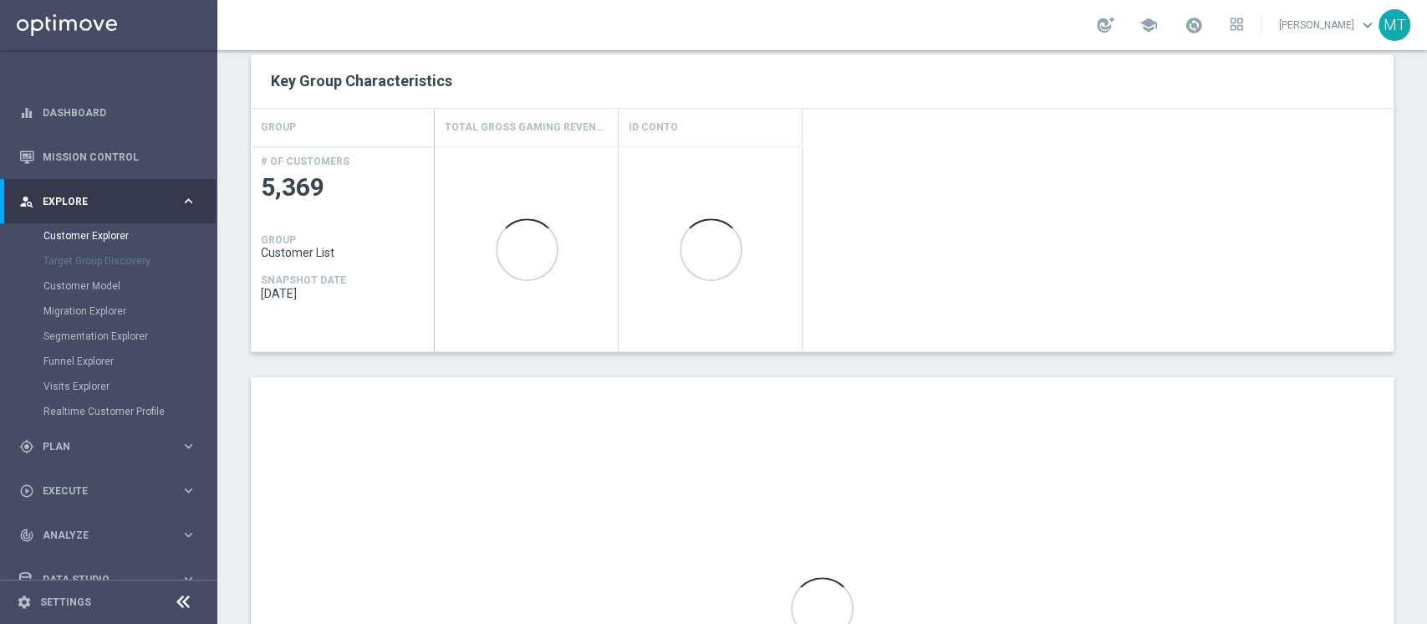
scroll to position [741, 0]
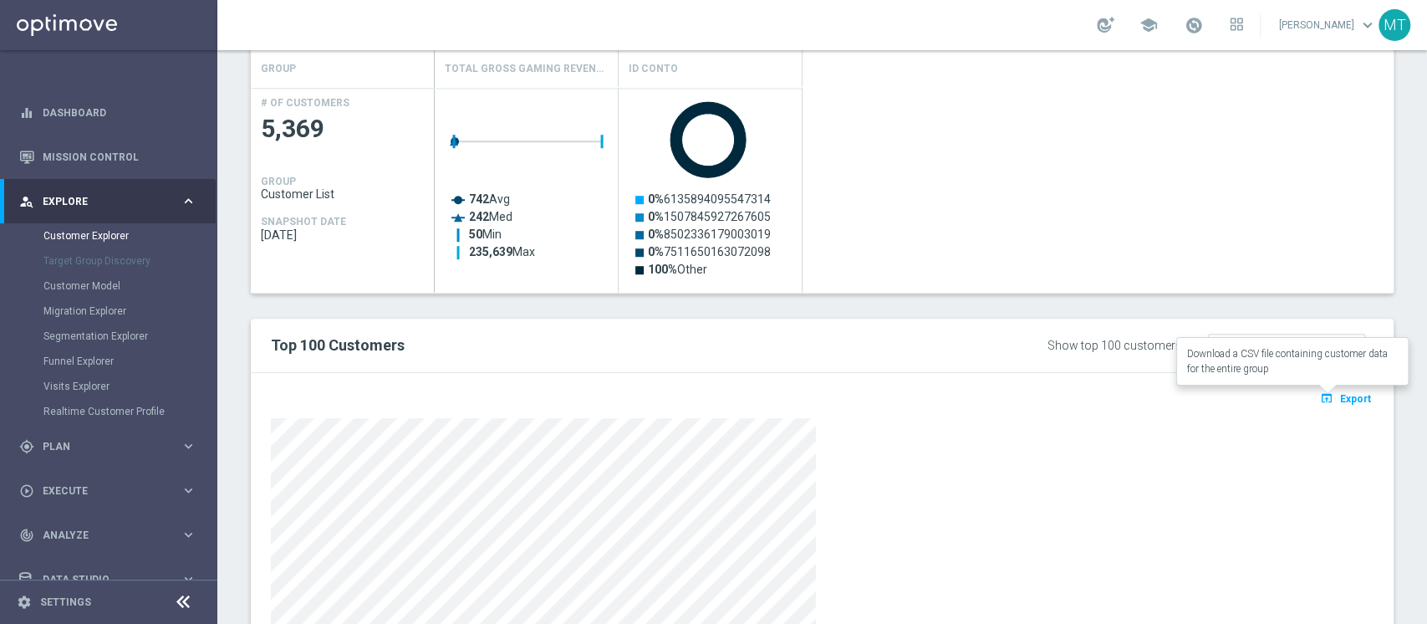
click at [1340, 405] on button "open_in_browser Export" at bounding box center [1346, 398] width 56 height 22
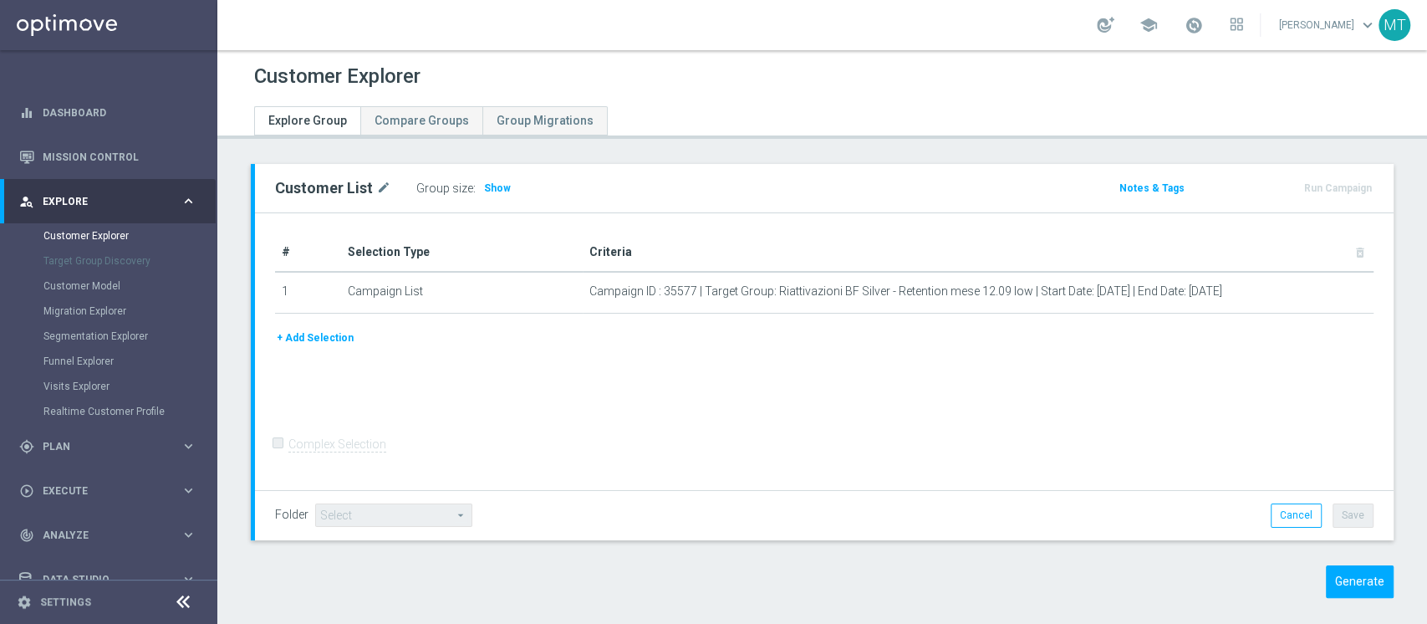
click at [1426, 200] on div "Customer Explorer Explore Group Compare Groups Group Migrations Customer List m…" at bounding box center [822, 337] width 1210 height 574
click at [1344, 594] on button "Generate" at bounding box center [1360, 581] width 68 height 33
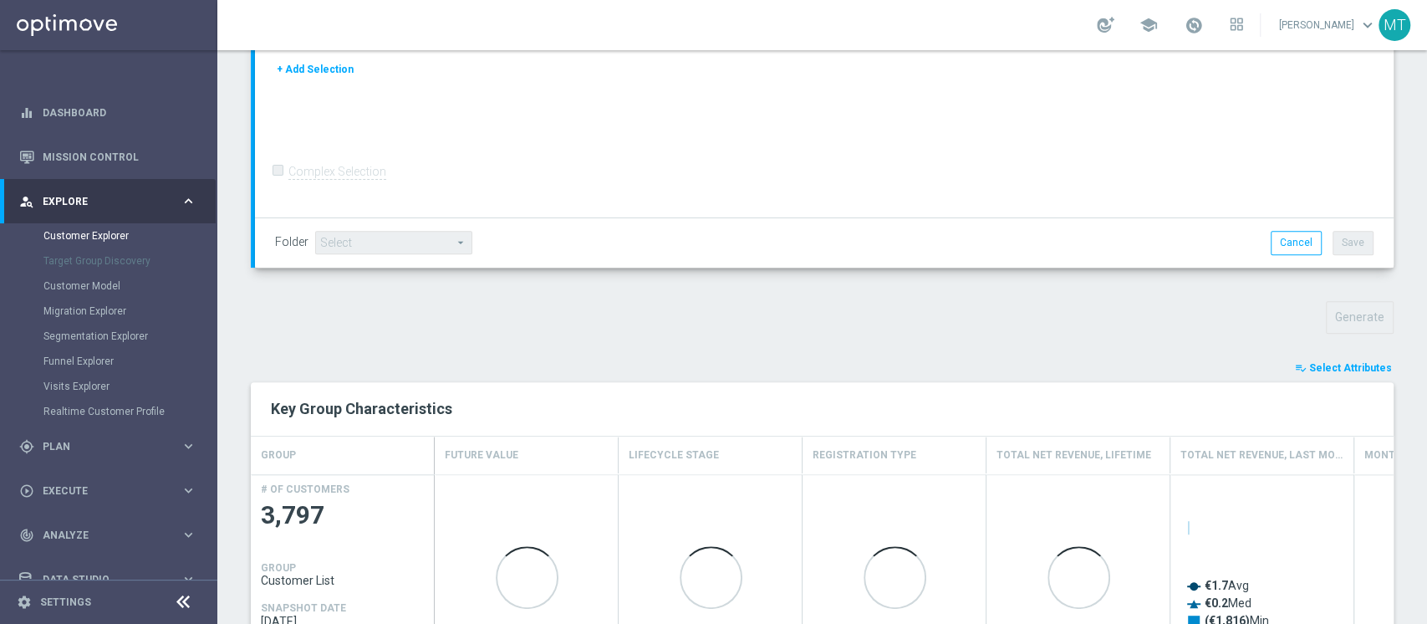
scroll to position [407, 0]
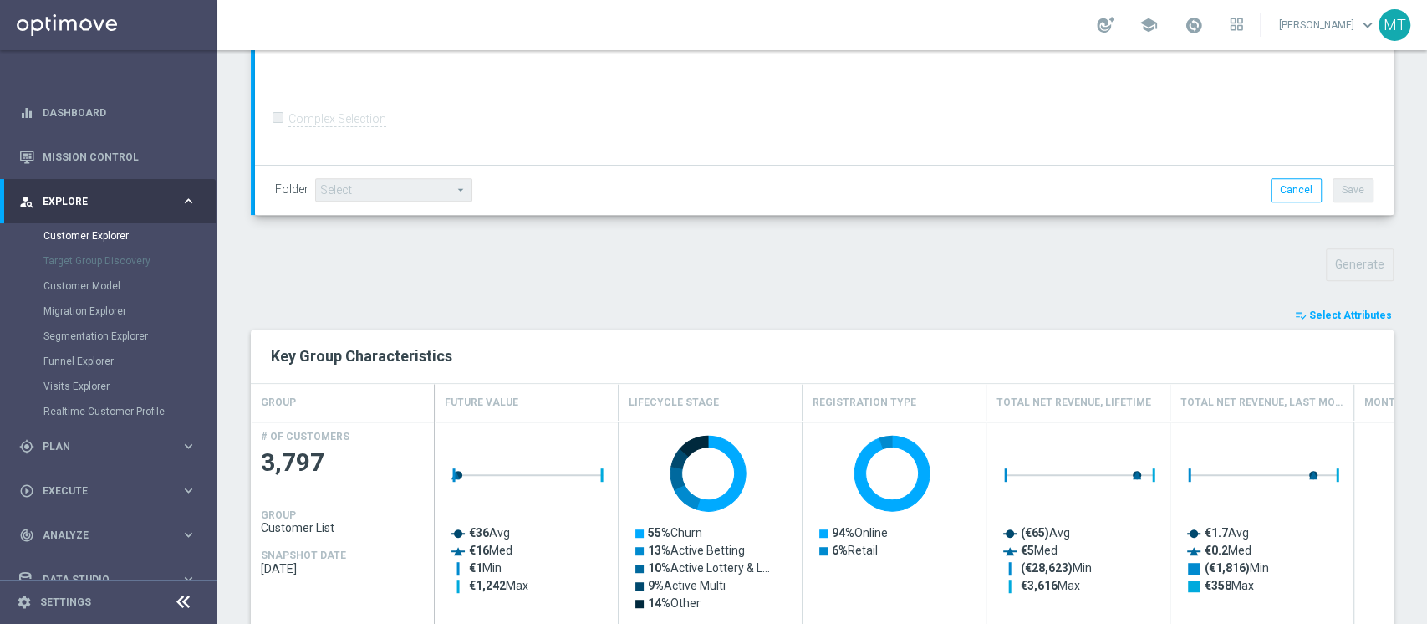
click at [1299, 323] on button "playlist_add_check Select Attributes" at bounding box center [1343, 315] width 100 height 18
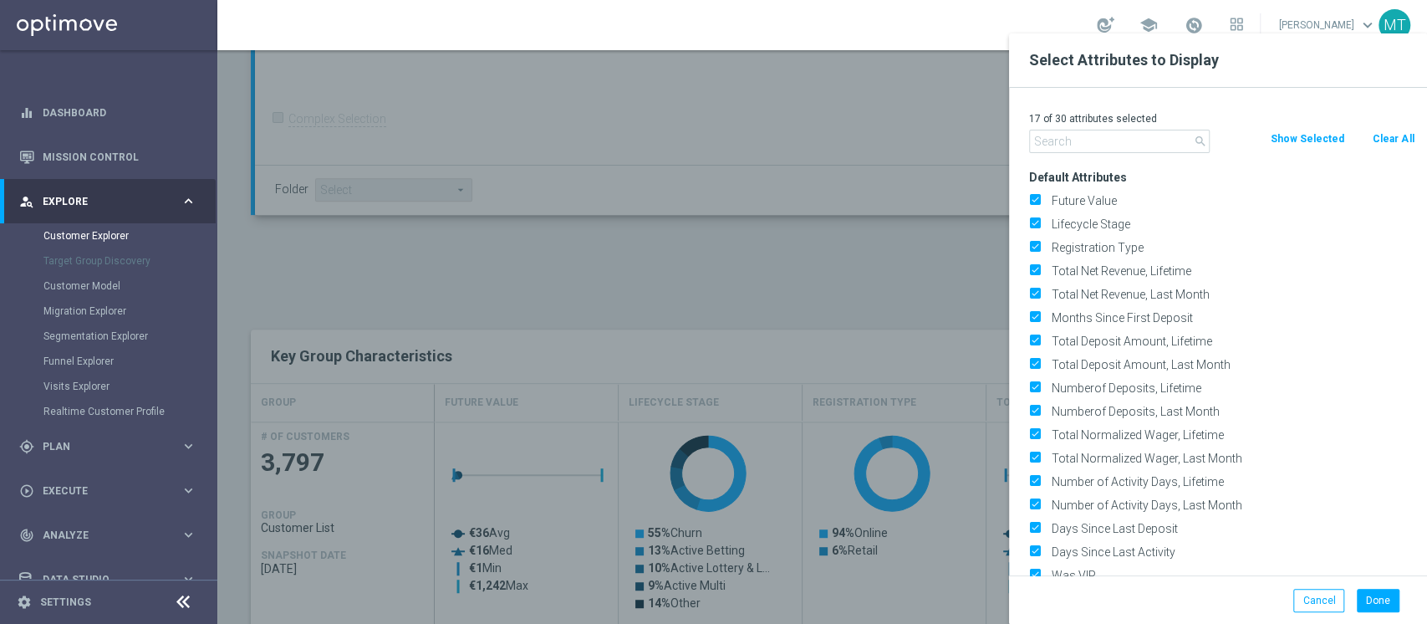
click at [1380, 145] on button "Clear All" at bounding box center [1393, 139] width 44 height 18
checkbox input "false"
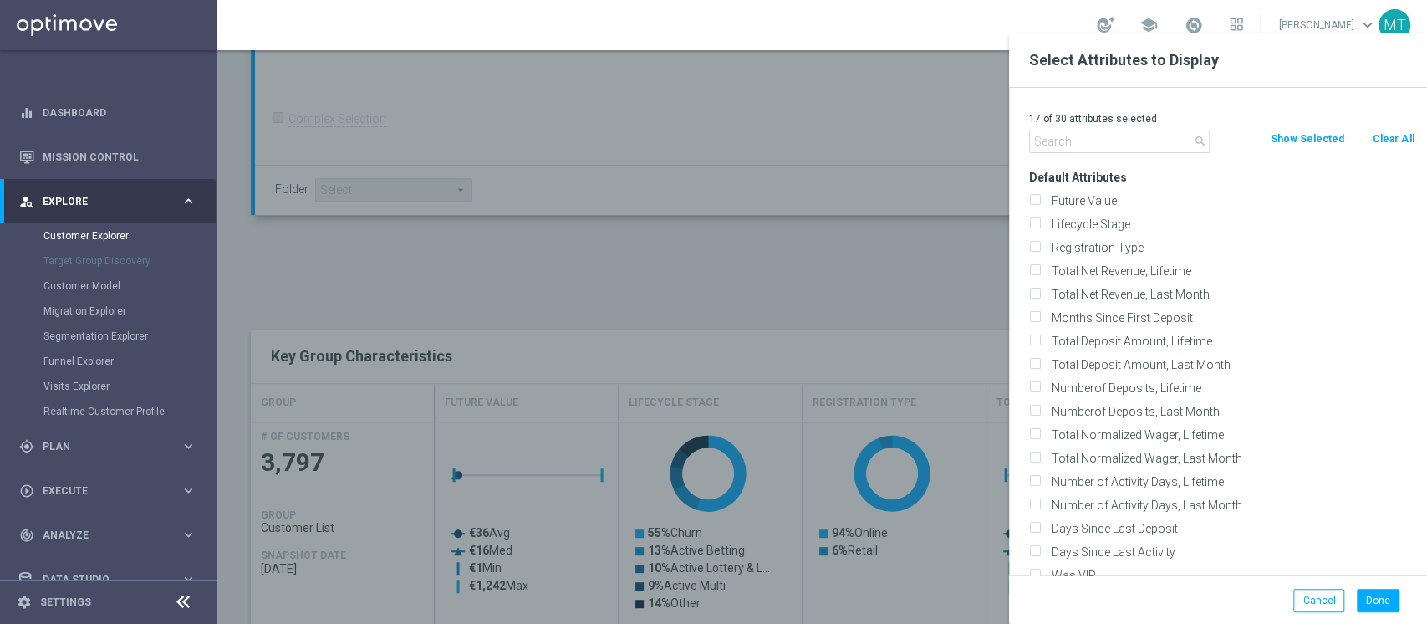
checkbox input "false"
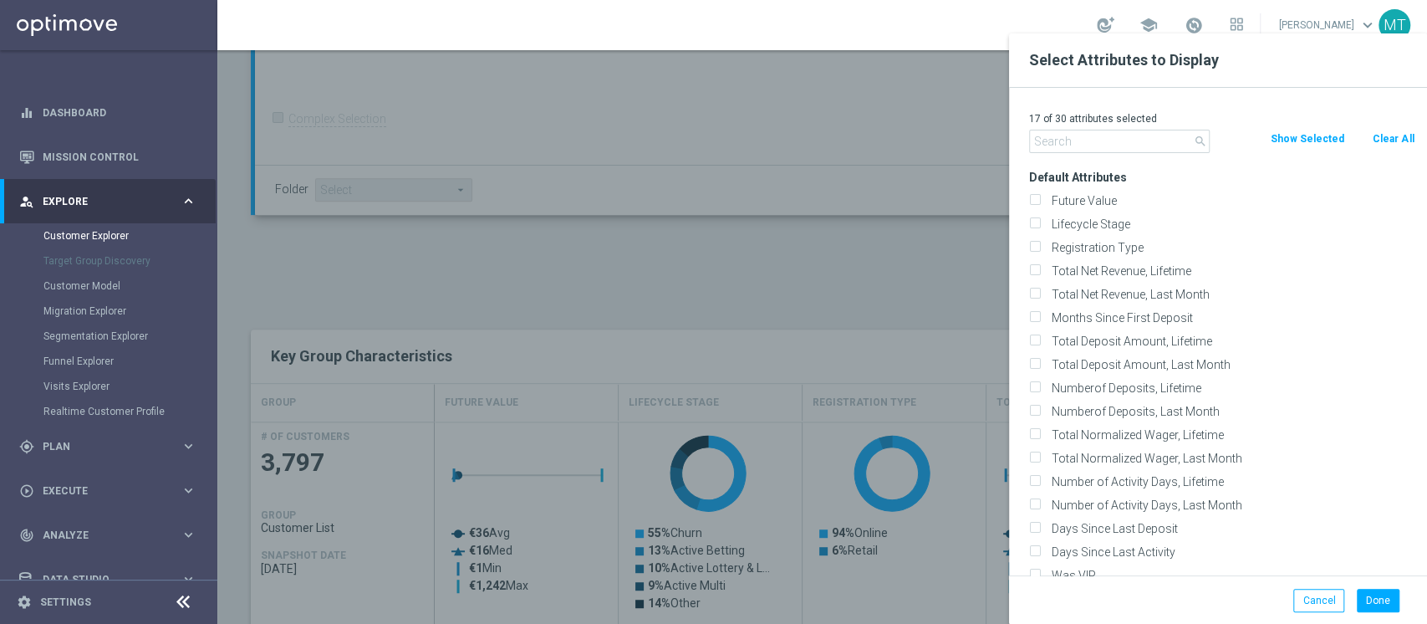
checkbox input "false"
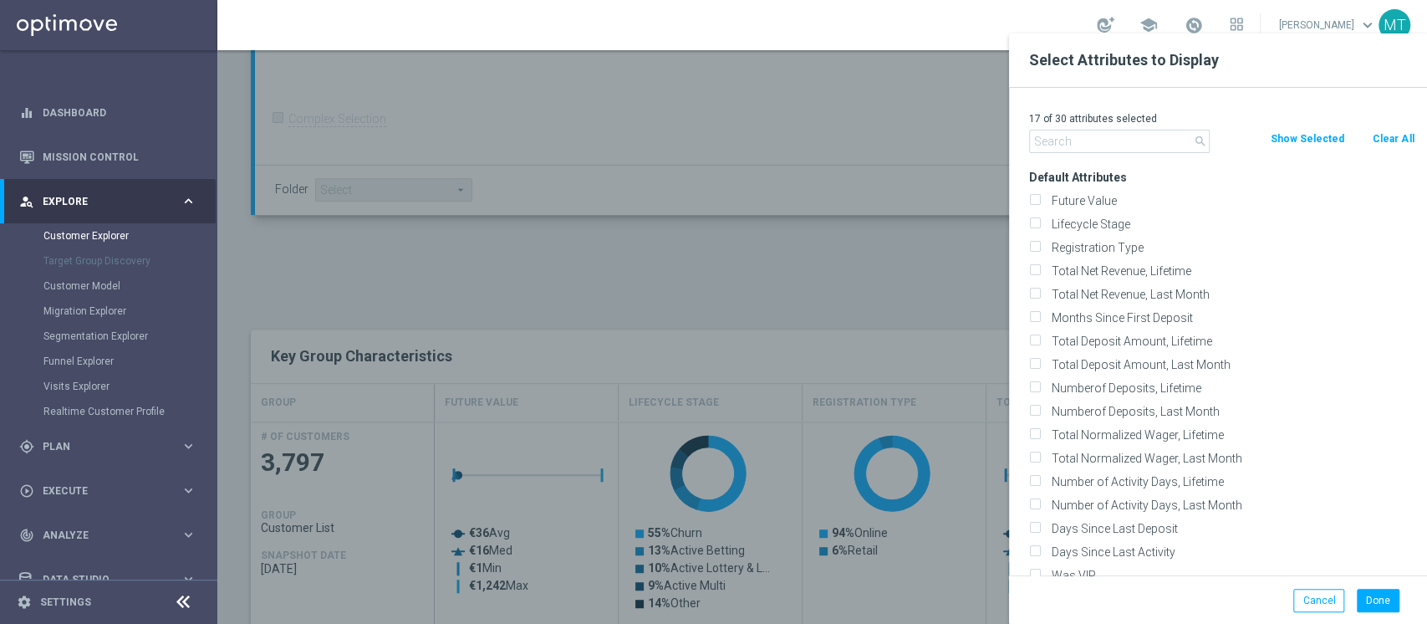
checkbox input "false"
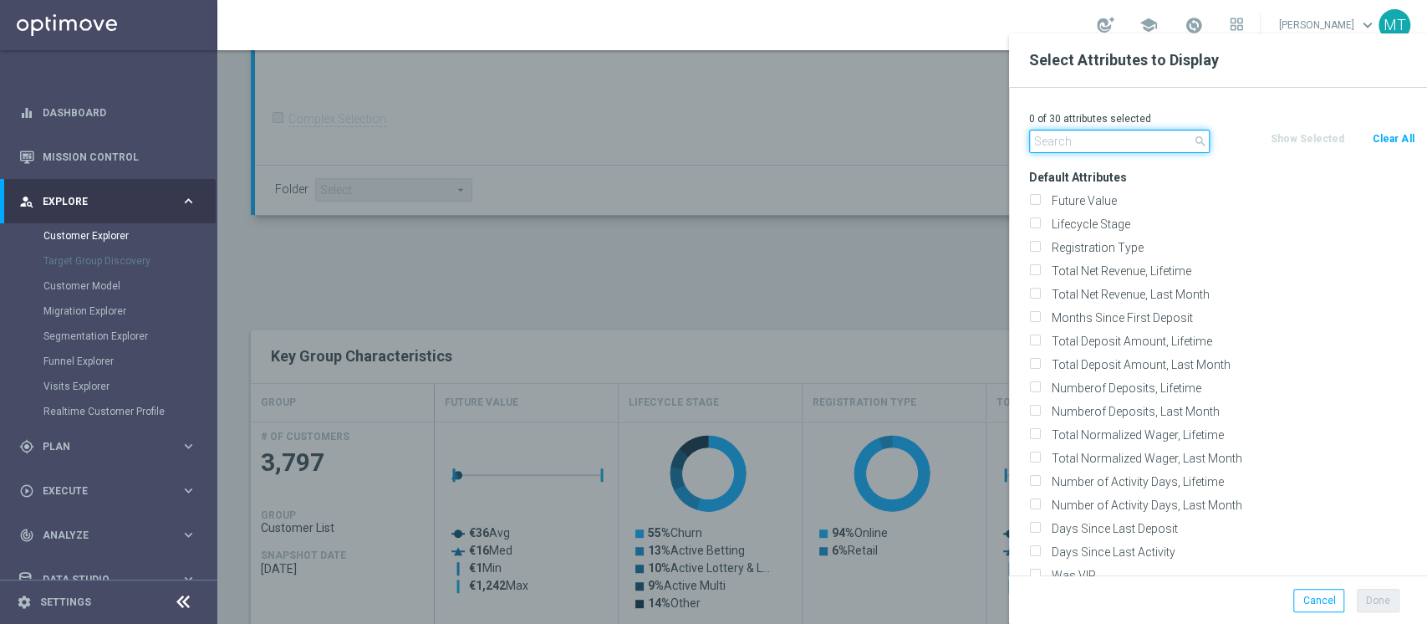
click at [1138, 144] on input "text" at bounding box center [1119, 141] width 181 height 23
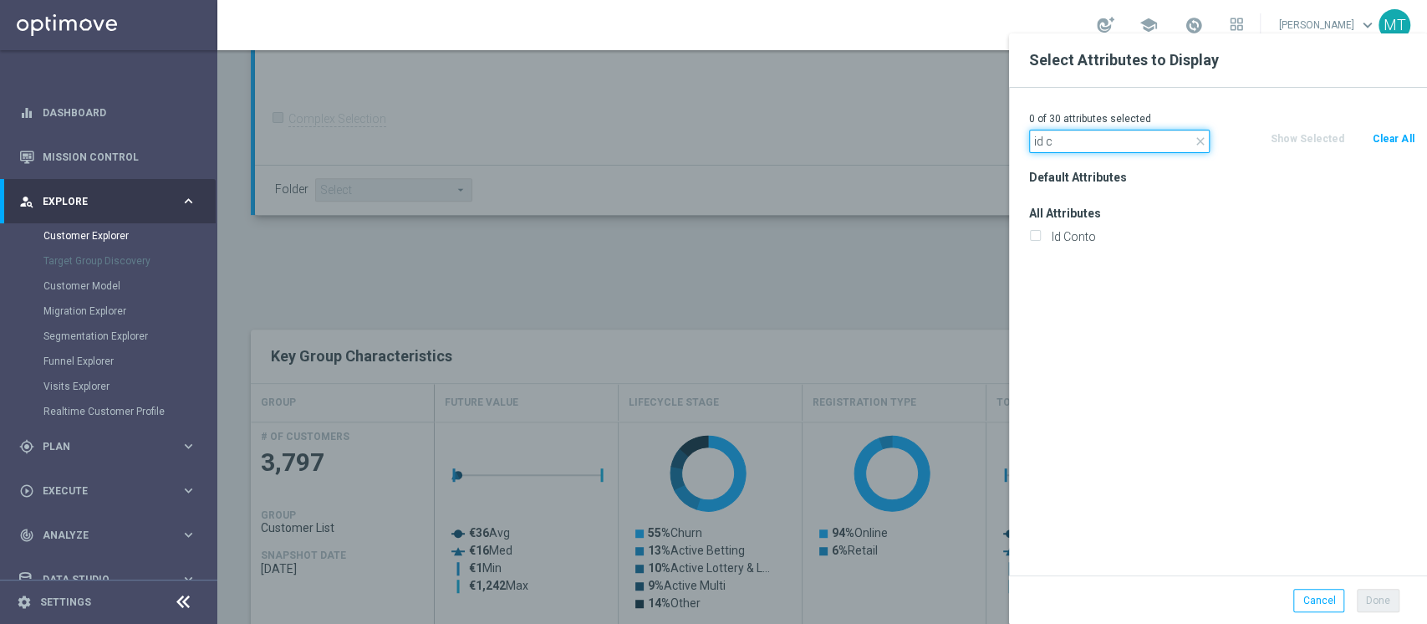
type input "id c"
click at [1124, 225] on div "Id Conto" at bounding box center [1222, 236] width 411 height 23
click at [1105, 227] on div "Id Conto" at bounding box center [1222, 236] width 411 height 23
click at [1098, 233] on label "Id Conto" at bounding box center [1230, 236] width 369 height 15
click at [1040, 233] on input "Id Conto" at bounding box center [1034, 238] width 11 height 11
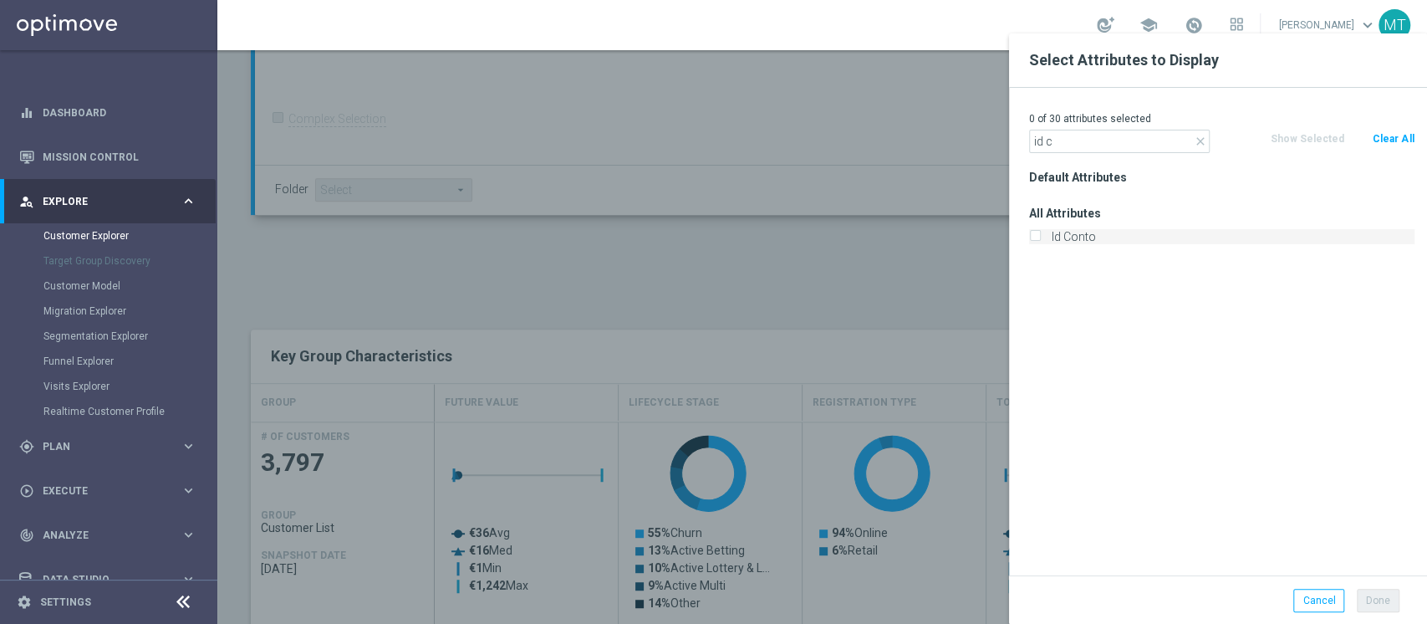
checkbox input "true"
click at [1061, 125] on div "1 of 30 attributes selected" at bounding box center [1222, 119] width 411 height 22
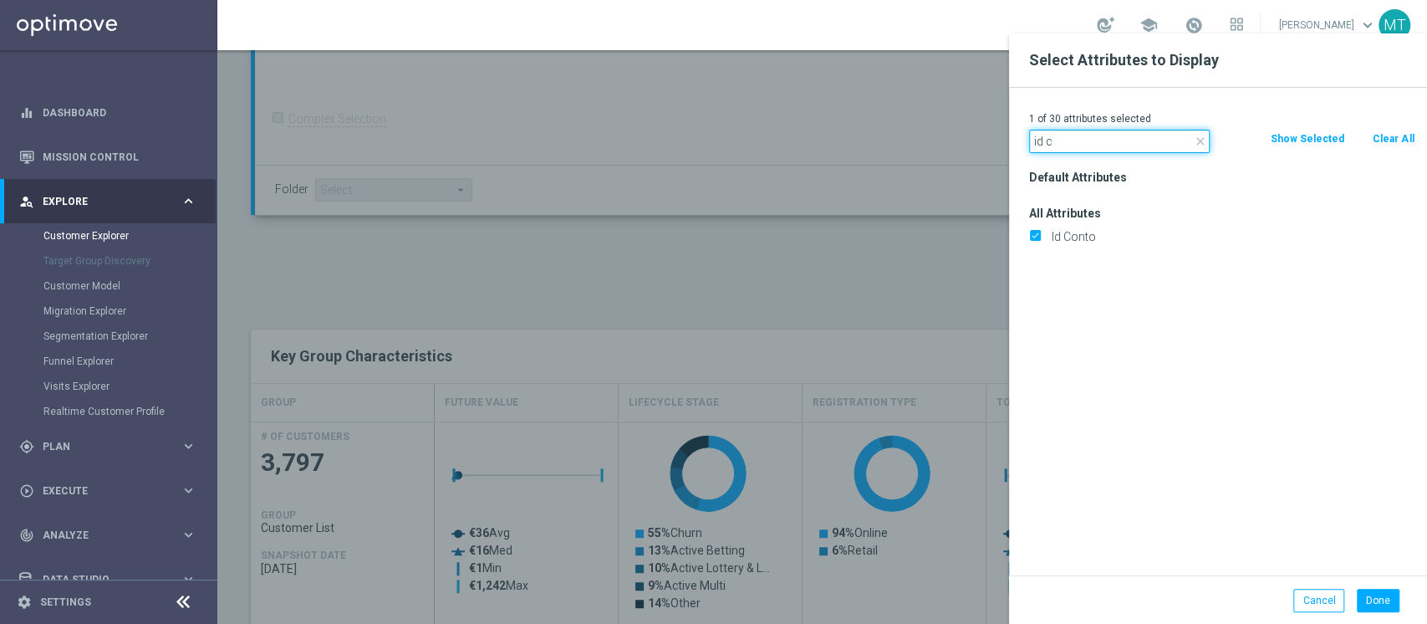
click at [1067, 137] on input "id c" at bounding box center [1119, 141] width 181 height 23
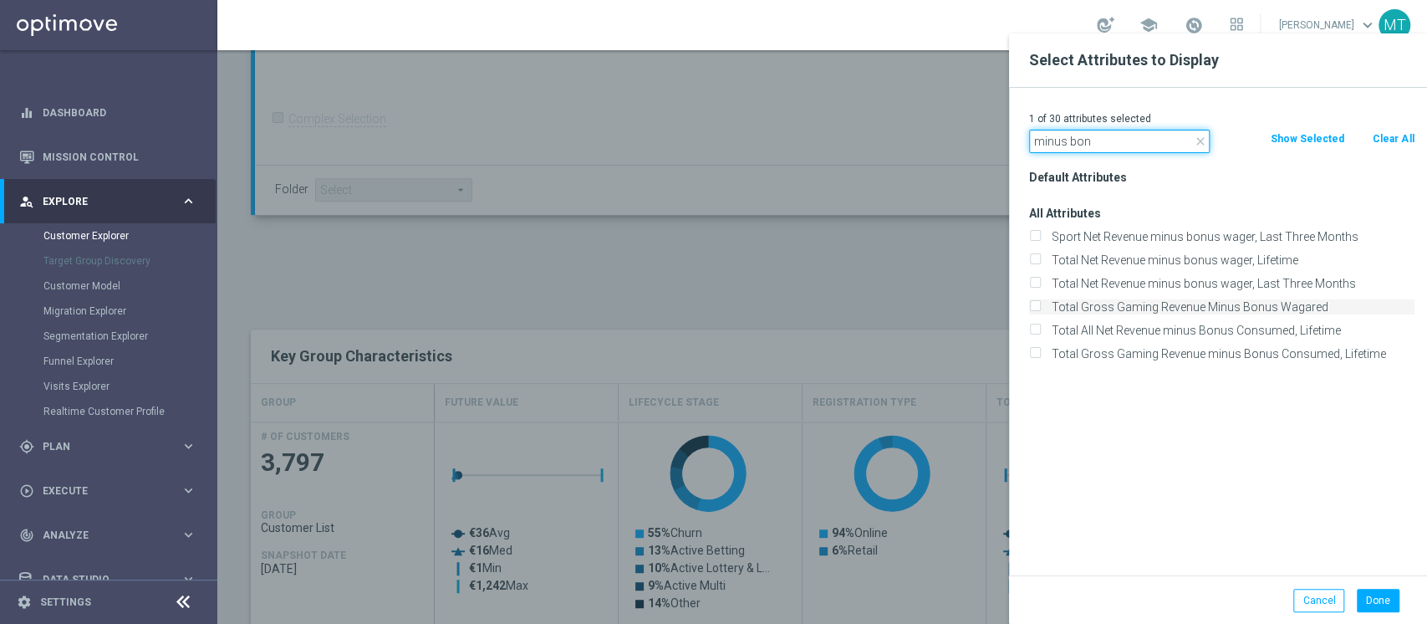
type input "minus bon"
click at [1208, 311] on label "Total Gross Gaming Revenue Minus Bonus Wagared" at bounding box center [1230, 306] width 369 height 15
click at [1040, 311] on input "Total Gross Gaming Revenue Minus Bonus Wagared" at bounding box center [1034, 309] width 11 height 11
checkbox input "true"
click at [1370, 602] on button "Done" at bounding box center [1378, 600] width 43 height 23
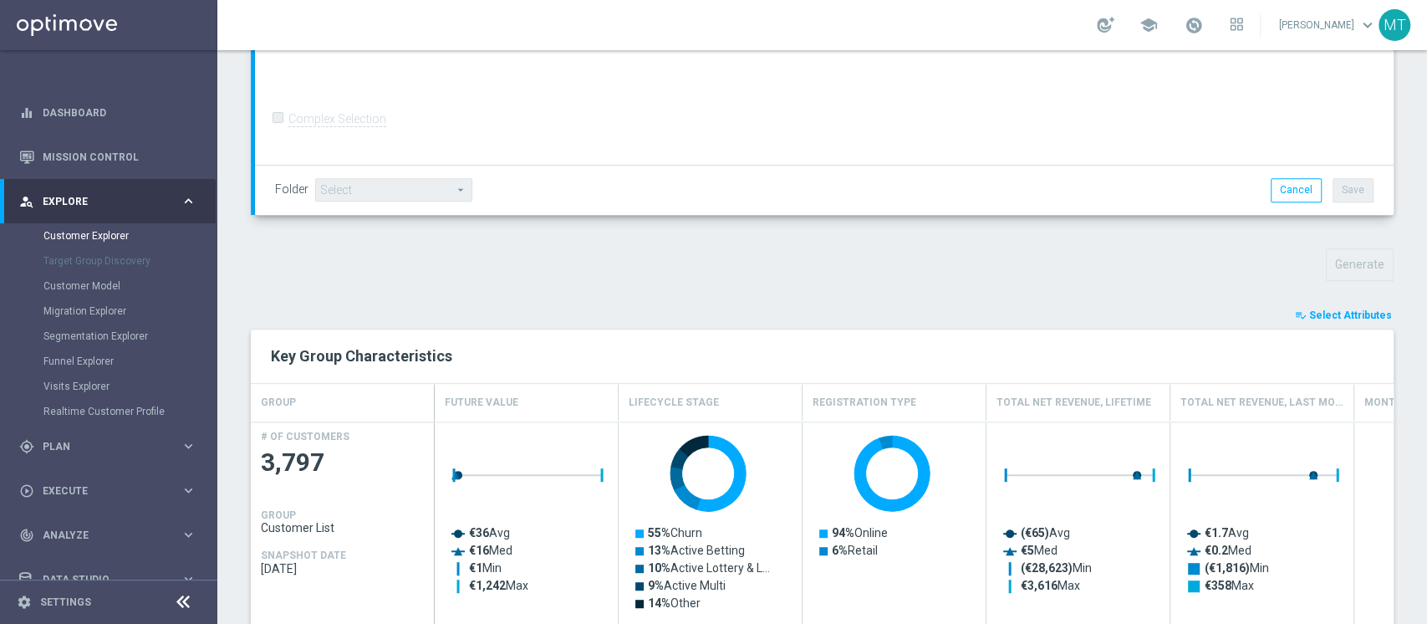
type input "Search"
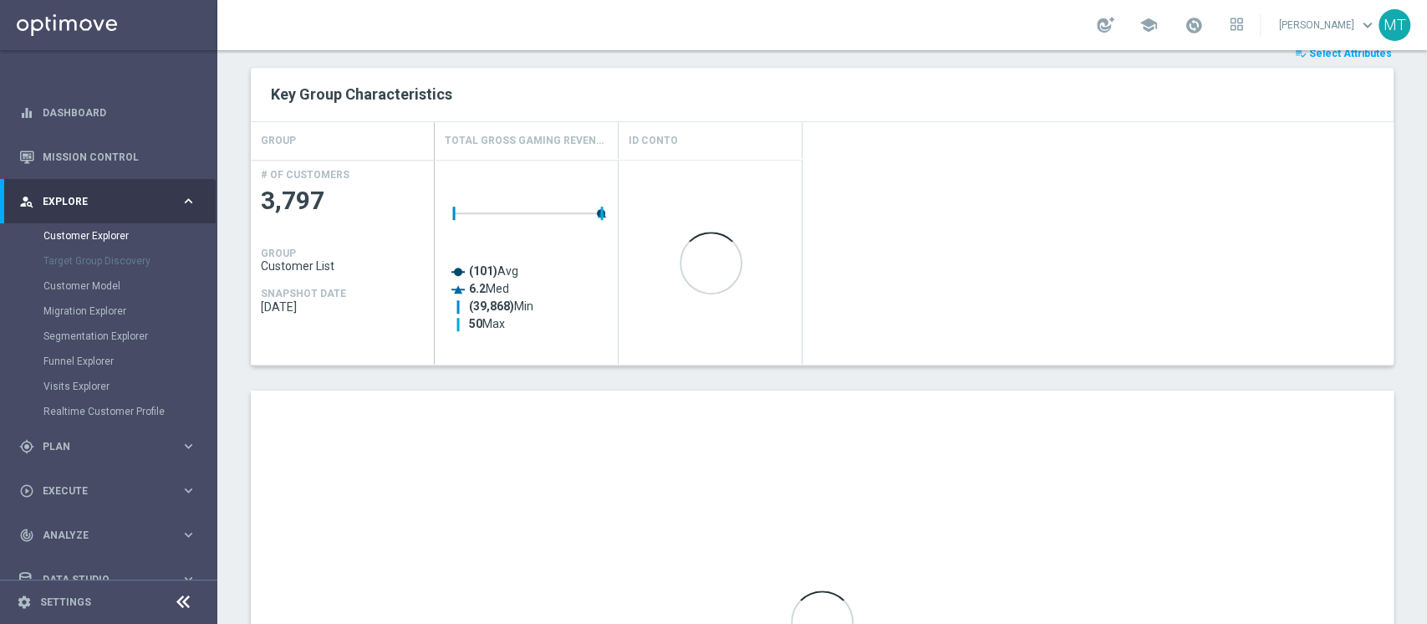
scroll to position [670, 0]
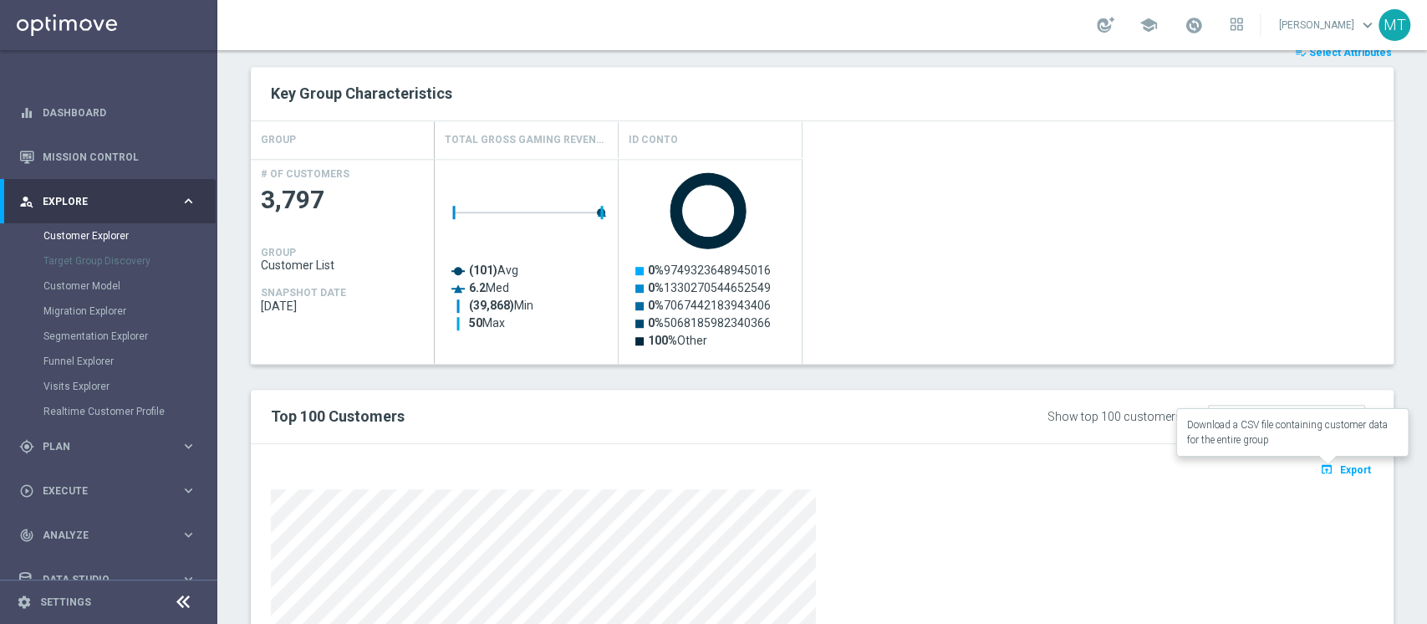
click at [1340, 470] on span "Export" at bounding box center [1355, 470] width 31 height 12
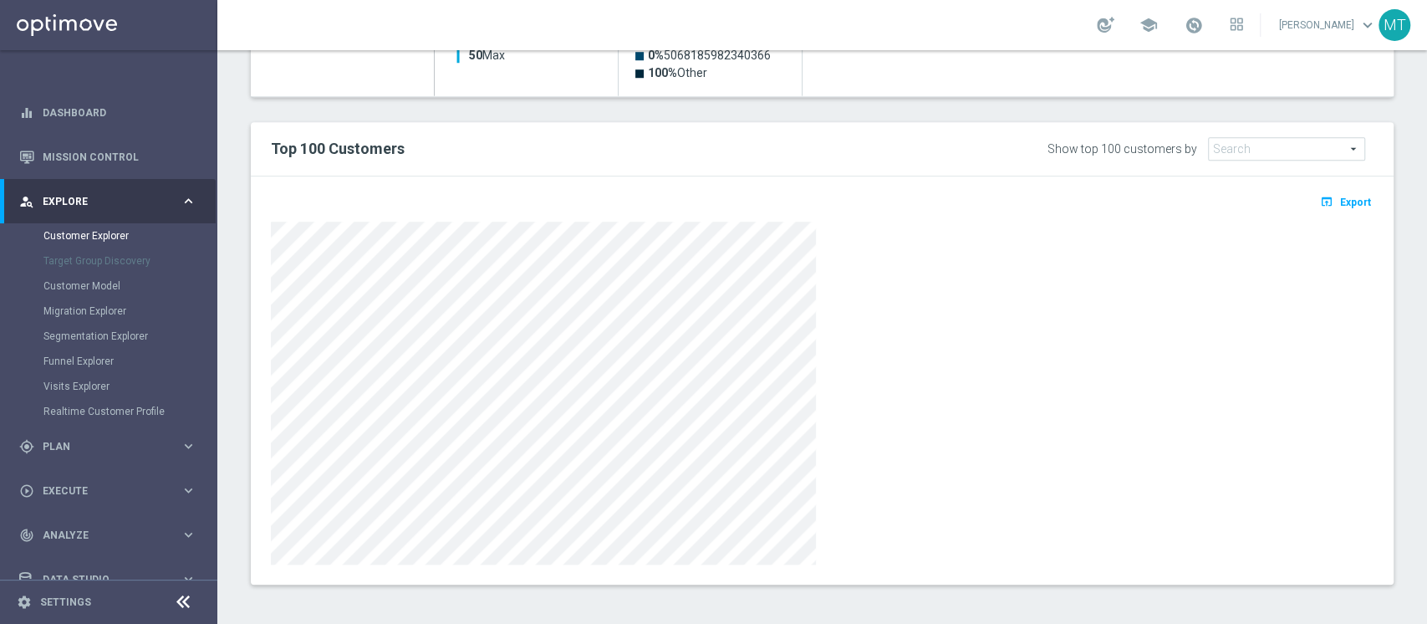
scroll to position [938, 0]
